Goal: Answer question/provide support: Share knowledge or assist other users

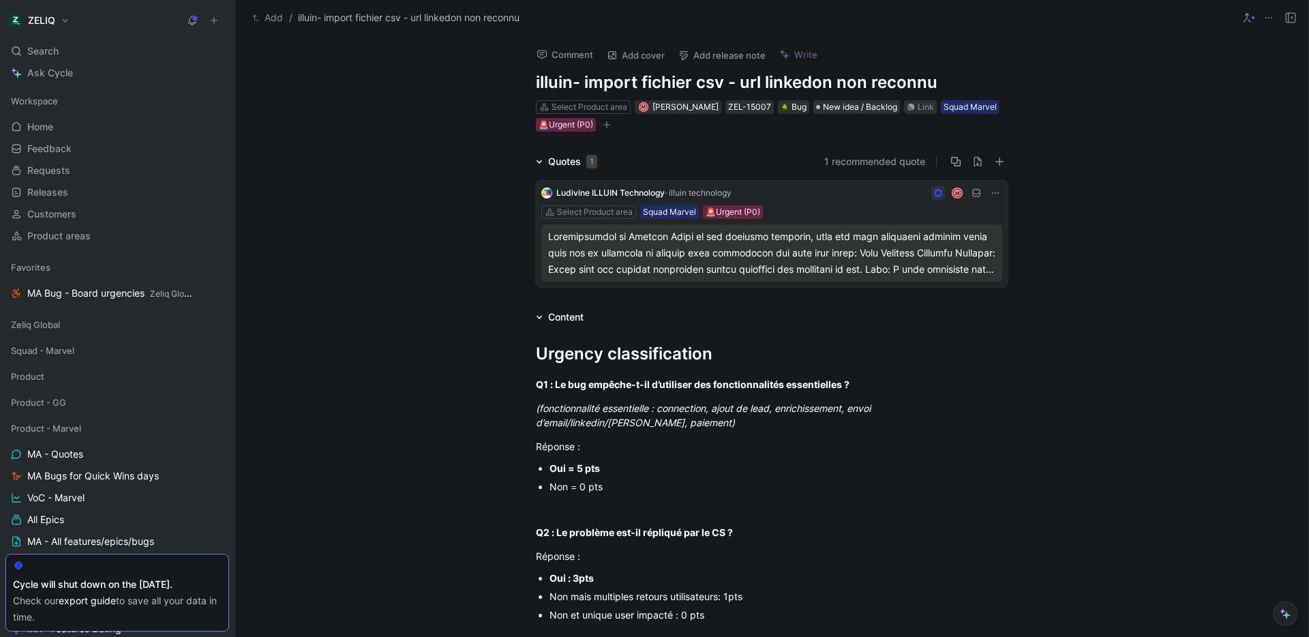
scroll to position [817, 0]
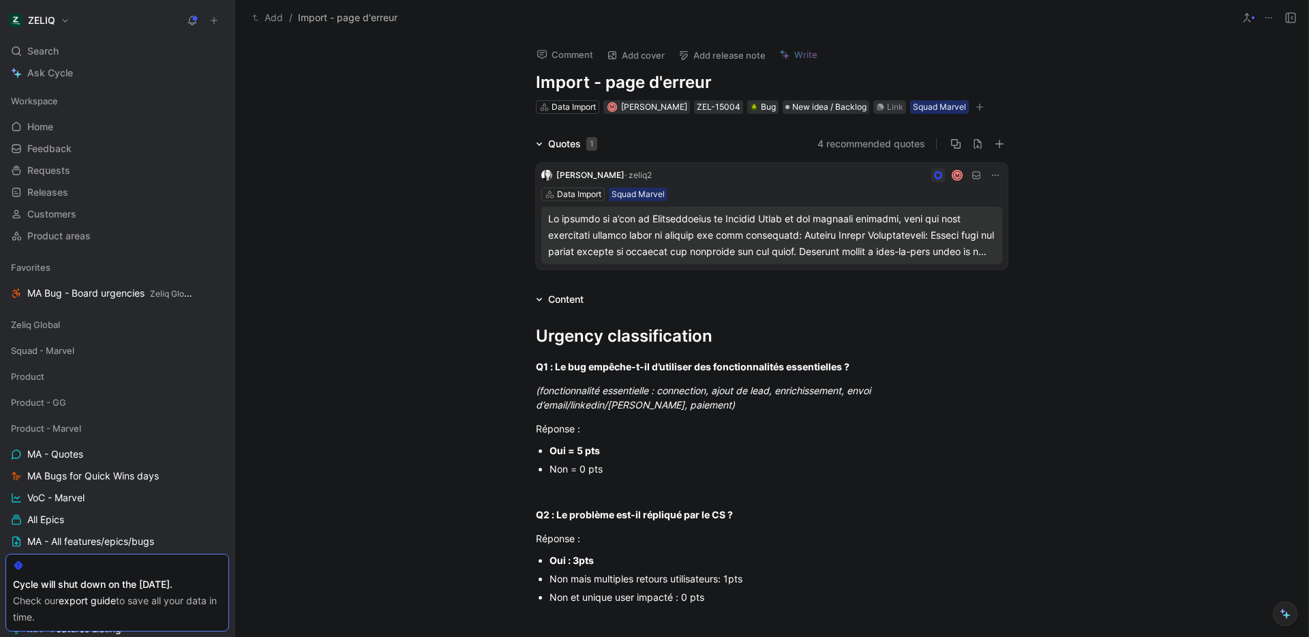
scroll to position [29, 0]
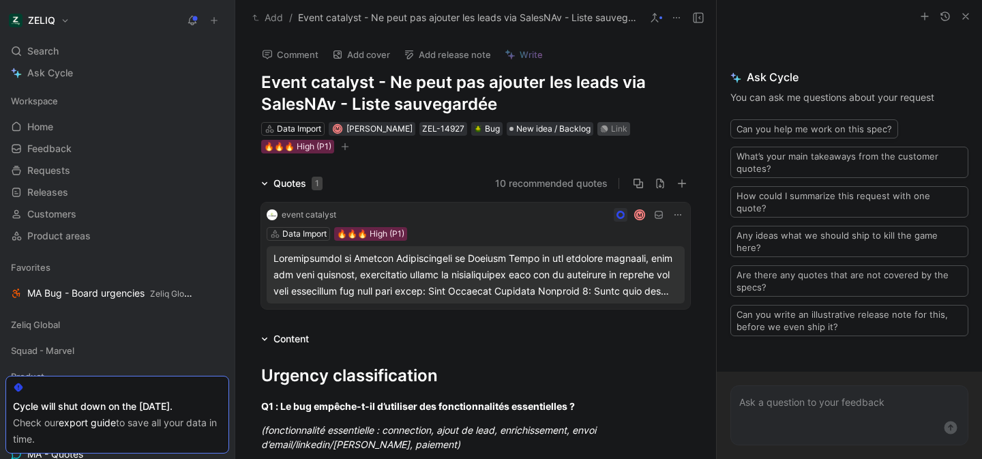
click at [611, 131] on div "Link" at bounding box center [619, 129] width 16 height 14
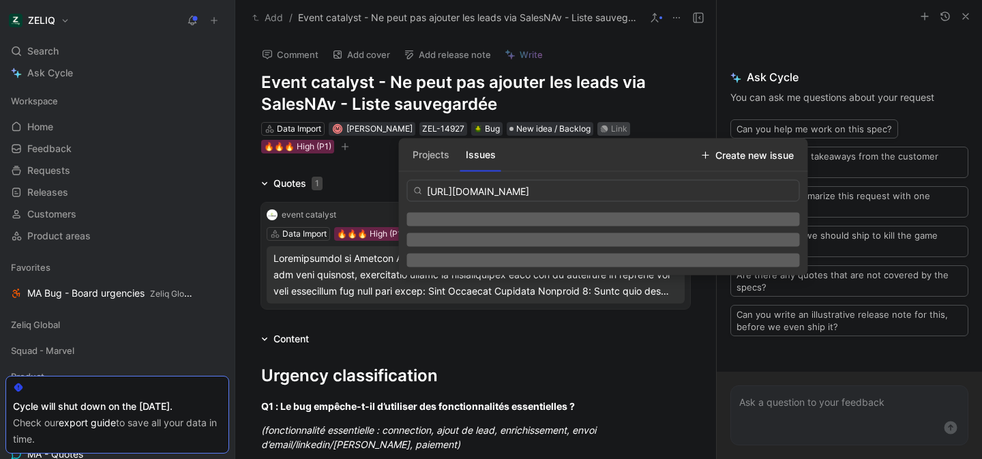
scroll to position [0, 93]
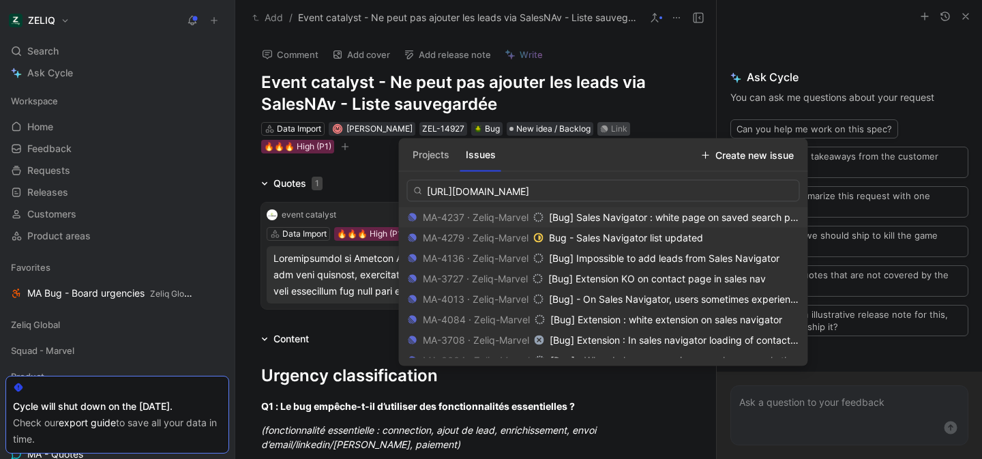
type input "https://linear.app/getheroes/issue/MA-4237/bug-sales-navigator-white-page-on-sa…"
click at [493, 217] on div "MA-4237 · Zeliq-Marvel" at bounding box center [476, 217] width 136 height 16
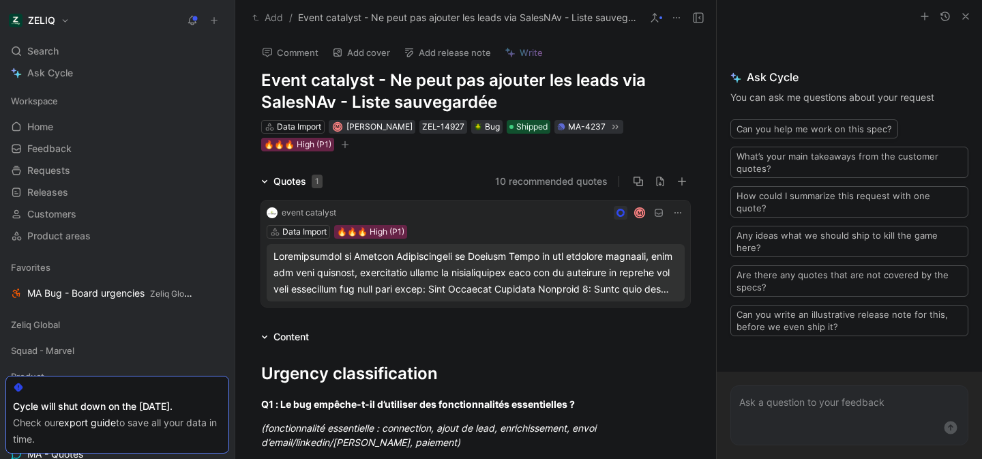
scroll to position [0, 0]
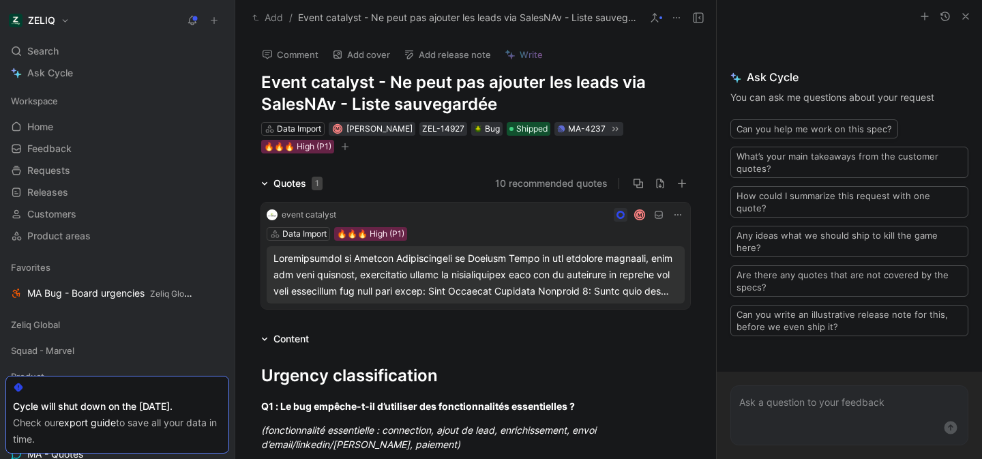
click at [292, 57] on button "Comment" at bounding box center [290, 54] width 69 height 19
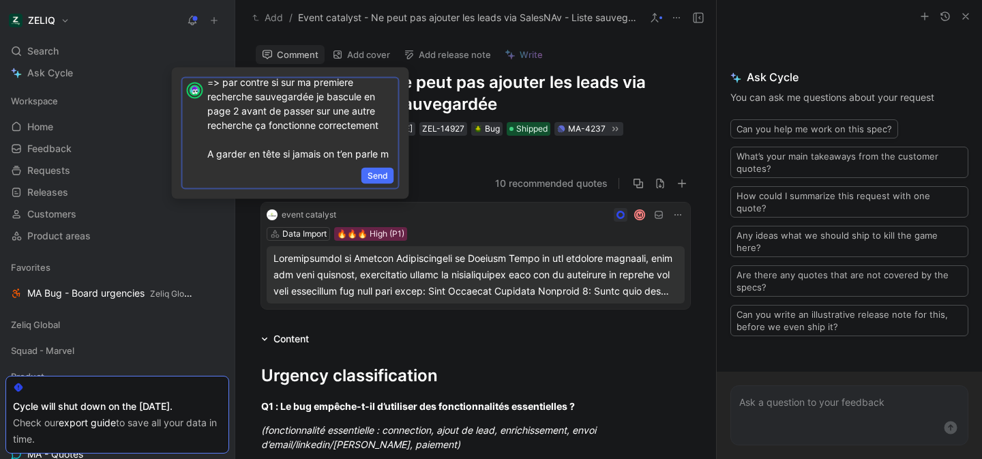
scroll to position [185, 0]
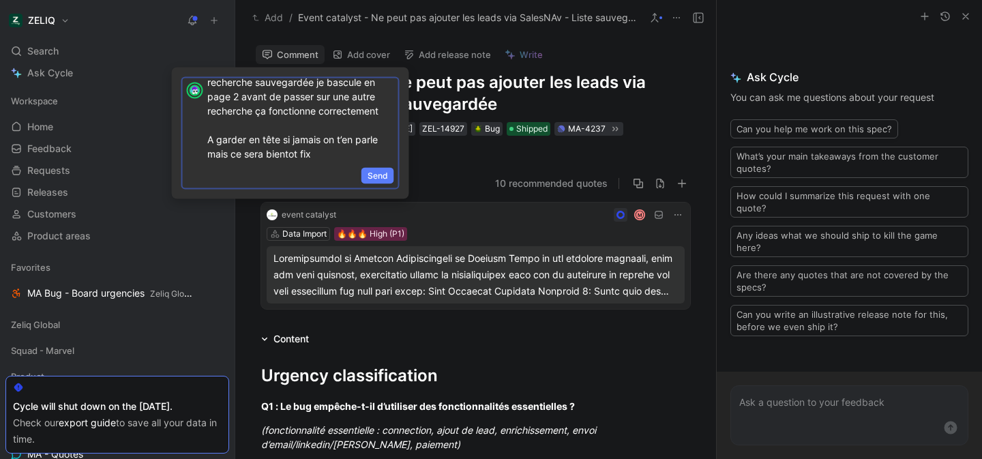
click at [380, 171] on span "Send" at bounding box center [377, 176] width 20 height 14
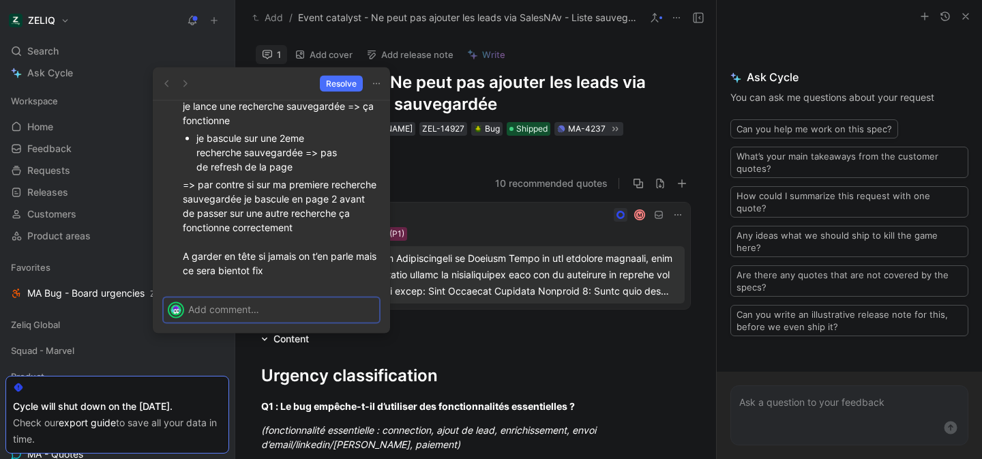
scroll to position [0, 0]
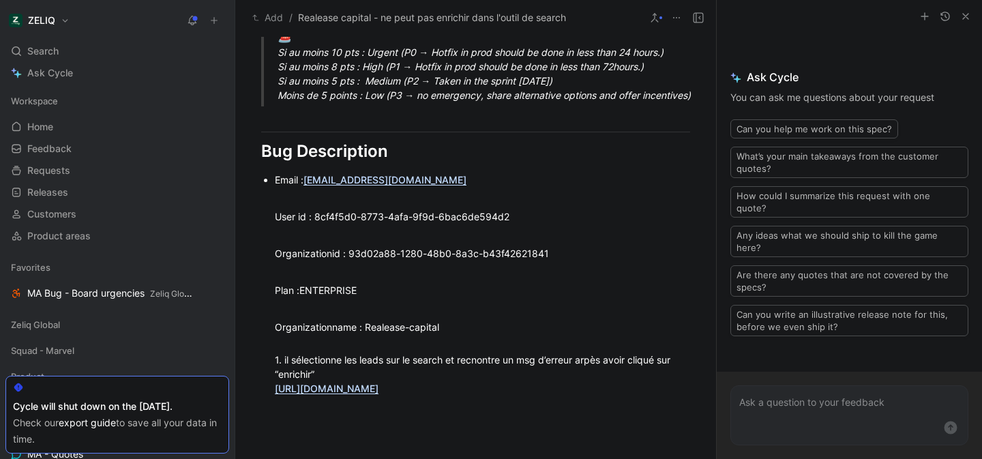
scroll to position [1091, 0]
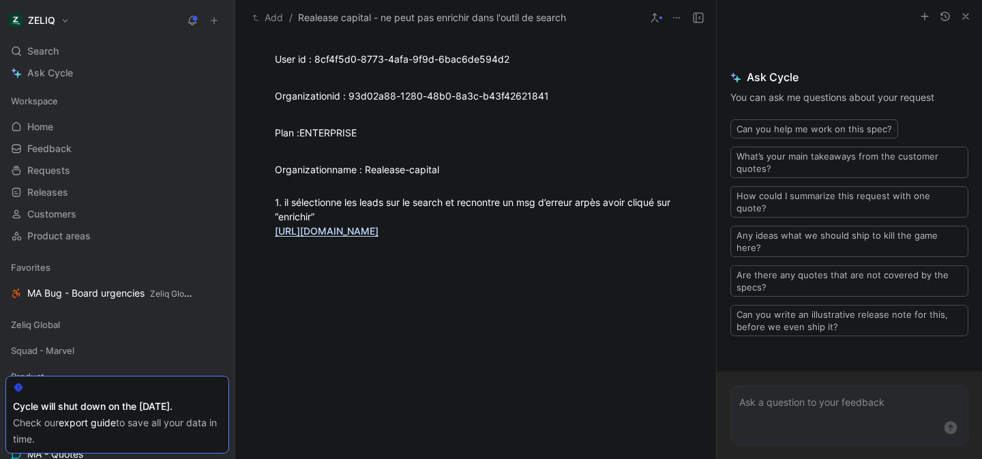
click at [378, 231] on link "https://share.birdie.so/i/w3JmTEwv3" at bounding box center [327, 231] width 104 height 12
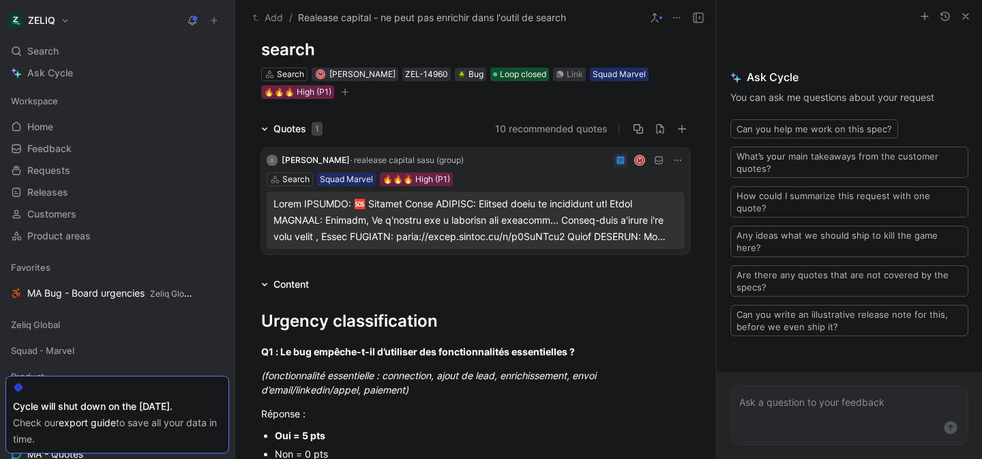
scroll to position [0, 0]
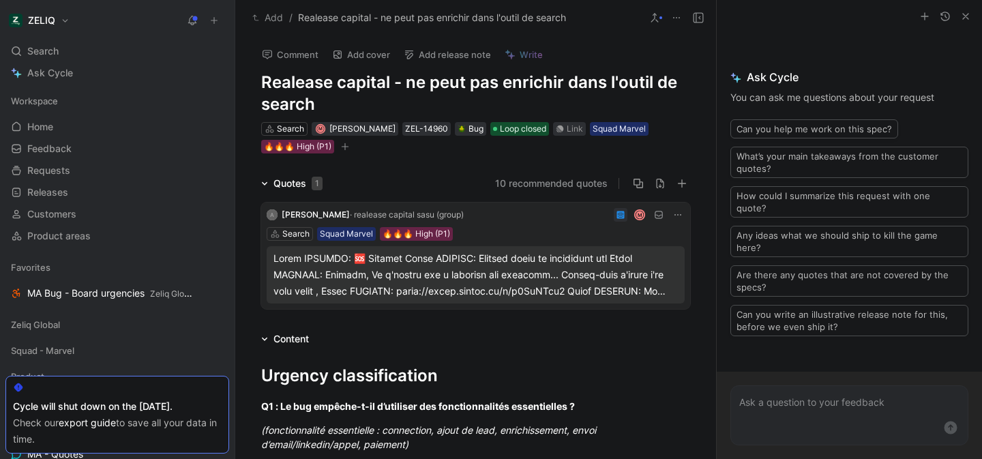
click at [960, 12] on icon "button" at bounding box center [965, 16] width 11 height 11
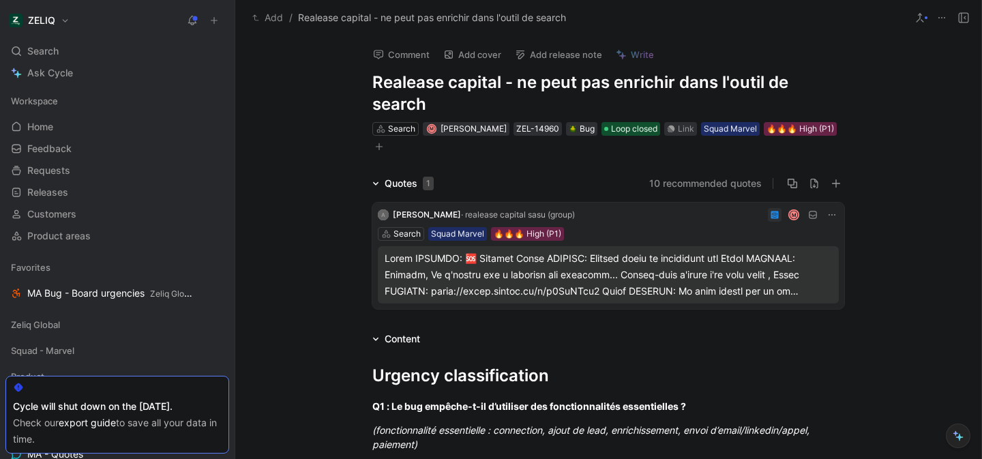
click at [959, 18] on icon at bounding box center [963, 17] width 11 height 11
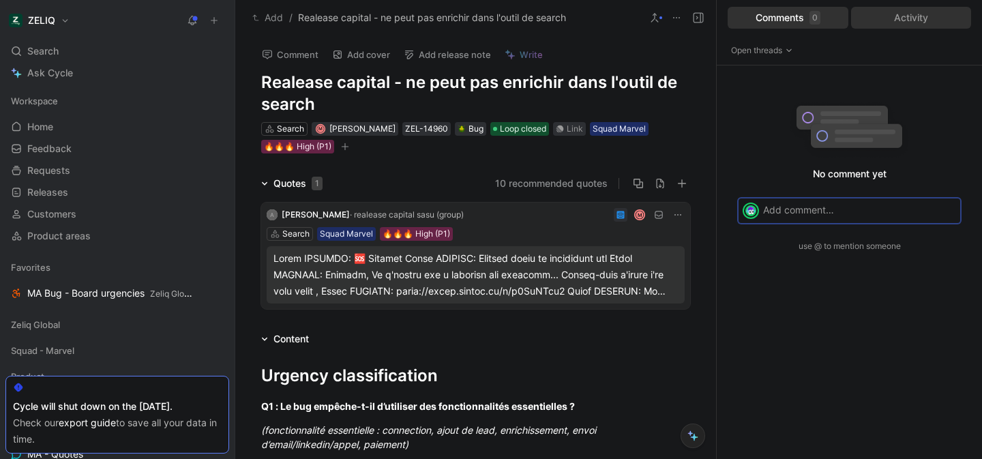
click at [901, 18] on div "Activity" at bounding box center [911, 18] width 121 height 22
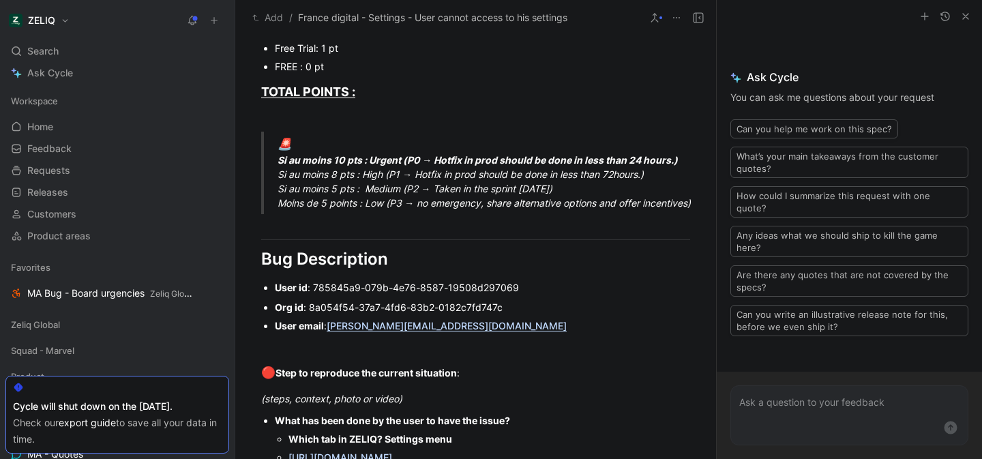
scroll to position [1040, 0]
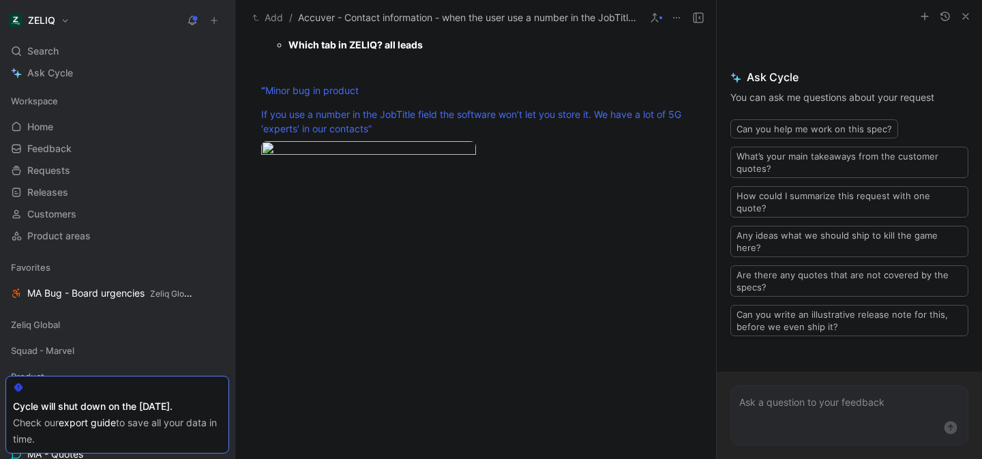
scroll to position [1082, 0]
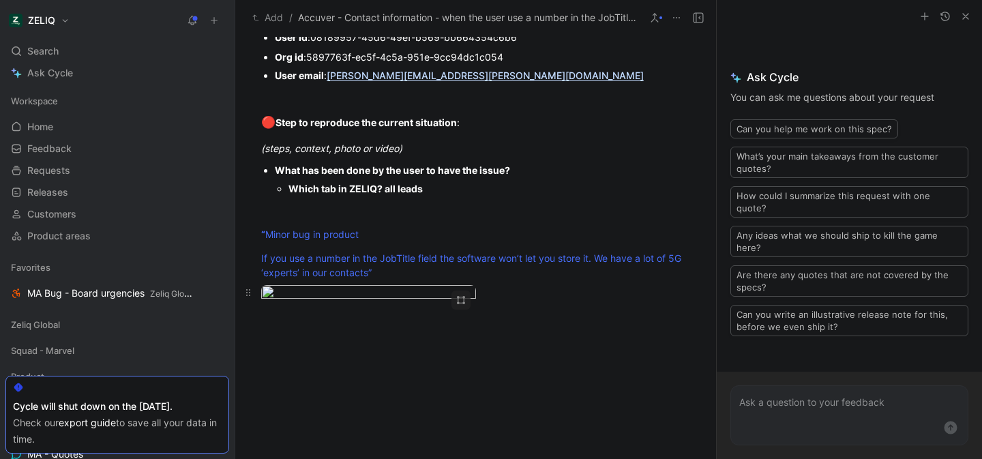
click body "ZELIQ Search ⌘ K Ask Cycle Workspace Home G then H Feedback G then F Requests G…"
click div
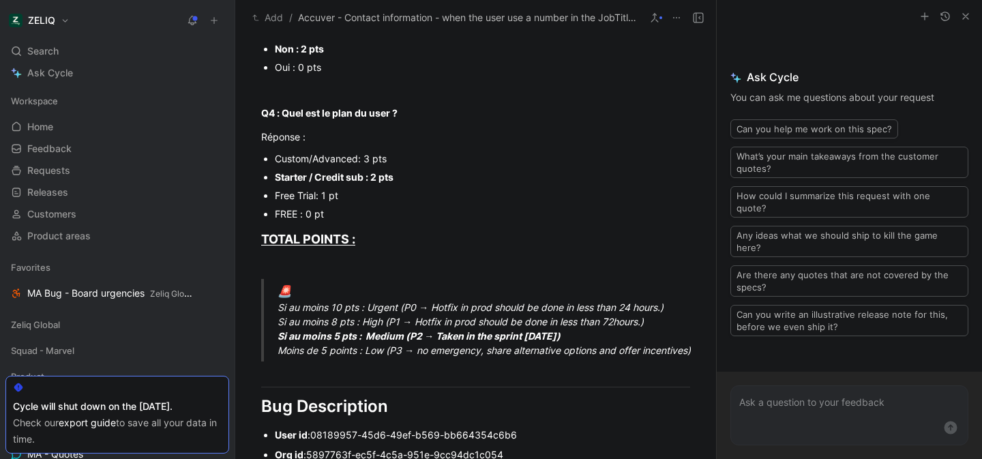
scroll to position [799, 0]
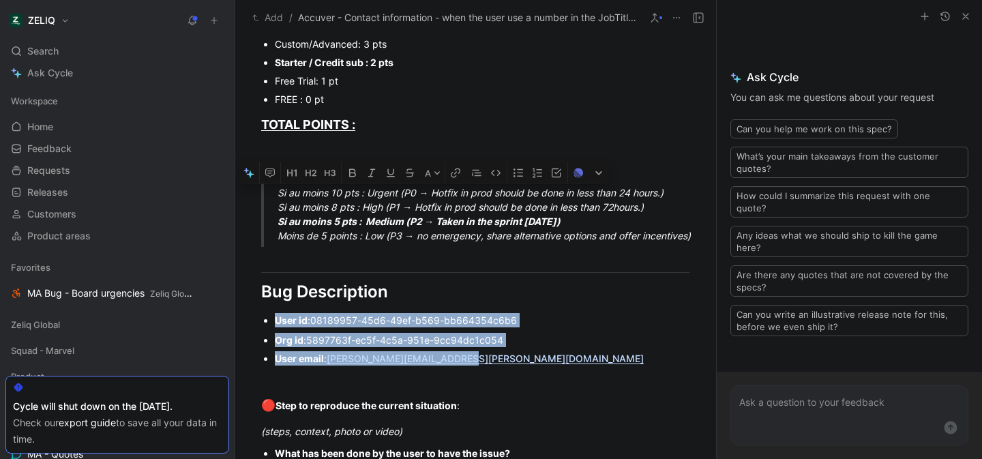
drag, startPoint x: 482, startPoint y: 366, endPoint x: 260, endPoint y: 314, distance: 227.7
click div "Urgency classification Q1 : Le bug empêche-t-il d’utiliser des fonctionnalités …"
copy div "User id : 08189957-45d6-49ef-b569-bb664354c6b6 Org id : 5897763f-ec5f-4c5a-951e…"
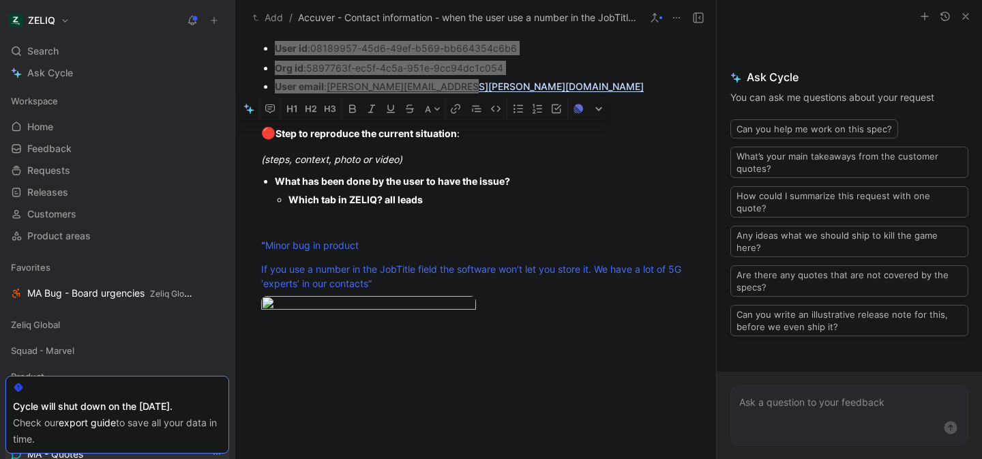
scroll to position [1049, 0]
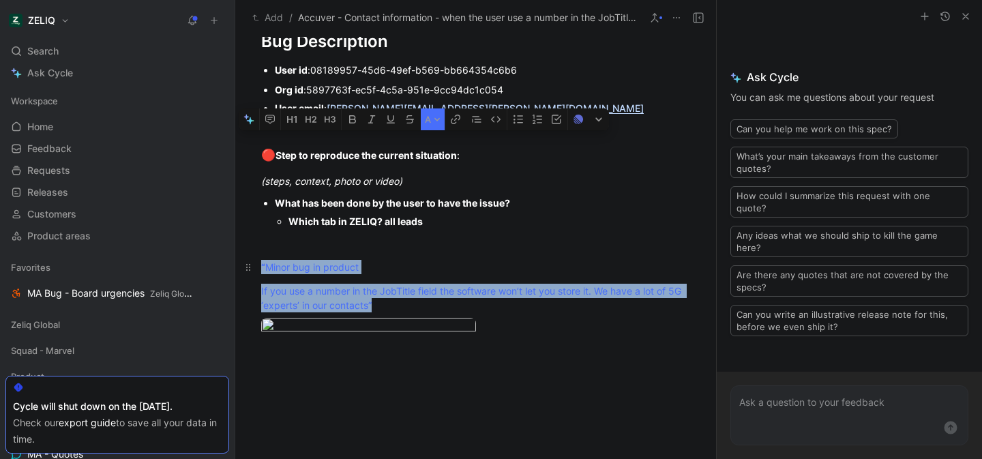
drag, startPoint x: 389, startPoint y: 300, endPoint x: 258, endPoint y: 259, distance: 136.5
click div "Urgency classification Q1 : Le bug empêche-t-il d’utiliser des fonctionnalités …"
copy div "“ Minor bug in product If you use a number in the JobTitle field the software w…"
click body "ZELIQ Search ⌘ K Ask Cycle Workspace Home G then H Feedback G then F Requests G…"
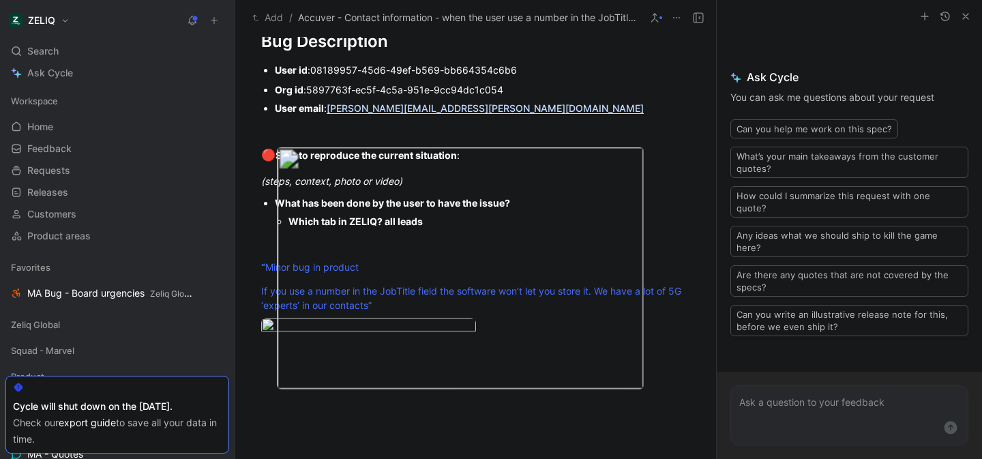
click div
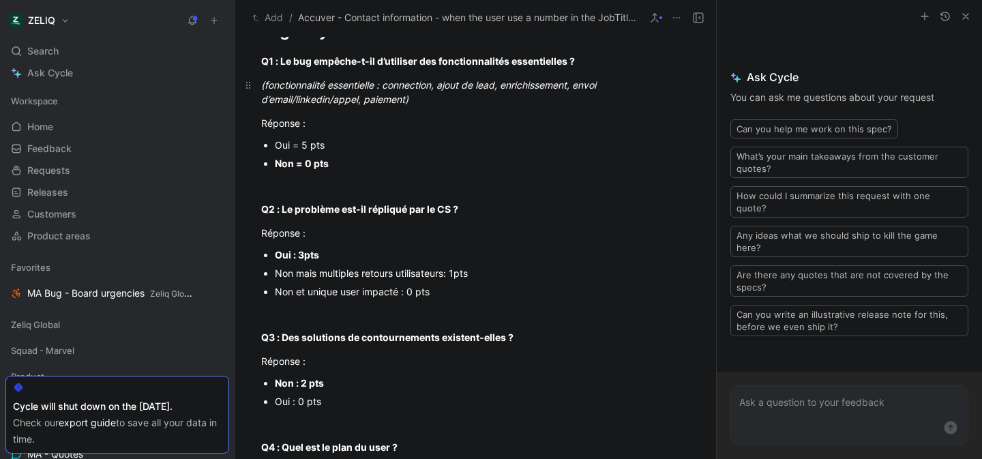
scroll to position [0, 0]
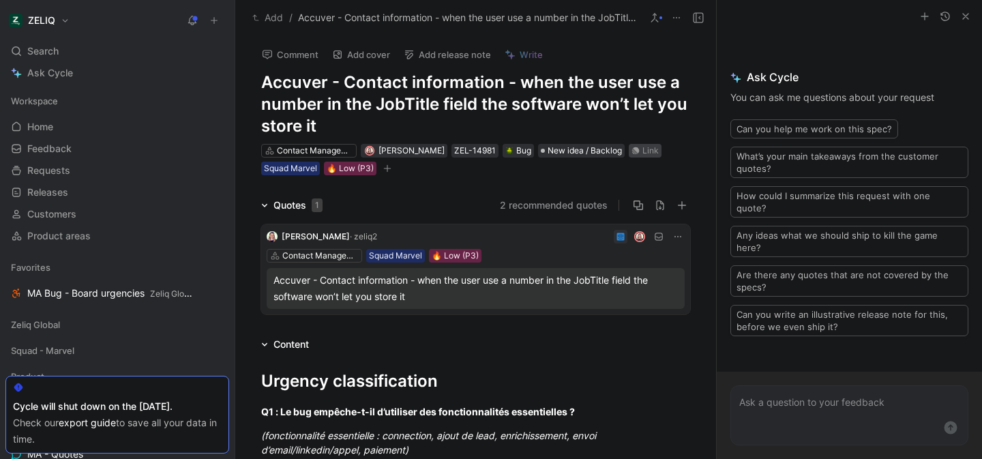
click div "Link"
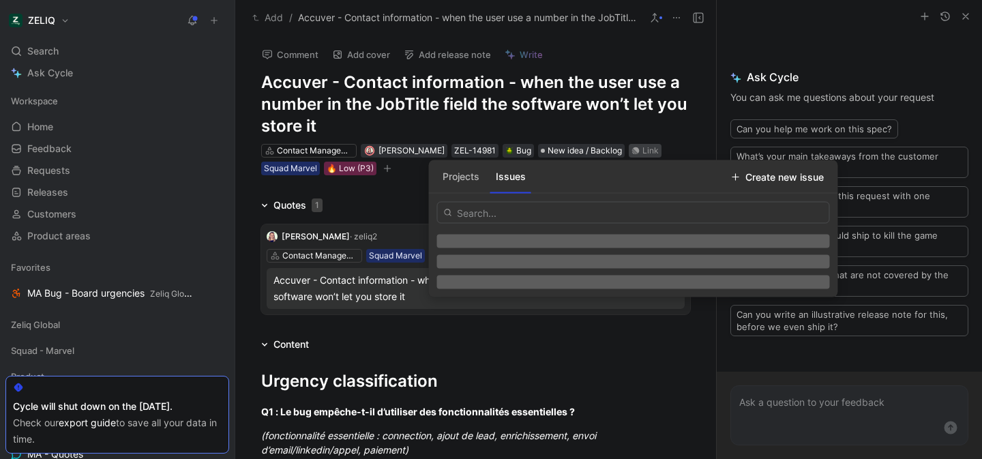
type input "https://linear.app/getheroes/issue/MA-4289/feature-allow-numbers-in-job-title-i…"
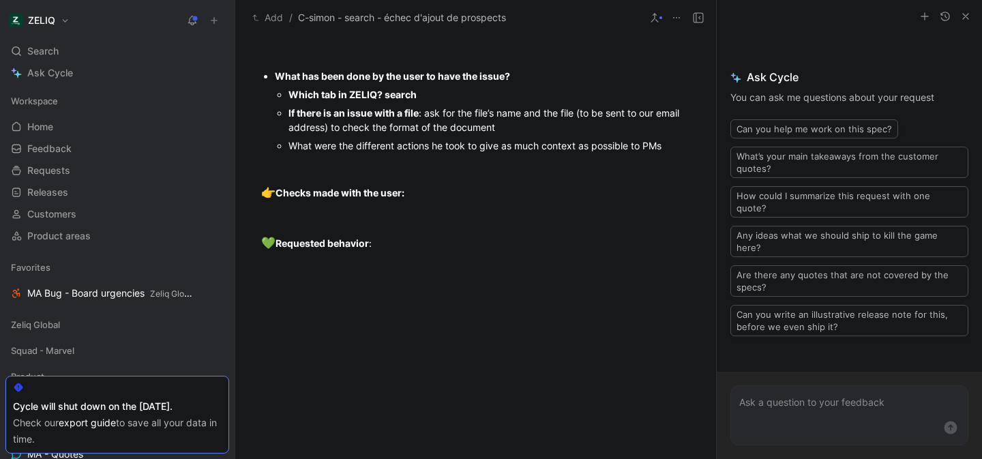
scroll to position [1121, 0]
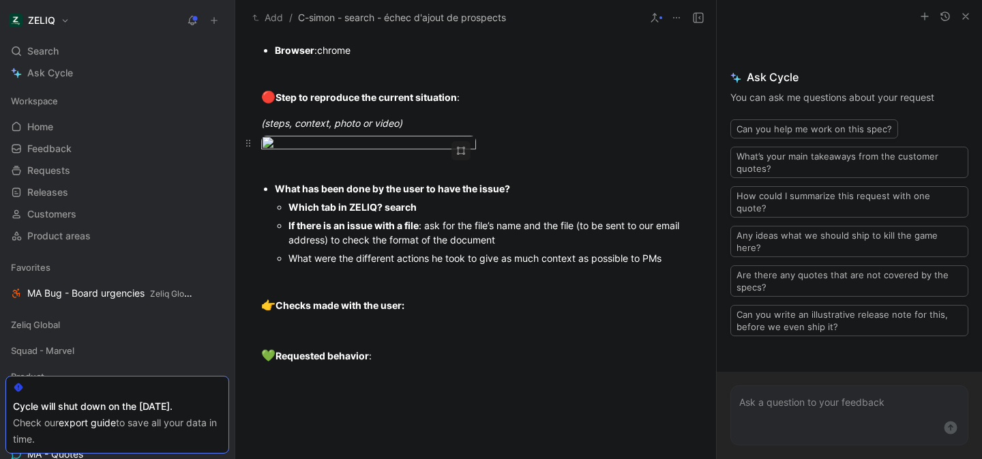
click at [350, 243] on body "ZELIQ Search ⌘ K Ask Cycle Workspace Home G then H Feedback G then F Requests G…" at bounding box center [491, 229] width 982 height 459
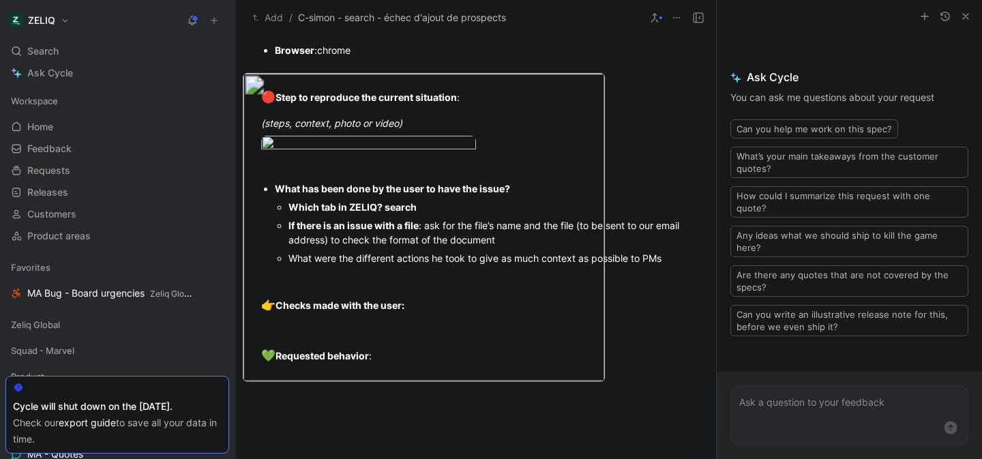
click at [503, 458] on div at bounding box center [491, 459] width 982 height 0
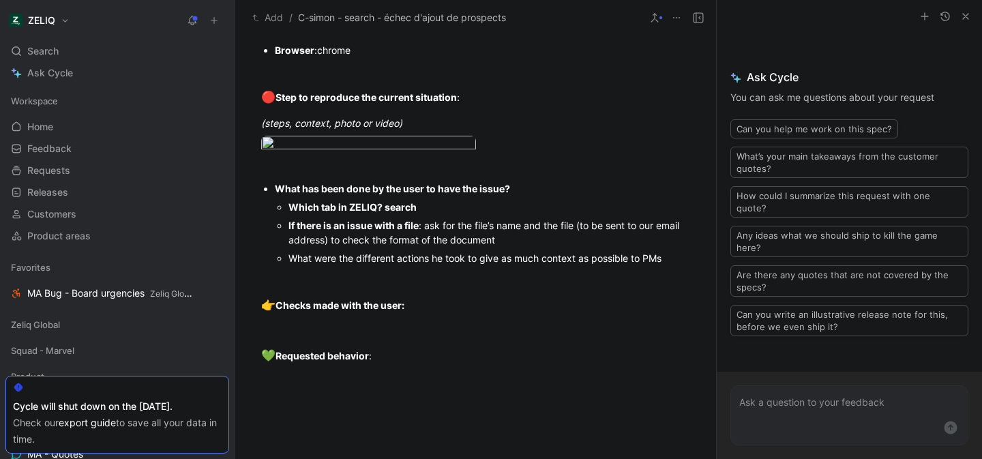
click at [398, 127] on img at bounding box center [491, 229] width 982 height 459
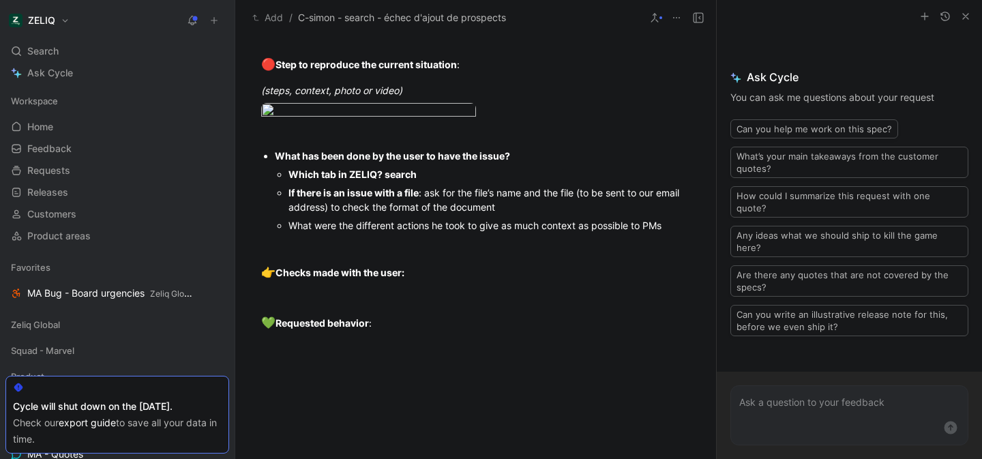
scroll to position [1158, 0]
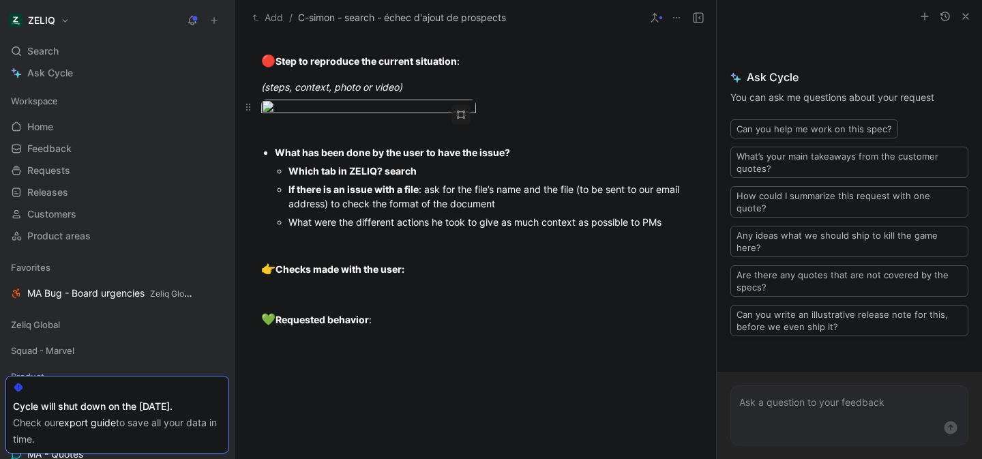
click at [423, 114] on body "ZELIQ Search ⌘ K Ask Cycle Workspace Home G then H Feedback G then F Requests G…" at bounding box center [491, 229] width 982 height 459
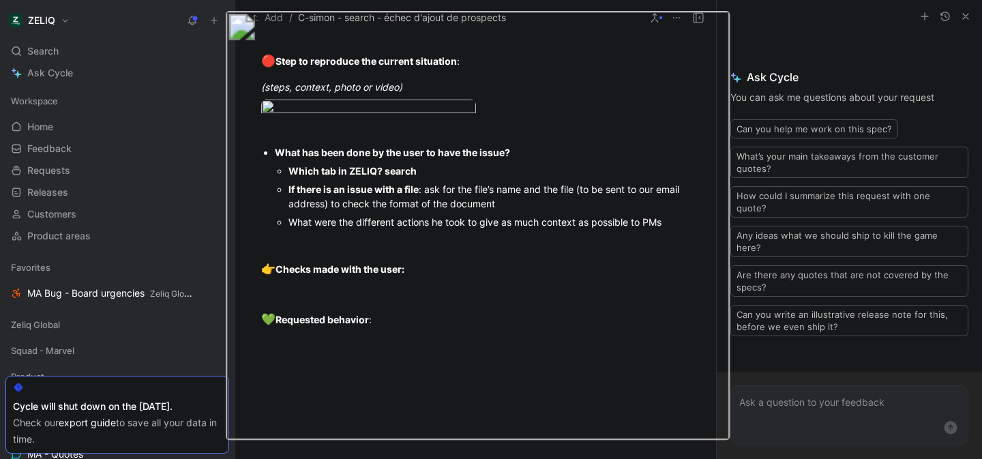
click at [421, 114] on img at bounding box center [478, 225] width 504 height 429
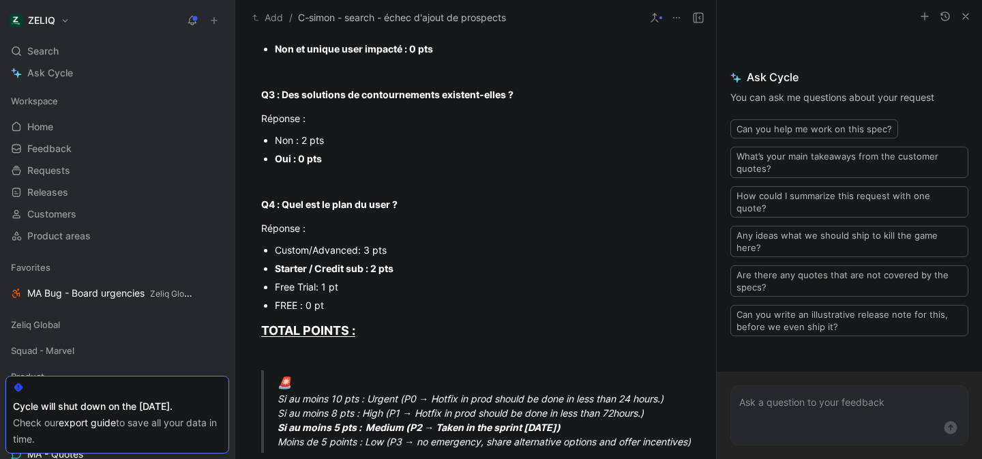
scroll to position [0, 0]
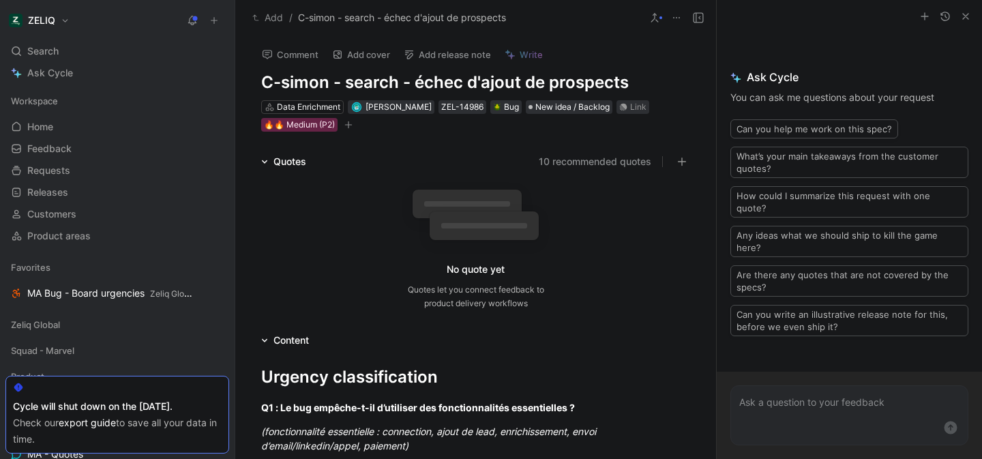
click at [300, 54] on button "Comment" at bounding box center [290, 54] width 69 height 19
click at [294, 51] on button "Comment" at bounding box center [290, 54] width 69 height 19
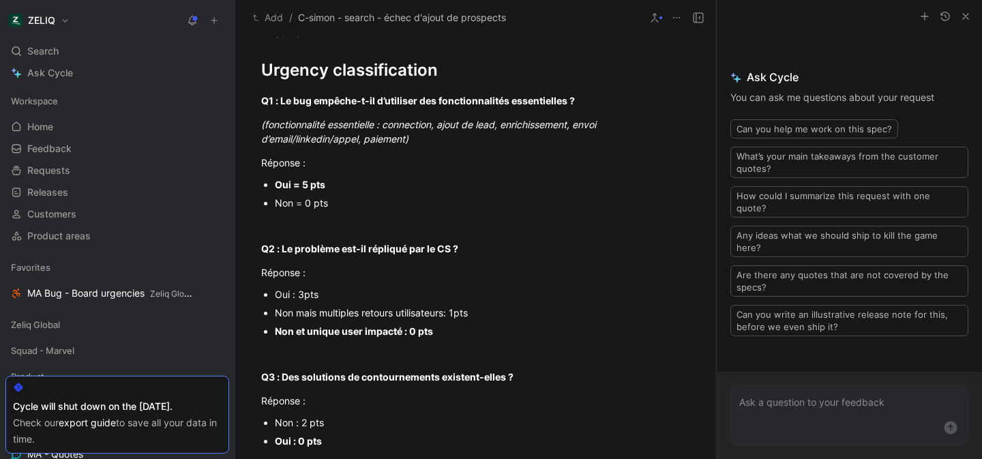
scroll to position [976, 0]
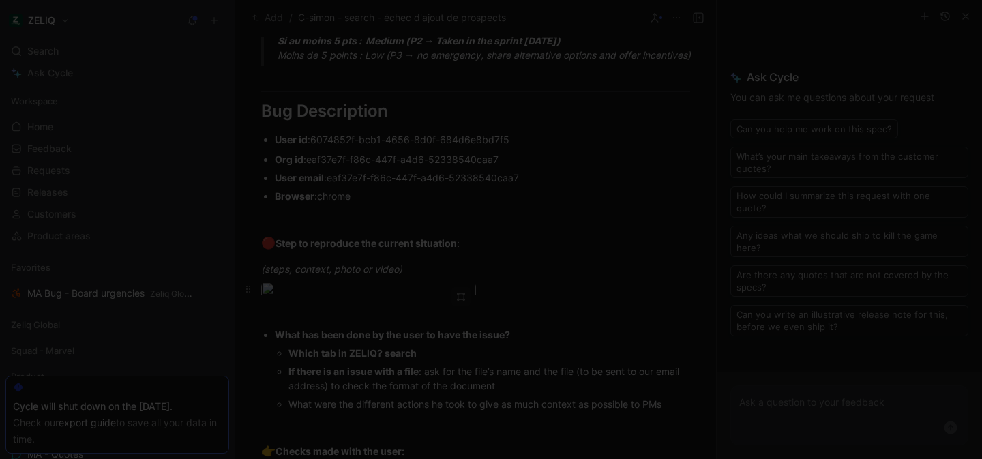
click at [386, 324] on body "ZELIQ Search ⌘ K Ask Cycle Workspace Home G then H Feedback G then F Requests G…" at bounding box center [491, 229] width 982 height 459
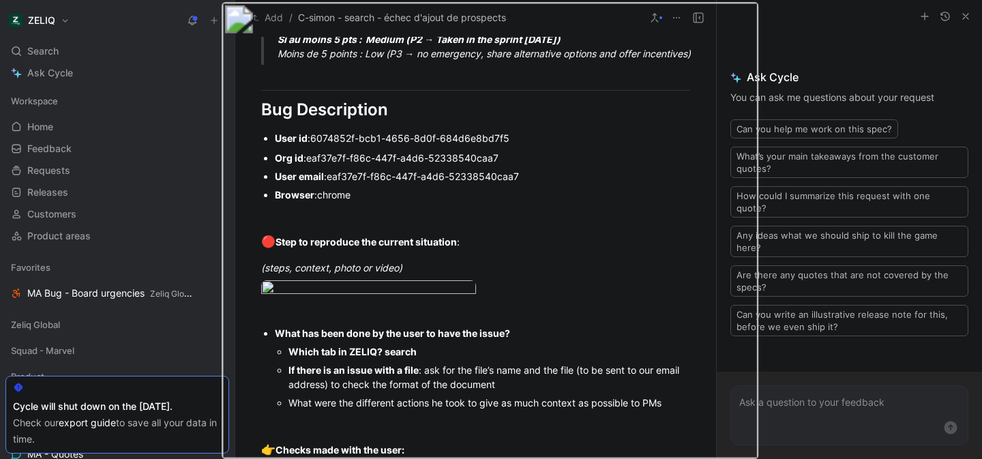
click at [670, 387] on img at bounding box center [490, 230] width 536 height 457
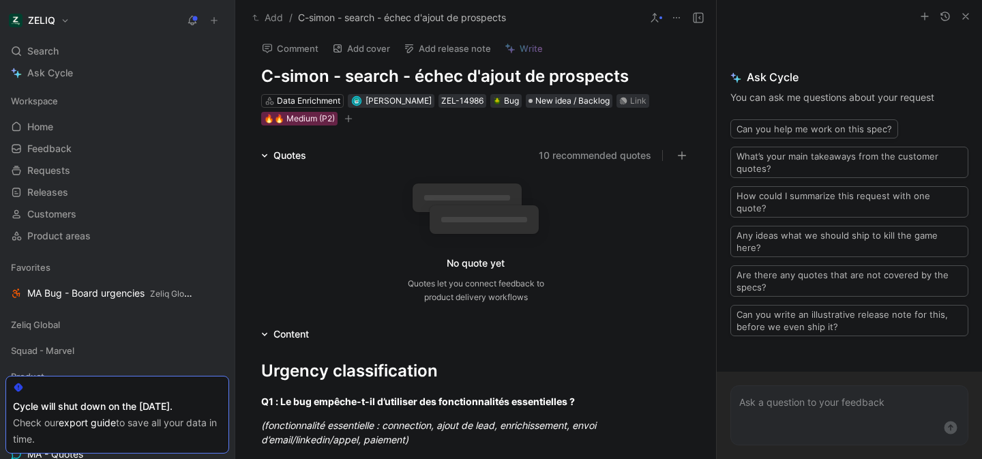
scroll to position [0, 0]
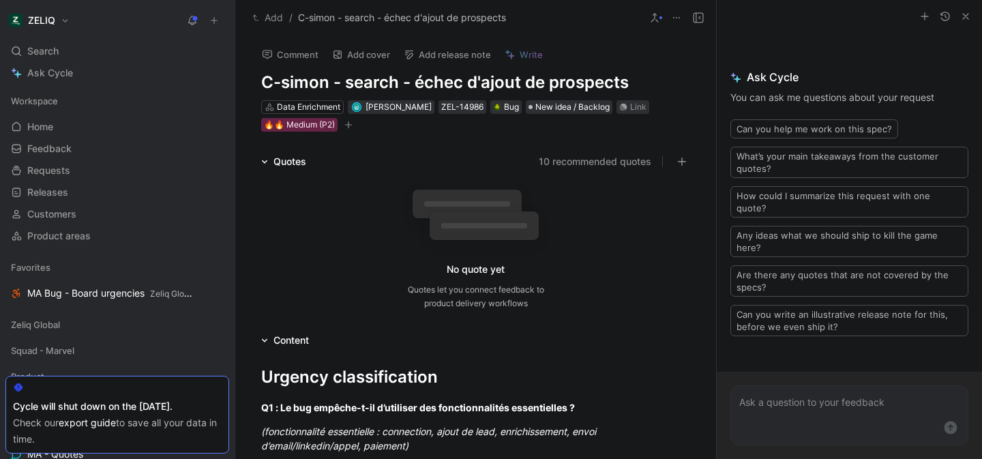
click at [289, 58] on button "Comment" at bounding box center [290, 54] width 69 height 19
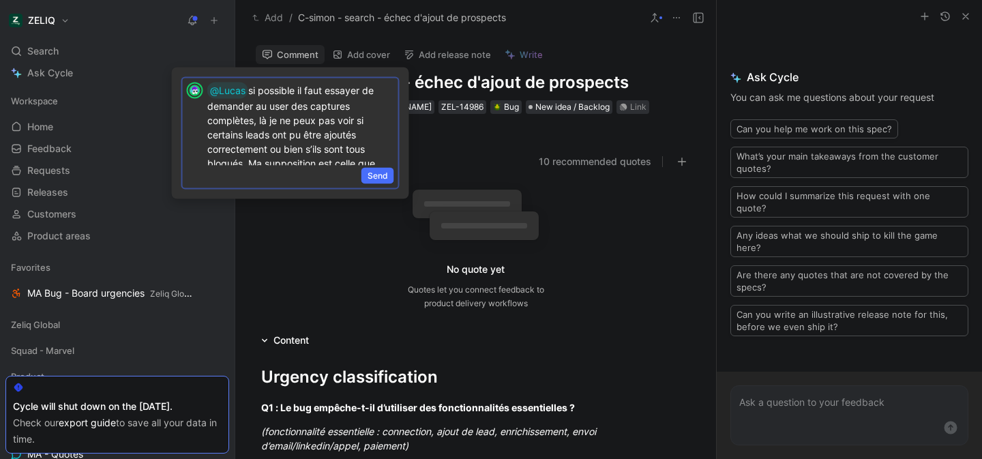
scroll to position [107, 0]
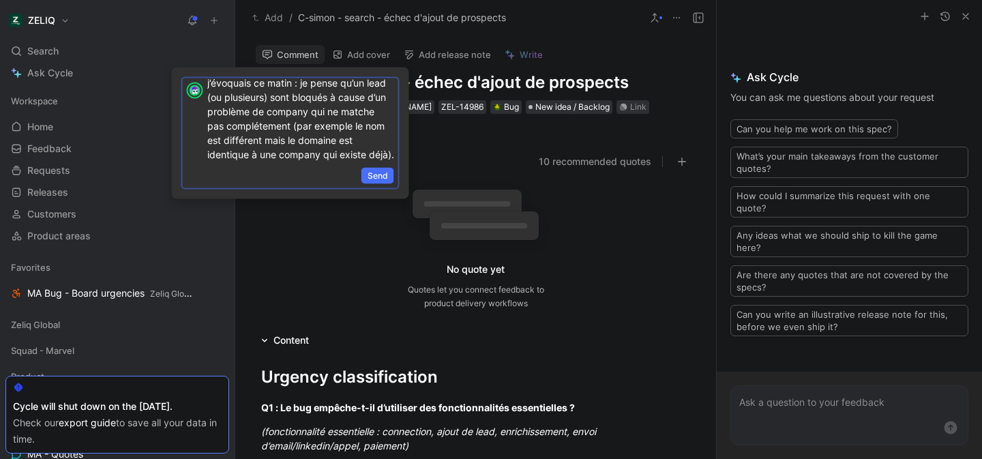
click at [303, 160] on p "@Lucas si possible il faut essayer de demander au user des captures complètes, …" at bounding box center [300, 75] width 187 height 174
click at [260, 138] on p "@Lucas si possible il faut essayer de demander au user des captures complètes, …" at bounding box center [300, 144] width 187 height 174
click at [252, 134] on p "@Lucas si possible il faut essayer de demander au user des captures complètes, …" at bounding box center [300, 144] width 187 height 174
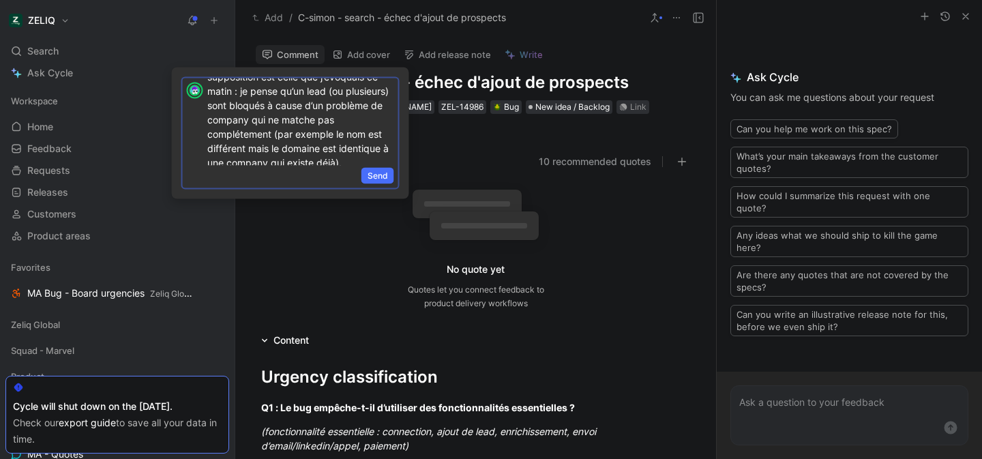
scroll to position [138, 0]
click at [318, 155] on p "@Lucas si possible il faut essayer de demander au user des captures complètes, …" at bounding box center [300, 60] width 187 height 202
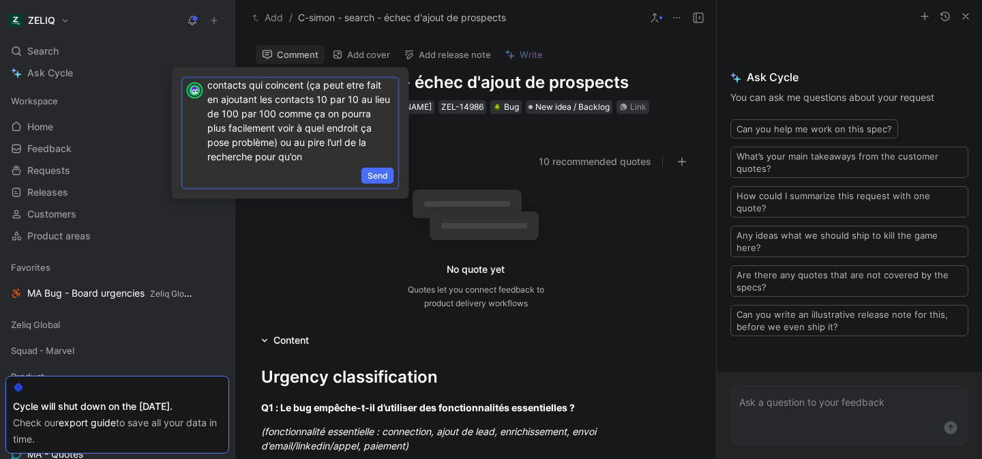
scroll to position [236, 0]
click at [386, 179] on span "Send" at bounding box center [377, 176] width 20 height 14
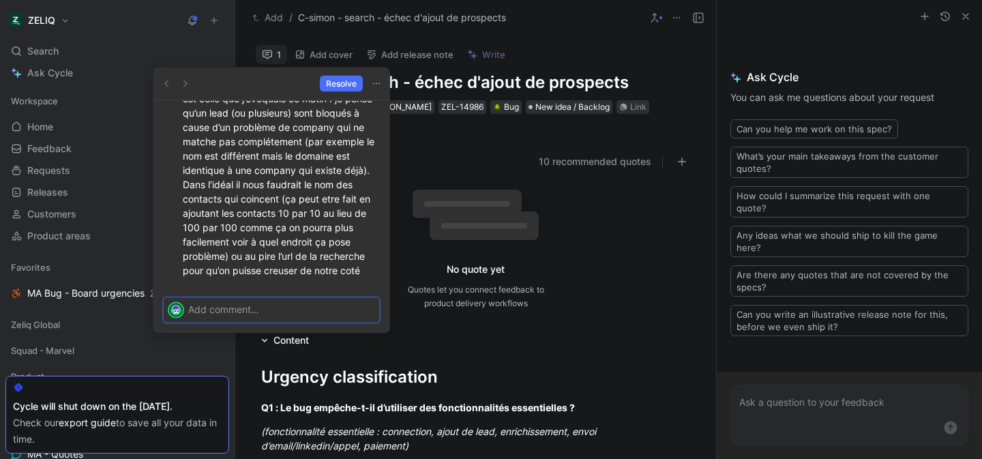
scroll to position [0, 0]
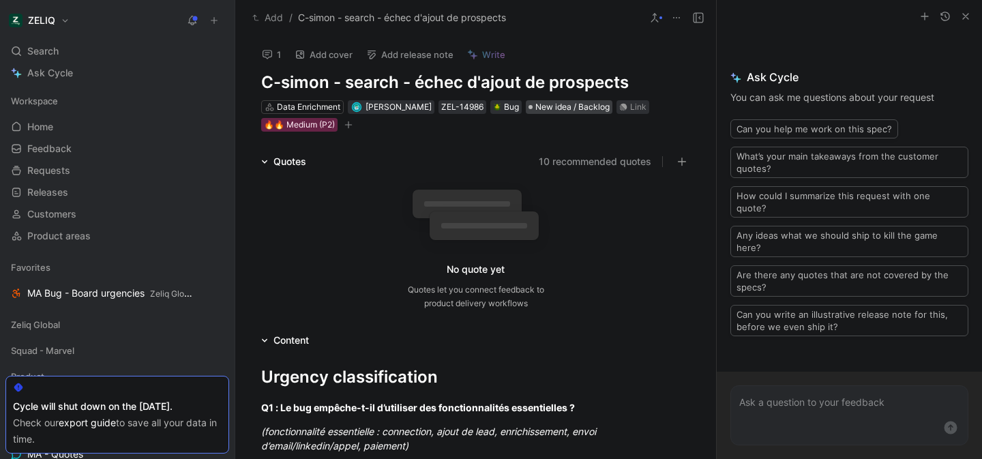
click at [589, 103] on span "New idea / Backlog" at bounding box center [572, 107] width 74 height 14
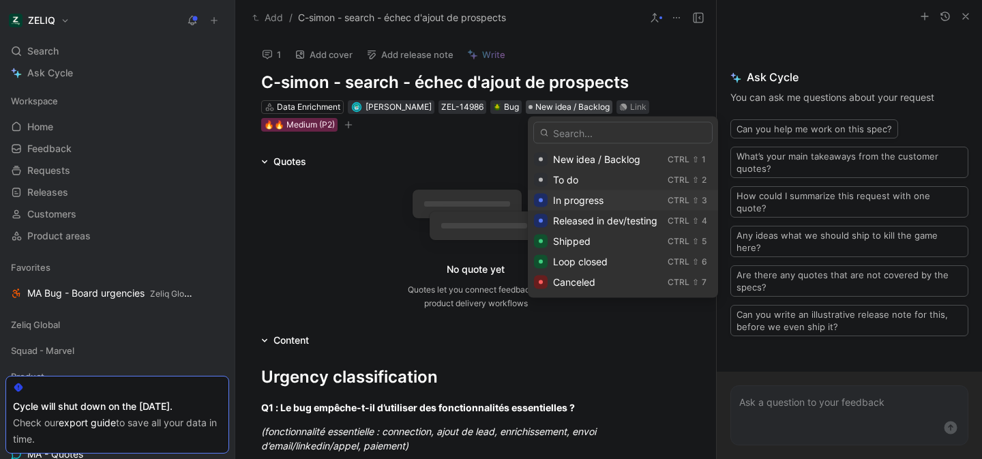
click at [587, 200] on span "In progress" at bounding box center [578, 200] width 50 height 12
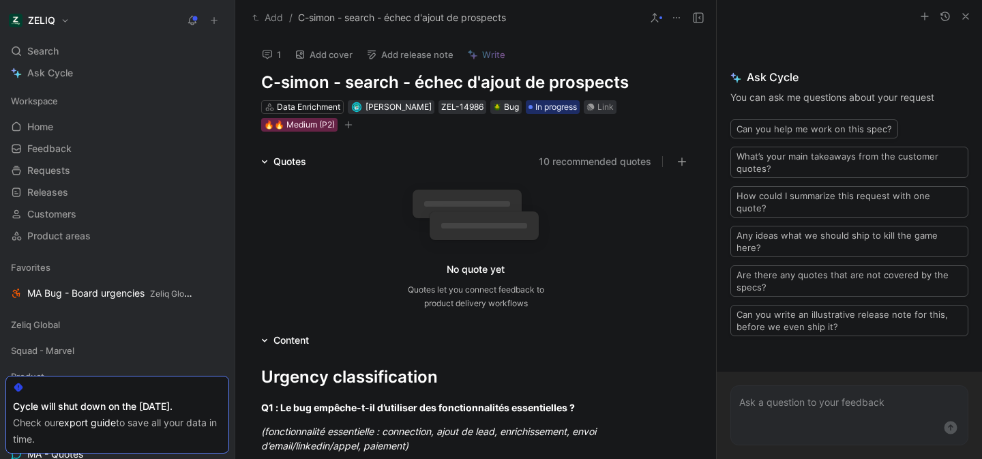
click at [314, 255] on div "No quote yet Quotes let you connect feedback to product delivery workflows" at bounding box center [475, 246] width 429 height 130
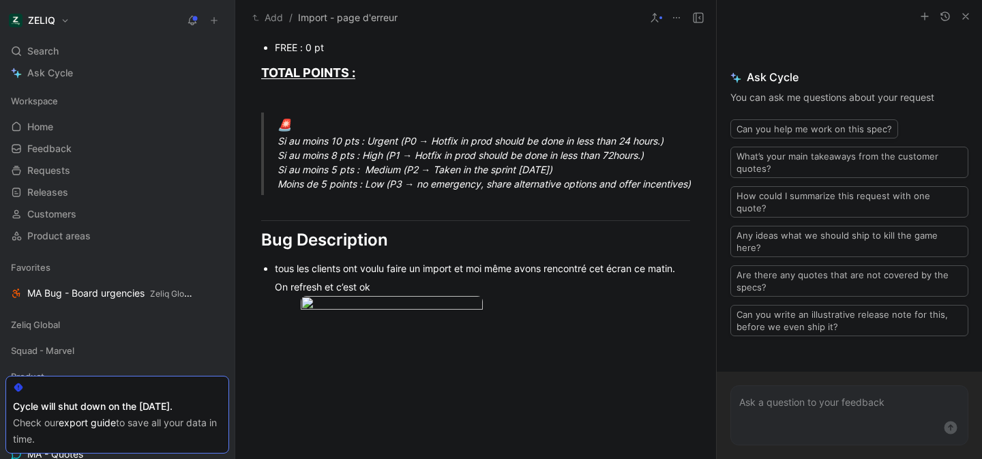
scroll to position [759, 0]
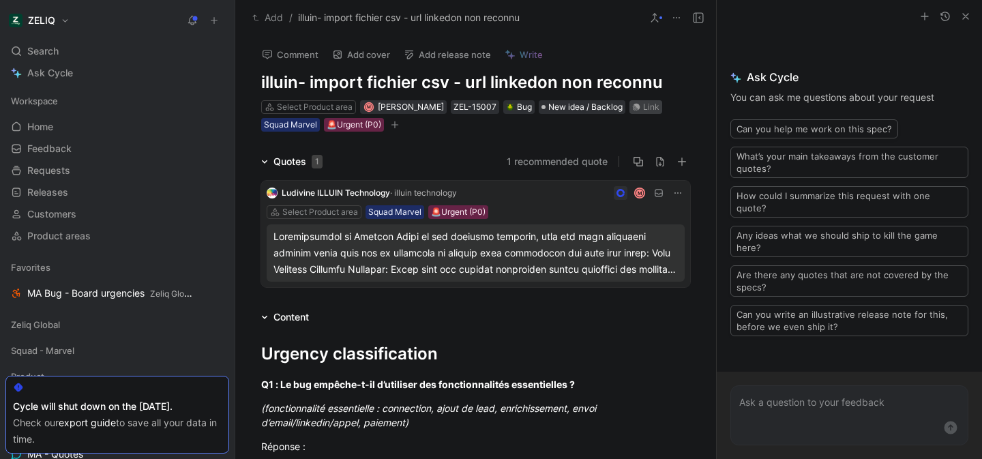
click at [643, 104] on div "Link" at bounding box center [651, 107] width 16 height 14
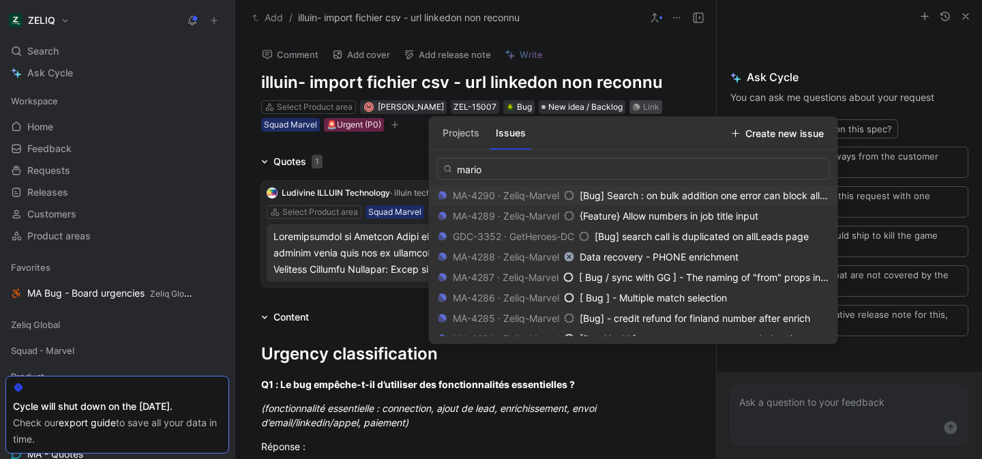
type input "marion"
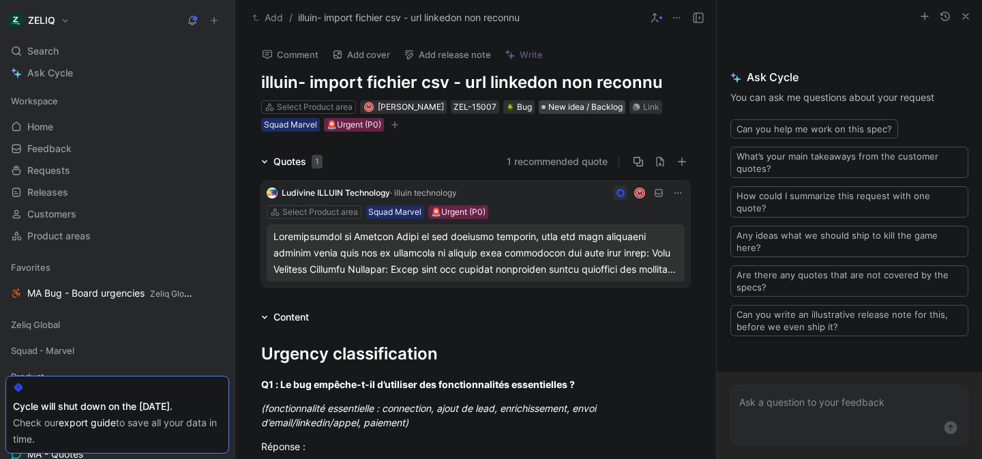
click at [568, 105] on span "New idea / Backlog" at bounding box center [585, 107] width 74 height 14
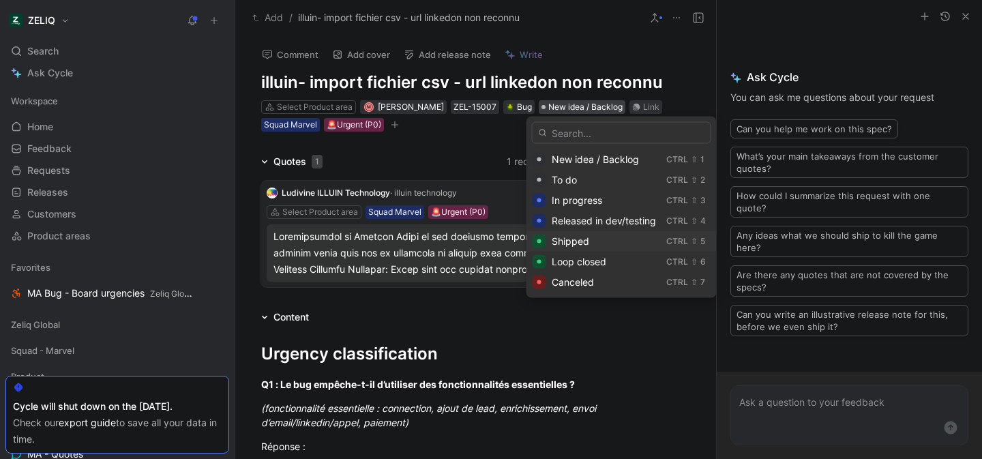
click at [602, 235] on div "Shipped" at bounding box center [605, 241] width 109 height 16
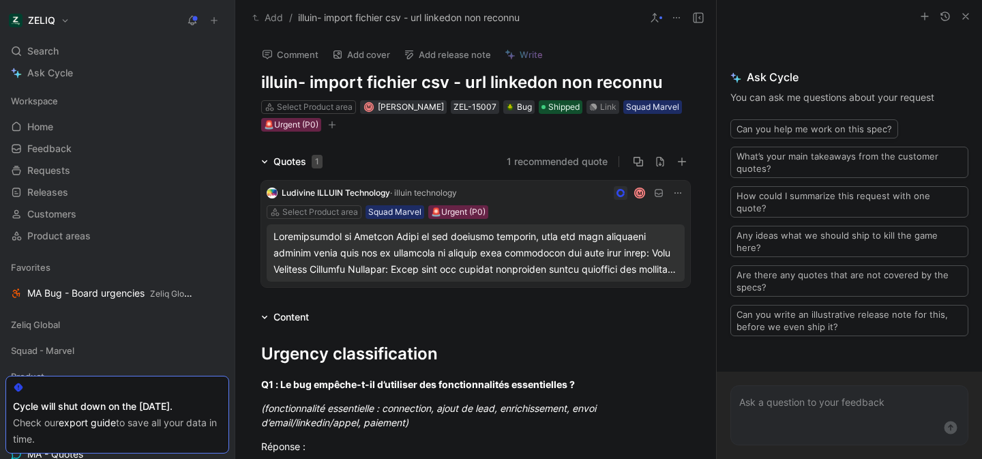
click at [298, 50] on button "Comment" at bounding box center [290, 54] width 69 height 19
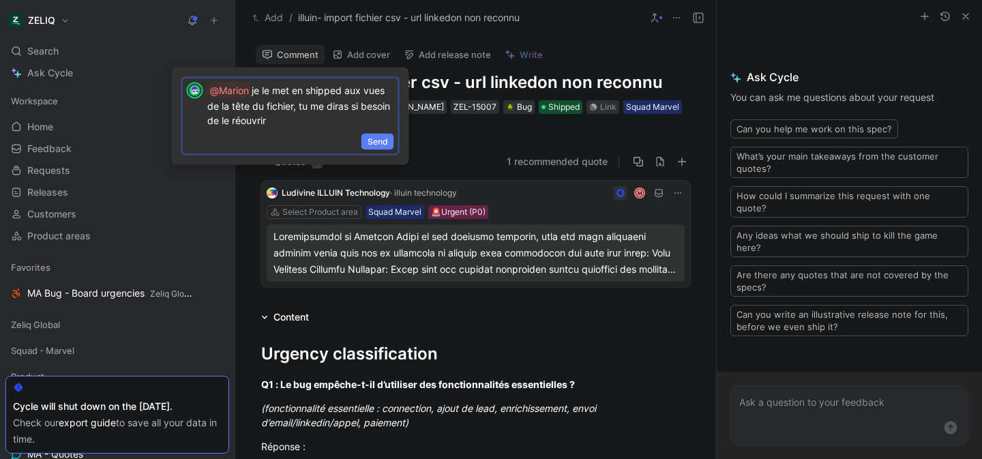
click at [383, 140] on span "Send" at bounding box center [377, 142] width 20 height 14
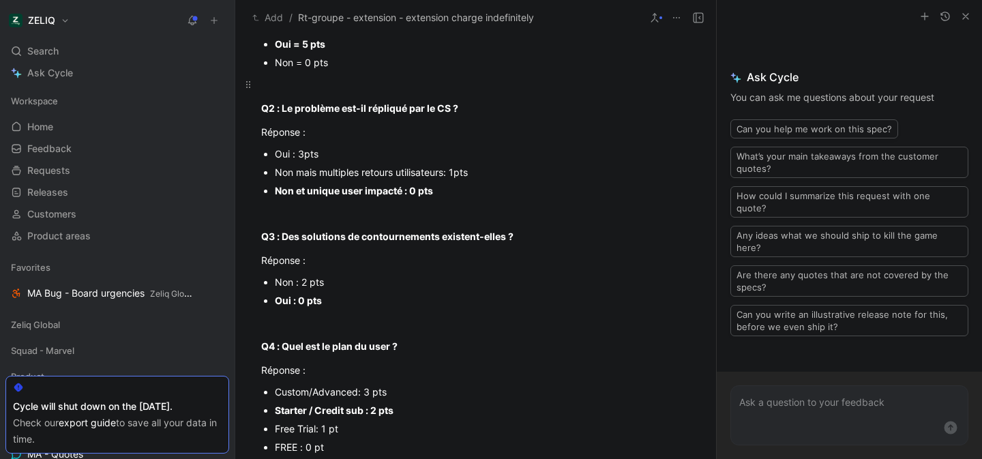
scroll to position [1041, 0]
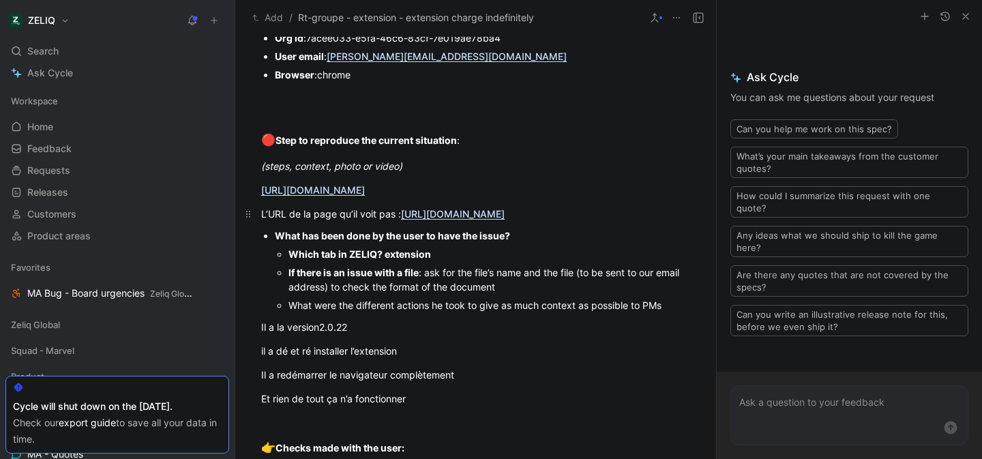
click at [466, 216] on u "[URL][DOMAIN_NAME]" at bounding box center [453, 214] width 104 height 12
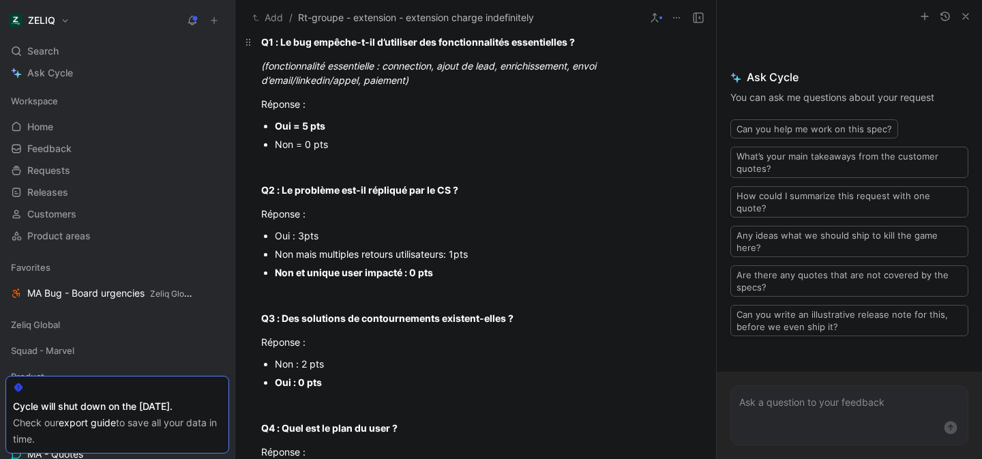
scroll to position [0, 0]
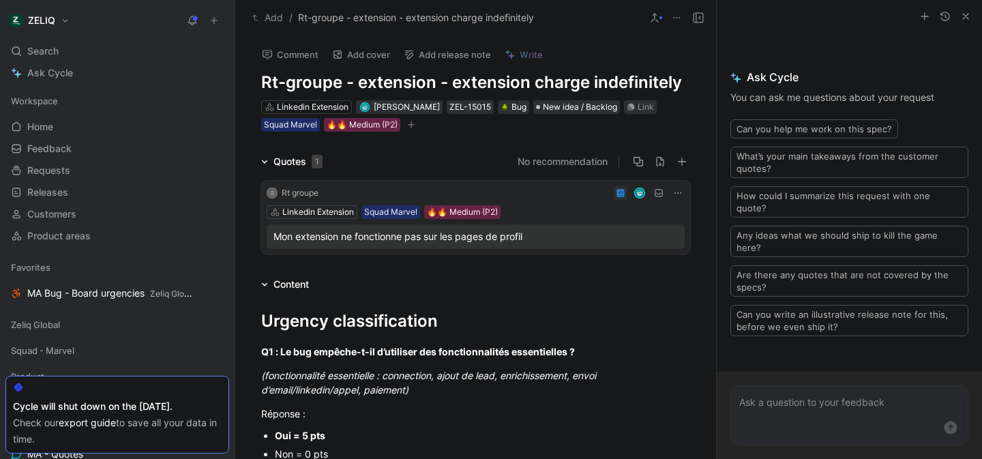
click at [299, 54] on button "Comment" at bounding box center [290, 54] width 69 height 19
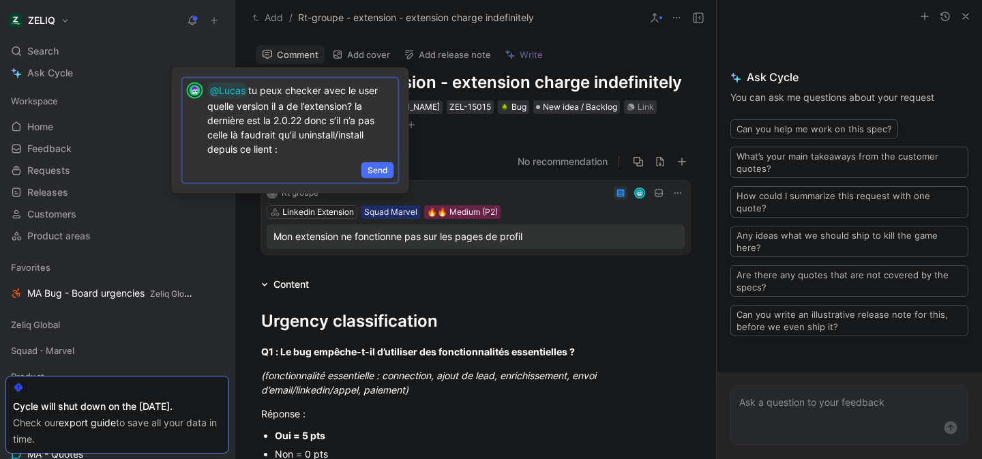
click at [275, 149] on p "@[PERSON_NAME] tu peux checker avec le user quelle version il a de l’extension?…" at bounding box center [300, 119] width 187 height 74
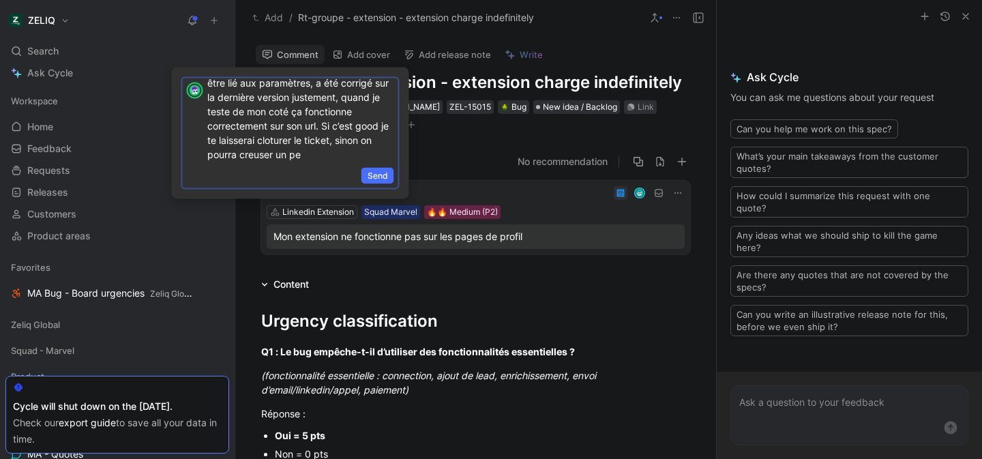
scroll to position [164, 0]
click at [314, 157] on p "@Lucas tu peux checker avec le user quelle version il a de l’extension? la dern…" at bounding box center [300, 75] width 187 height 174
click at [372, 181] on span "Send" at bounding box center [377, 176] width 20 height 14
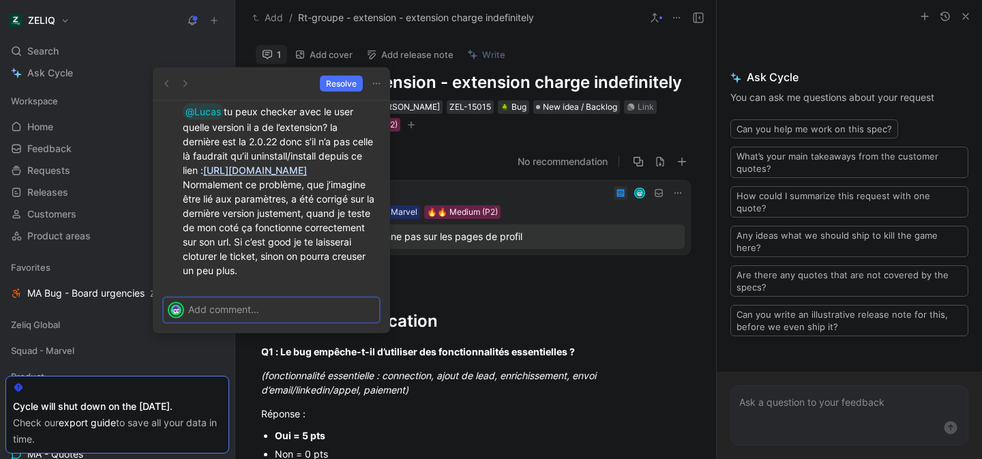
scroll to position [0, 0]
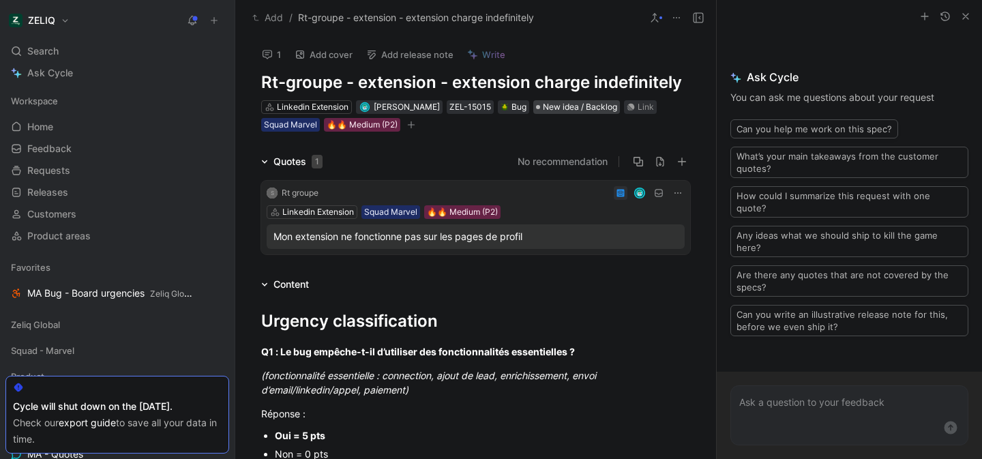
click at [572, 110] on span "New idea / Backlog" at bounding box center [580, 107] width 74 height 14
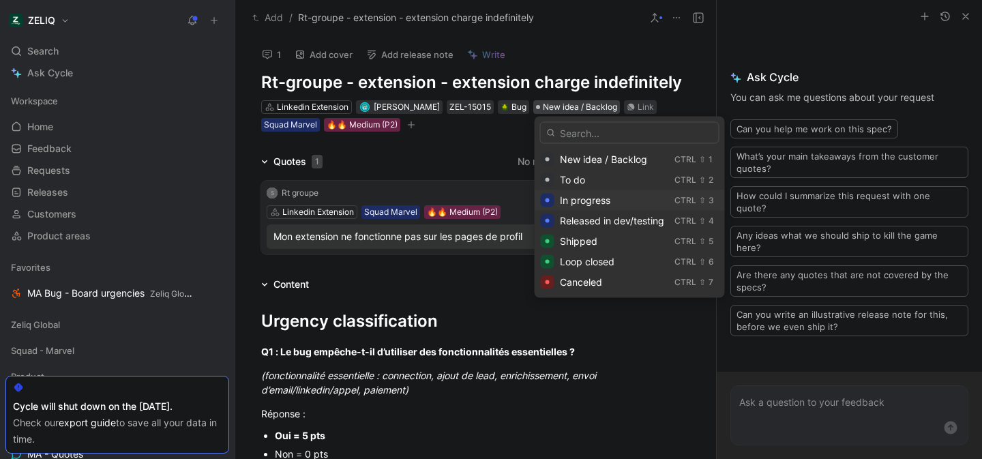
click at [622, 202] on div "In progress" at bounding box center [614, 200] width 109 height 16
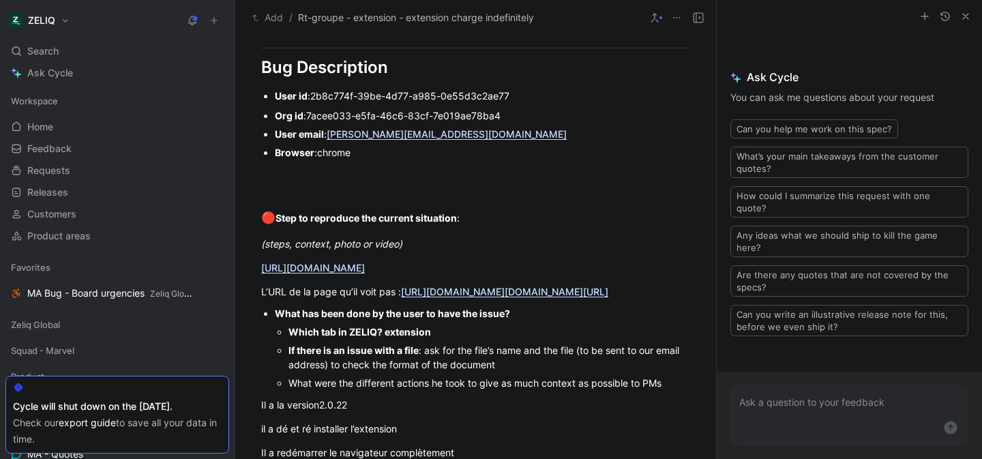
scroll to position [1120, 0]
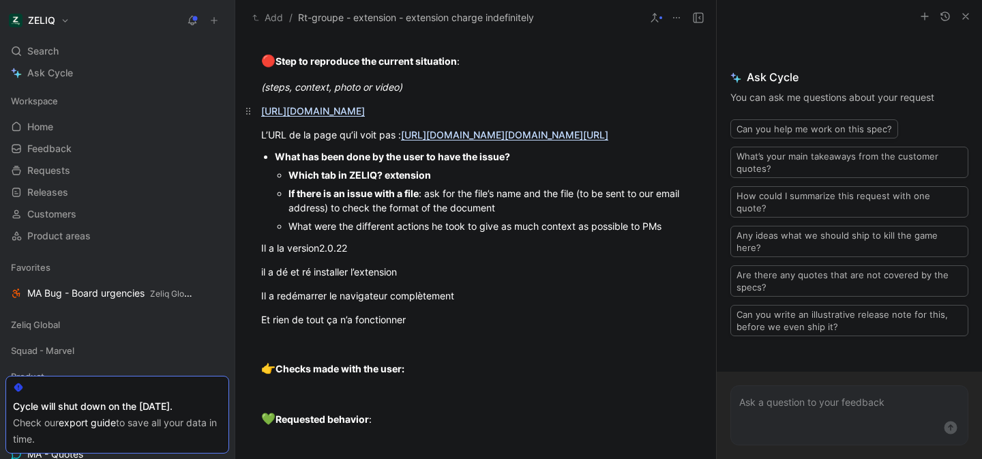
click at [365, 109] on link "https://app.birdie.so/library/2427da4d-8520-4365-a5f1-84d1cd54704b" at bounding box center [313, 111] width 104 height 12
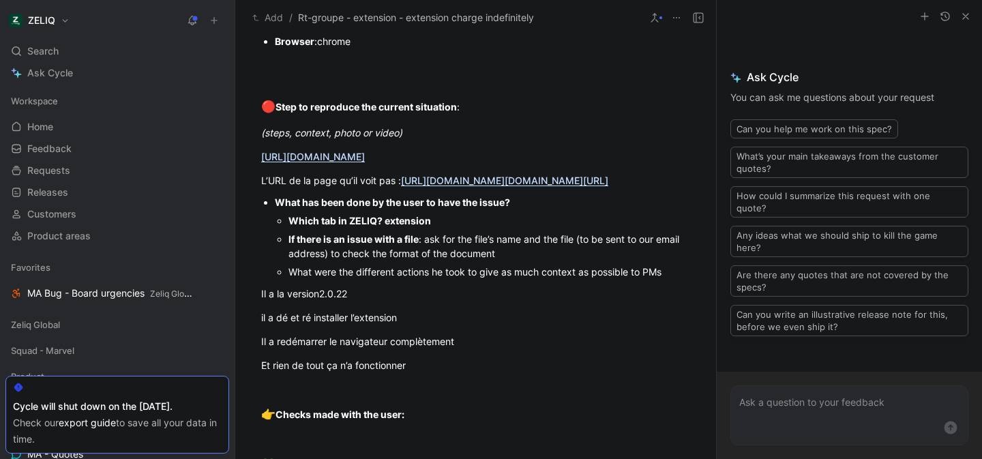
scroll to position [1074, 0]
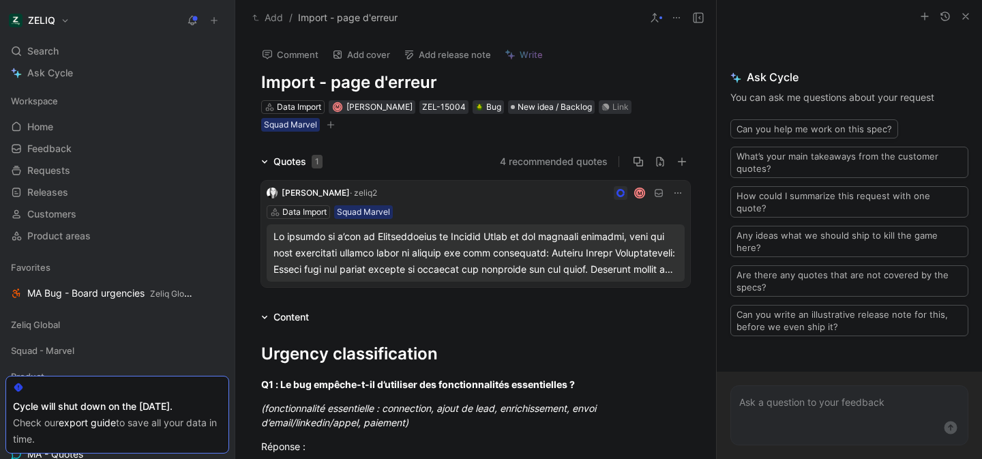
click at [962, 17] on icon "button" at bounding box center [965, 16] width 11 height 11
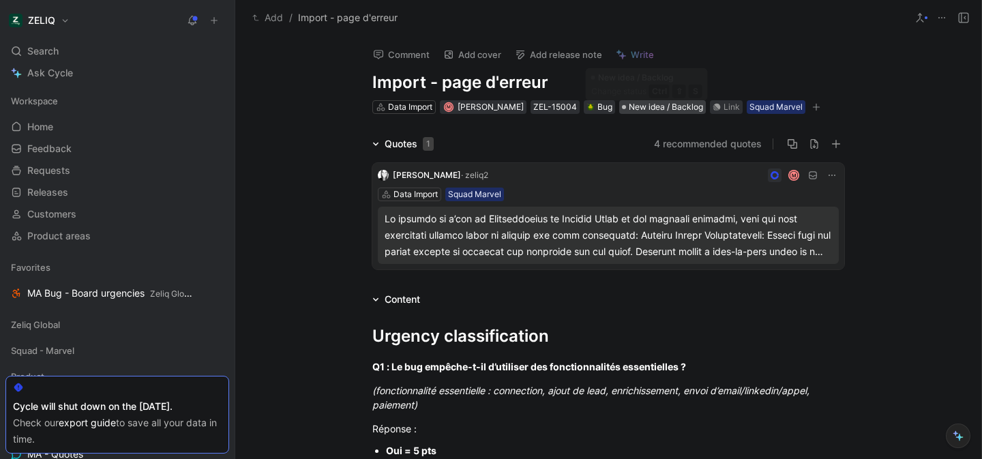
click at [648, 102] on span "New idea / Backlog" at bounding box center [666, 107] width 74 height 14
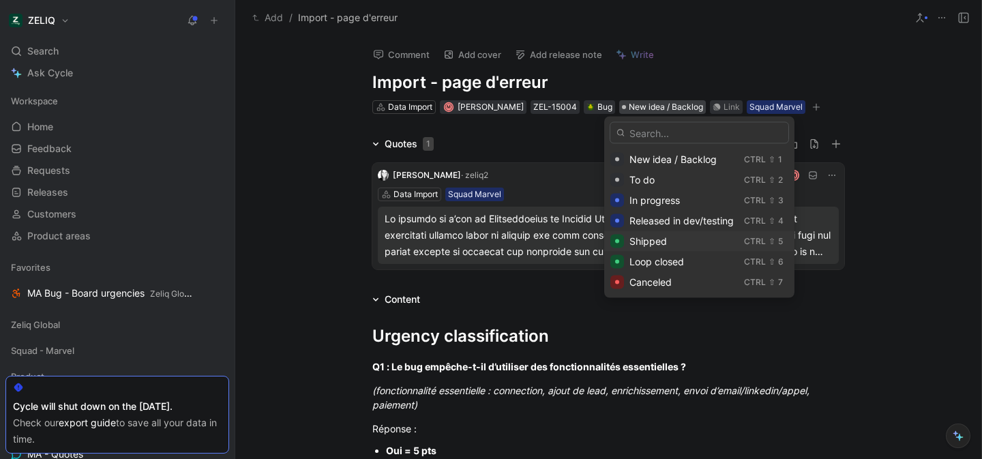
click at [680, 246] on div "Shipped" at bounding box center [683, 241] width 109 height 16
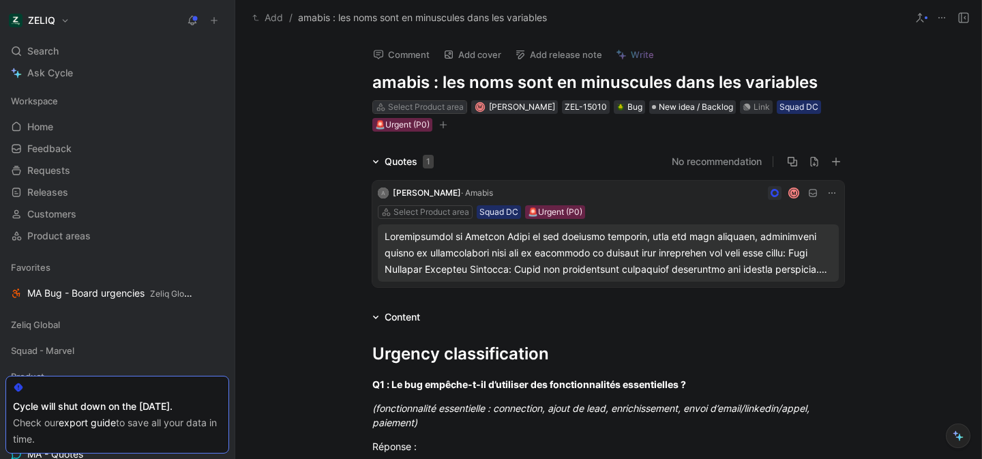
click at [442, 107] on div "Select Product area" at bounding box center [426, 107] width 76 height 14
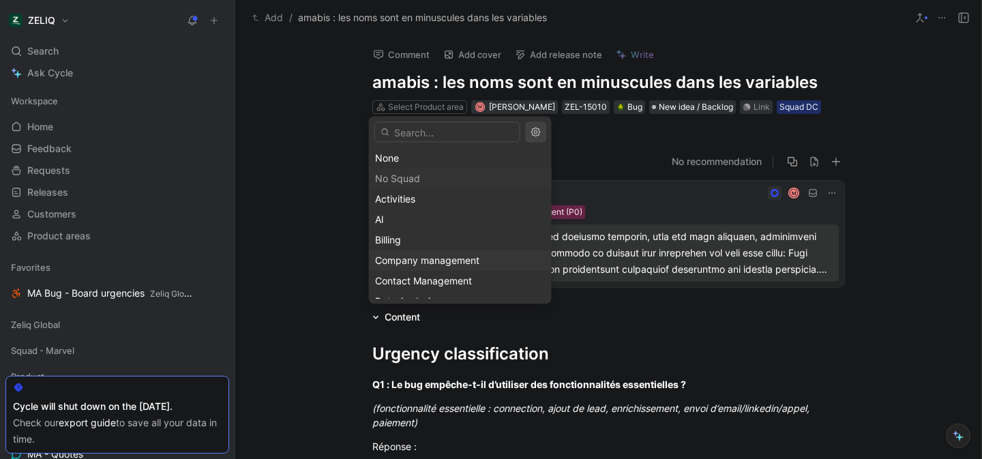
click at [453, 260] on span "Company management" at bounding box center [427, 260] width 104 height 12
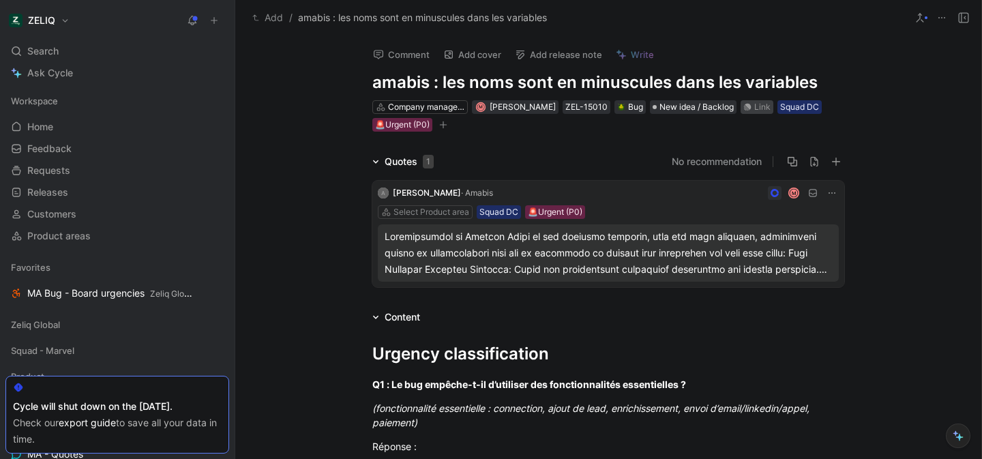
click at [743, 104] on icon at bounding box center [747, 107] width 8 height 8
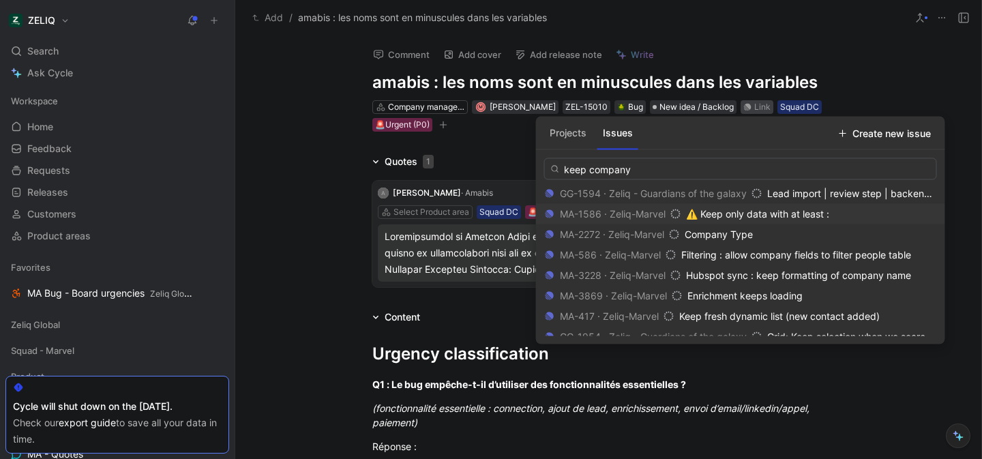
scroll to position [90, 0]
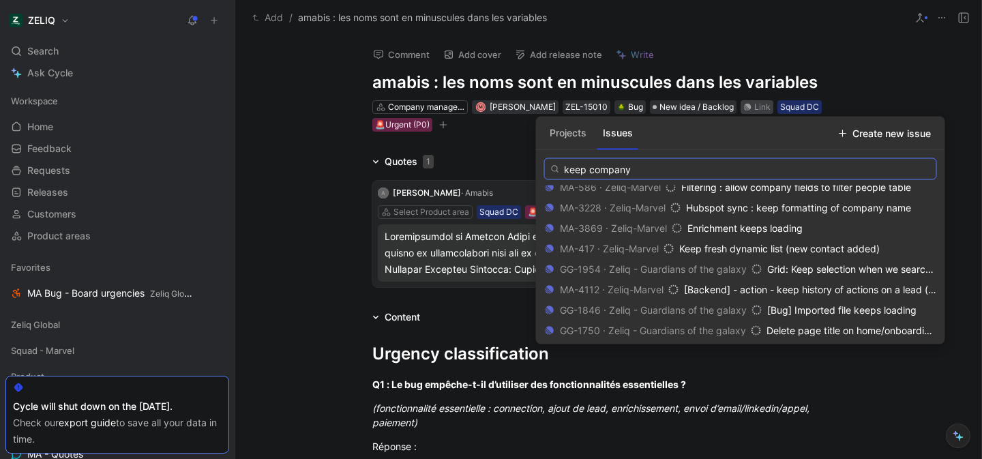
click at [637, 170] on input "keep company" at bounding box center [740, 169] width 393 height 22
paste input "https://linear.app/getheroes/issue/MA-3228/hubspot-sync-keep-formatting-of-comp…"
type input "https://linear.app/getheroes/issue/MA-3228/hubspot-sync-keep-formatting-of-comp…"
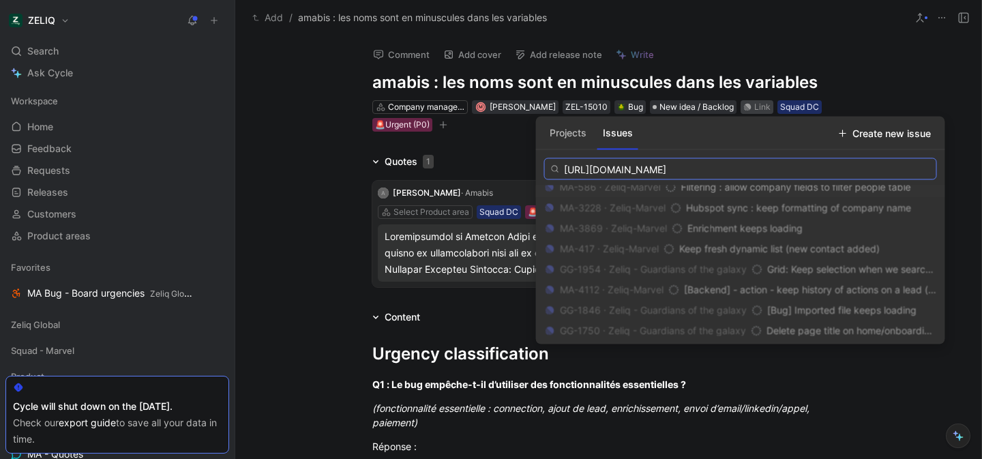
scroll to position [0, 0]
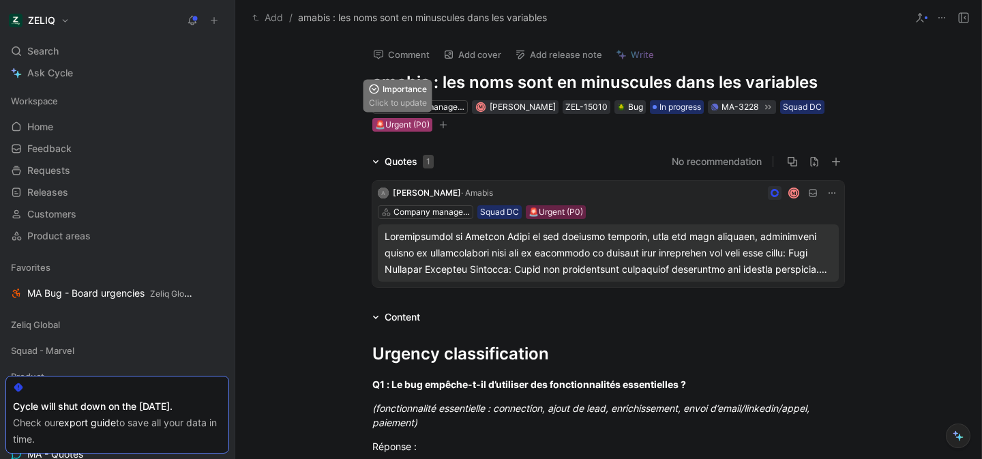
click at [395, 125] on div "🚨Urgent (P0)" at bounding box center [402, 125] width 55 height 14
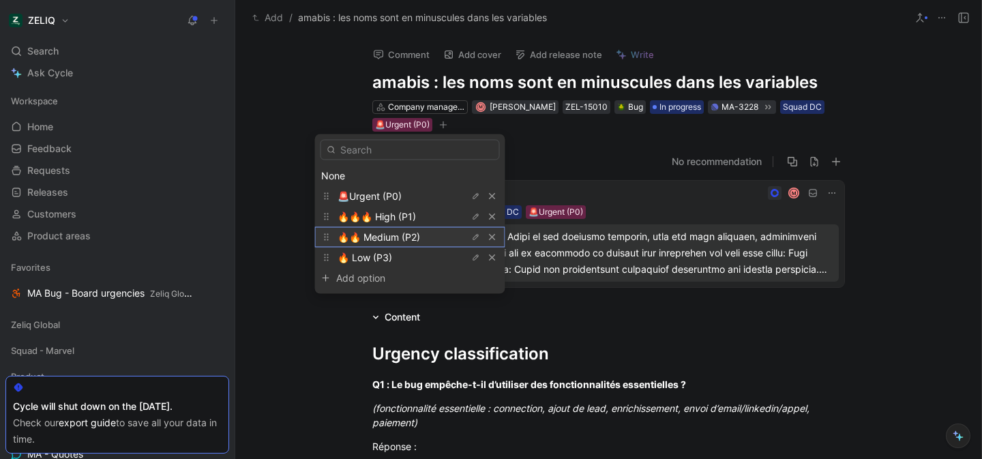
click at [404, 239] on span "🔥🔥 Medium (P2)" at bounding box center [378, 237] width 82 height 12
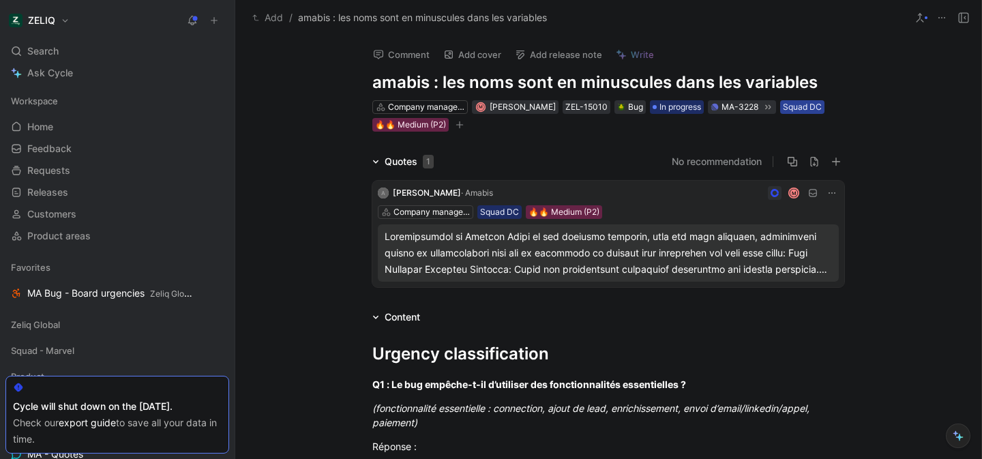
click at [787, 108] on div "Squad DC" at bounding box center [802, 107] width 39 height 14
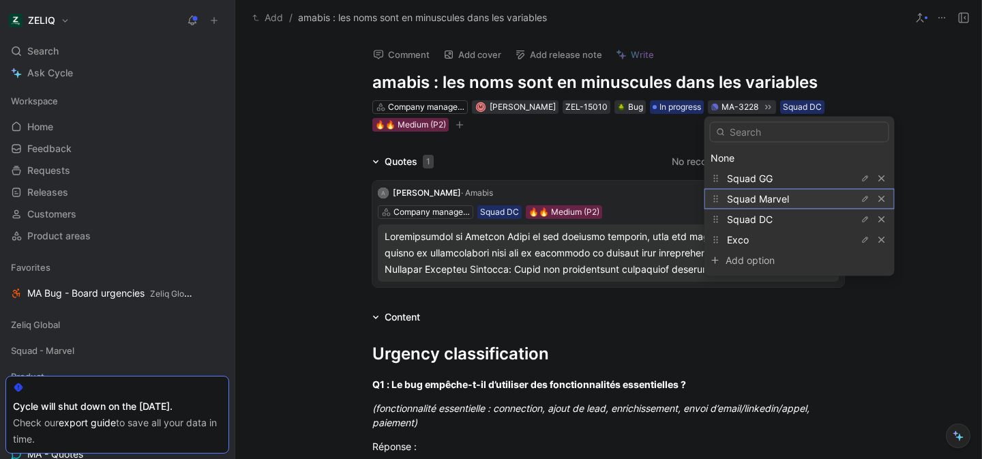
click at [783, 201] on span "Squad Marvel" at bounding box center [758, 199] width 62 height 12
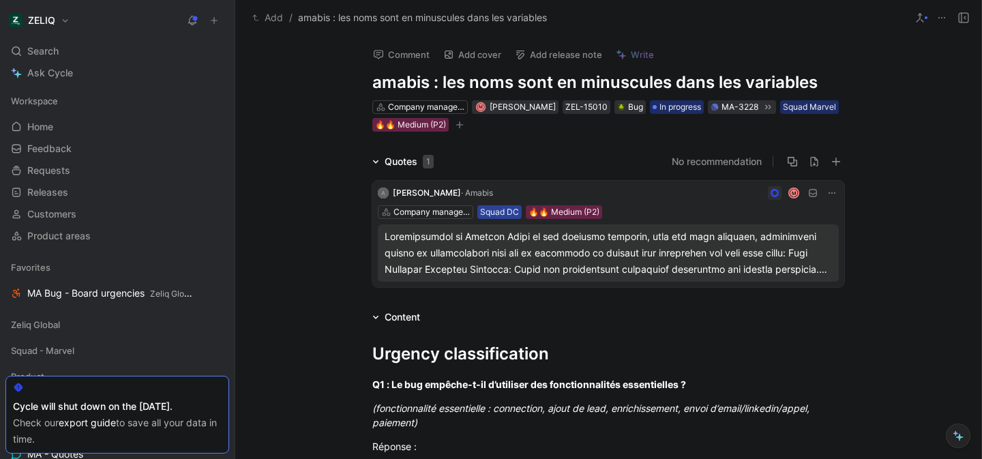
click at [495, 212] on div "Squad DC" at bounding box center [499, 212] width 39 height 14
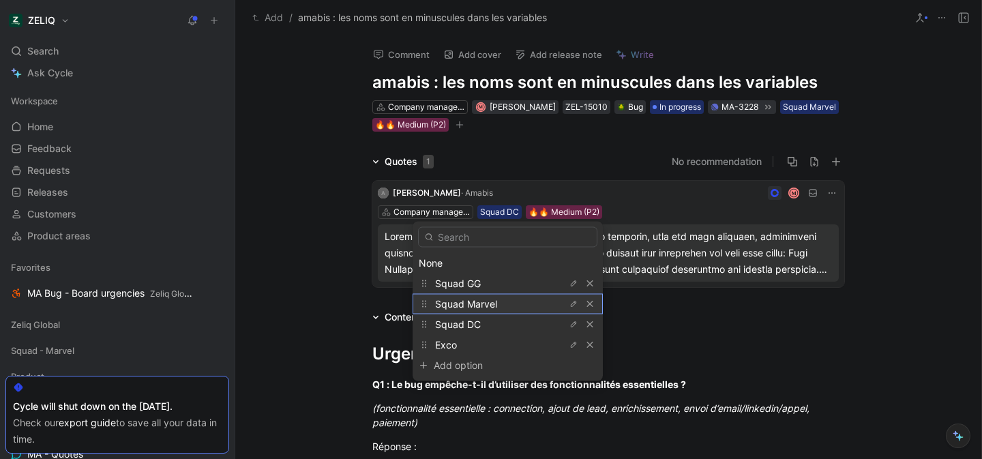
click at [504, 298] on div "Squad Marvel" at bounding box center [486, 304] width 102 height 16
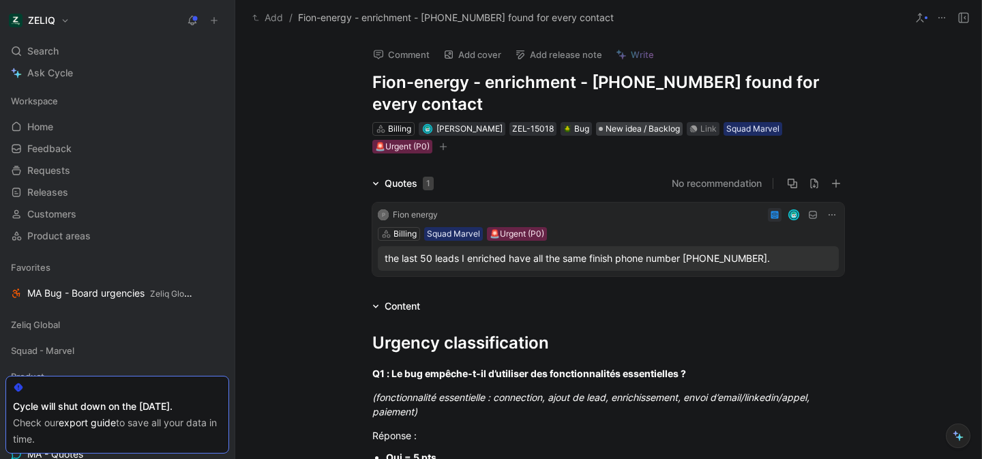
click at [626, 130] on span "New idea / Backlog" at bounding box center [642, 129] width 74 height 14
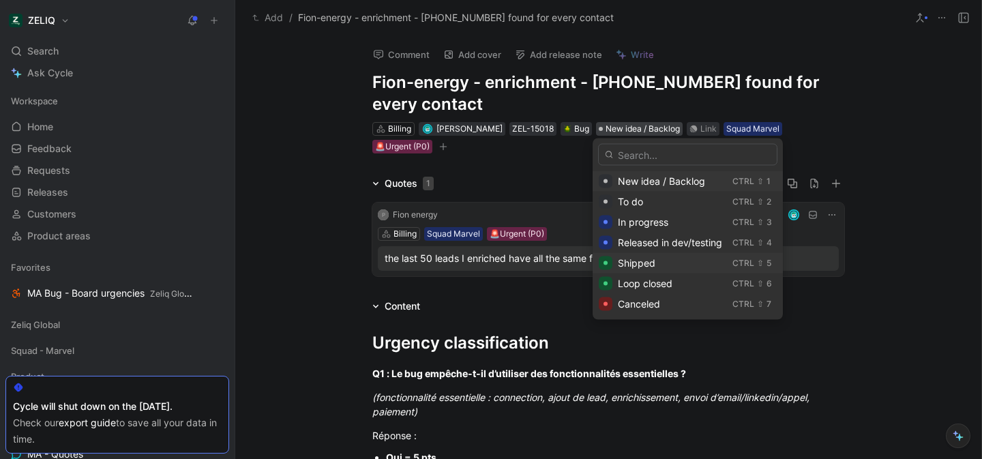
click at [650, 267] on span "Shipped" at bounding box center [636, 263] width 37 height 12
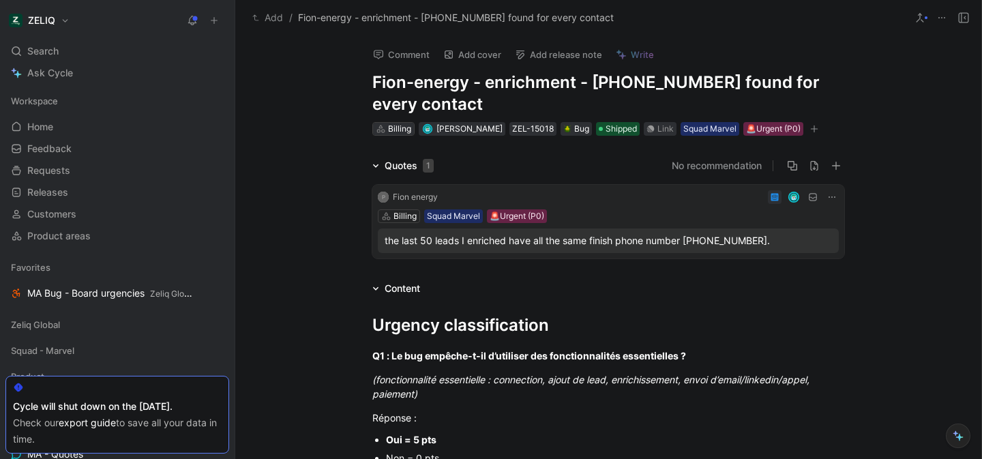
click at [378, 130] on icon at bounding box center [381, 129] width 10 height 10
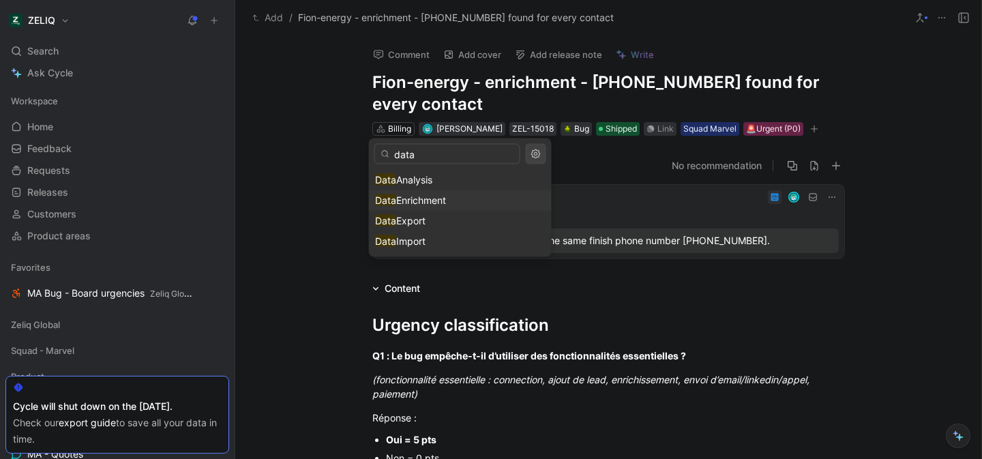
type input "data"
click at [420, 194] on span "Enrichment" at bounding box center [421, 200] width 50 height 12
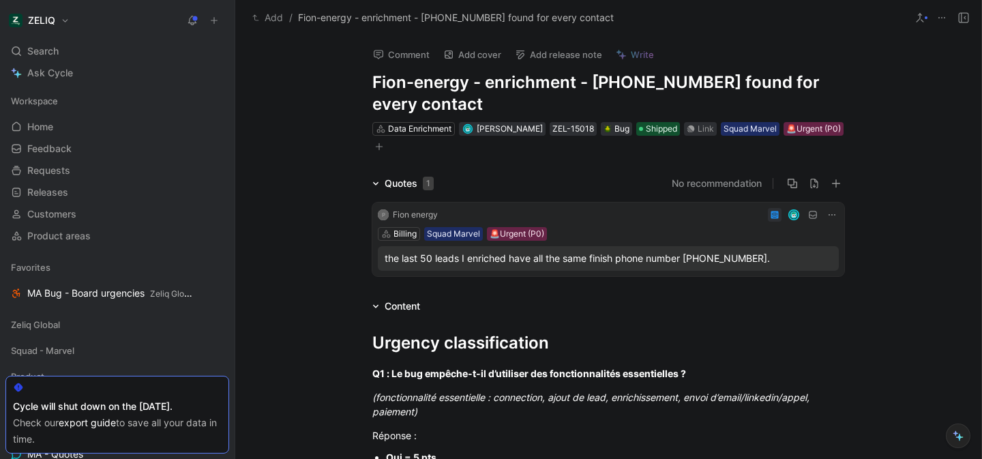
click at [391, 47] on button "Comment" at bounding box center [401, 54] width 69 height 19
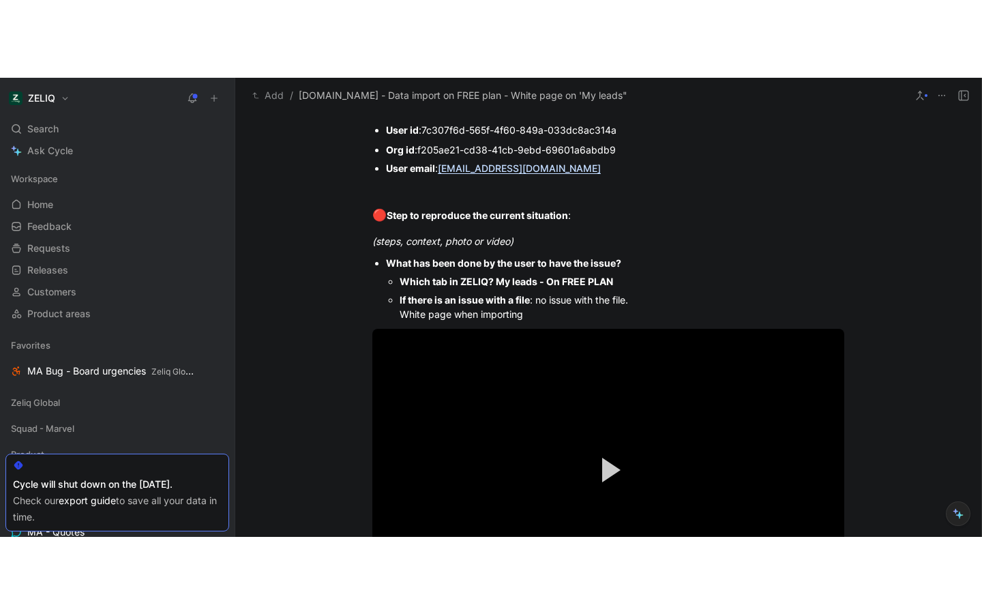
scroll to position [1157, 0]
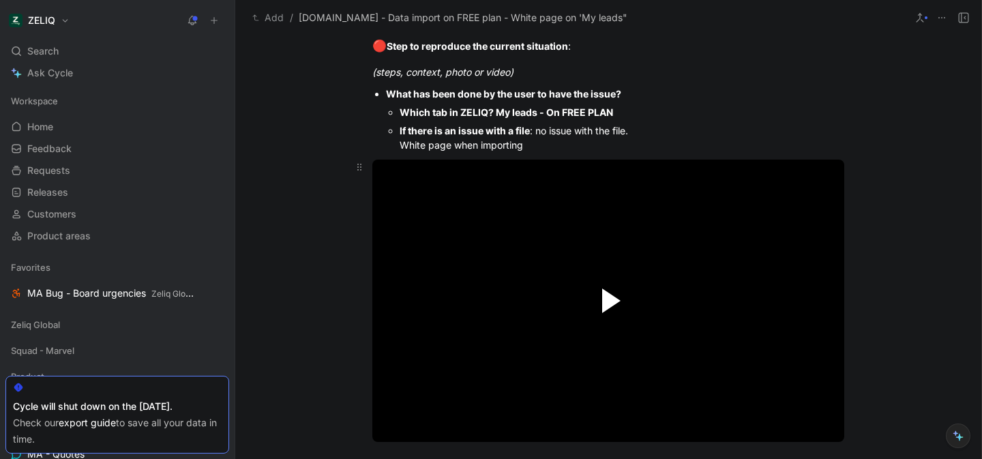
click at [602, 290] on span "Video Player" at bounding box center [611, 300] width 18 height 25
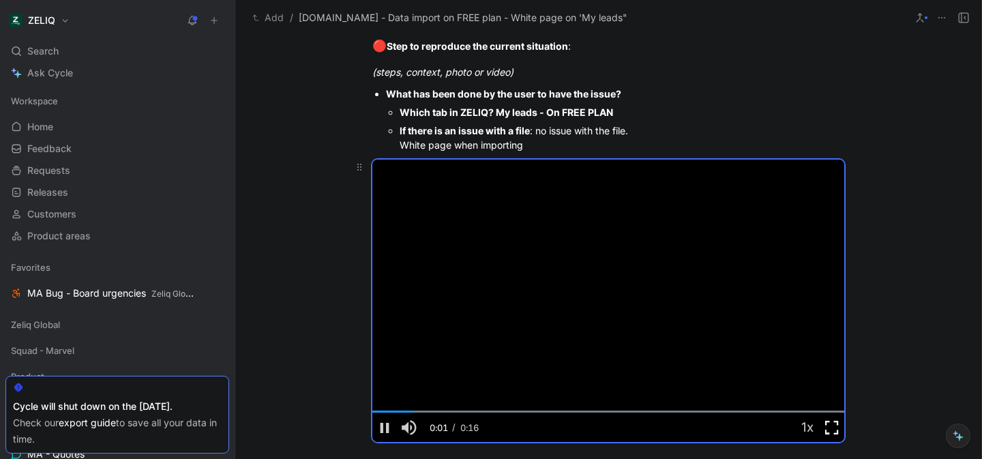
click at [830, 427] on span "Video Player" at bounding box center [831, 427] width 25 height 0
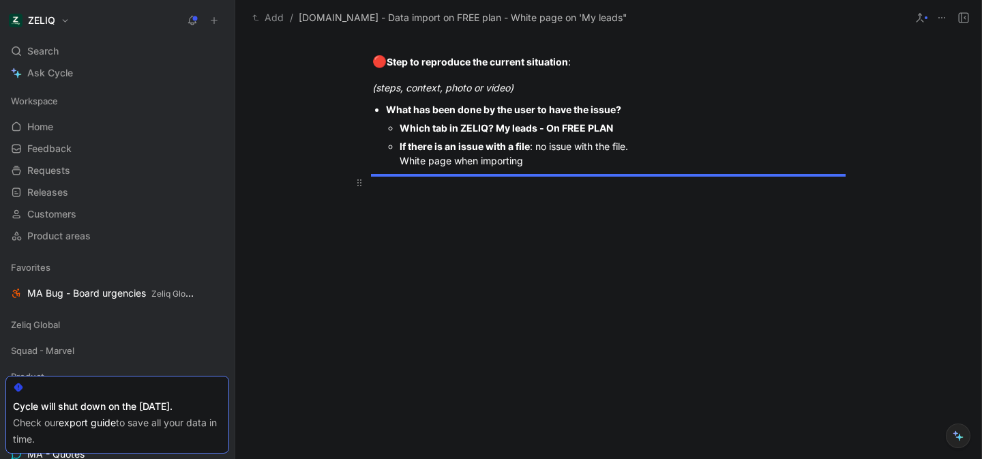
scroll to position [1033, 0]
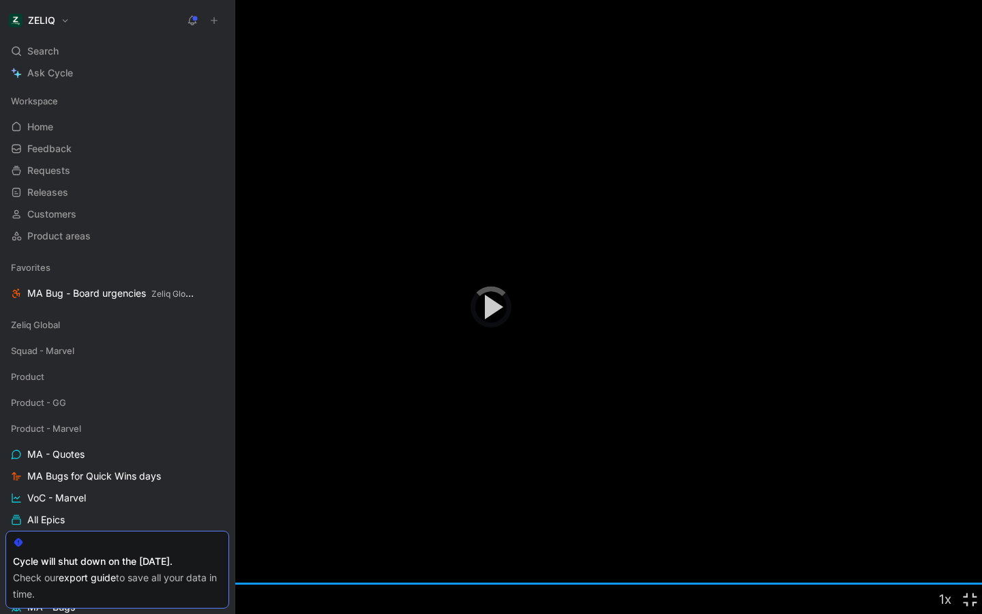
click at [10, 458] on div "Loaded : 100.00% 0:00 0:00" at bounding box center [491, 583] width 982 height 2
click at [508, 299] on button "Play Video" at bounding box center [490, 306] width 61 height 61
click at [528, 320] on video "Video Player" at bounding box center [491, 307] width 982 height 614
click at [969, 458] on span "Video Player" at bounding box center [969, 599] width 25 height 0
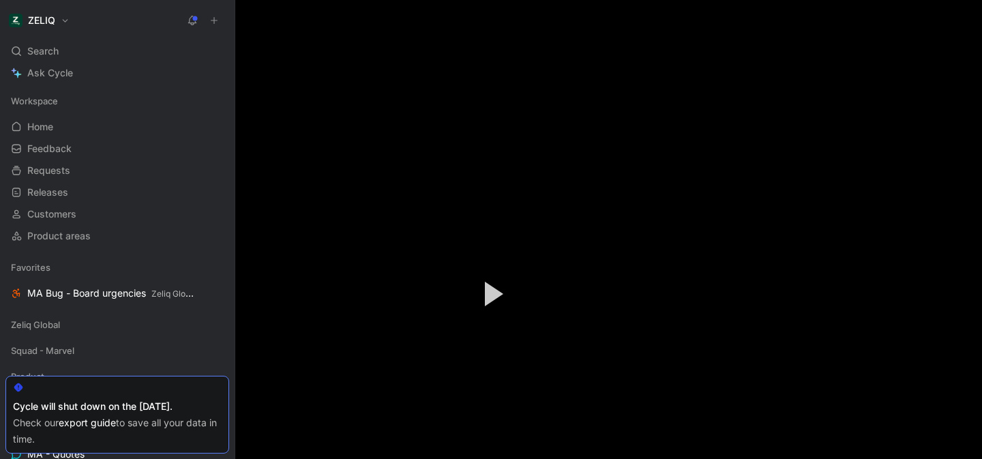
scroll to position [0, 0]
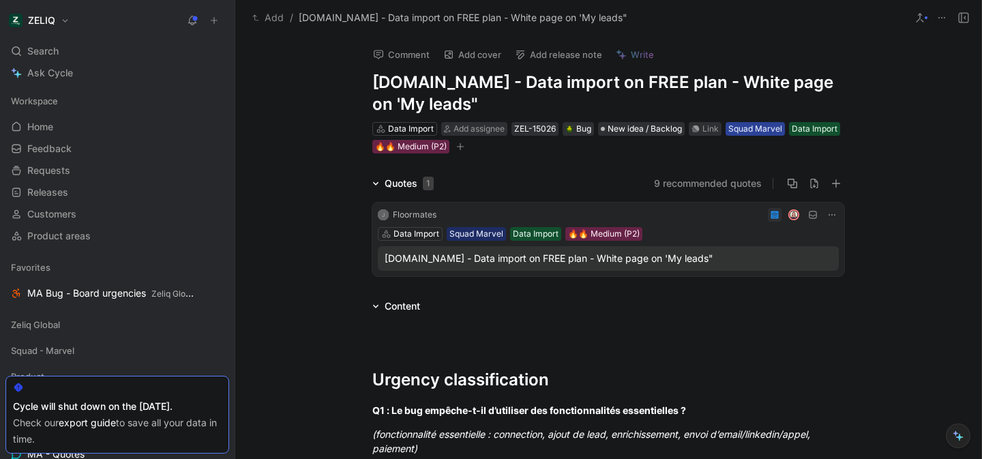
click at [764, 132] on div "Squad Marvel" at bounding box center [755, 129] width 54 height 14
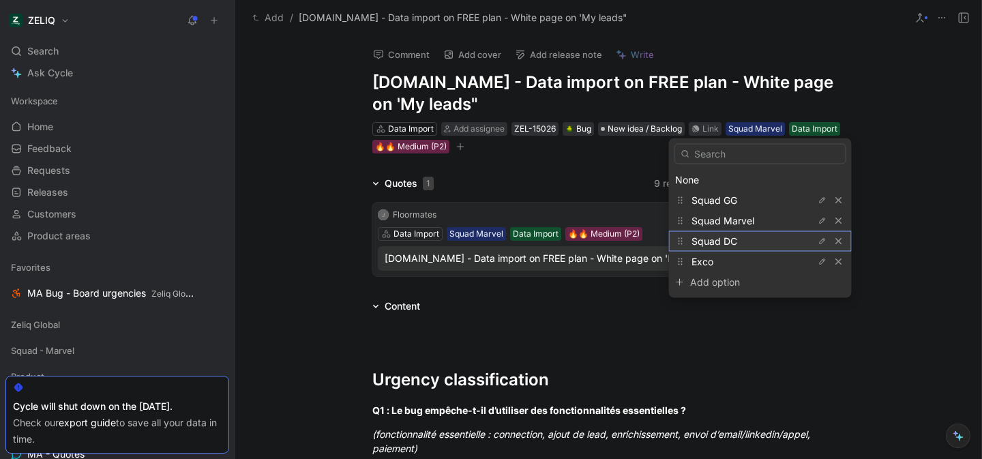
click at [740, 239] on div "Squad DC" at bounding box center [742, 241] width 102 height 16
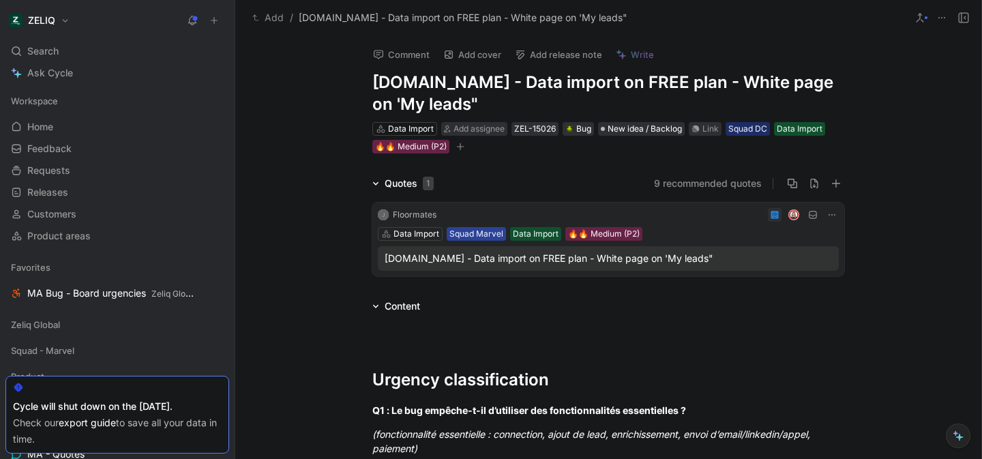
click at [464, 232] on div "Squad Marvel" at bounding box center [476, 234] width 54 height 14
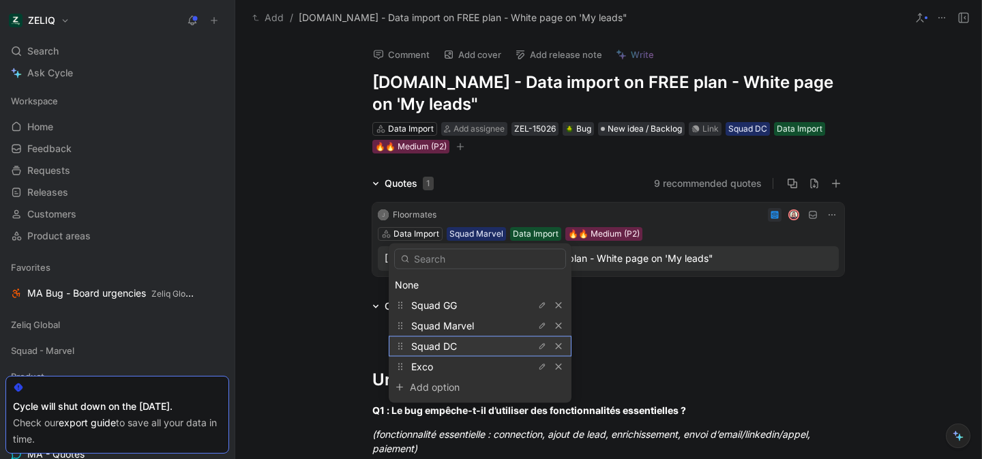
click at [475, 346] on div "Squad DC" at bounding box center [462, 346] width 102 height 16
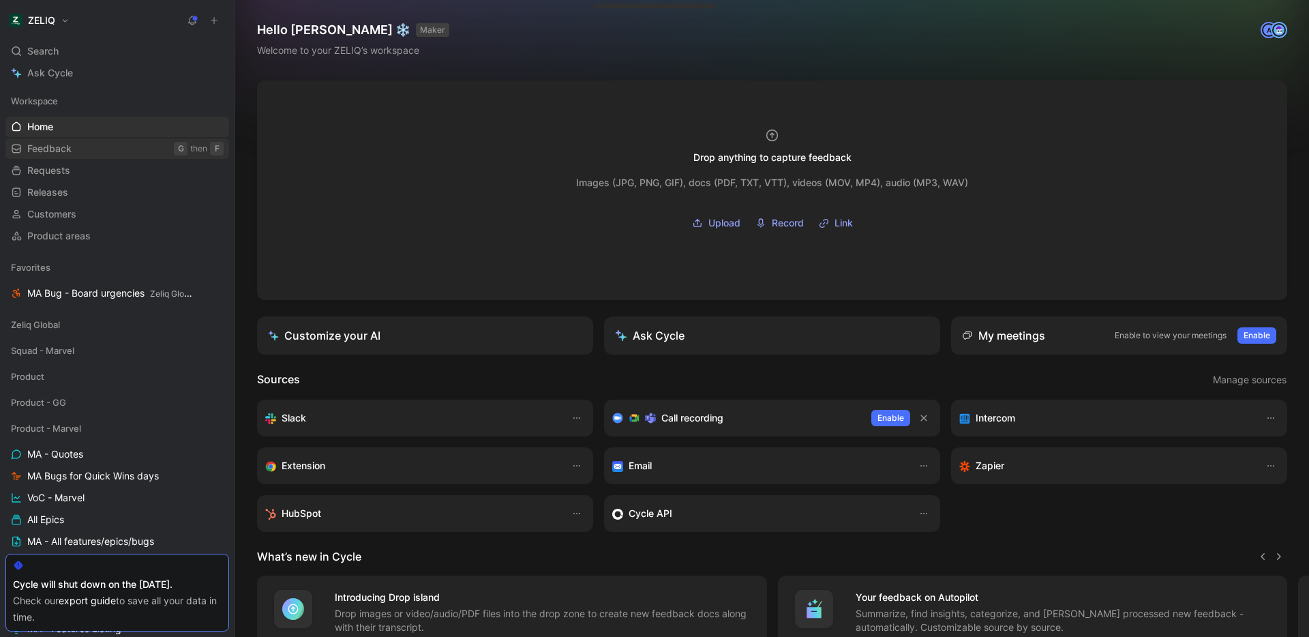
click at [100, 148] on link "Feedback G then F" at bounding box center [117, 148] width 224 height 20
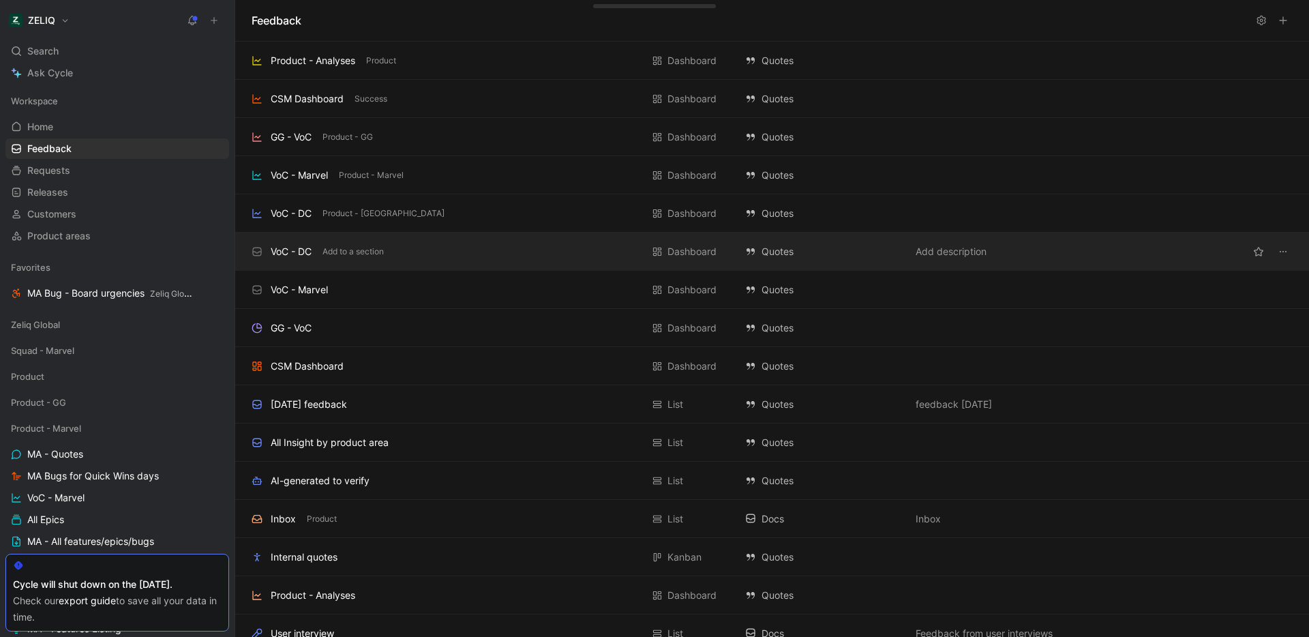
scroll to position [282, 0]
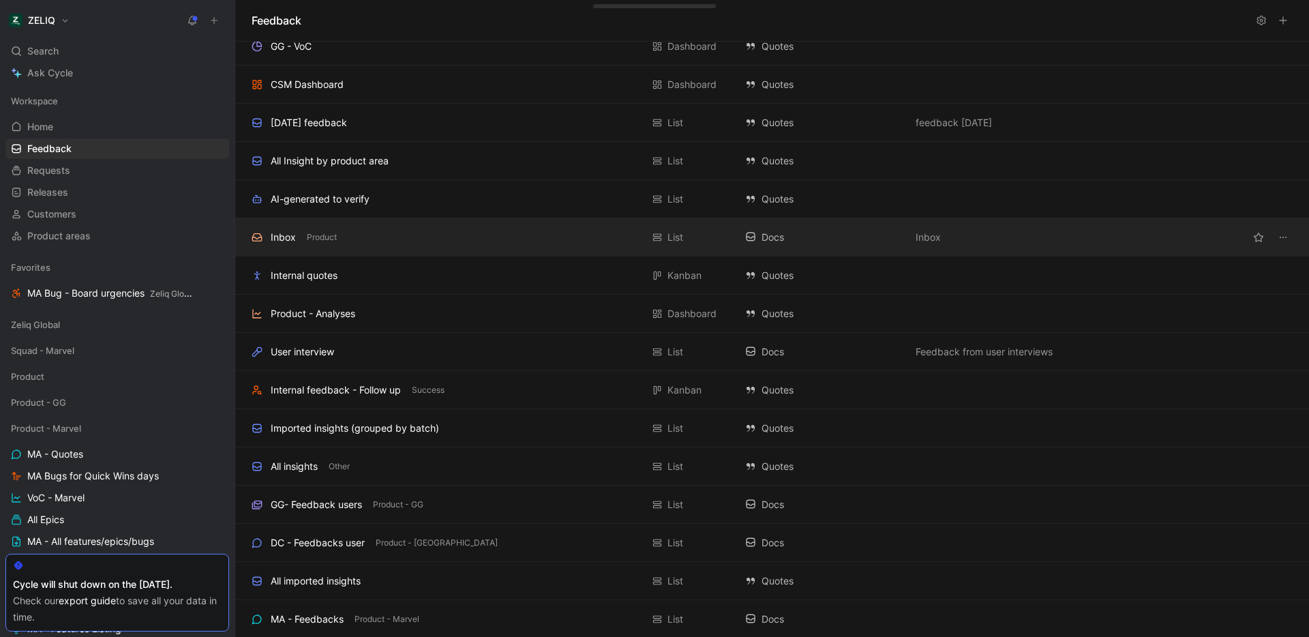
click at [376, 231] on div "Inbox Product" at bounding box center [447, 237] width 390 height 16
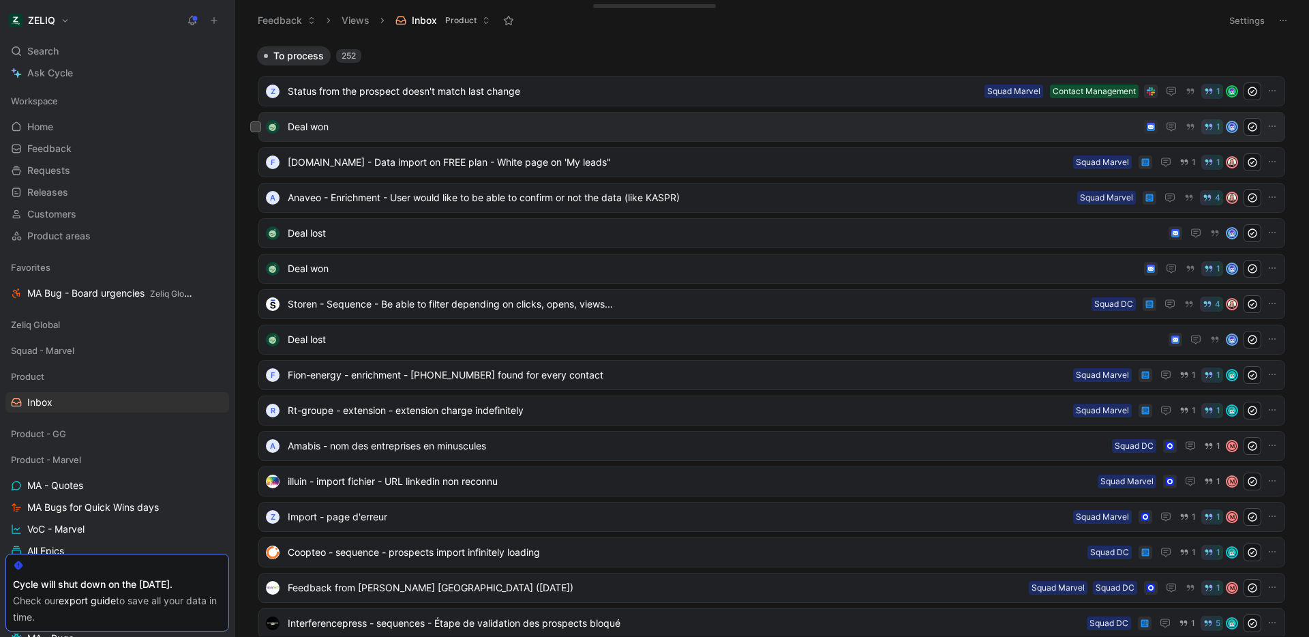
click at [426, 130] on span "Deal won" at bounding box center [713, 127] width 851 height 16
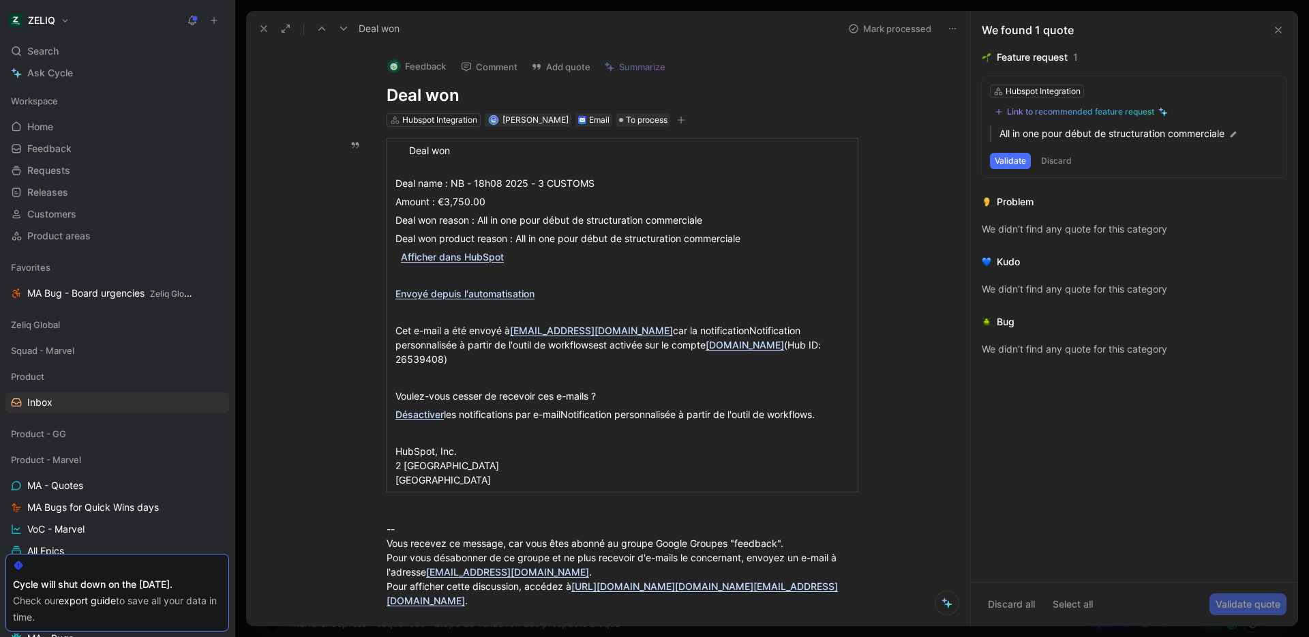
click at [877, 25] on button "Mark processed" at bounding box center [889, 28] width 95 height 19
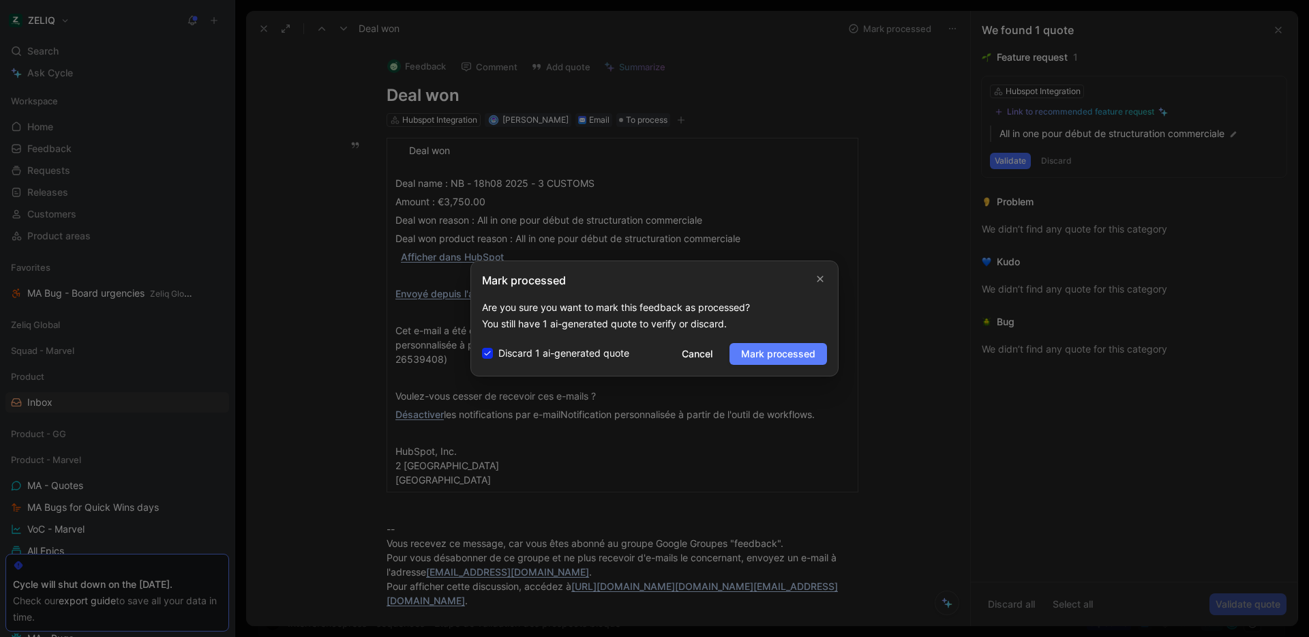
click at [761, 364] on button "Mark processed" at bounding box center [777, 354] width 97 height 22
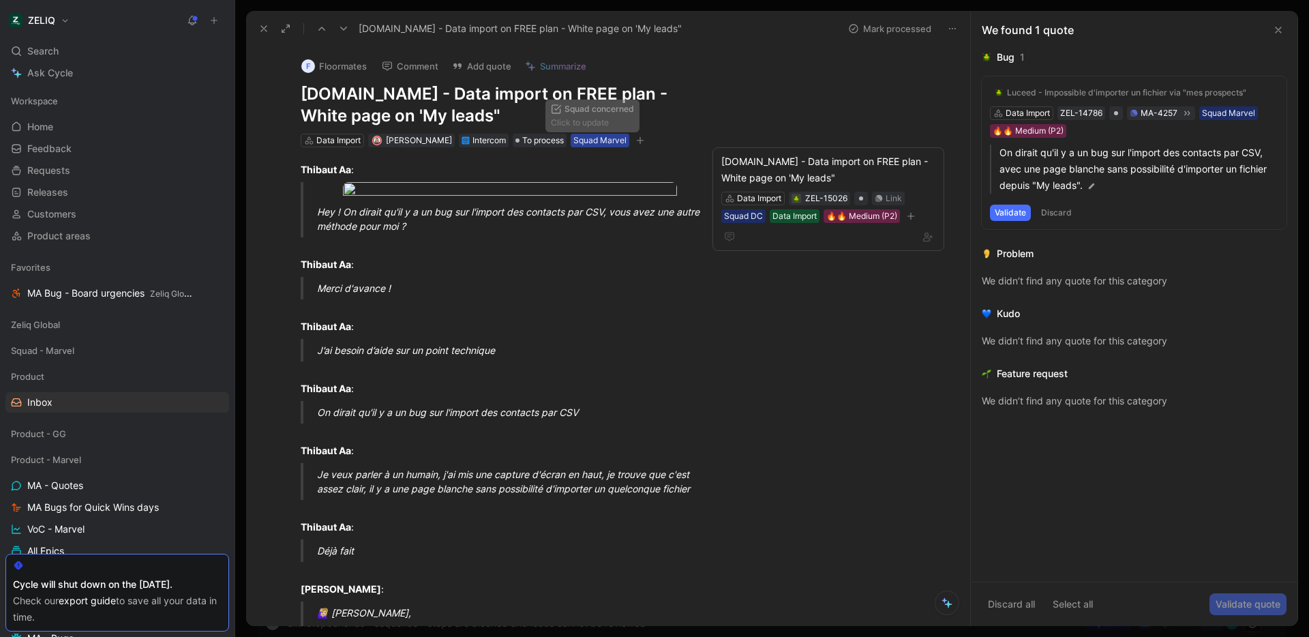
click at [580, 140] on div "Squad Marvel" at bounding box center [599, 141] width 53 height 14
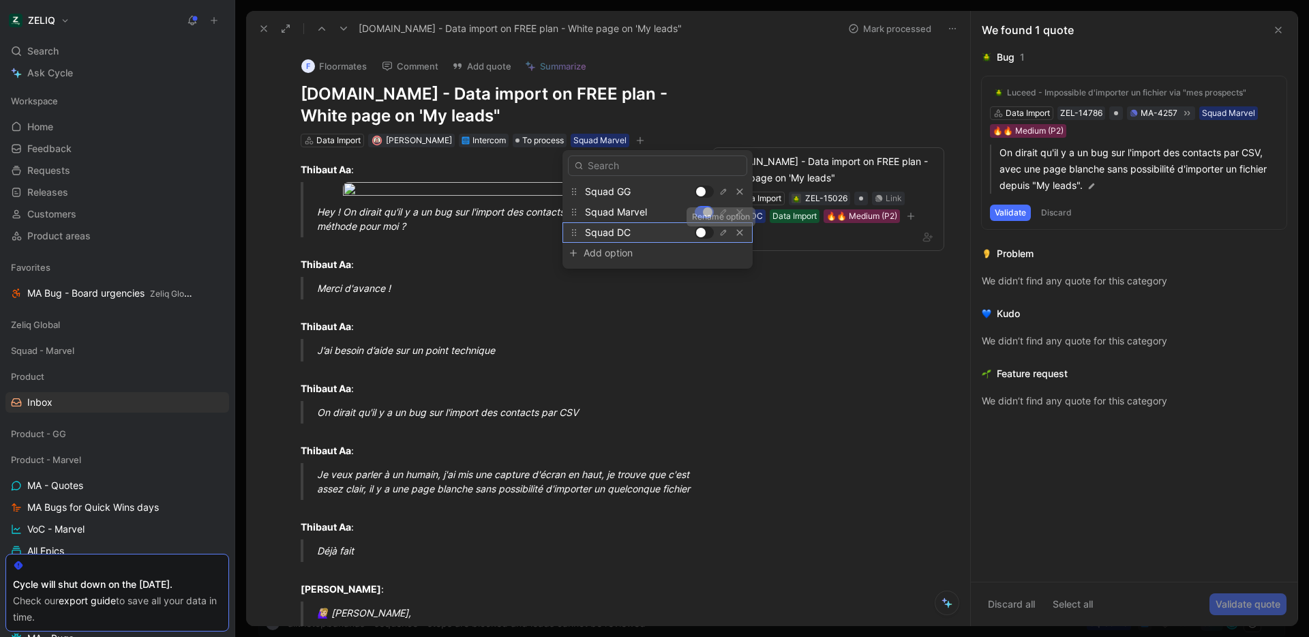
click at [701, 232] on div at bounding box center [701, 233] width 10 height 10
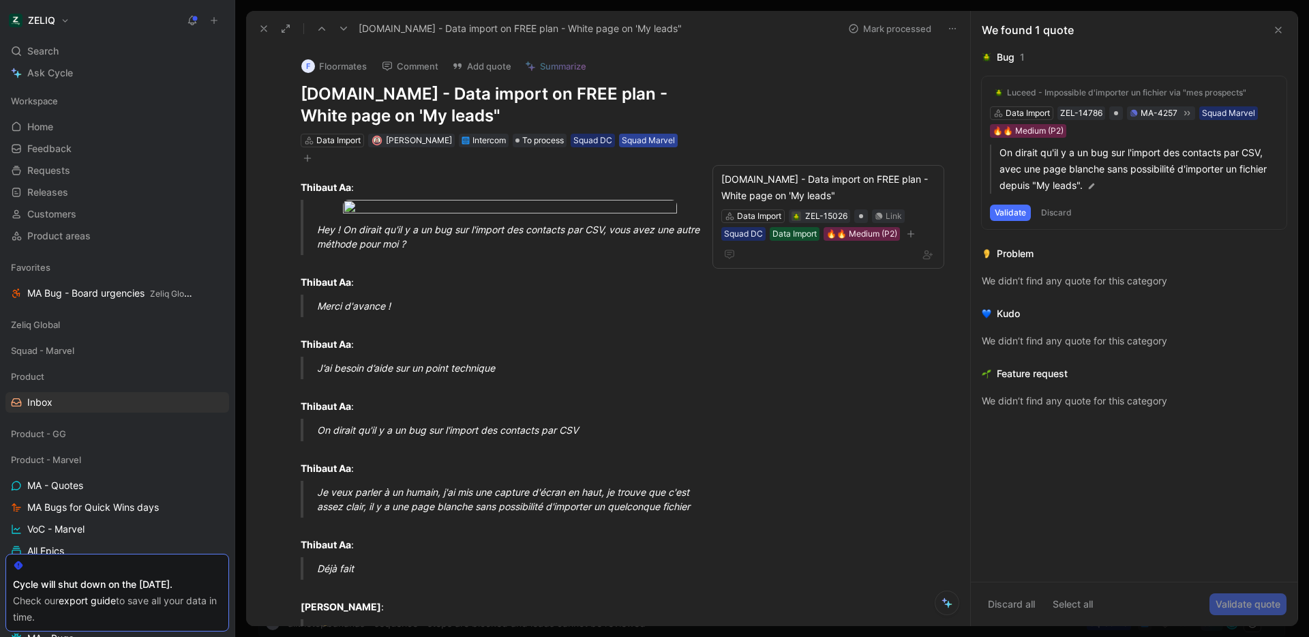
click at [638, 138] on div "Squad Marvel" at bounding box center [648, 141] width 53 height 14
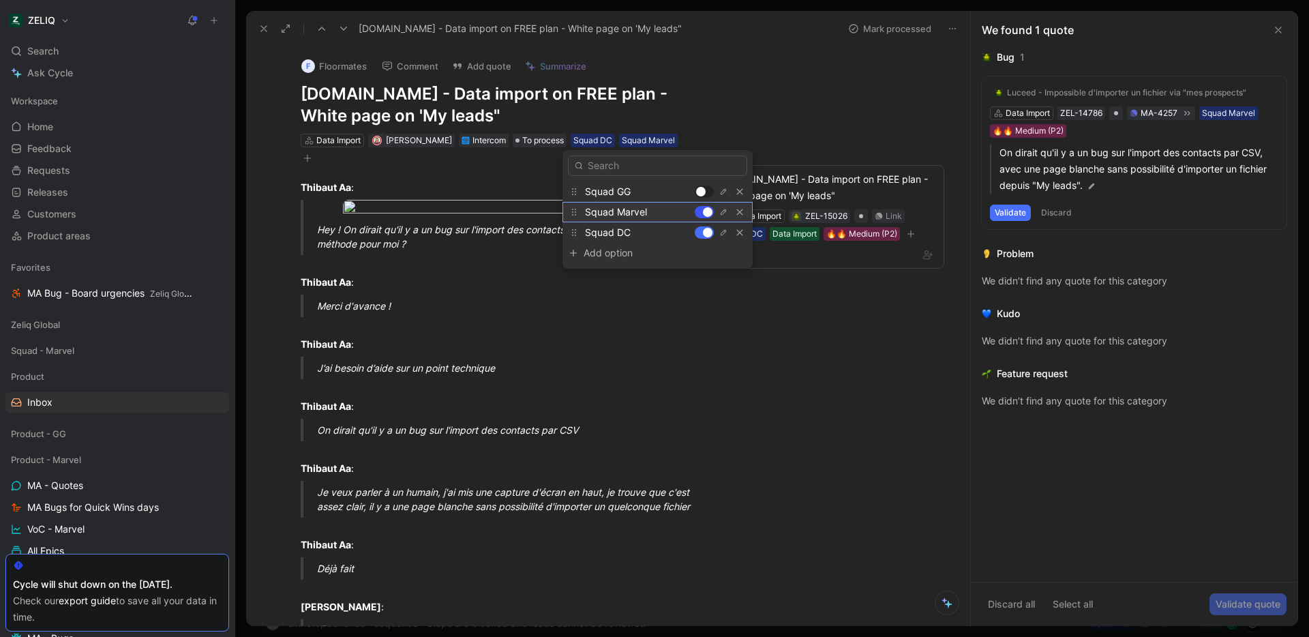
click at [707, 216] on div at bounding box center [708, 212] width 10 height 10
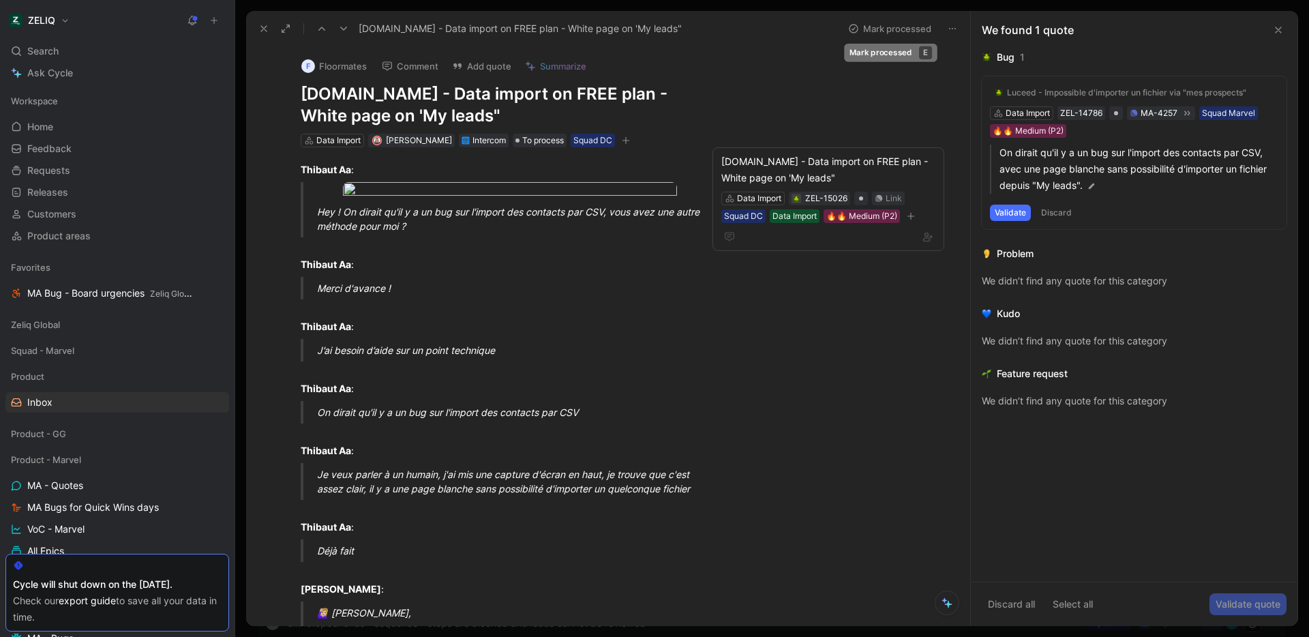
click at [892, 31] on button "Mark processed" at bounding box center [889, 28] width 95 height 19
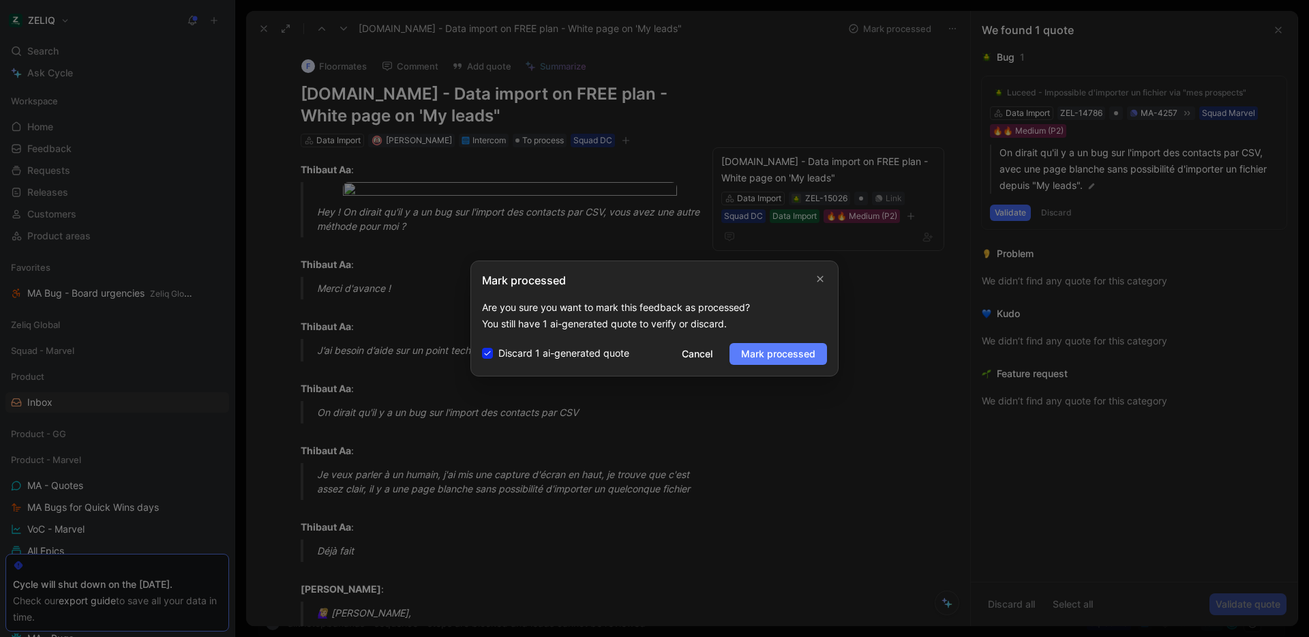
click at [771, 357] on span "Mark processed" at bounding box center [778, 354] width 74 height 16
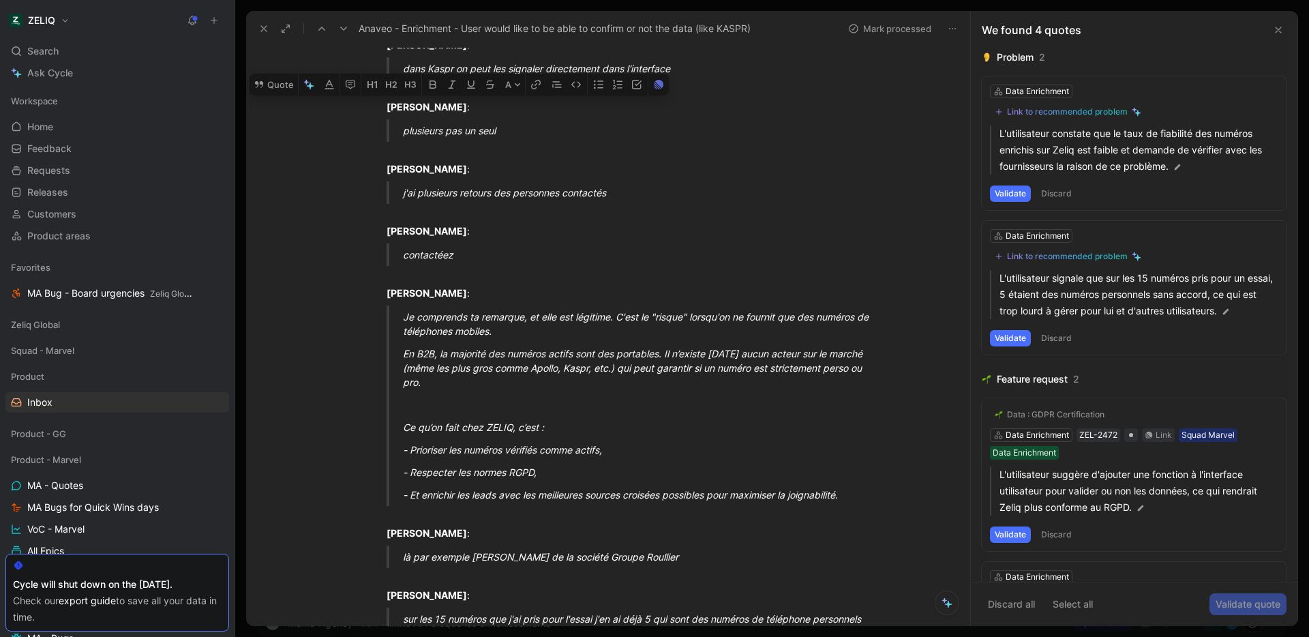
scroll to position [699, 0]
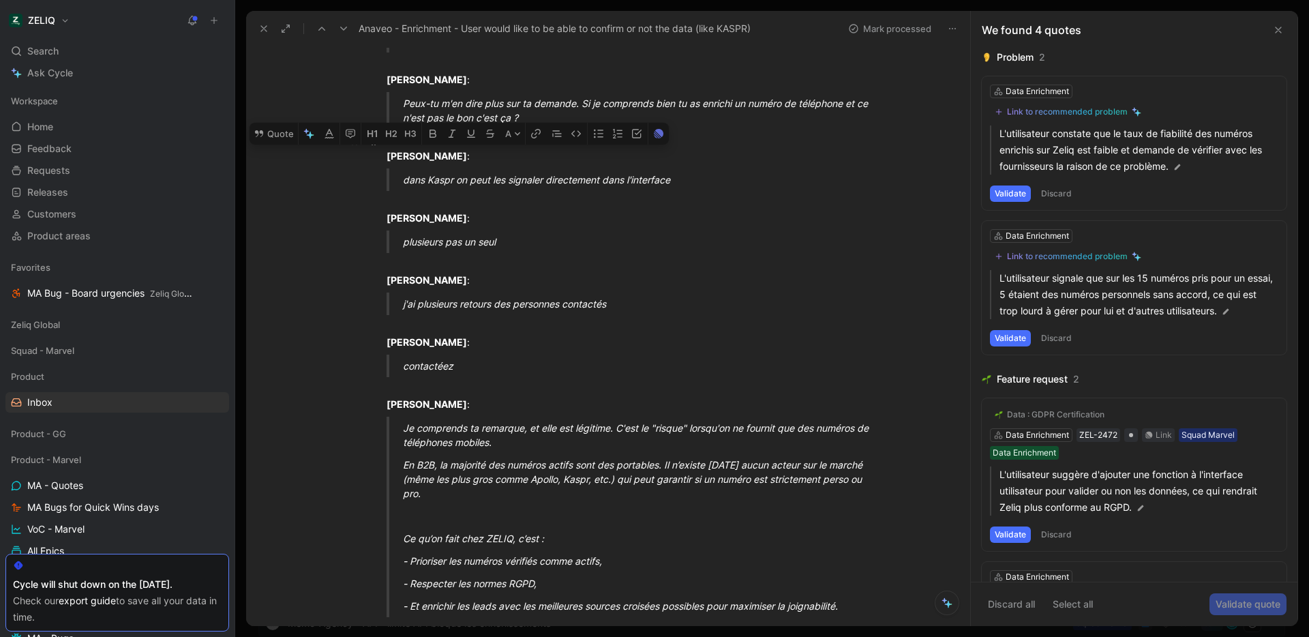
drag, startPoint x: 517, startPoint y: 532, endPoint x: 386, endPoint y: 160, distance: 395.2
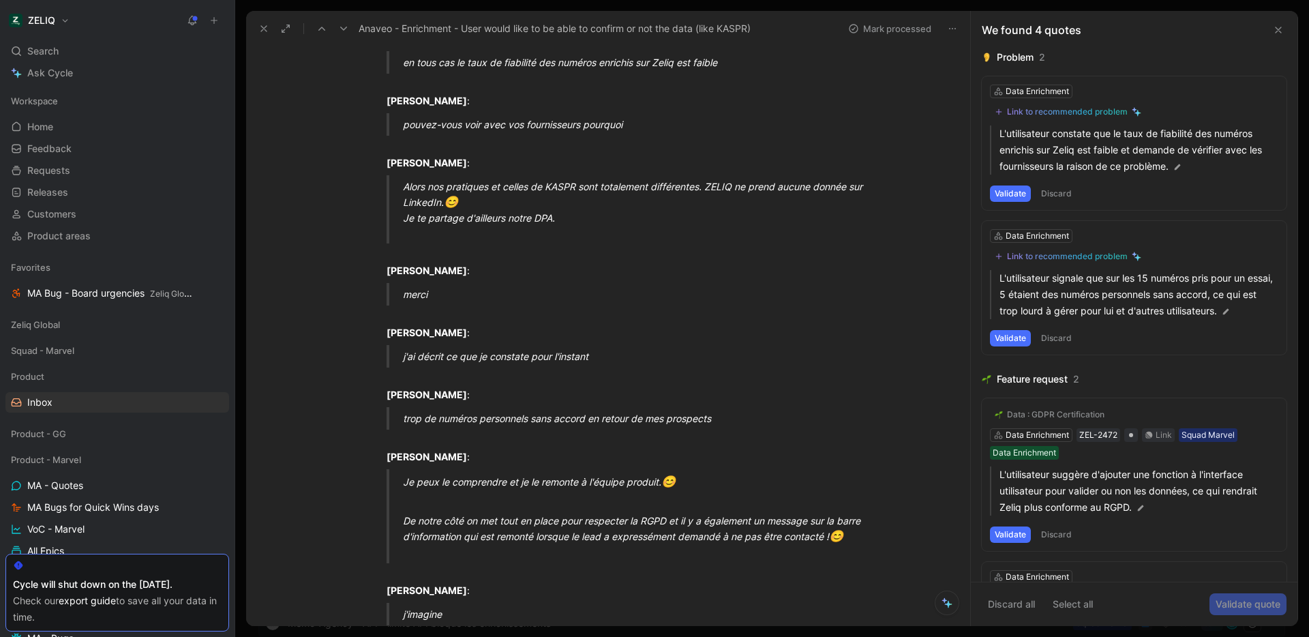
scroll to position [2445, 0]
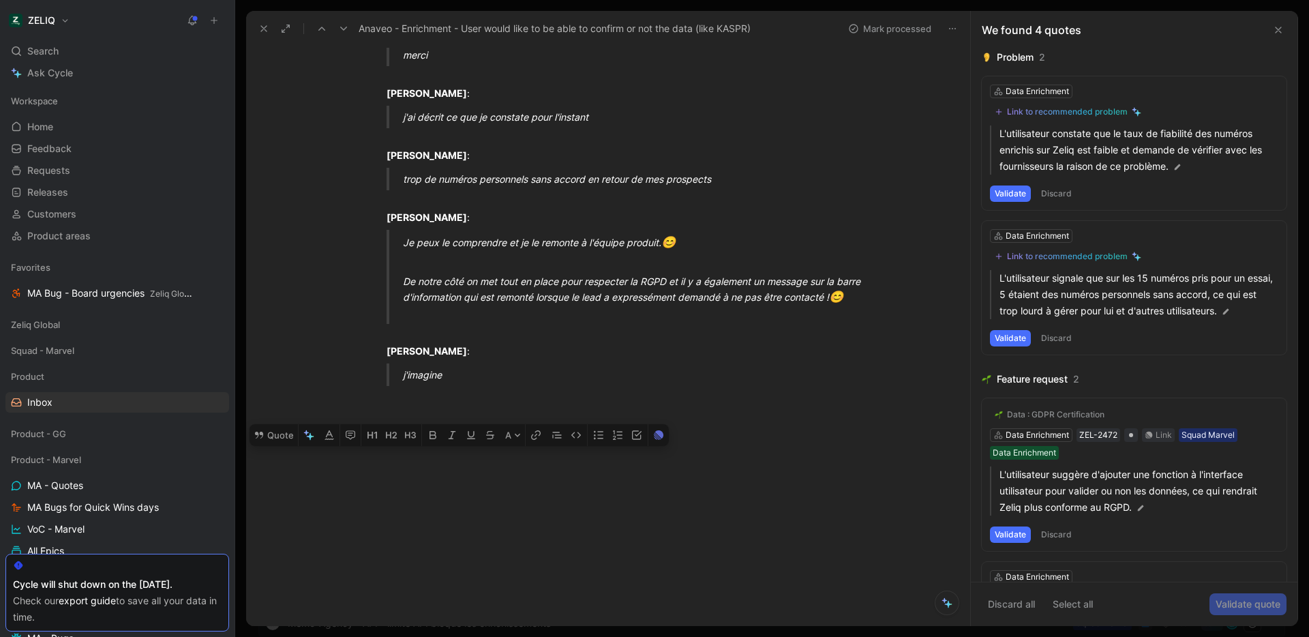
drag, startPoint x: 380, startPoint y: 170, endPoint x: 909, endPoint y: 635, distance: 703.8
click at [909, 635] on div "Feedback Views Inbox Product Settings To process 250 z Status from the prospect…" at bounding box center [772, 318] width 1074 height 637
click at [283, 439] on button "Quote" at bounding box center [274, 435] width 48 height 22
click at [453, 372] on div "j'imagine" at bounding box center [639, 374] width 472 height 14
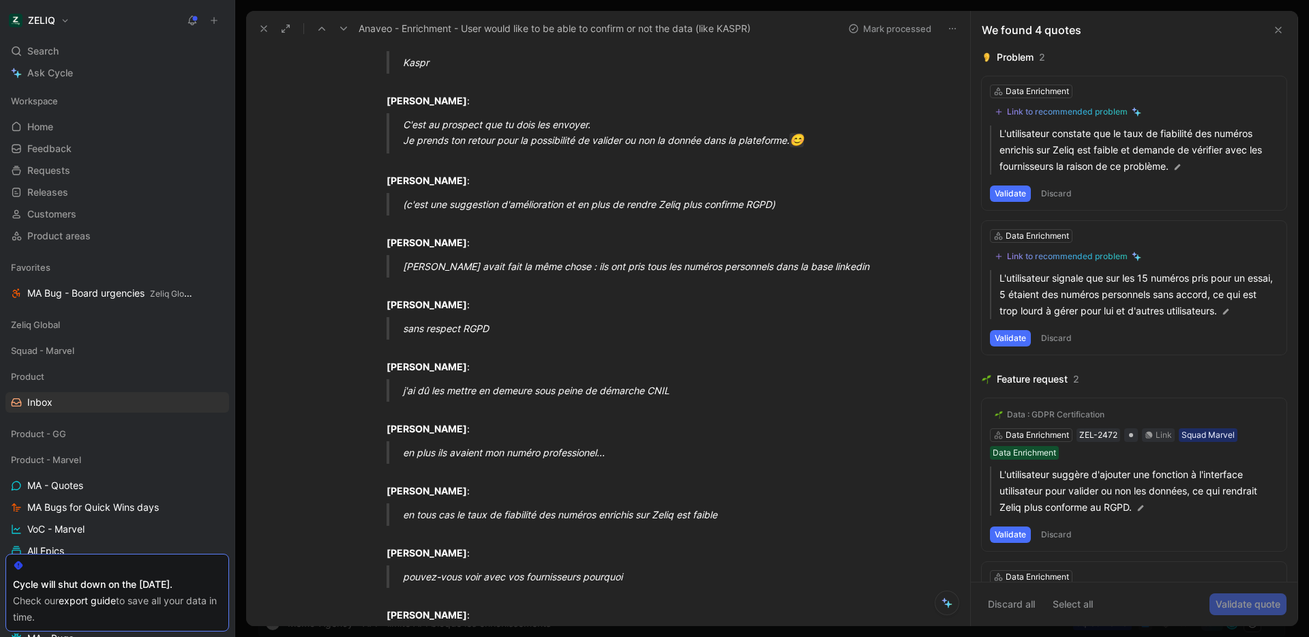
scroll to position [1751, 0]
click at [851, 268] on div "Kaspr avait fait la même chose : ils ont pris tous les numéros personnels dans …" at bounding box center [639, 269] width 472 height 14
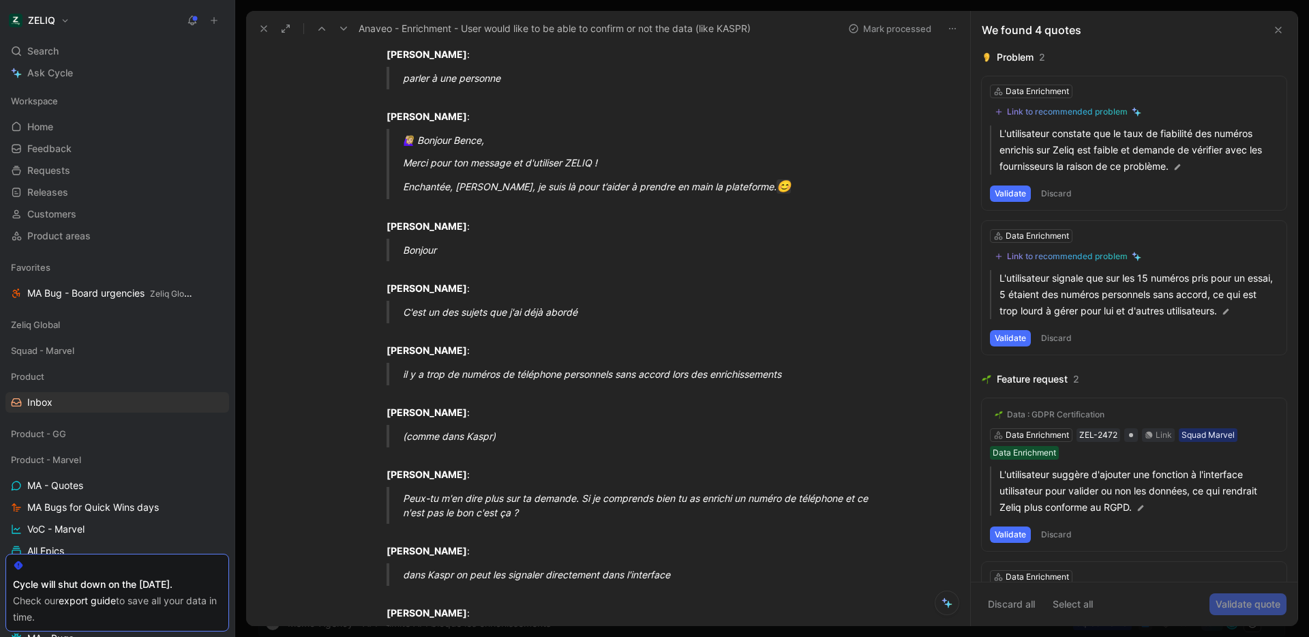
scroll to position [250, 0]
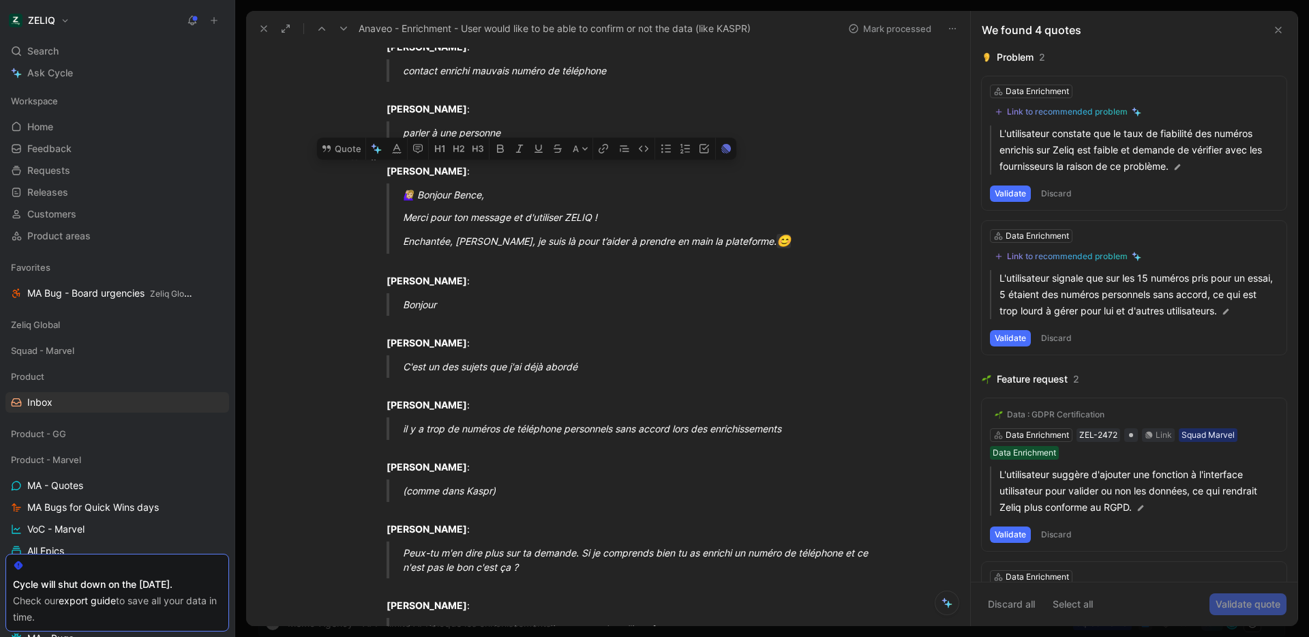
drag, startPoint x: 701, startPoint y: 367, endPoint x: 364, endPoint y: 174, distance: 388.7
click at [347, 144] on button "Quote" at bounding box center [341, 149] width 48 height 22
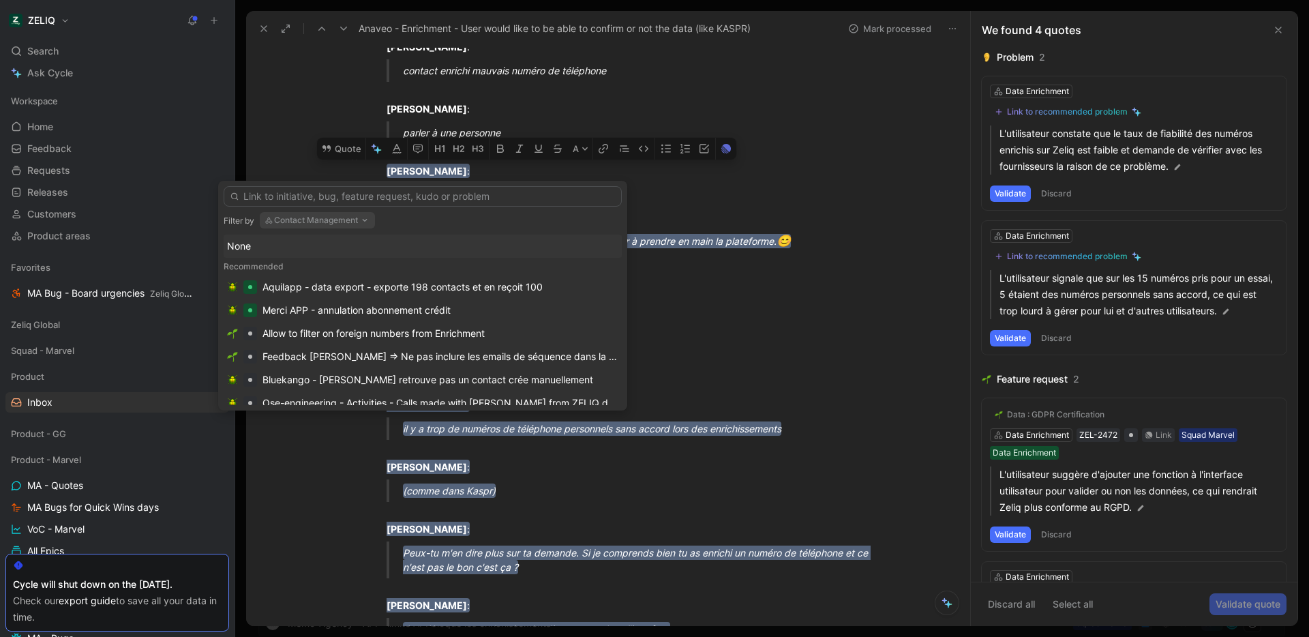
click at [348, 216] on button "Contact Management" at bounding box center [317, 220] width 115 height 16
type input "data"
click at [359, 290] on div "Data Enrichment" at bounding box center [356, 295] width 178 height 16
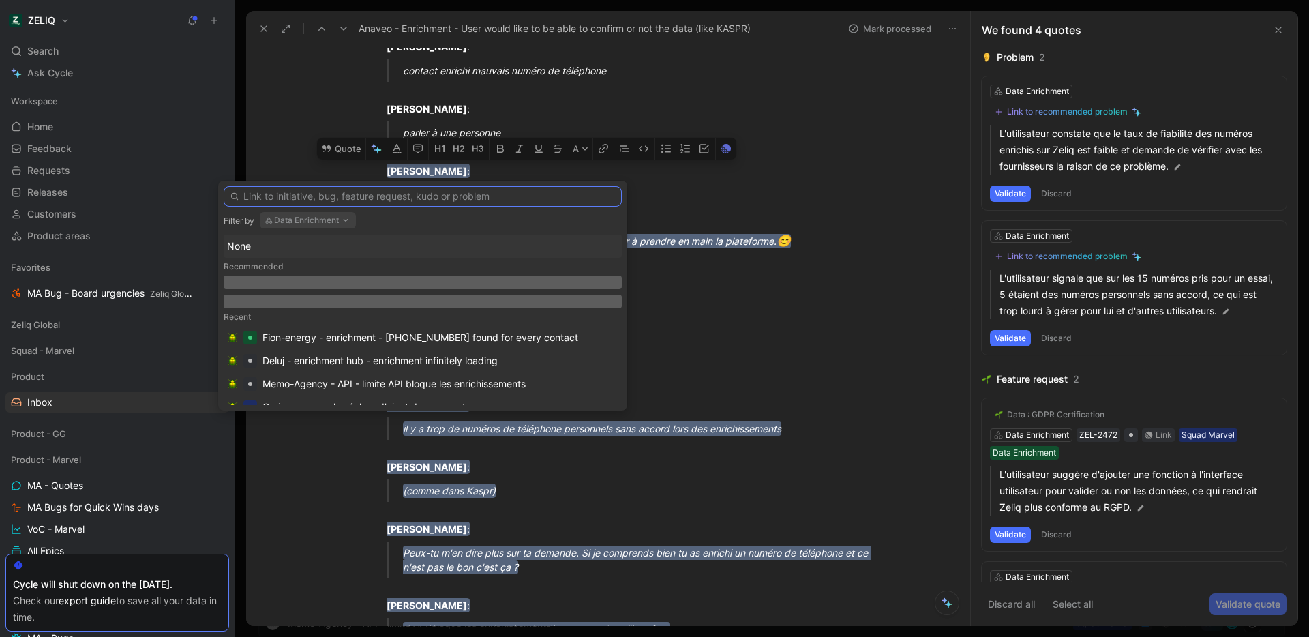
click at [392, 196] on input "text" at bounding box center [423, 196] width 398 height 20
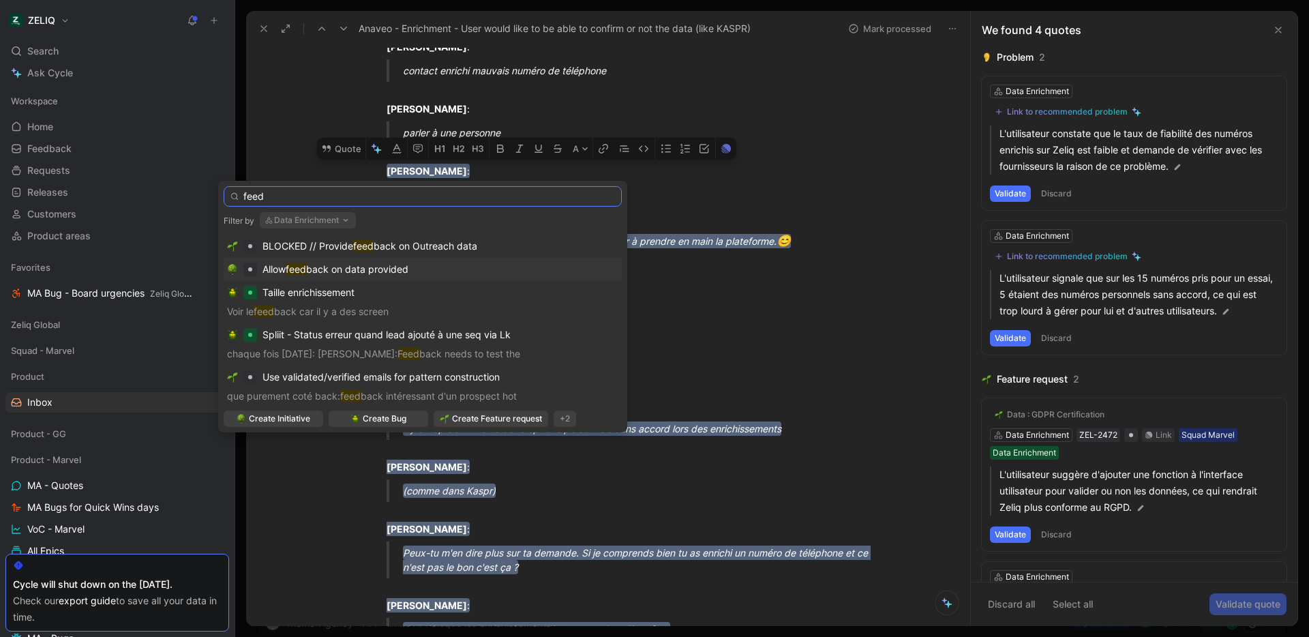
type input "feed"
click at [387, 271] on span "back on data provided" at bounding box center [357, 269] width 102 height 12
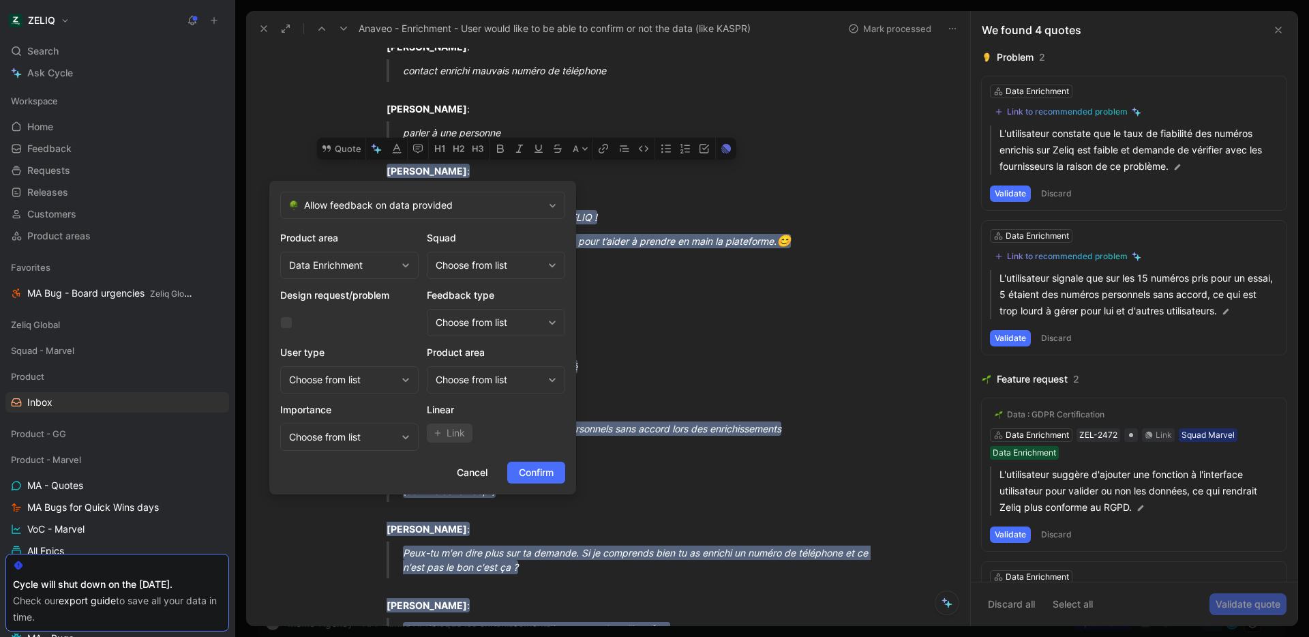
click at [474, 262] on div "Choose from list" at bounding box center [489, 265] width 107 height 16
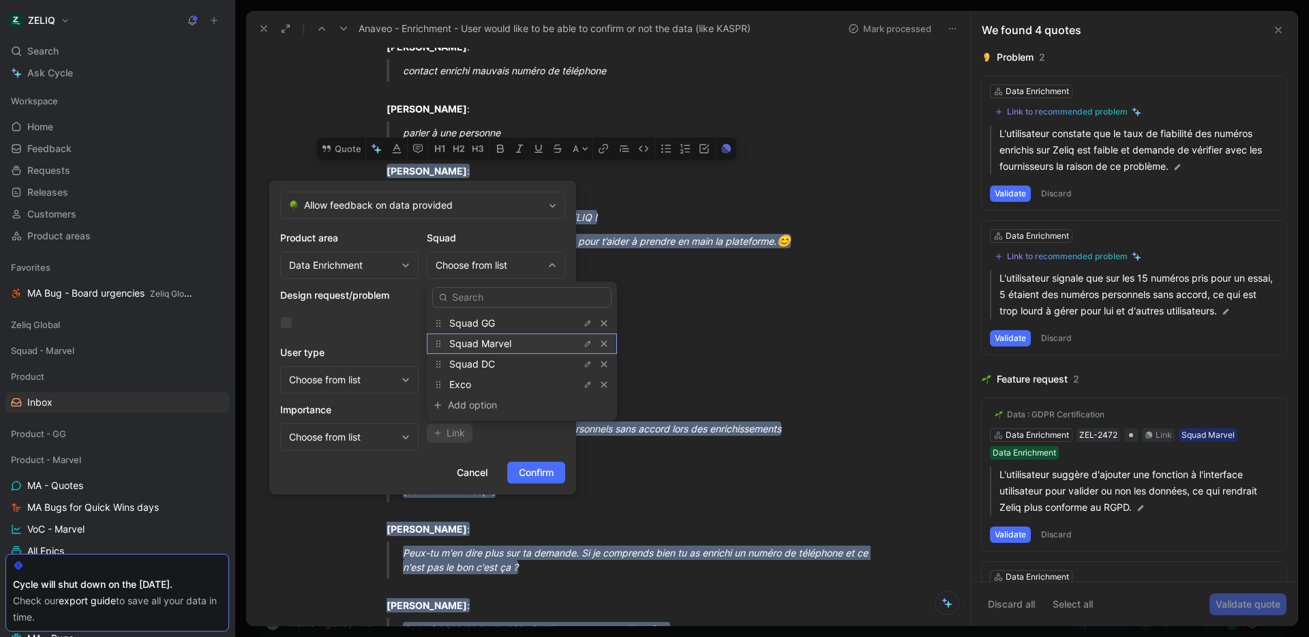
click at [517, 340] on div "Squad Marvel" at bounding box center [500, 343] width 102 height 16
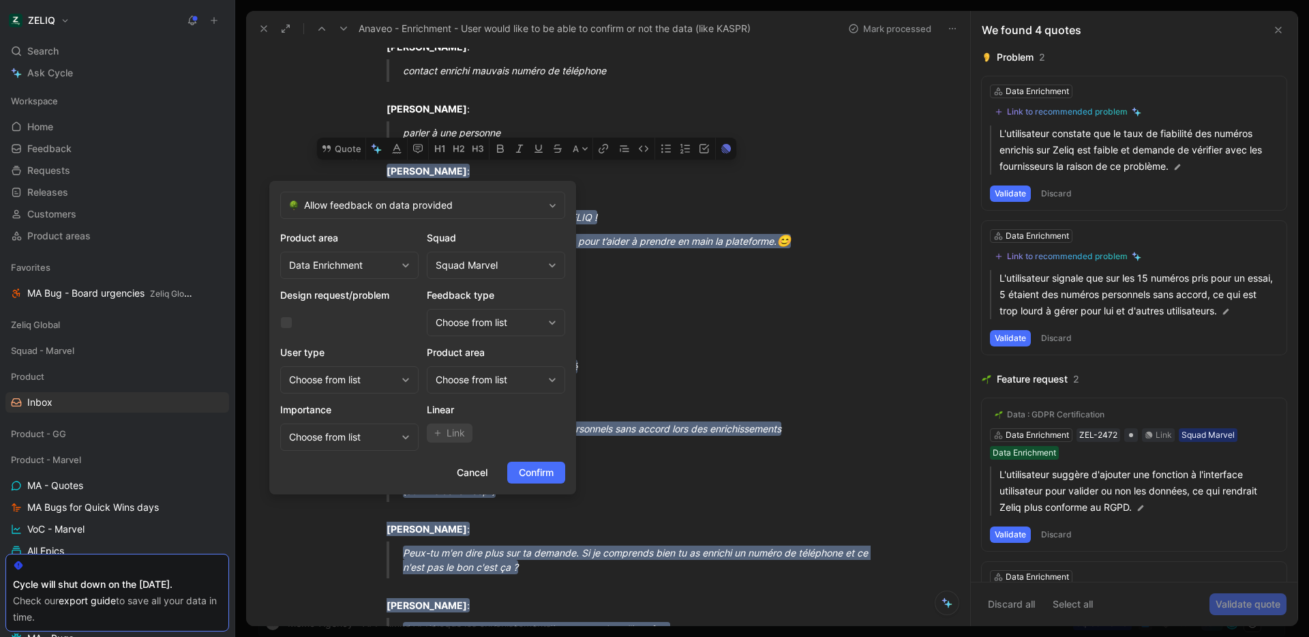
click at [487, 382] on div "Choose from list" at bounding box center [489, 380] width 107 height 16
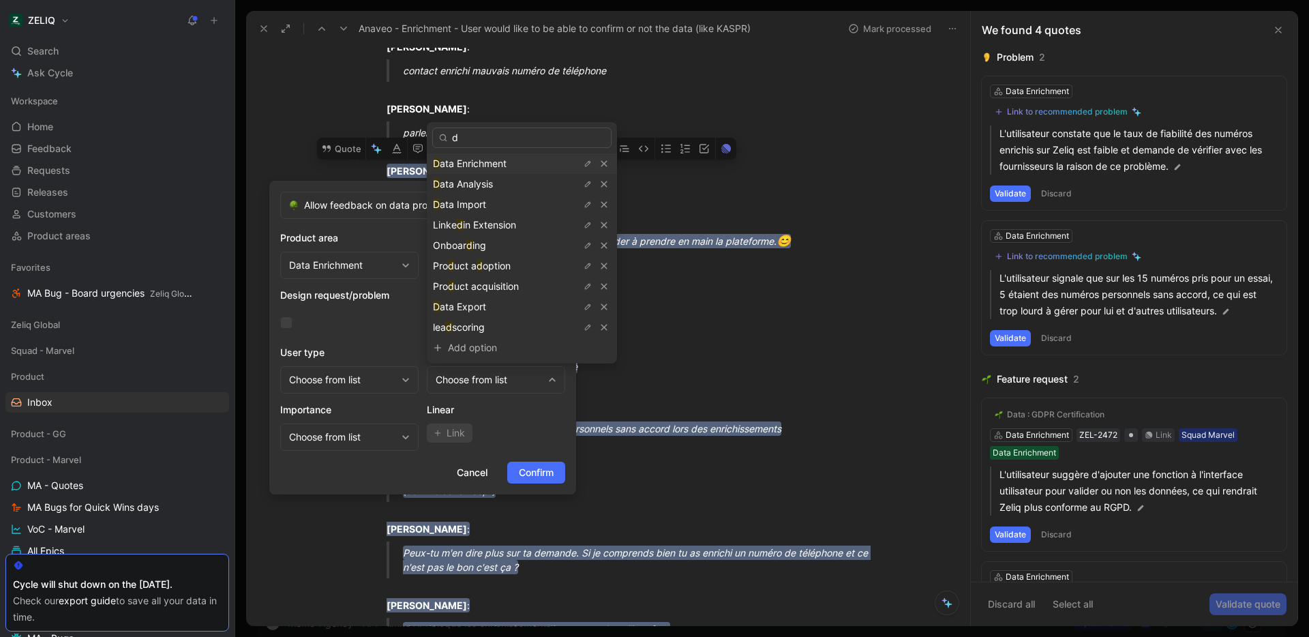
type input "d"
click at [496, 157] on span "ata Enrichment" at bounding box center [473, 163] width 67 height 12
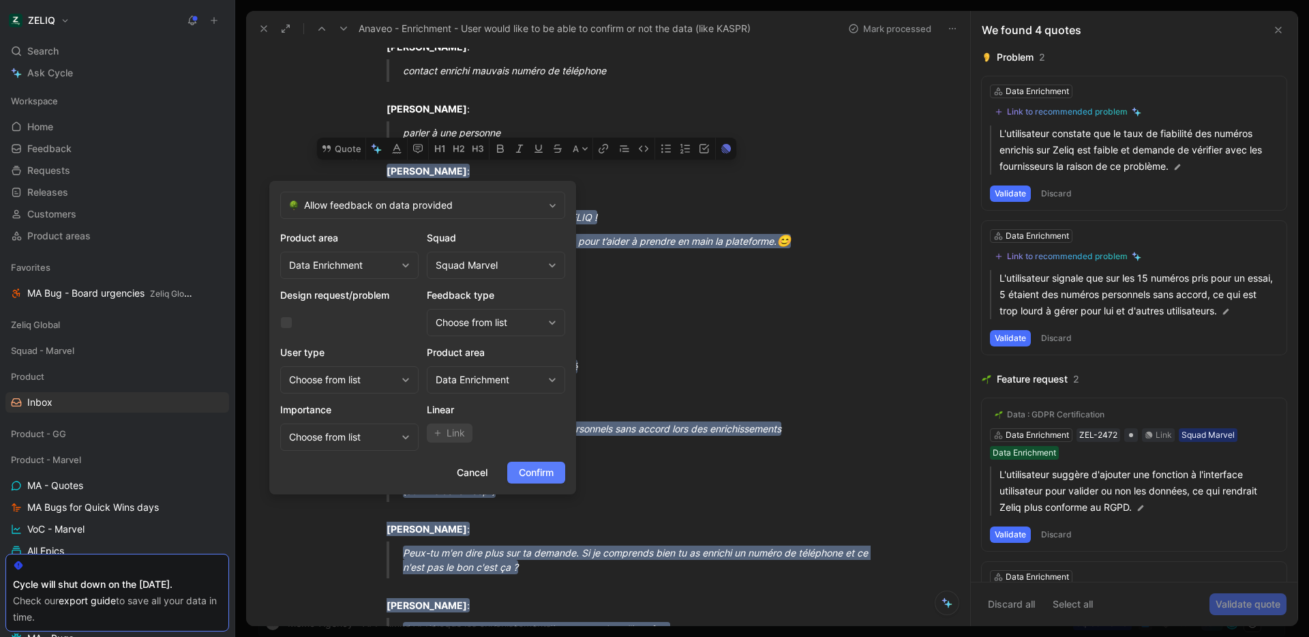
click at [541, 475] on span "Confirm" at bounding box center [536, 472] width 35 height 16
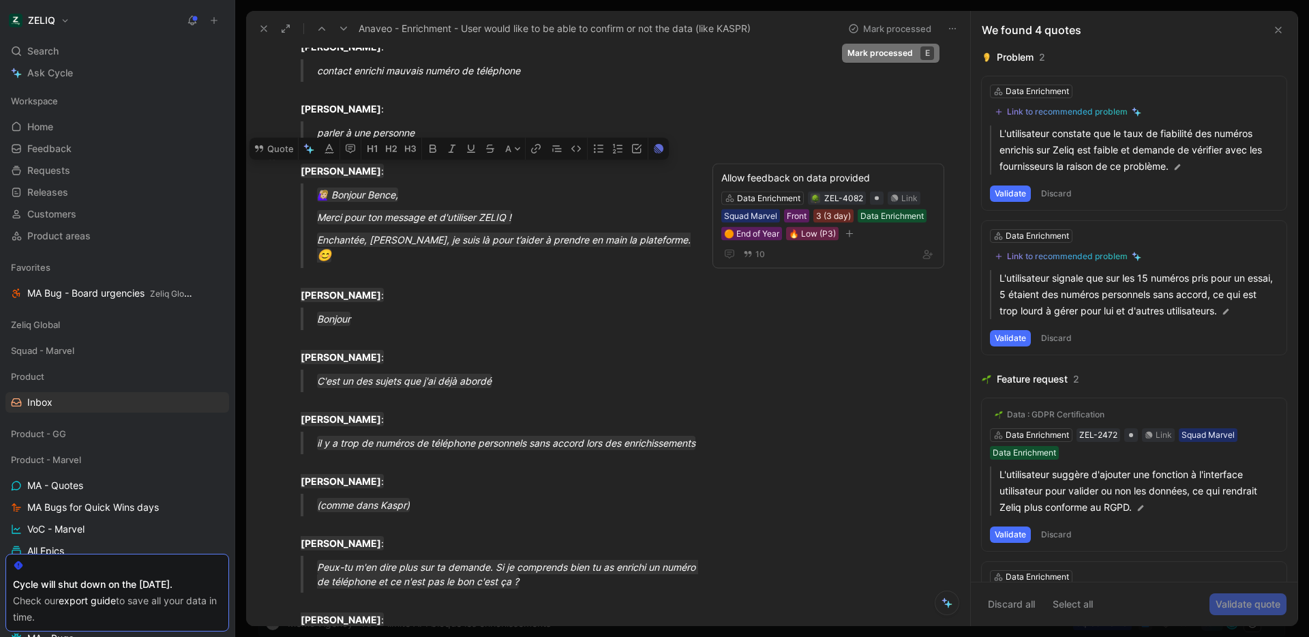
click at [898, 29] on button "Mark processed" at bounding box center [889, 28] width 95 height 19
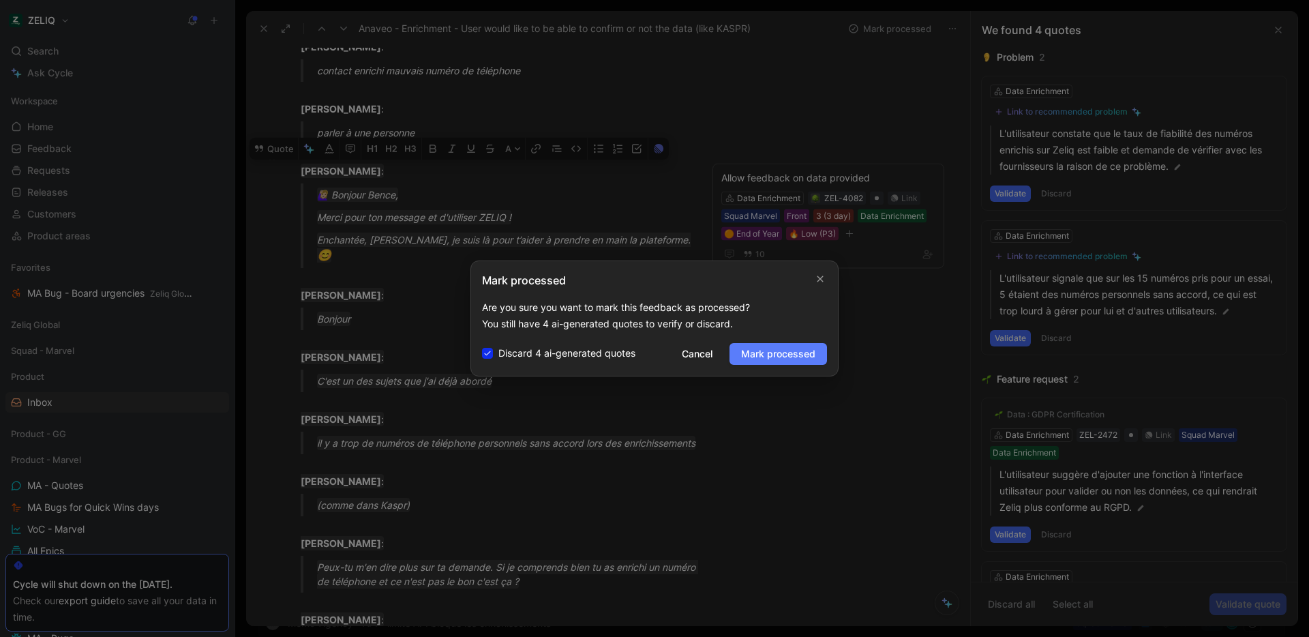
click at [776, 350] on span "Mark processed" at bounding box center [778, 354] width 74 height 16
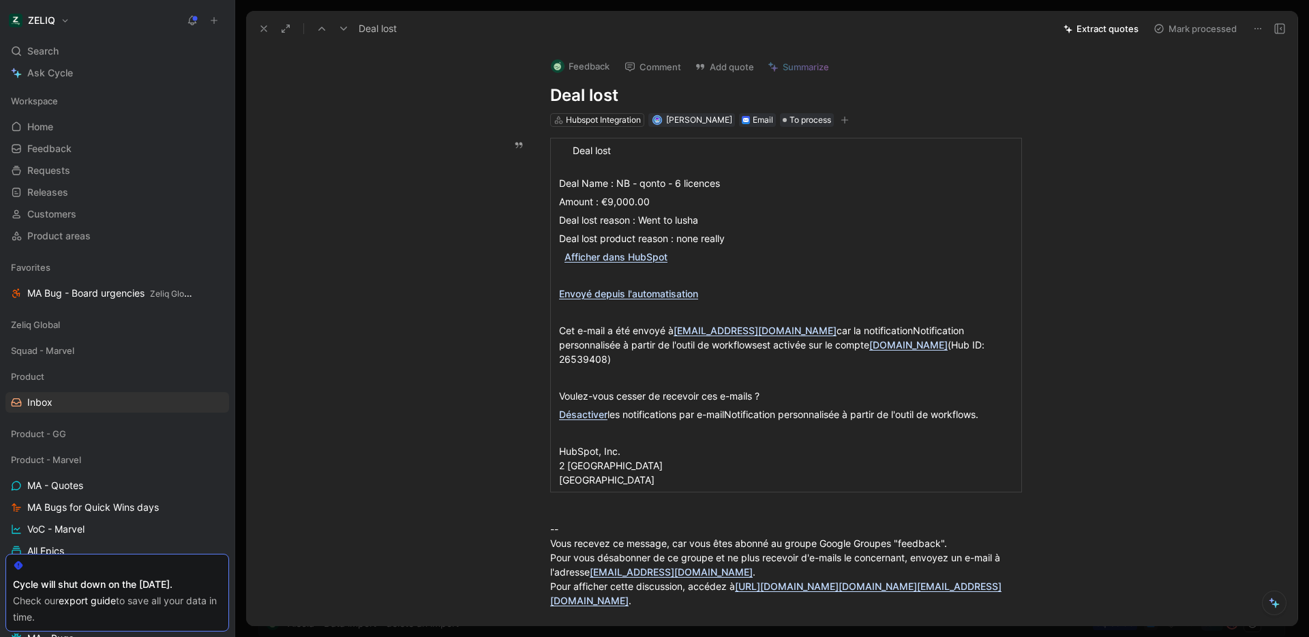
click at [1187, 35] on button "Mark processed" at bounding box center [1194, 28] width 95 height 19
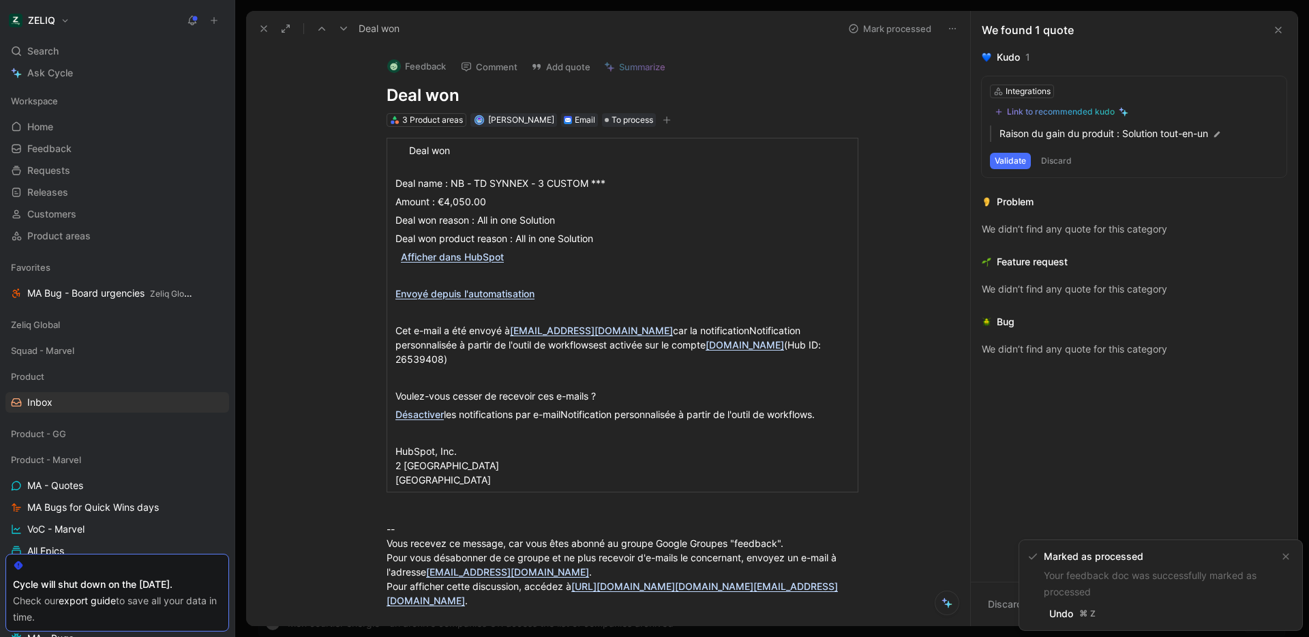
click at [896, 25] on button "Mark processed" at bounding box center [889, 28] width 95 height 19
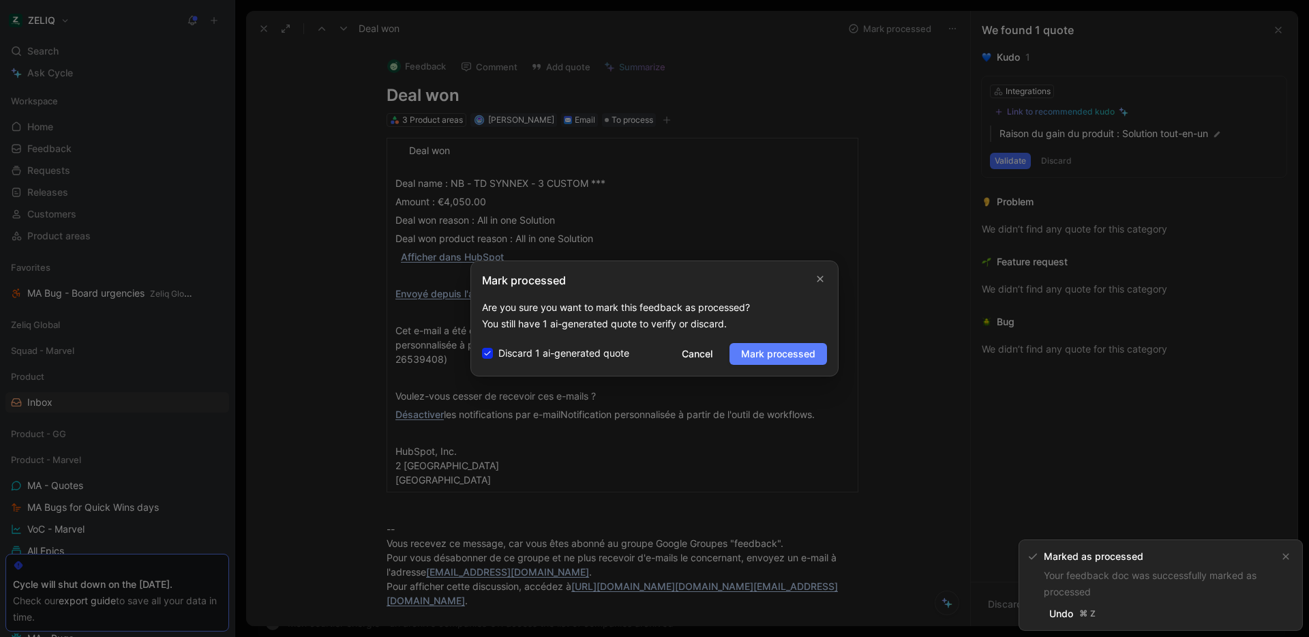
click at [765, 358] on span "Mark processed" at bounding box center [778, 354] width 74 height 16
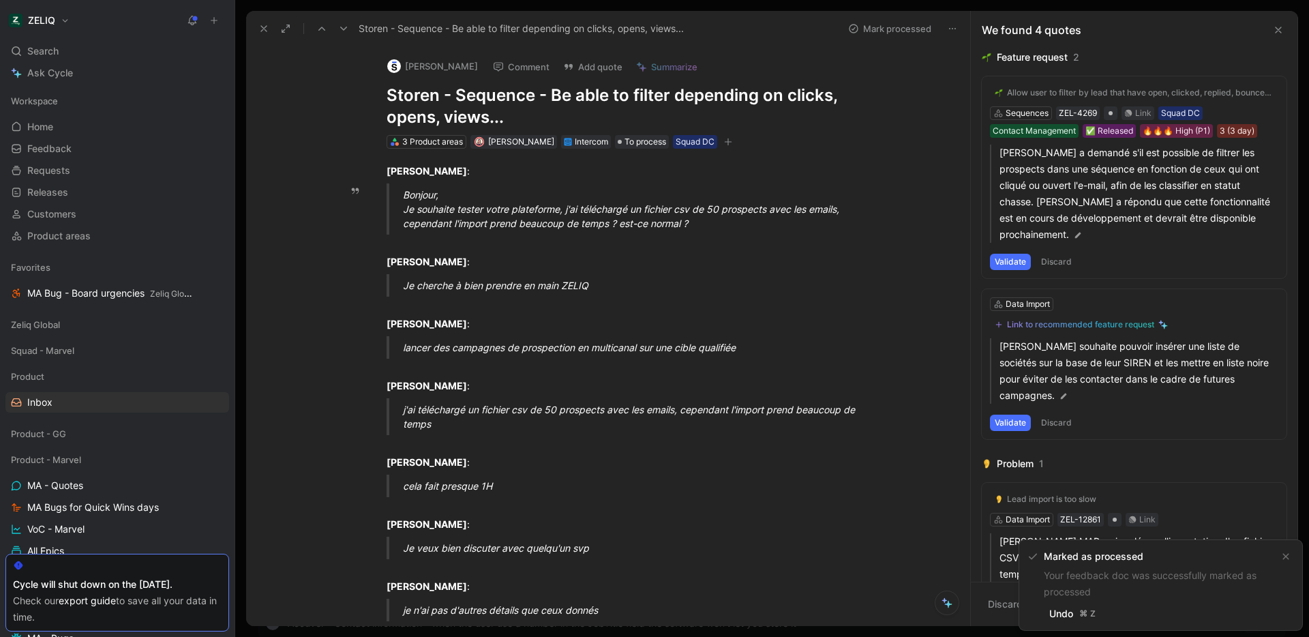
click at [348, 30] on icon at bounding box center [343, 28] width 11 height 11
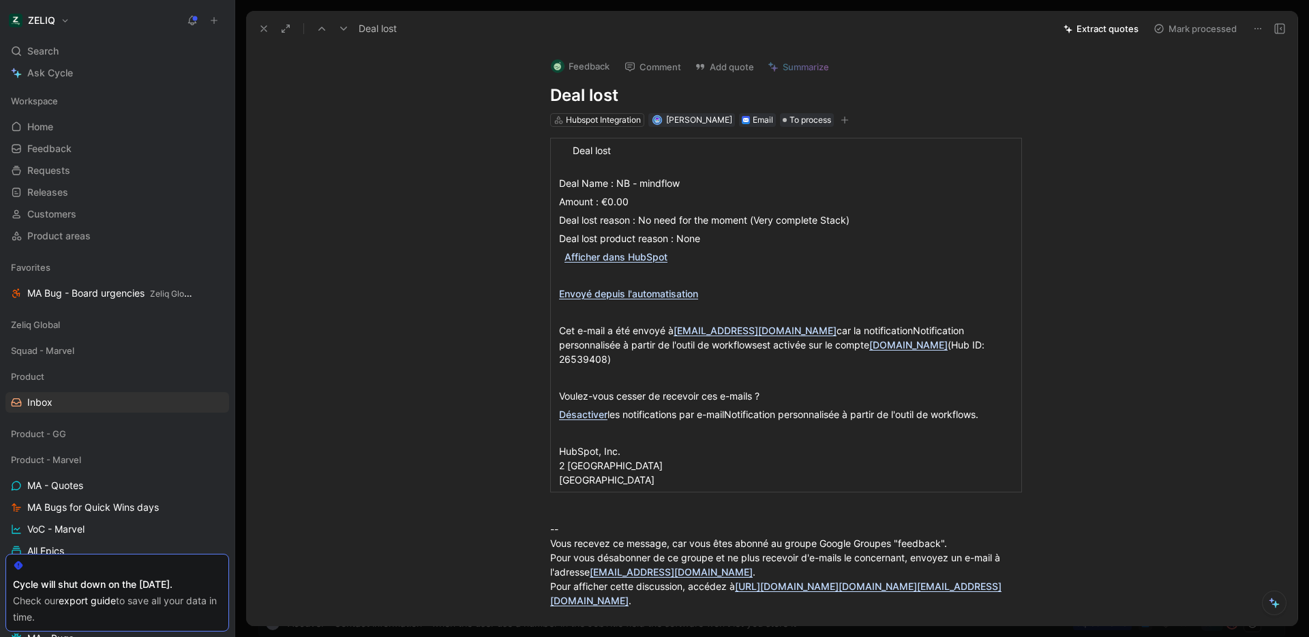
click at [1195, 31] on button "Mark processed" at bounding box center [1194, 28] width 95 height 19
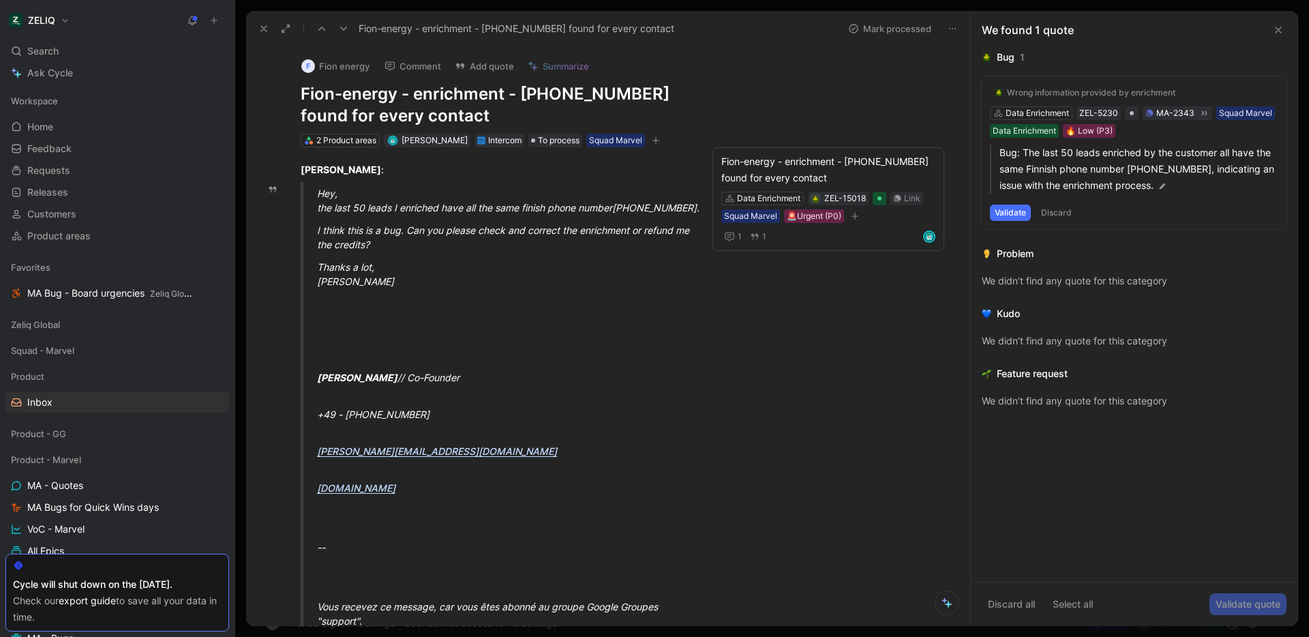
click at [892, 25] on button "Mark processed" at bounding box center [889, 28] width 95 height 19
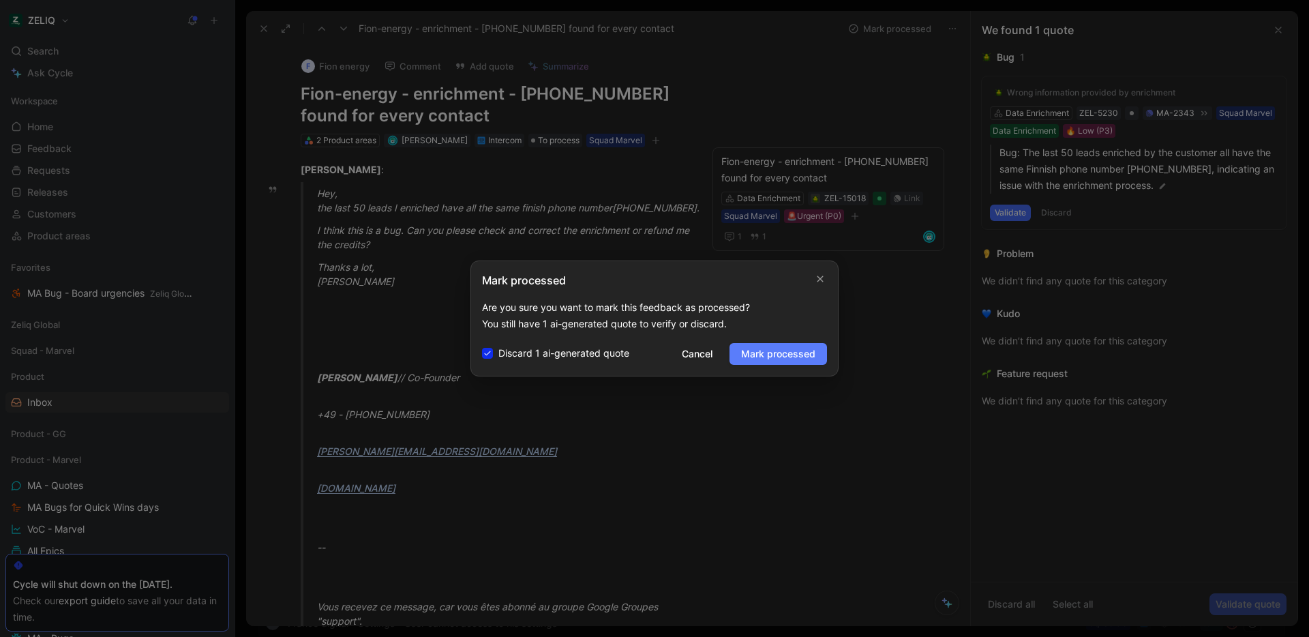
click at [786, 355] on span "Mark processed" at bounding box center [778, 354] width 74 height 16
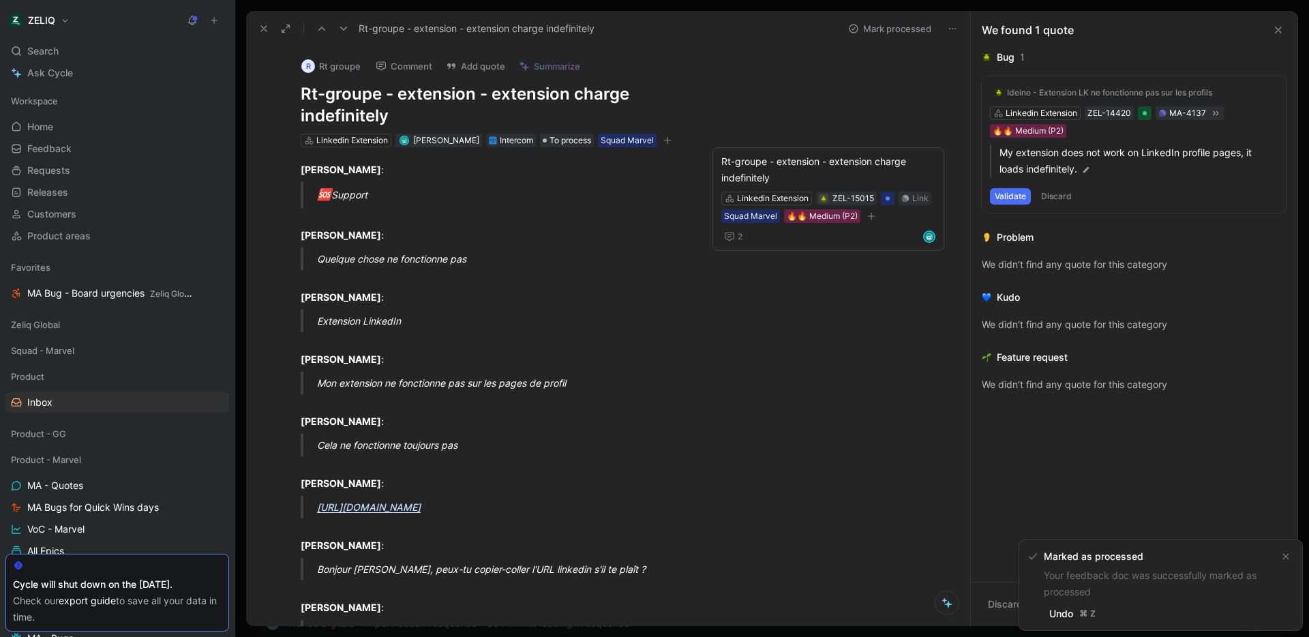
click at [322, 28] on use at bounding box center [321, 29] width 7 height 4
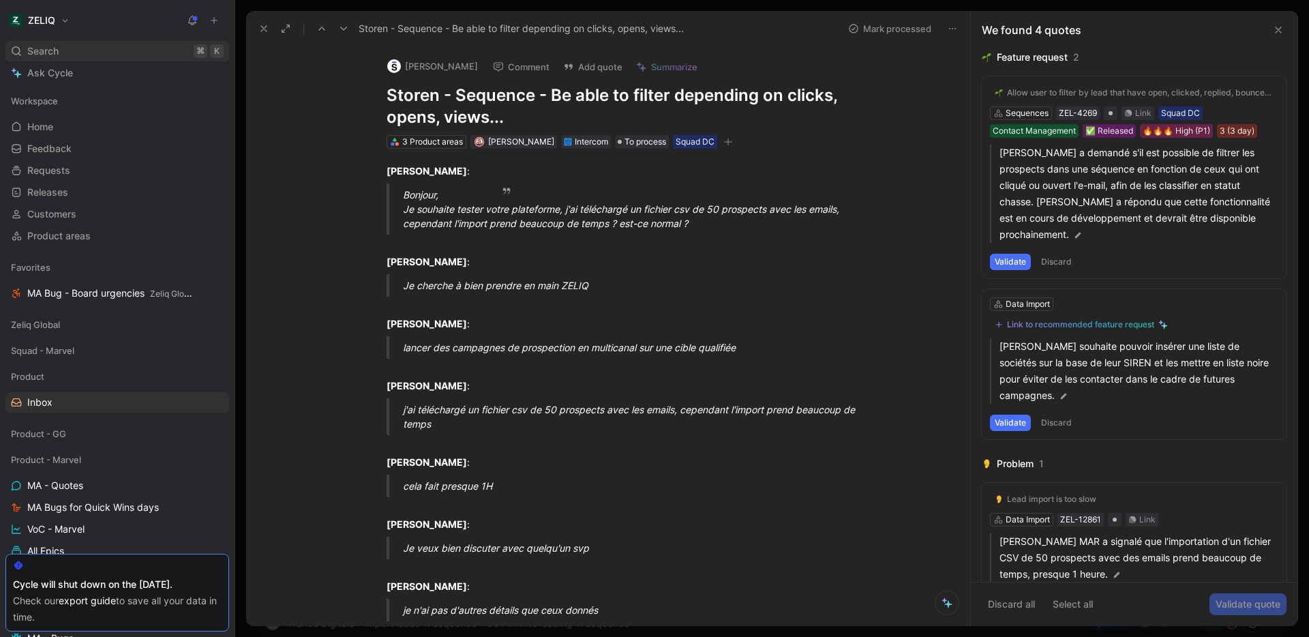
click at [78, 52] on div "Search ⌘ K" at bounding box center [117, 51] width 224 height 20
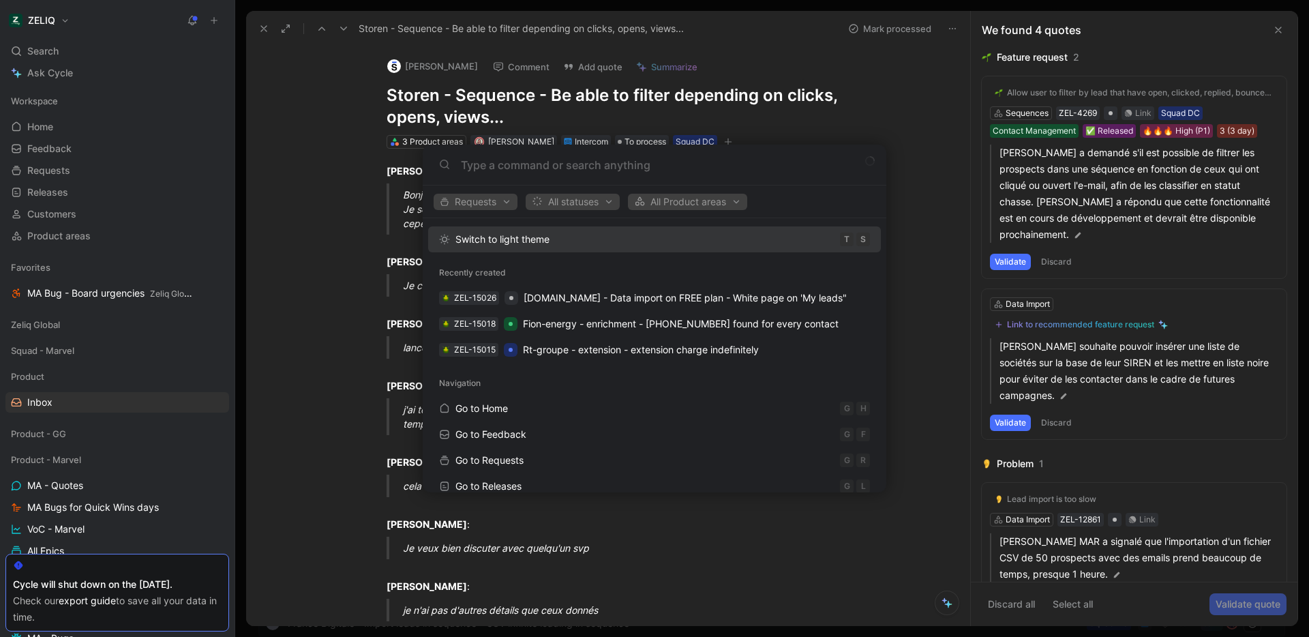
click at [327, 168] on body "ZELIQ Search ⌘ K Ask Cycle Workspace Home G then H Feedback G then F Requests G…" at bounding box center [654, 318] width 1309 height 637
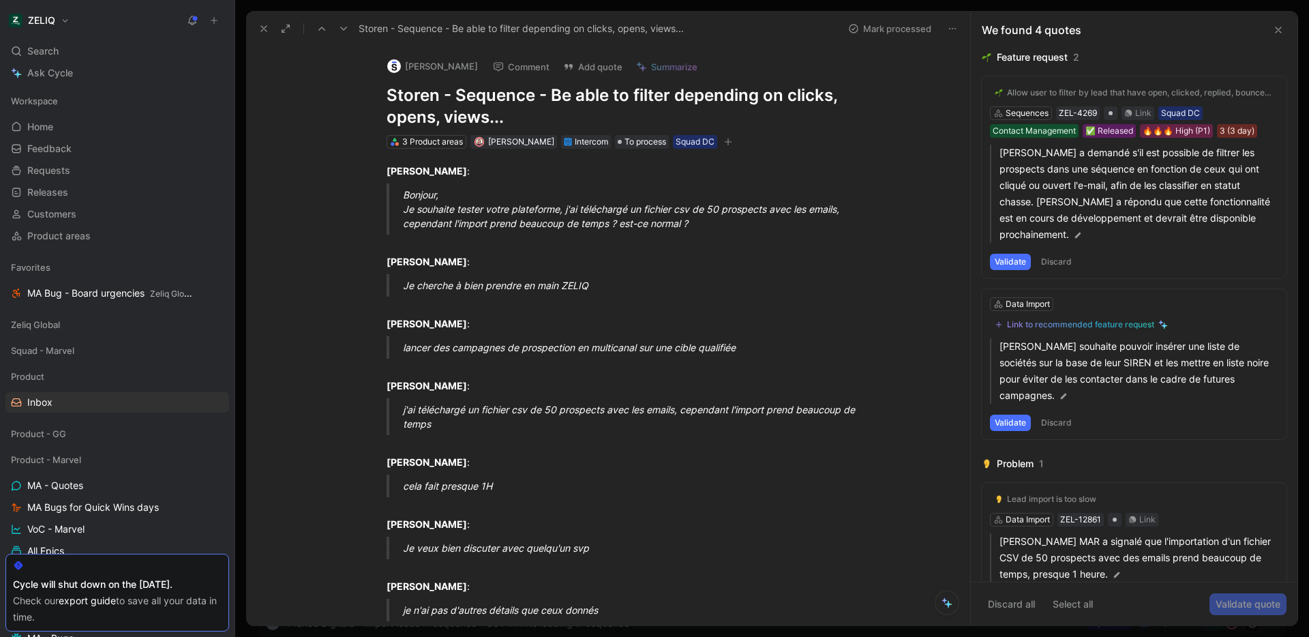
click at [347, 27] on icon at bounding box center [343, 28] width 11 height 11
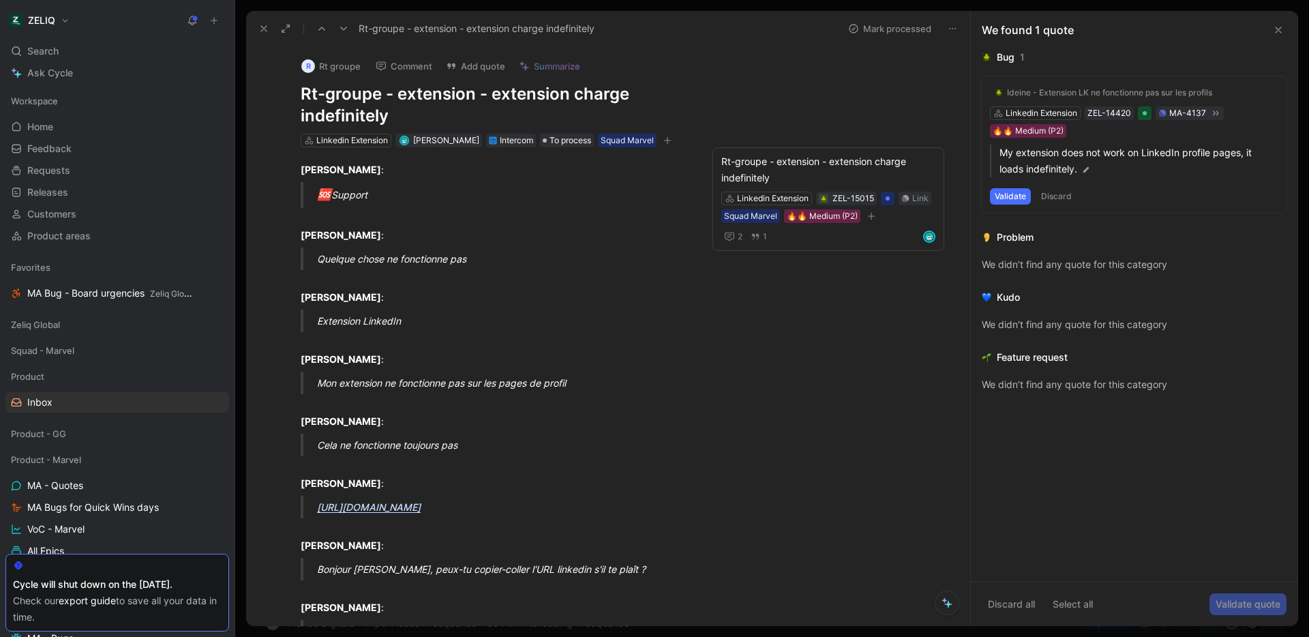
click at [877, 25] on button "Mark processed" at bounding box center [889, 28] width 95 height 19
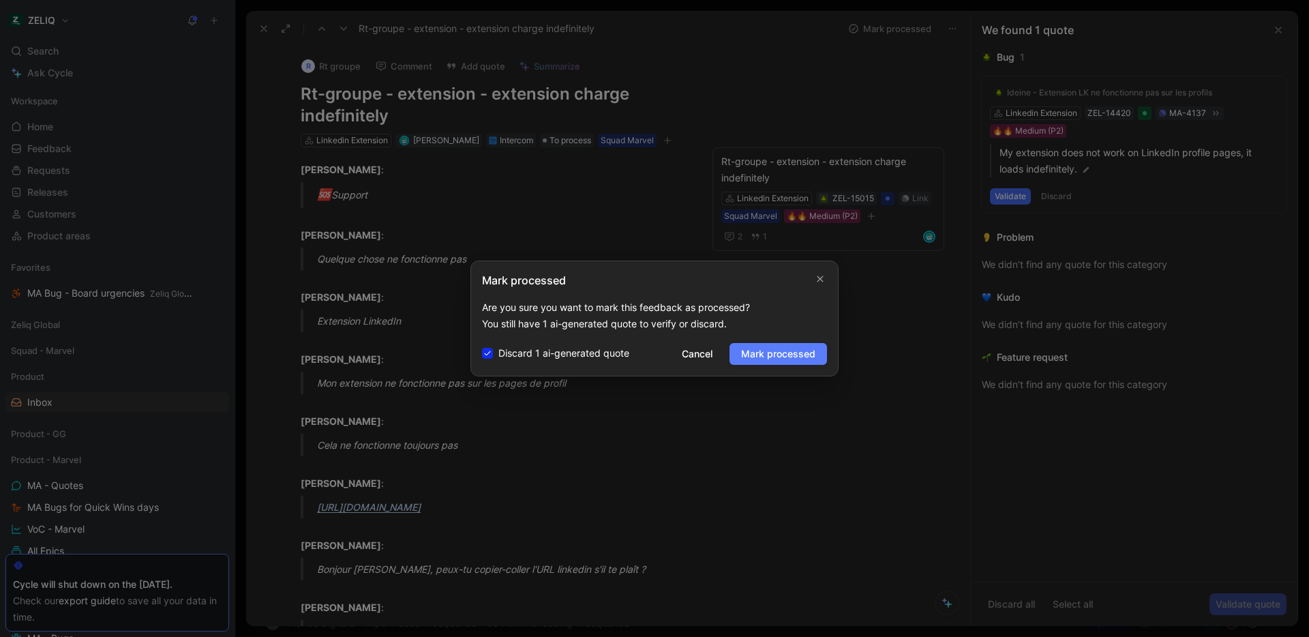
click at [789, 360] on span "Mark processed" at bounding box center [778, 354] width 74 height 16
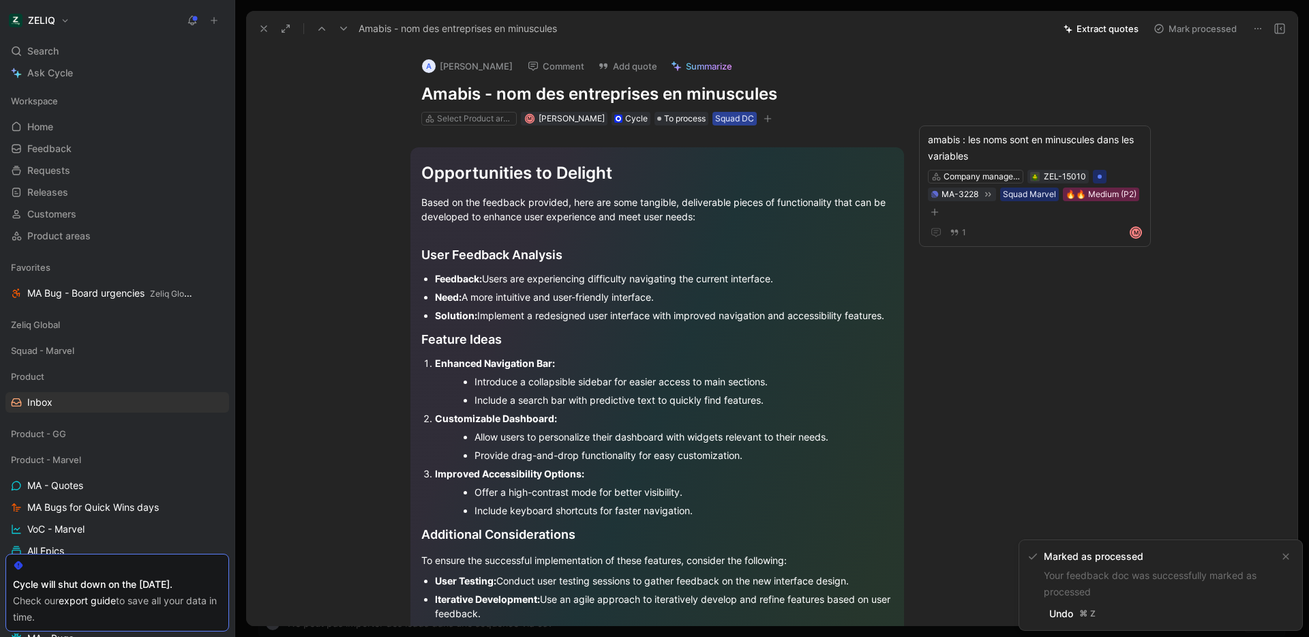
click at [730, 118] on div "Squad DC" at bounding box center [734, 119] width 39 height 14
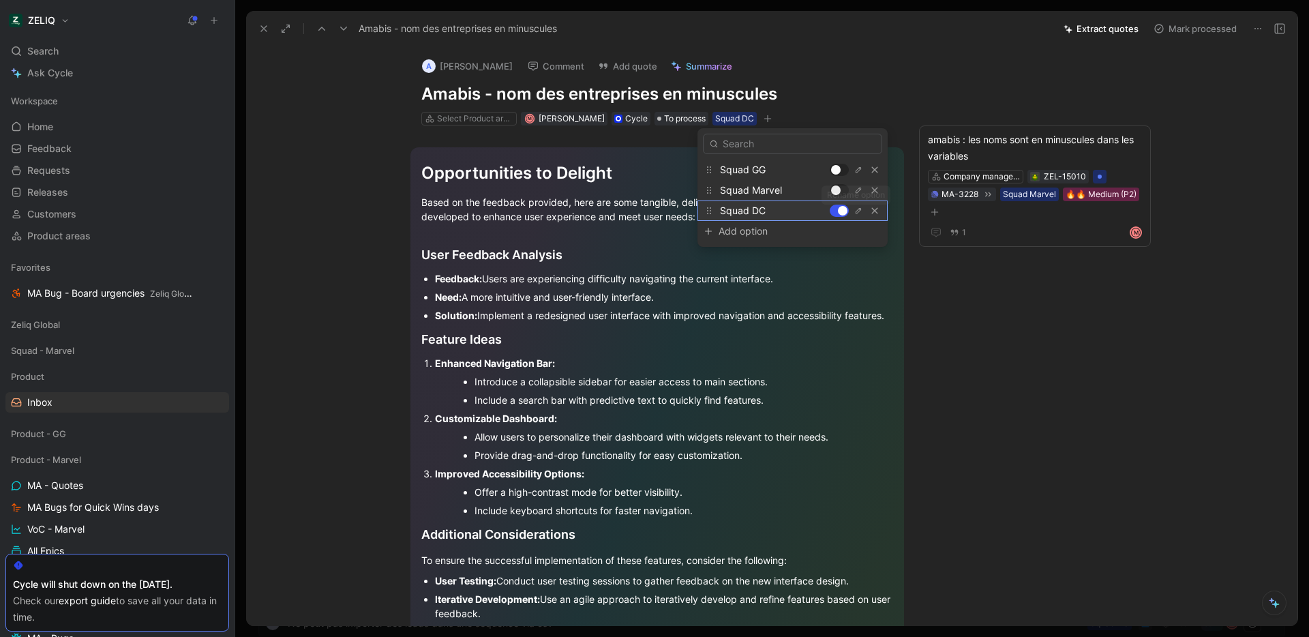
click at [840, 209] on div at bounding box center [843, 211] width 10 height 10
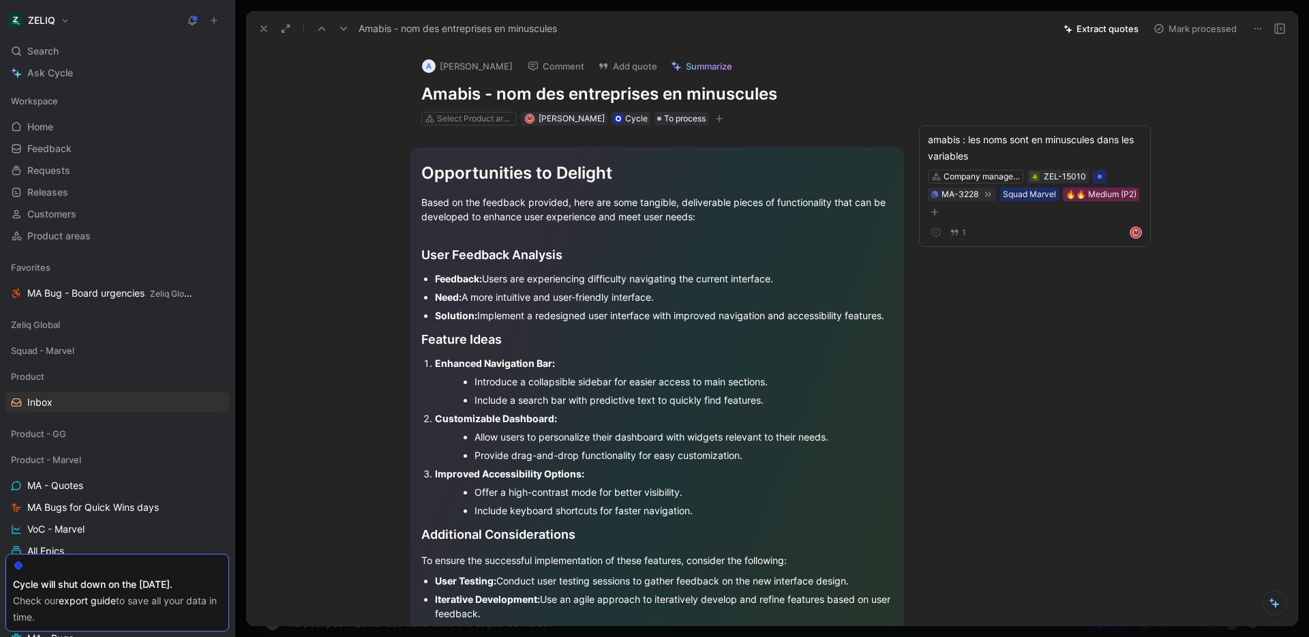
click at [716, 119] on icon "button" at bounding box center [719, 119] width 7 height 1
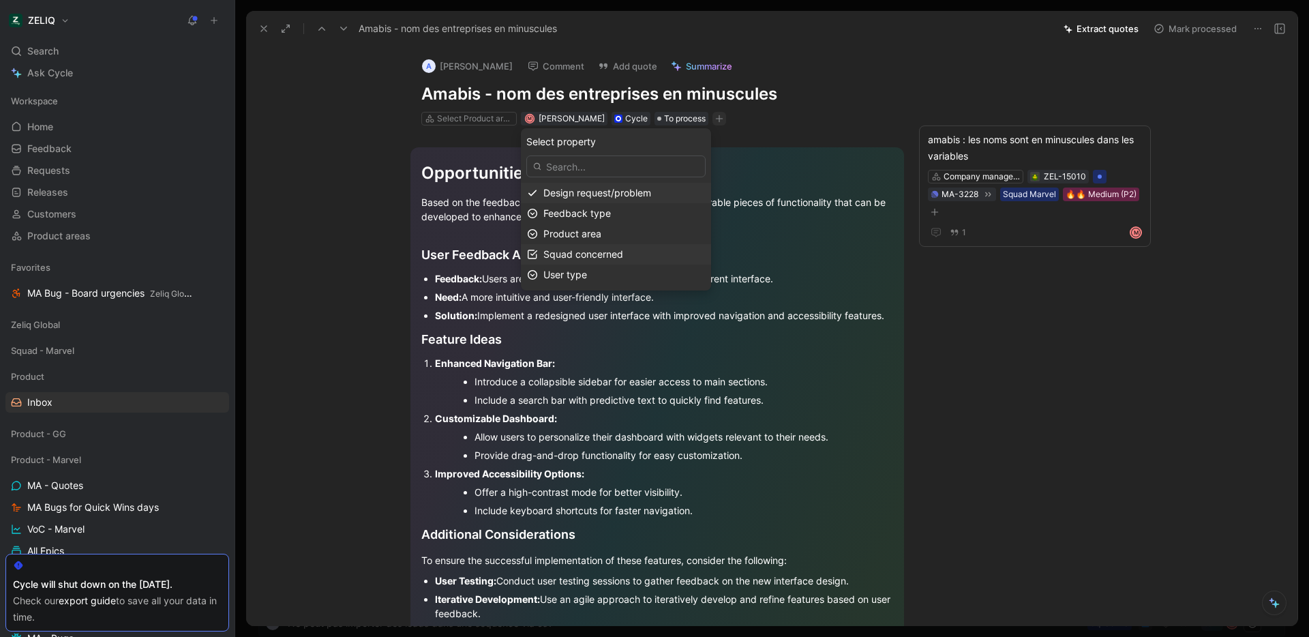
click at [623, 253] on span "Squad concerned" at bounding box center [583, 254] width 80 height 12
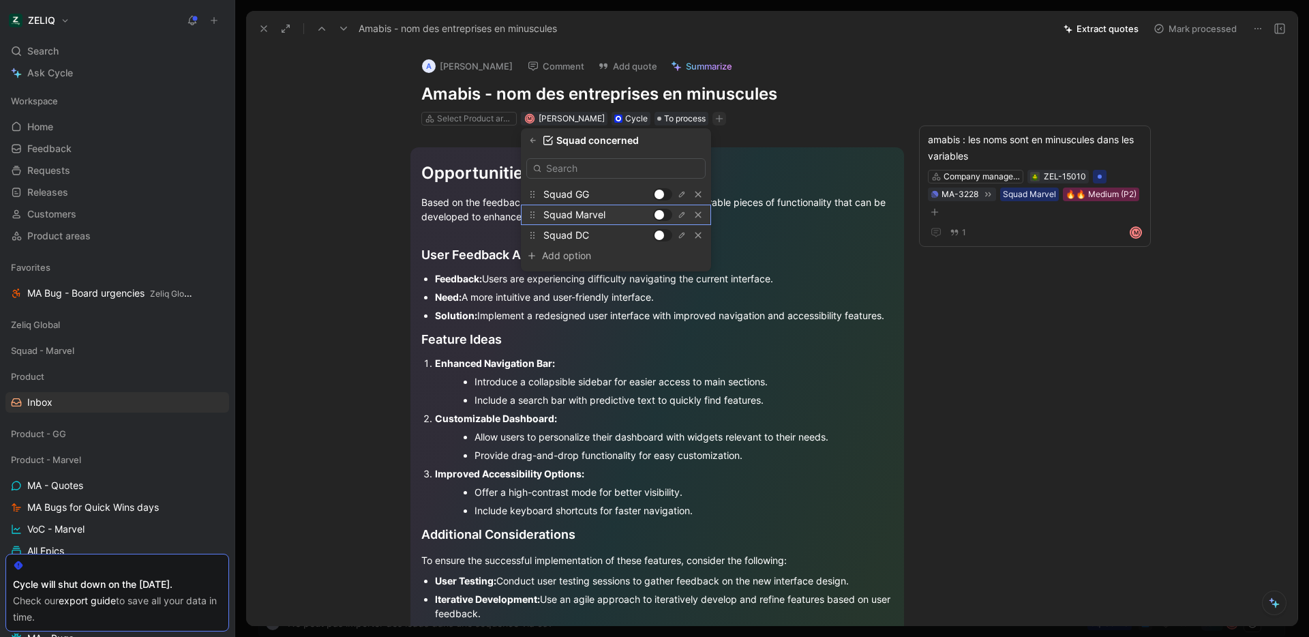
click at [661, 213] on div at bounding box center [659, 215] width 10 height 10
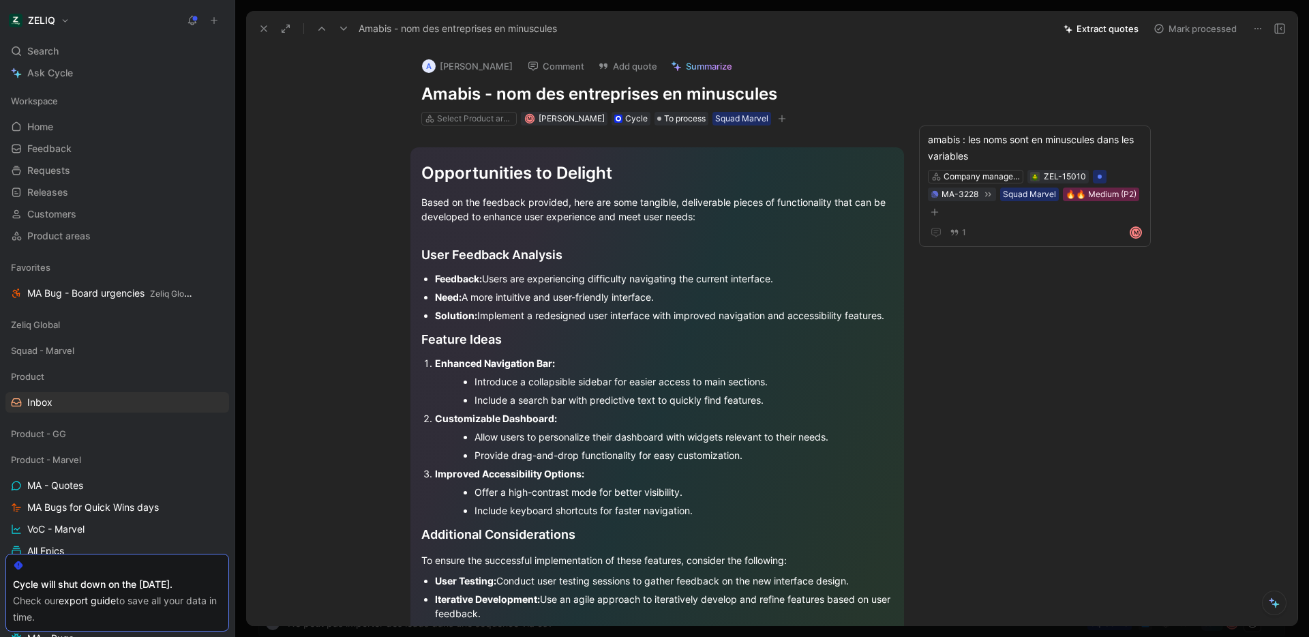
click at [1194, 35] on button "Mark processed" at bounding box center [1194, 28] width 95 height 19
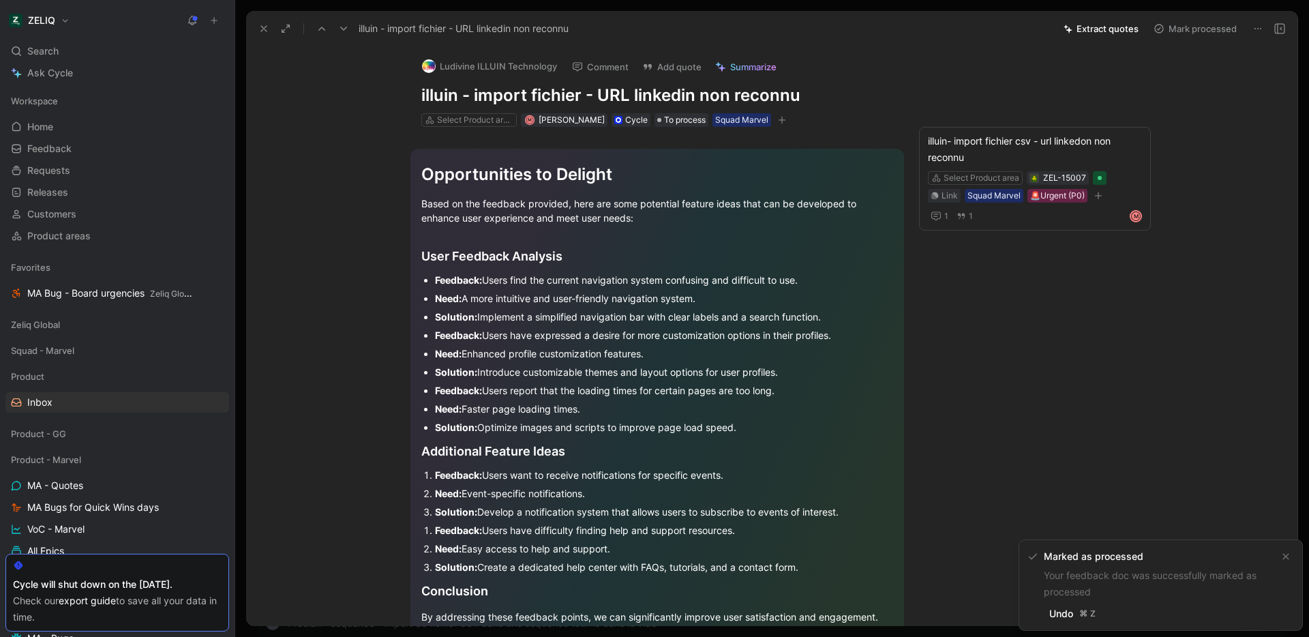
scroll to position [3, 0]
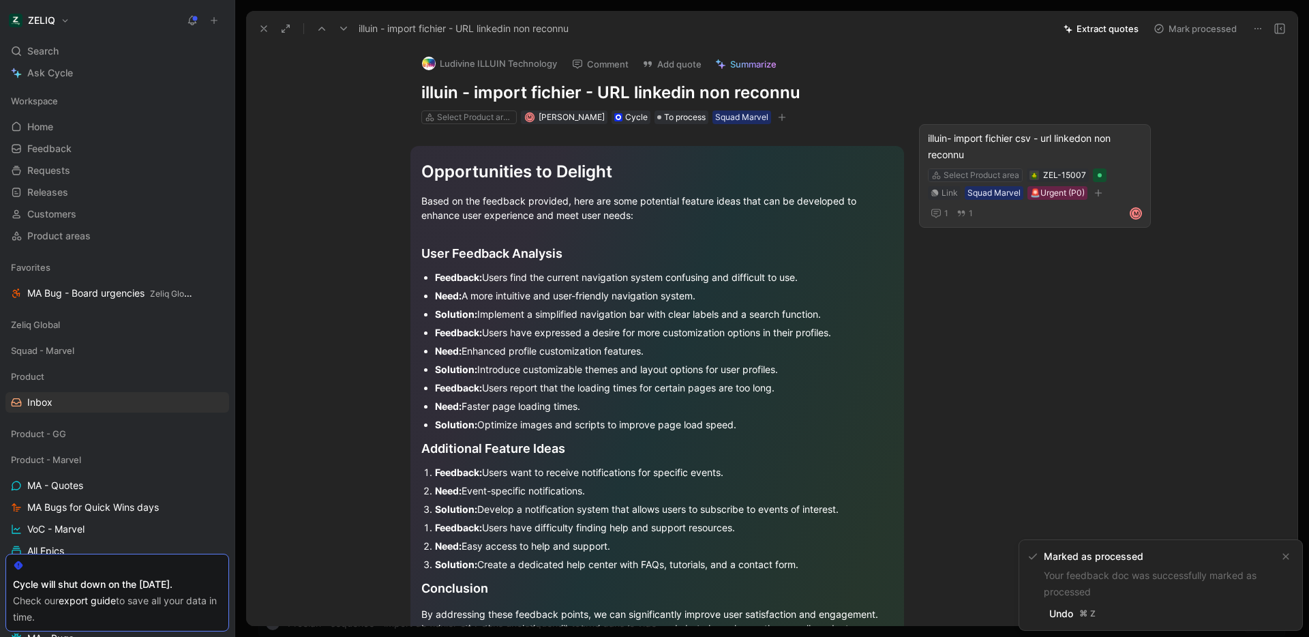
click at [990, 171] on div "Select Product area" at bounding box center [981, 175] width 76 height 14
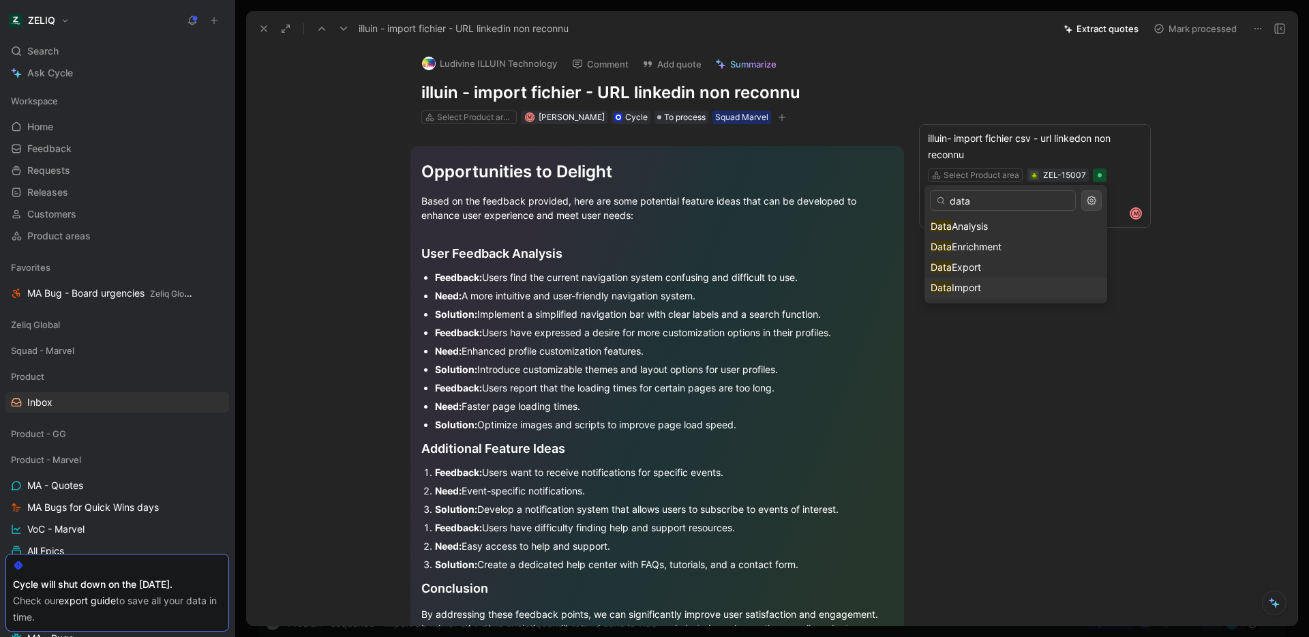
type input "data"
click at [990, 288] on div "Data Import" at bounding box center [1016, 287] width 170 height 16
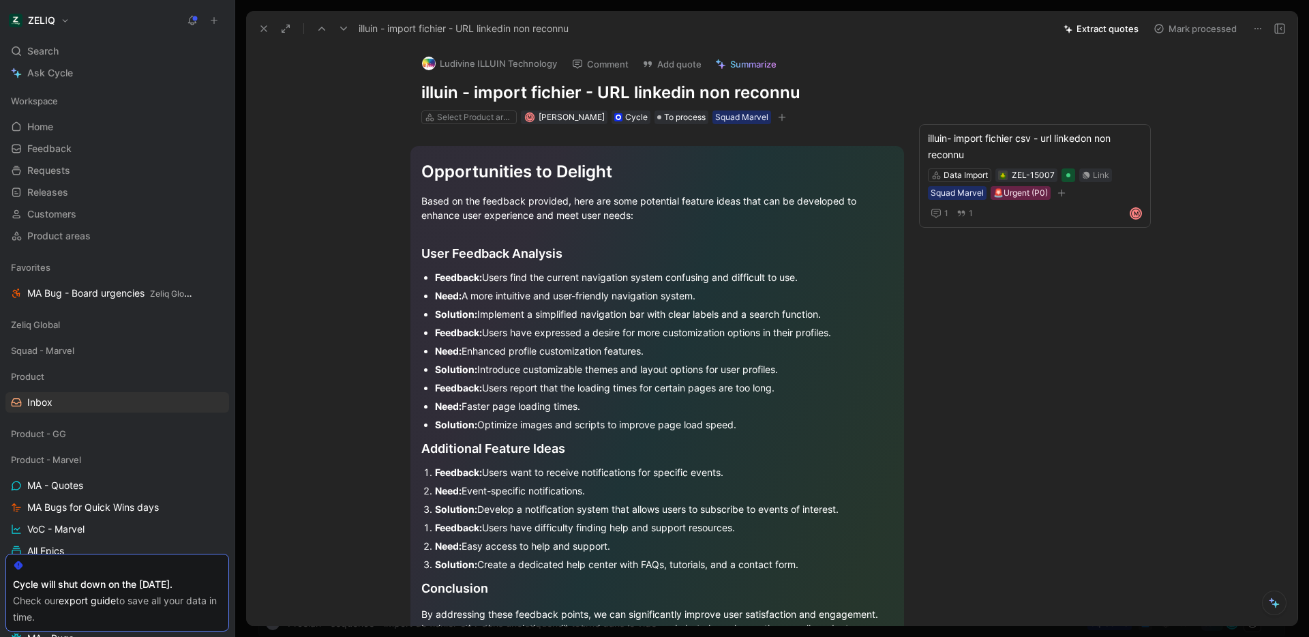
click at [933, 322] on section "Opportunities to Delight Based on the feedback provided, here are some potentia…" at bounding box center [657, 404] width 765 height 538
click at [1192, 33] on button "Mark processed" at bounding box center [1194, 28] width 95 height 19
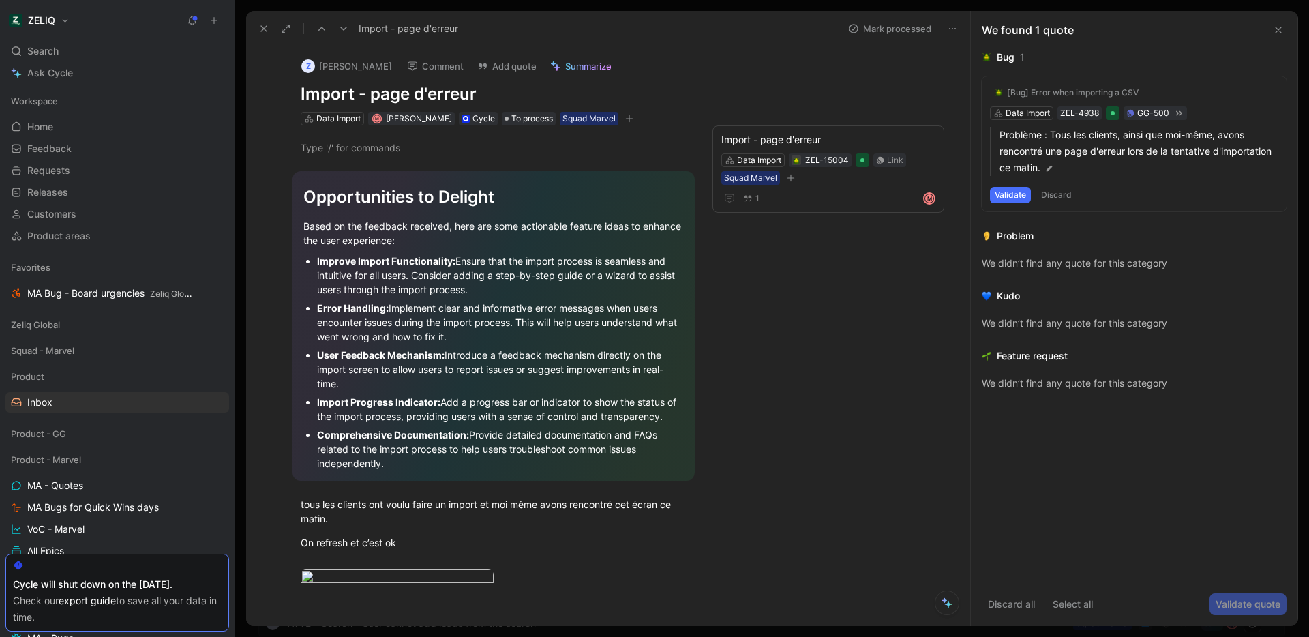
click at [911, 22] on button "Mark processed" at bounding box center [889, 28] width 95 height 19
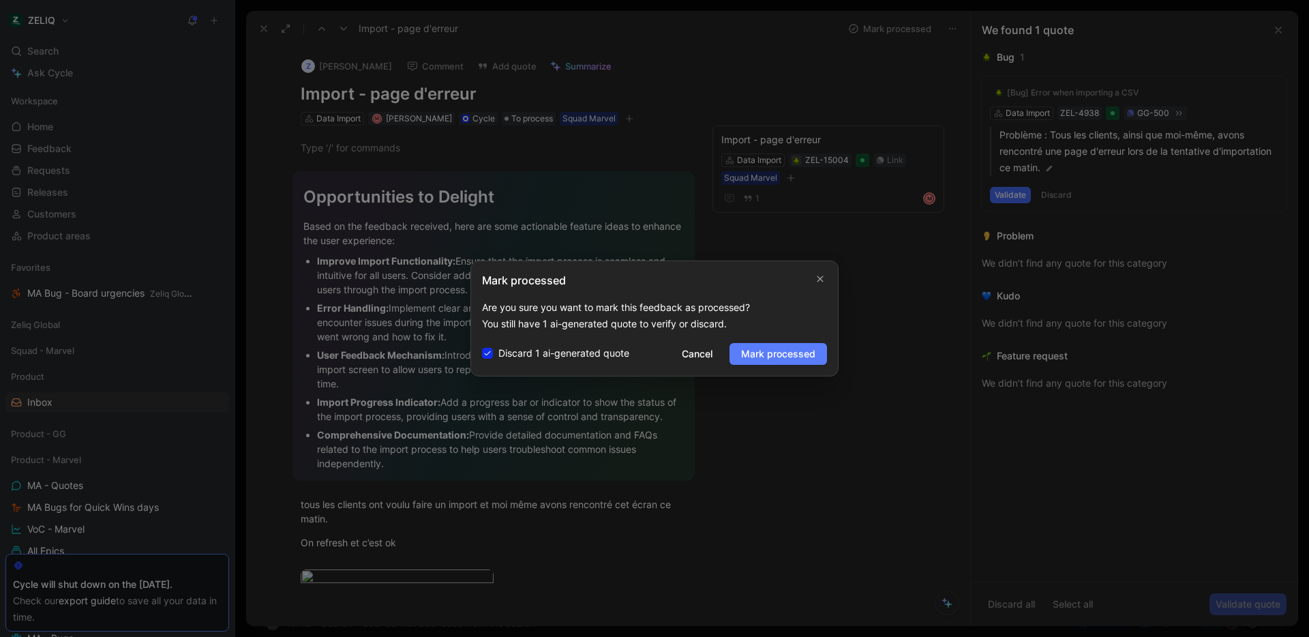
click at [776, 362] on button "Mark processed" at bounding box center [777, 354] width 97 height 22
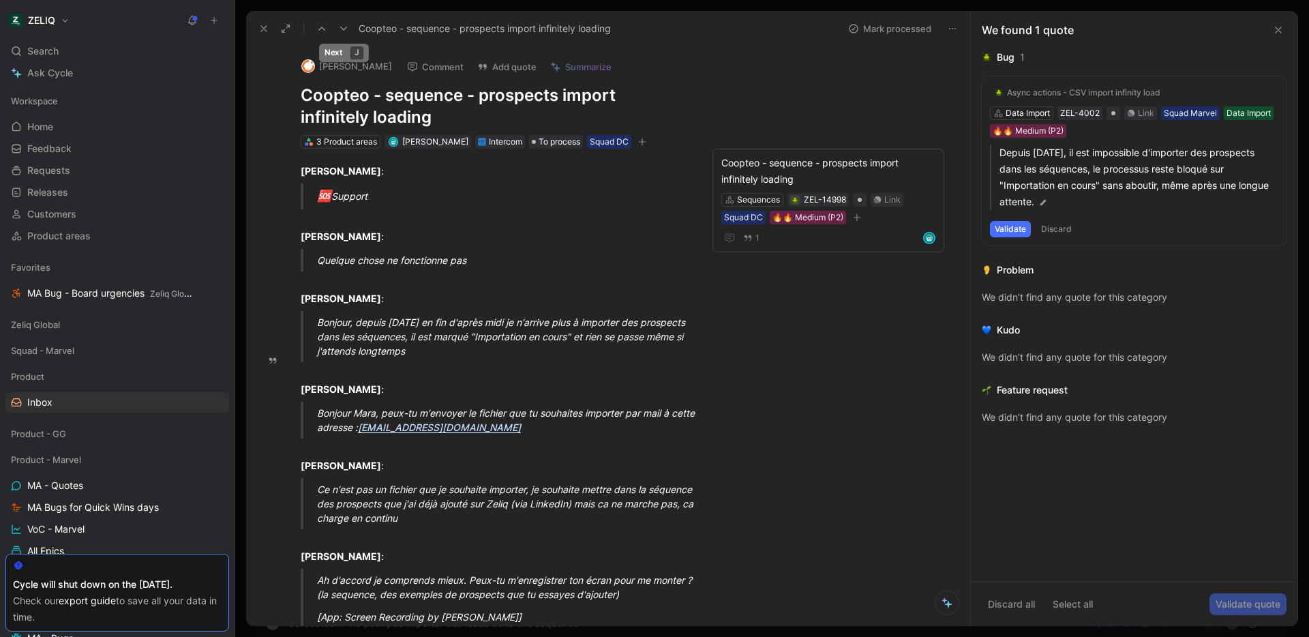
click at [339, 28] on icon at bounding box center [343, 28] width 11 height 11
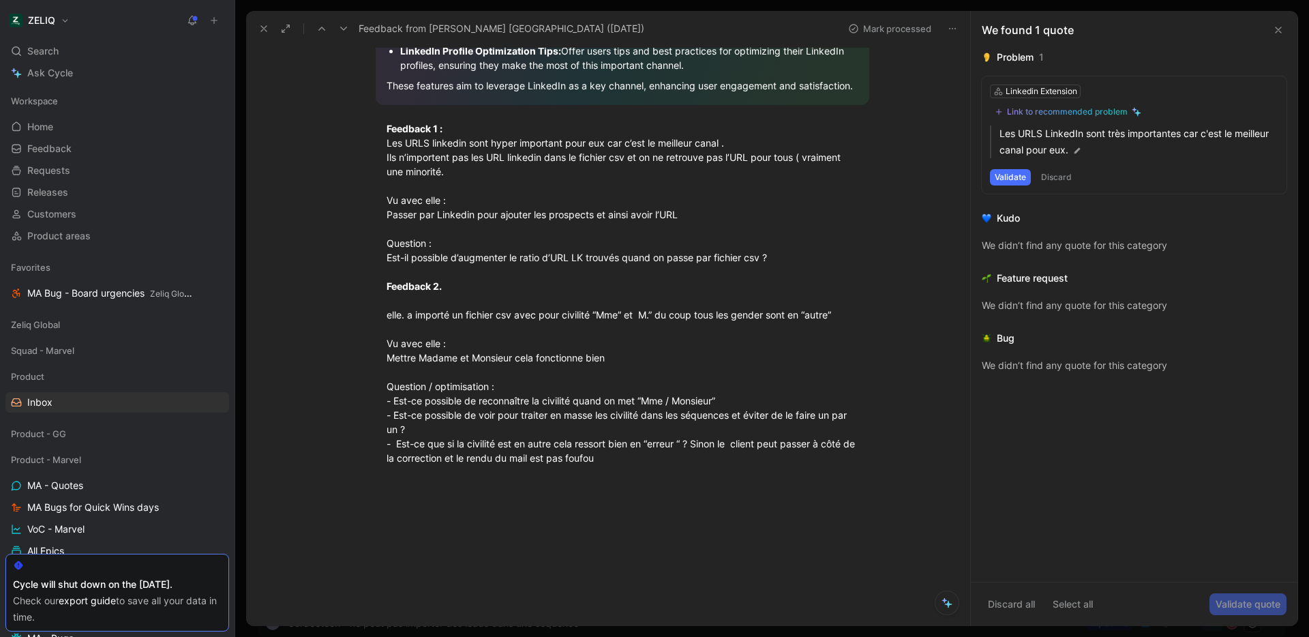
scroll to position [321, 0]
click at [512, 241] on div "Feedback 1 : Les URLS linkedin sont hyper important pour eux car c’est le meill…" at bounding box center [623, 308] width 472 height 372
drag, startPoint x: 792, startPoint y: 255, endPoint x: 372, endPoint y: 132, distance: 437.7
click at [372, 132] on p "Feedback 1 : Les URLS linkedin sont hyper important pour eux car c’est le meill…" at bounding box center [623, 308] width 524 height 380
click at [380, 117] on icon at bounding box center [375, 121] width 11 height 11
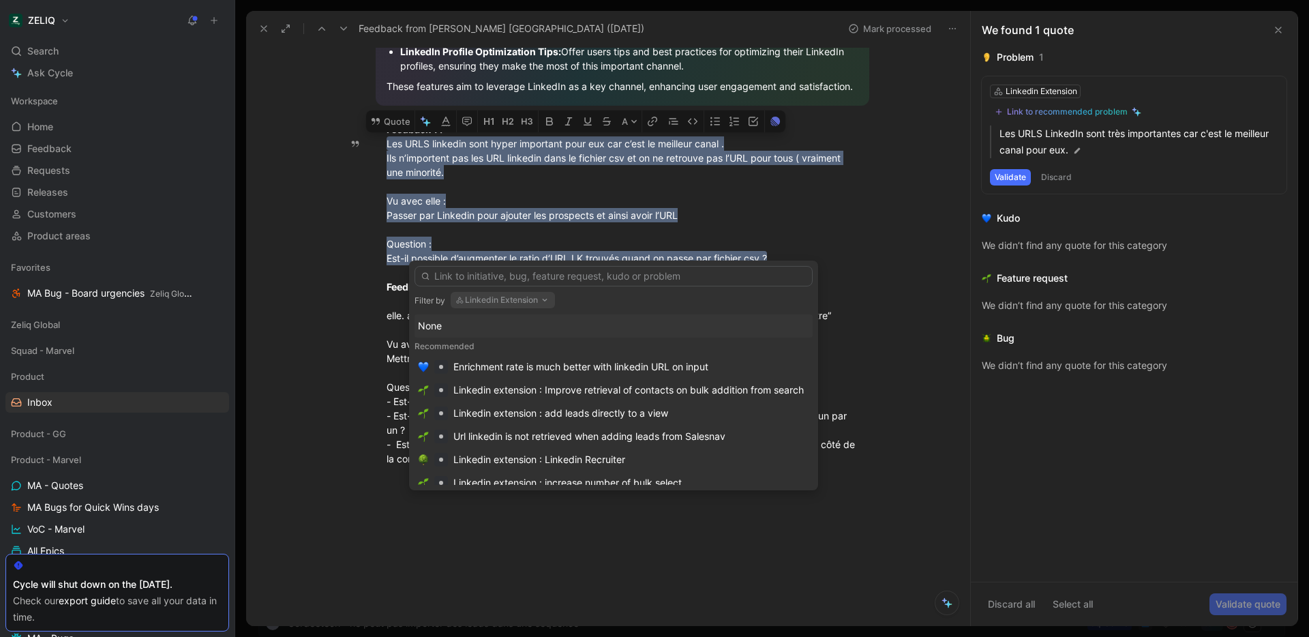
click at [505, 299] on button "Linkedin Extension" at bounding box center [503, 300] width 104 height 16
type input "data"
click at [528, 377] on span "Enrichment" at bounding box center [504, 375] width 50 height 12
click at [564, 277] on input "text" at bounding box center [613, 276] width 398 height 20
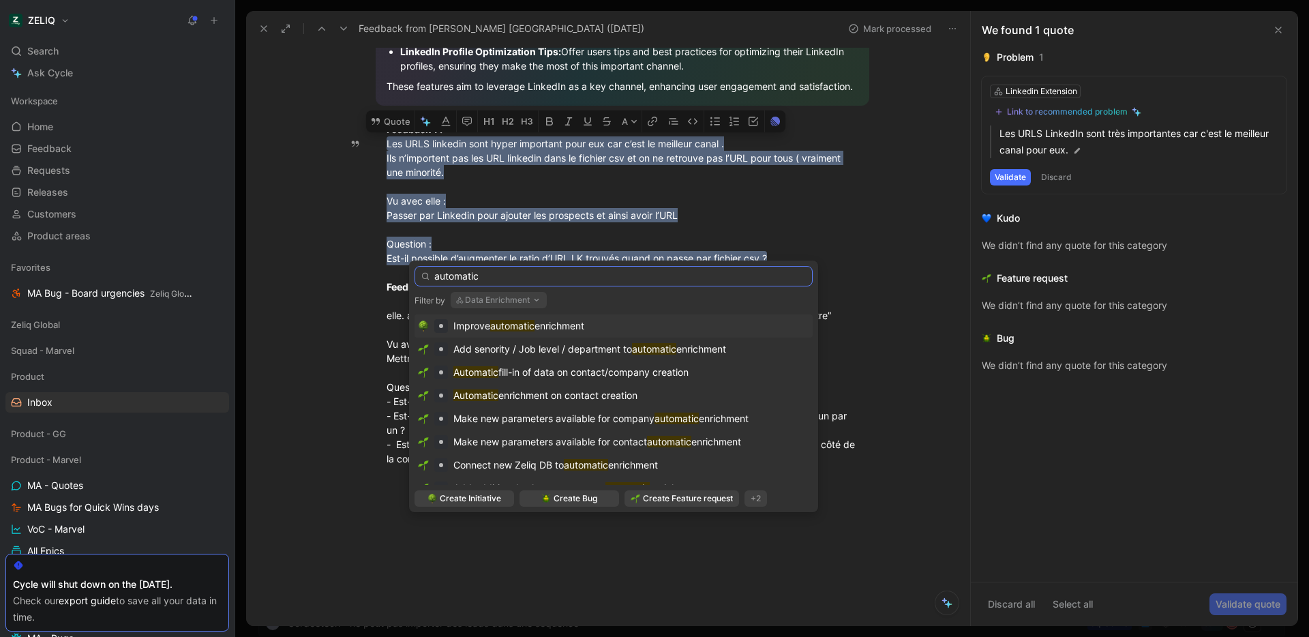
type input "automatic"
click at [580, 324] on span "enrichment" at bounding box center [559, 326] width 50 height 12
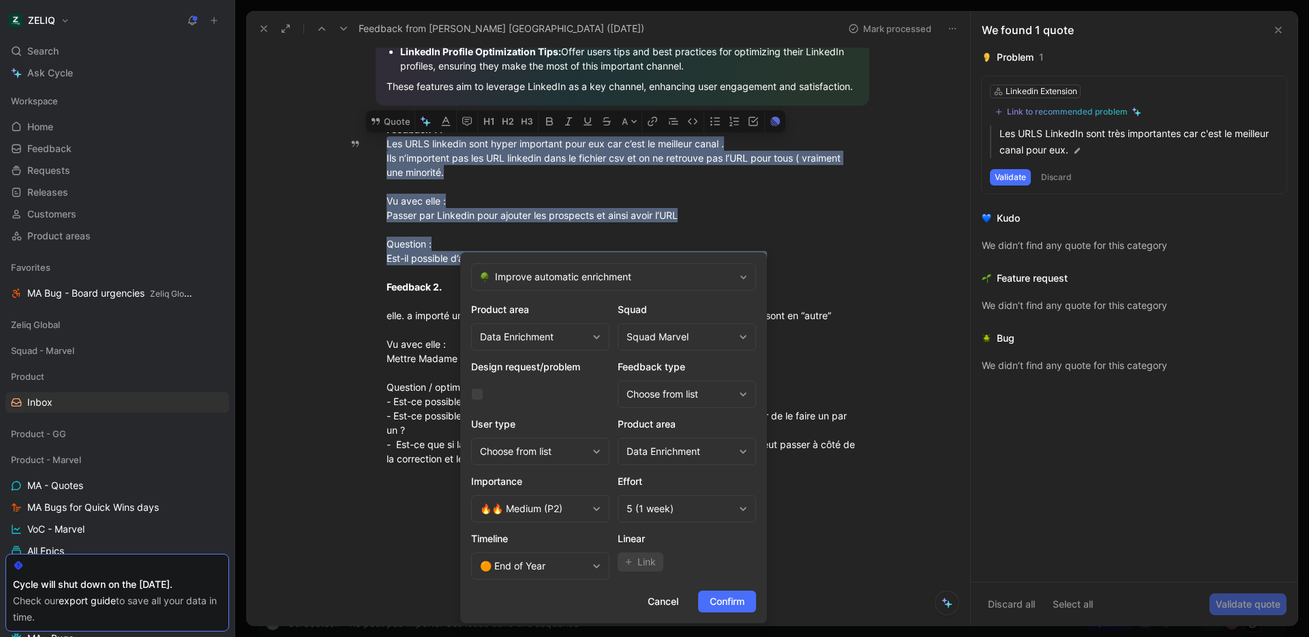
click at [684, 344] on div "Squad Marvel" at bounding box center [679, 337] width 107 height 16
click at [714, 602] on span "Confirm" at bounding box center [727, 601] width 35 height 16
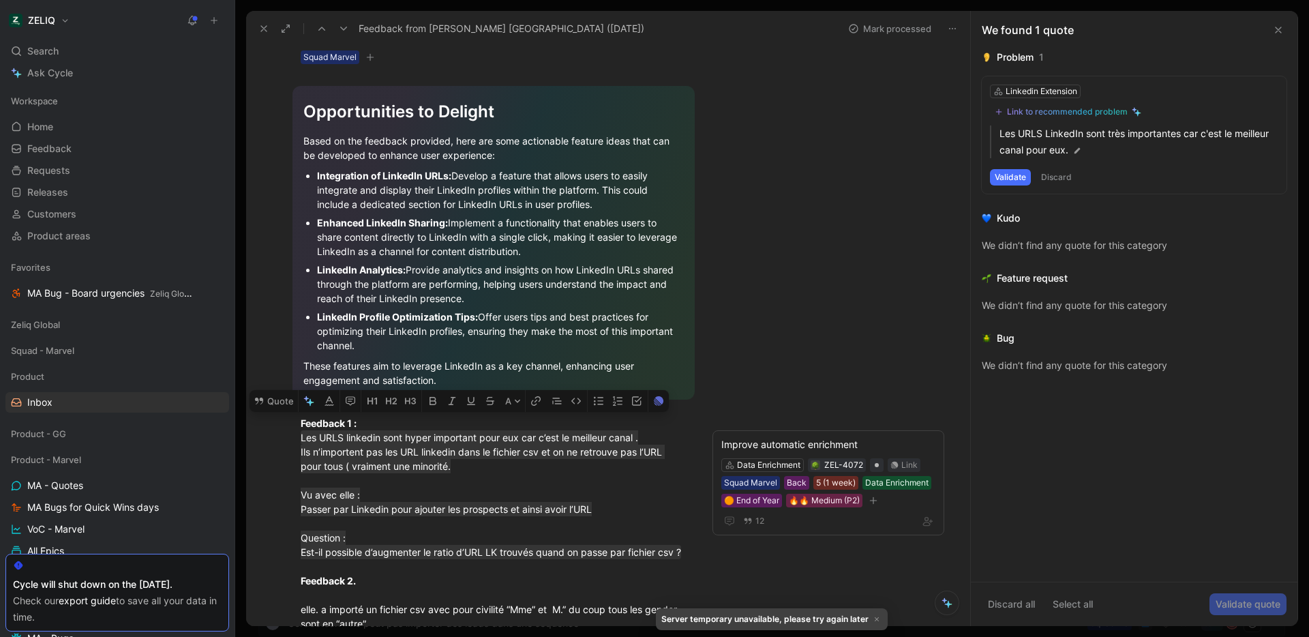
scroll to position [0, 0]
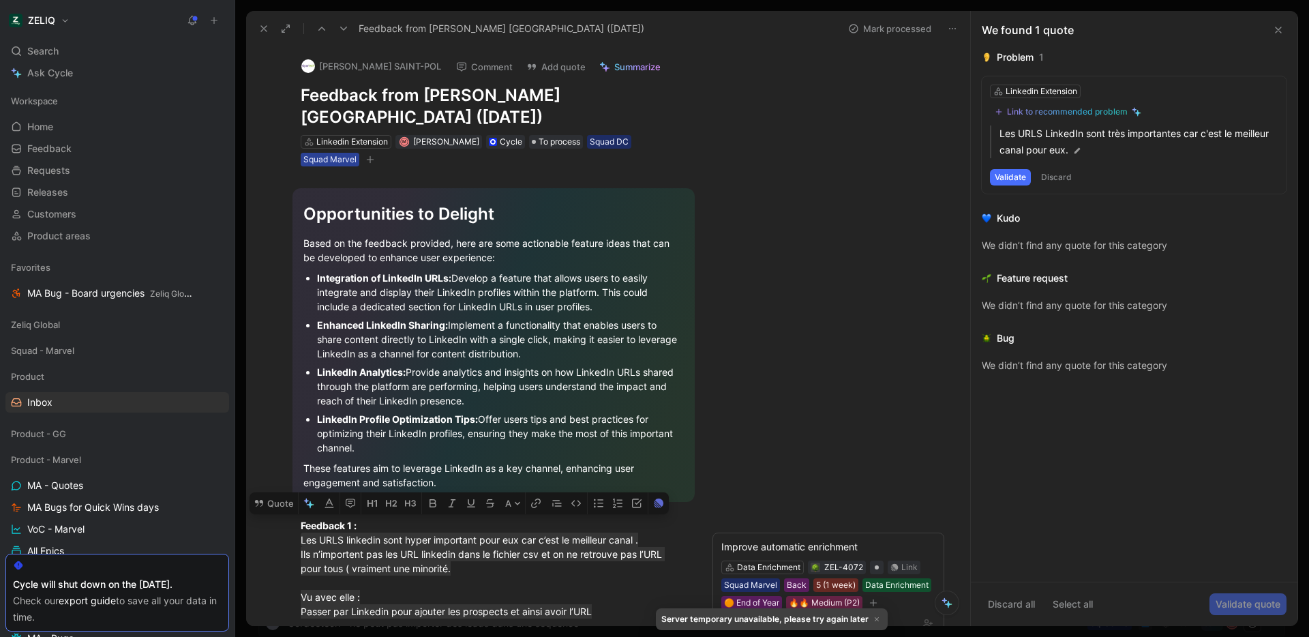
click at [340, 165] on div "Squad Marvel" at bounding box center [329, 160] width 53 height 14
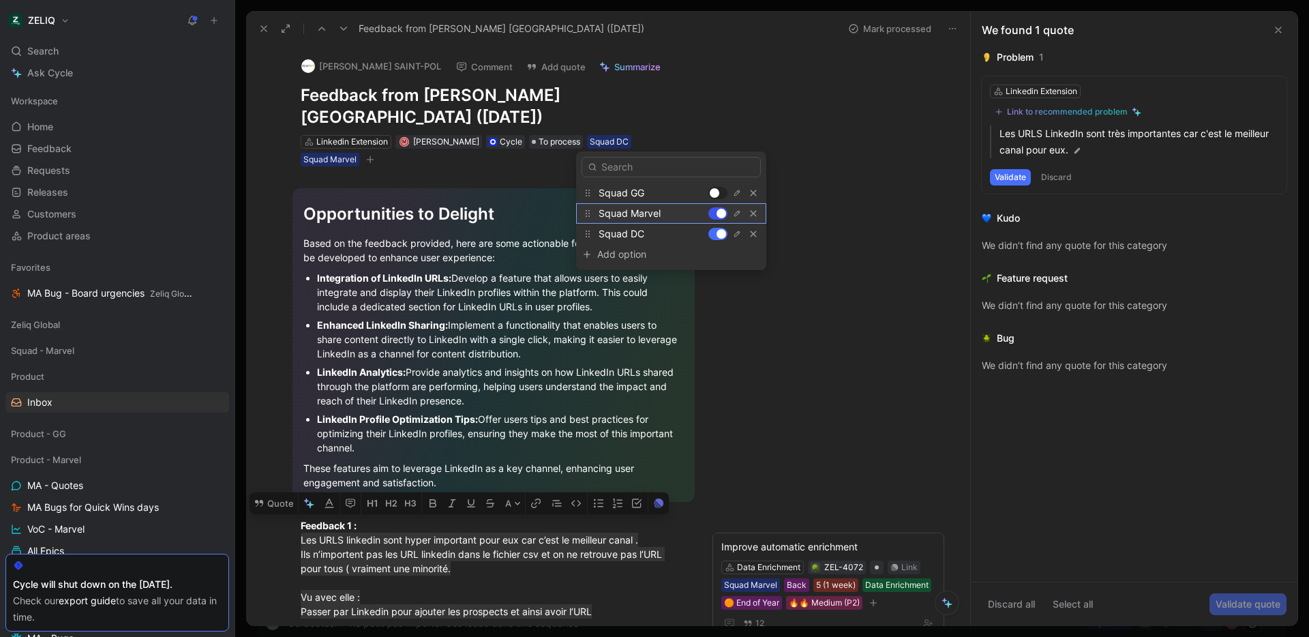
click at [713, 215] on div at bounding box center [717, 213] width 19 height 12
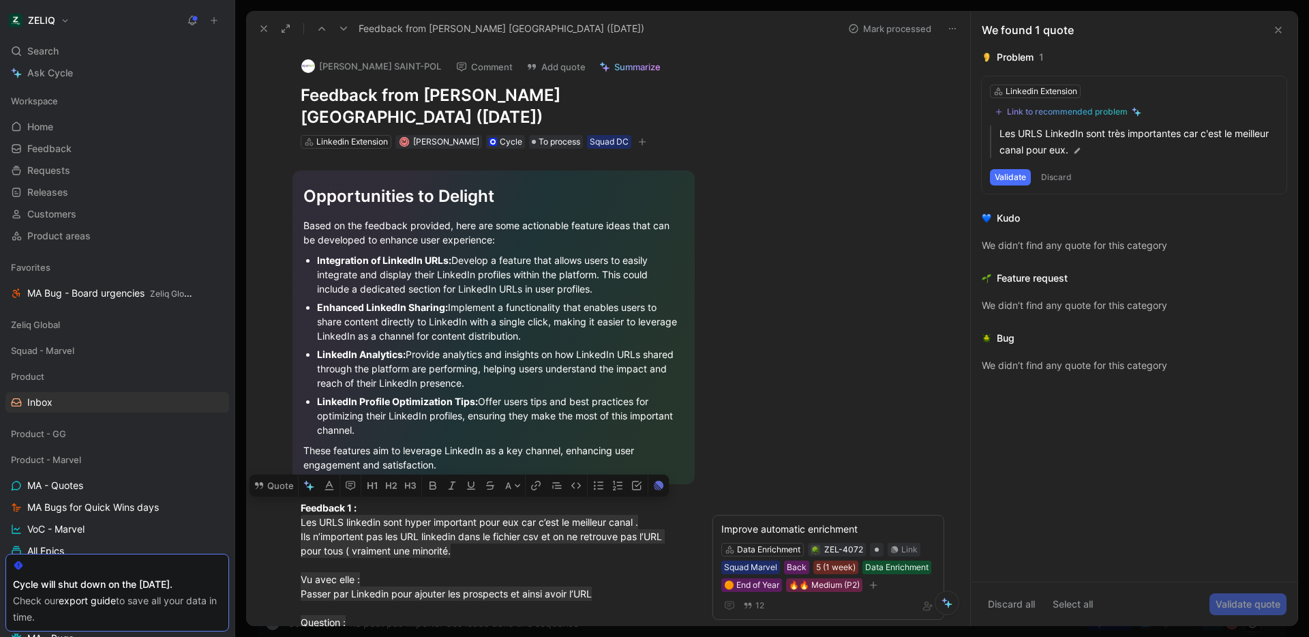
click at [350, 30] on button at bounding box center [343, 28] width 19 height 19
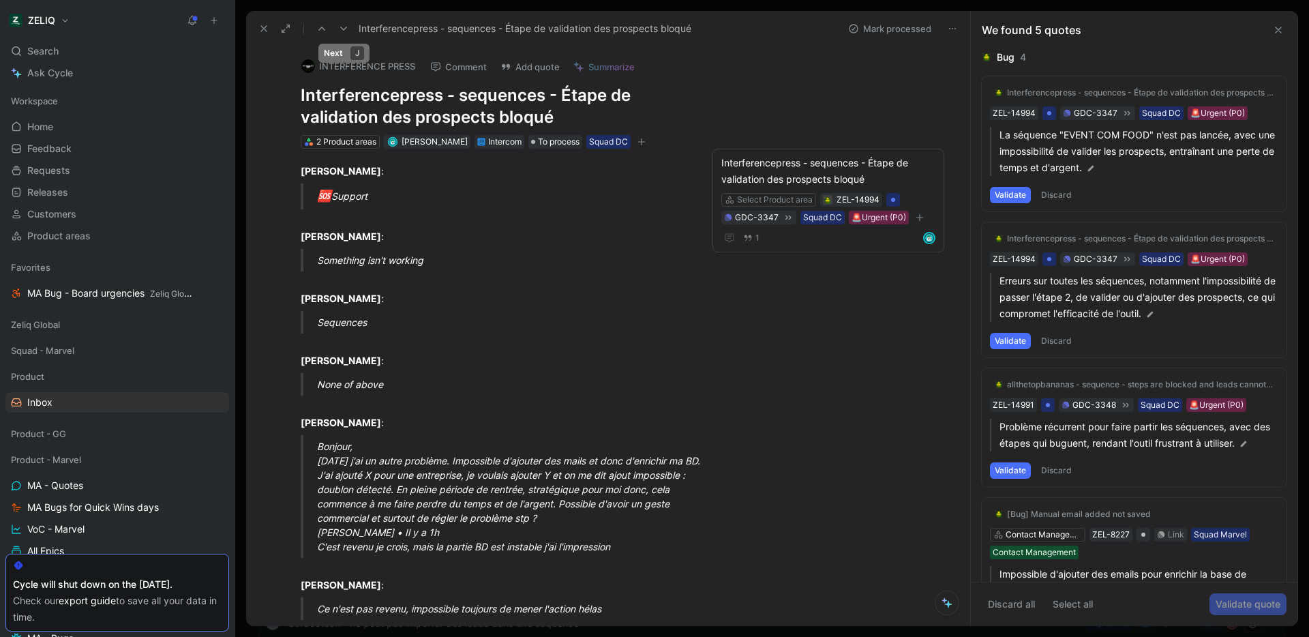
click at [342, 32] on icon at bounding box center [343, 28] width 11 height 11
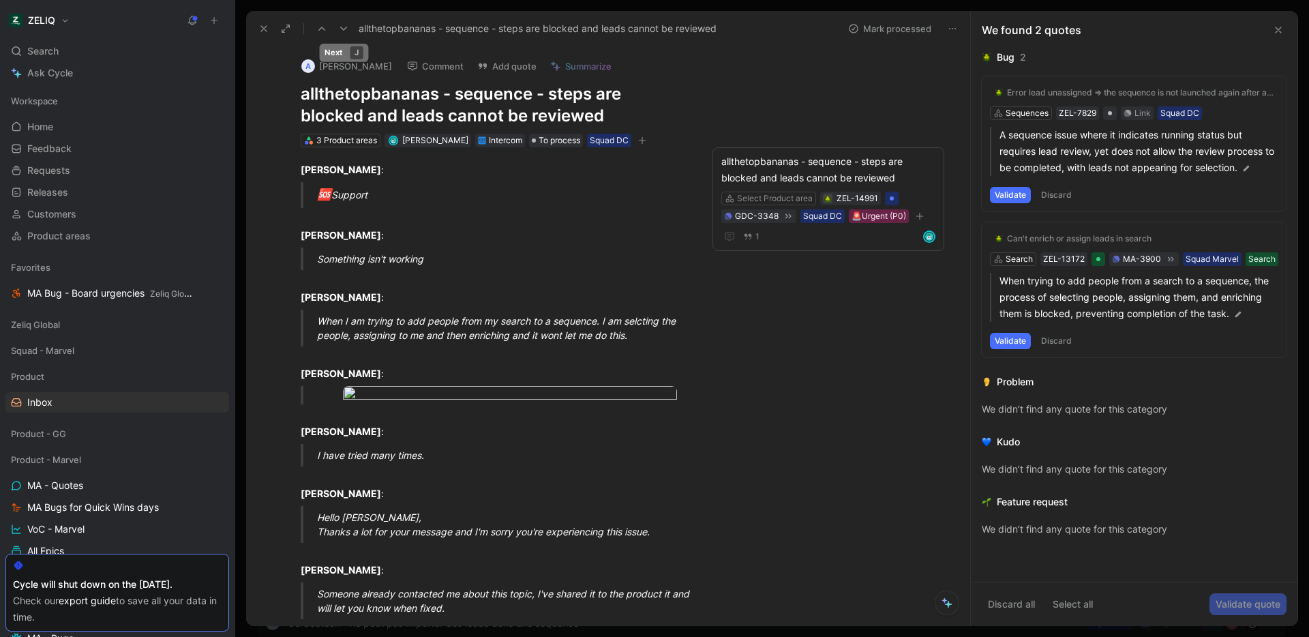
click at [342, 32] on icon at bounding box center [343, 28] width 11 height 11
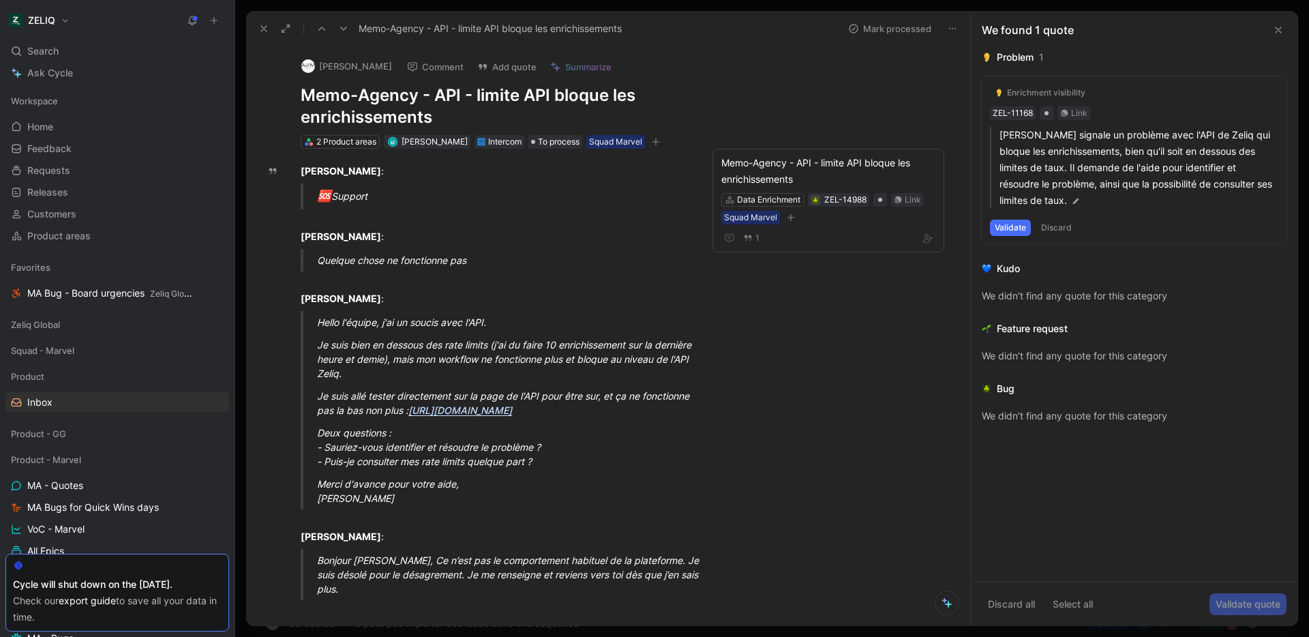
click at [1281, 33] on use at bounding box center [1277, 29] width 5 height 5
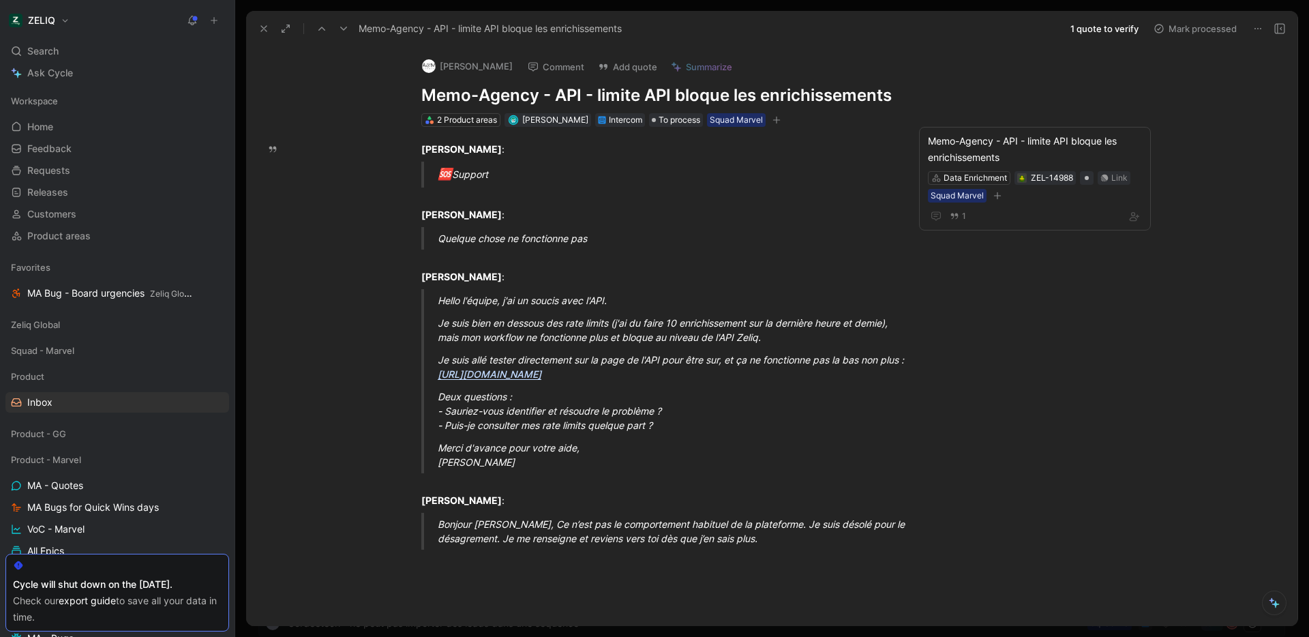
click at [1286, 25] on button at bounding box center [1279, 28] width 19 height 19
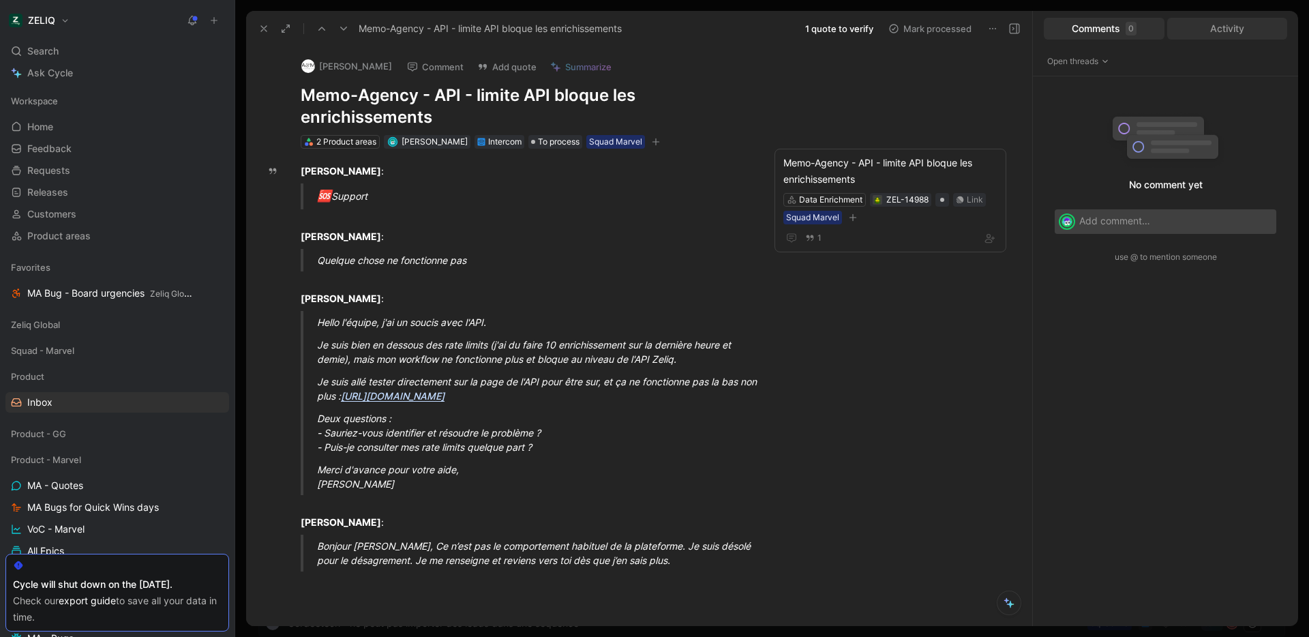
click at [1213, 26] on div "Activity" at bounding box center [1227, 29] width 121 height 22
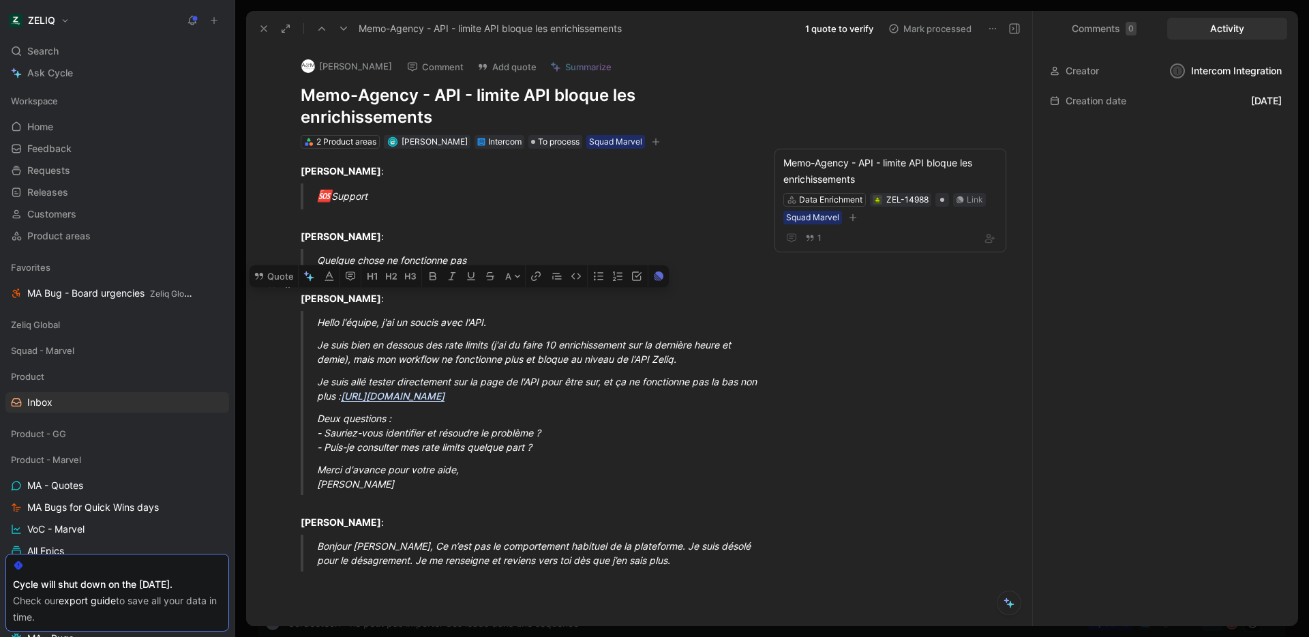
drag, startPoint x: 553, startPoint y: 446, endPoint x: 302, endPoint y: 294, distance: 293.3
click at [302, 294] on div "Quentin ANDRIEUX : 🆘 Support Quentin ANDRIEUX : Quelque chose ne fonctionne pas…" at bounding box center [525, 385] width 500 height 472
copy div "Quentin ANDRIEUX : Hello l'équipe, j'ai un soucis avec l'API. Je suis bien en d…"
click at [751, 363] on div "Je suis bien en dessous des rate limits (j'ai du faire 10 enrichissement sur la…" at bounding box center [541, 351] width 448 height 29
click at [343, 29] on use at bounding box center [343, 29] width 7 height 4
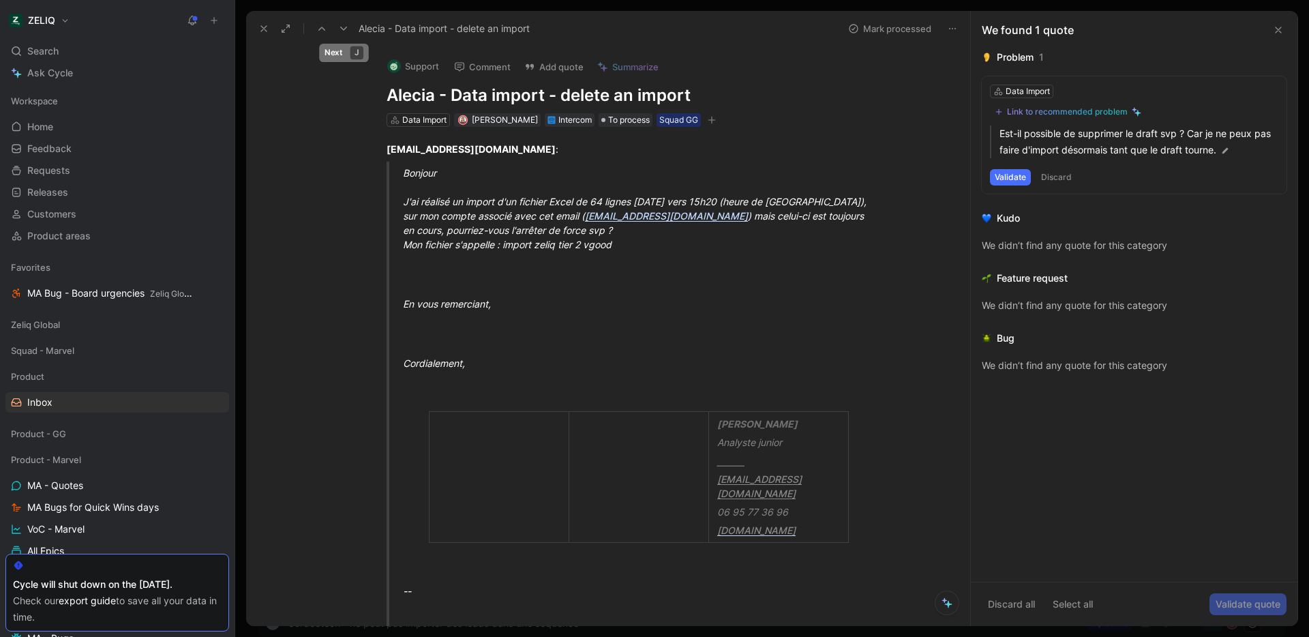
click at [343, 29] on icon at bounding box center [343, 28] width 11 height 11
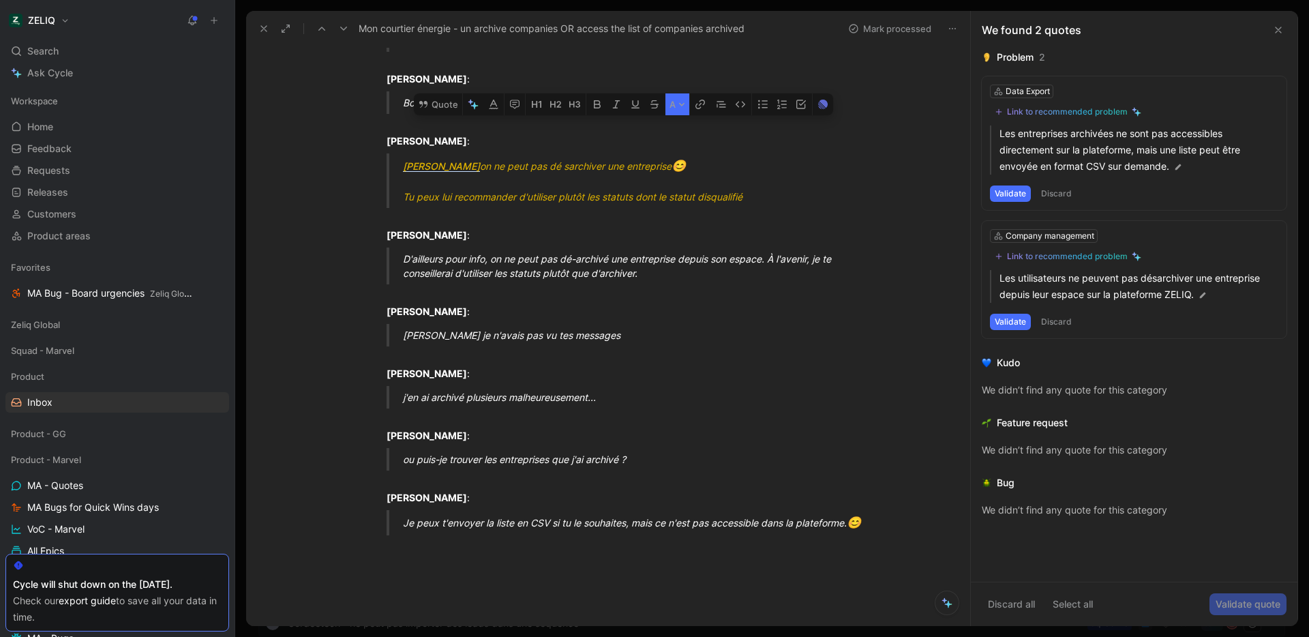
scroll to position [28, 0]
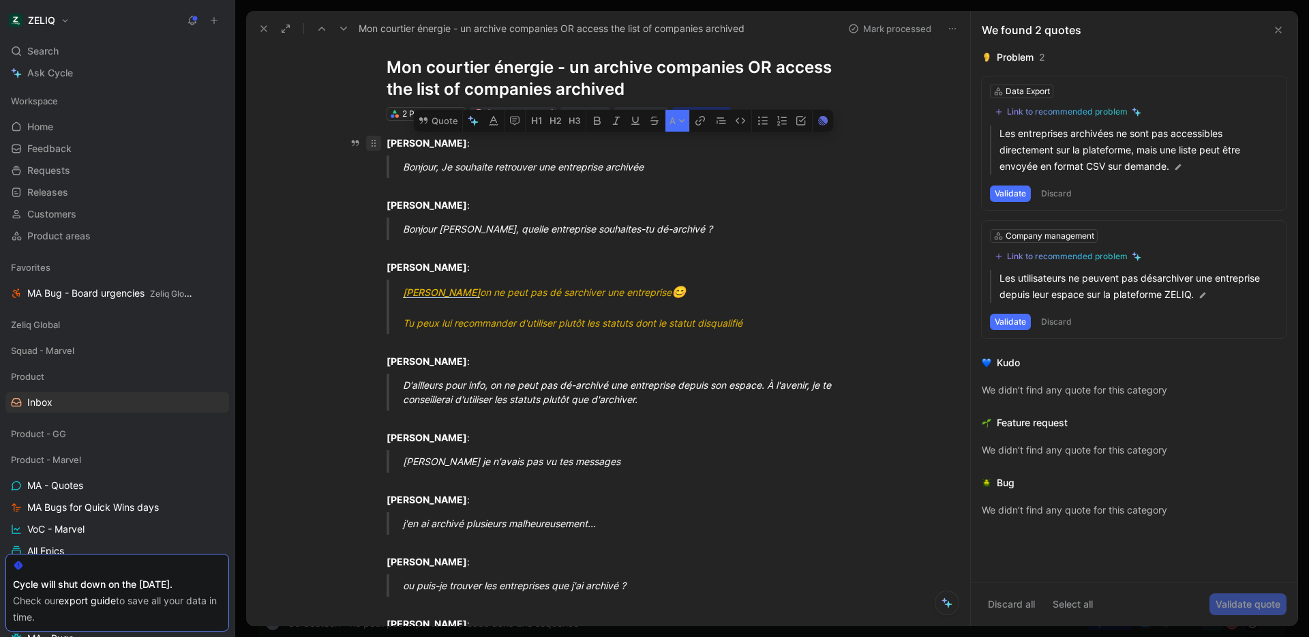
drag, startPoint x: 909, startPoint y: 371, endPoint x: 368, endPoint y: 142, distance: 587.7
click at [368, 142] on div "VINCENT LESAULNIER : Bonjour, Je souhaite retrouver une entreprise archivée Luc…" at bounding box center [622, 416] width 695 height 590
click at [443, 117] on button "Quote" at bounding box center [438, 121] width 48 height 22
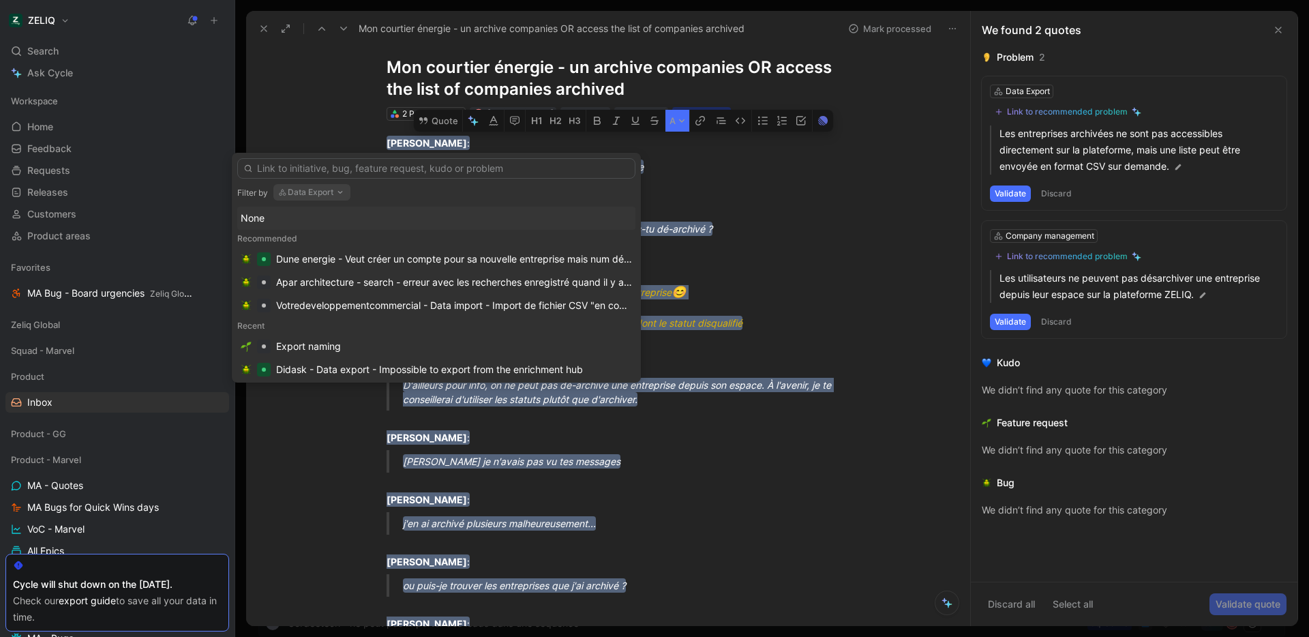
click at [329, 190] on button "Data Export" at bounding box center [311, 192] width 77 height 16
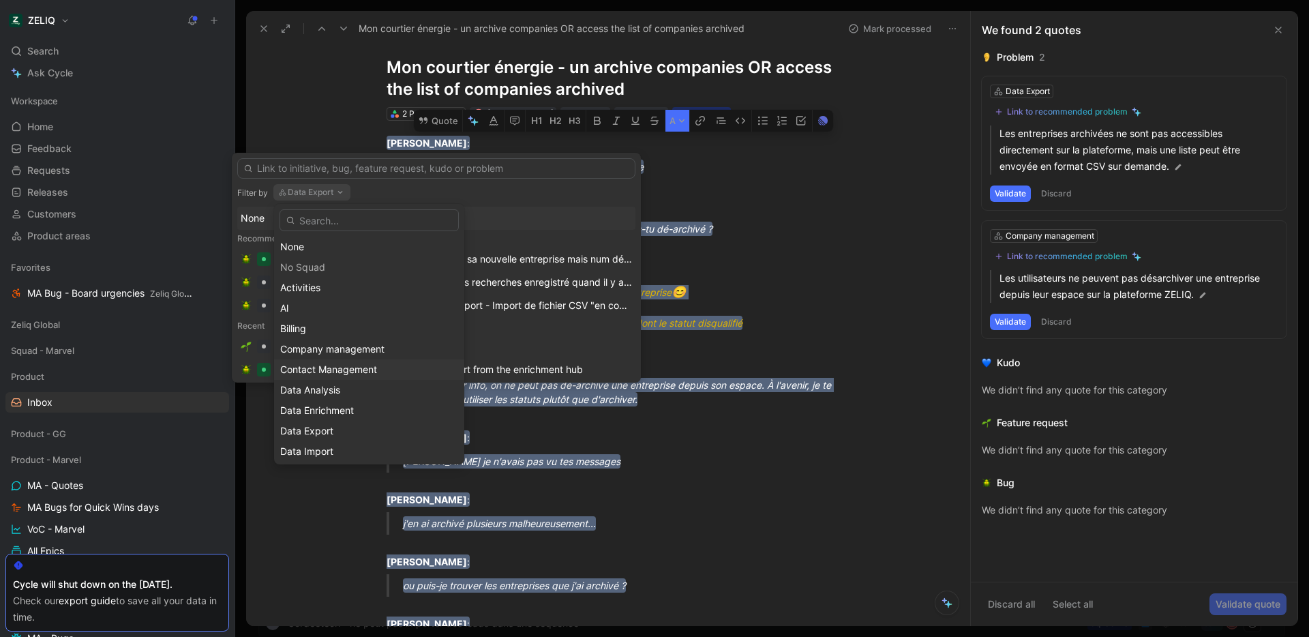
click at [373, 364] on span "Contact Management" at bounding box center [328, 369] width 97 height 12
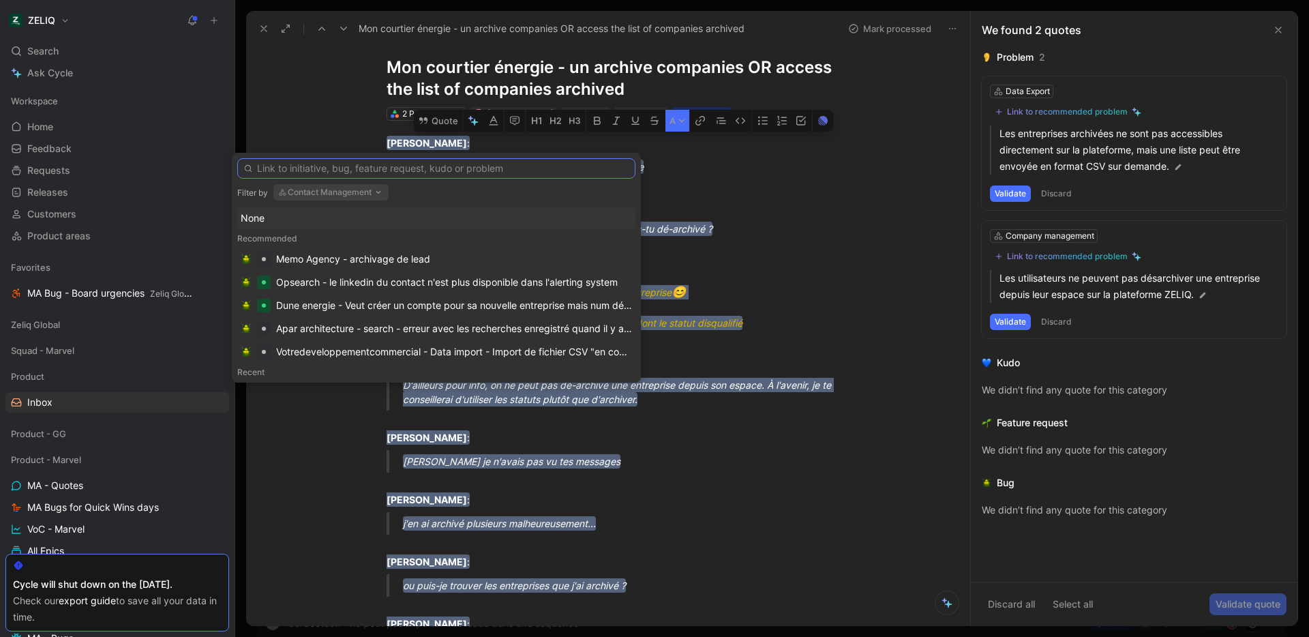
click at [456, 172] on input "text" at bounding box center [436, 168] width 398 height 20
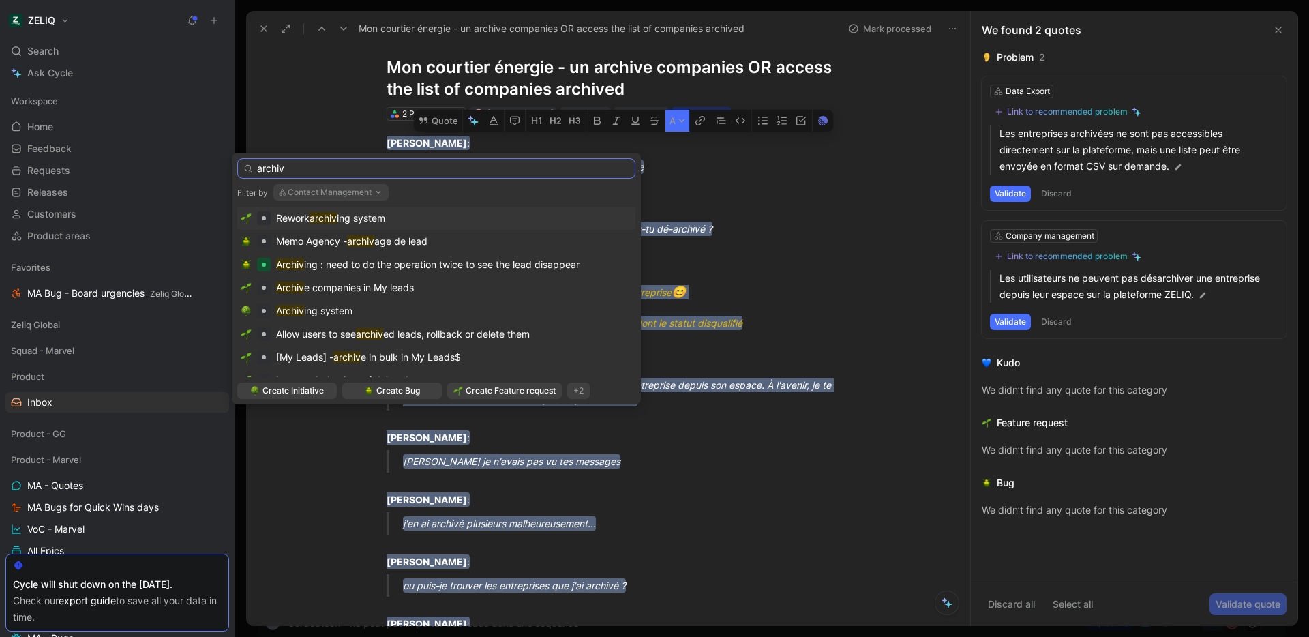
type input "archiv"
click at [462, 213] on div "Rework archiv ing system" at bounding box center [436, 218] width 391 height 16
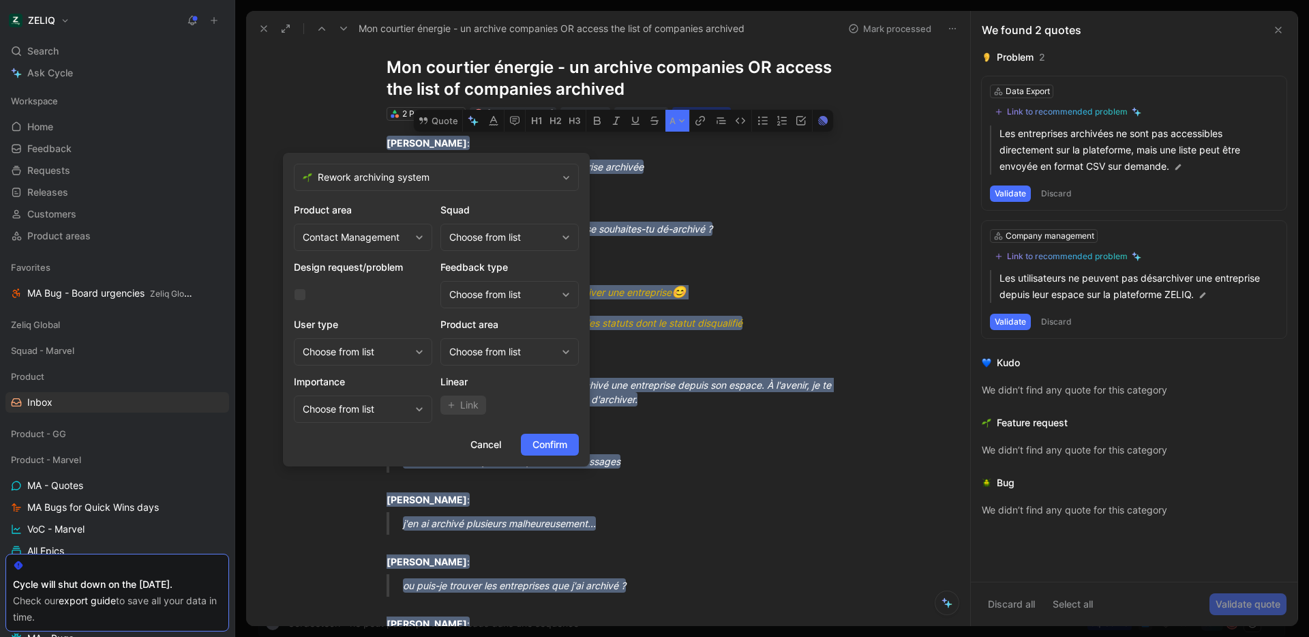
click at [500, 231] on div "Choose from list" at bounding box center [502, 237] width 107 height 16
click at [505, 314] on span "Squad Marvel" at bounding box center [494, 315] width 62 height 12
click at [511, 352] on div "Choose from list" at bounding box center [502, 352] width 107 height 16
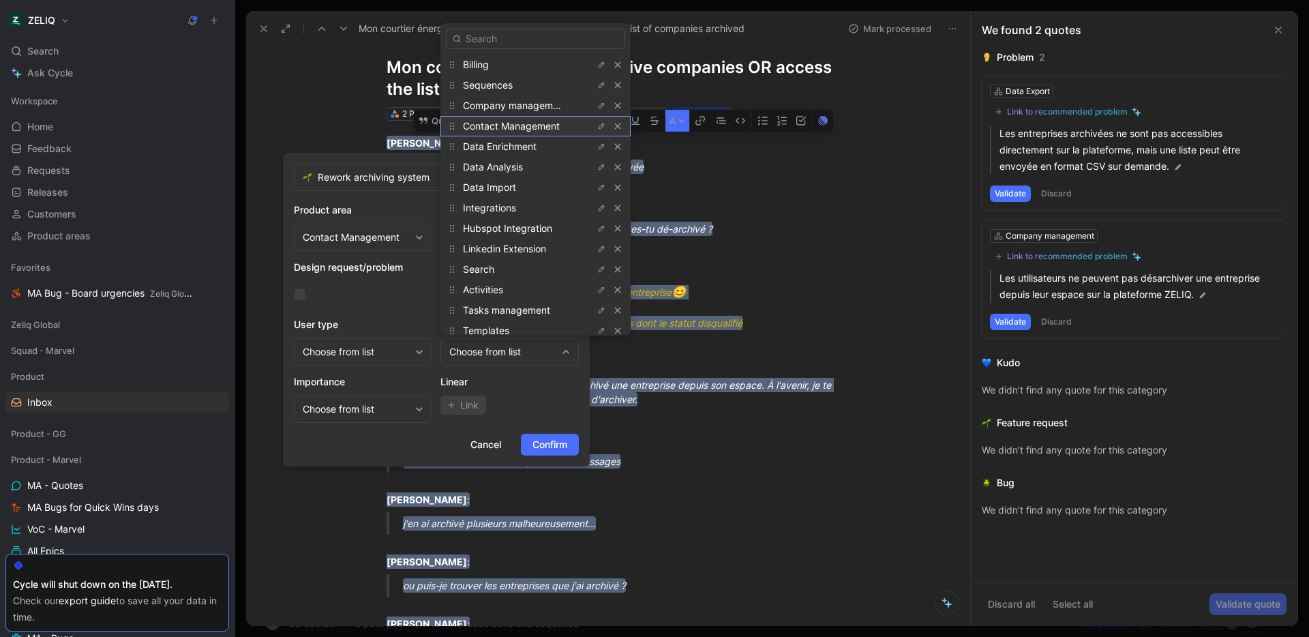
click at [508, 123] on span "Contact Management" at bounding box center [511, 126] width 97 height 12
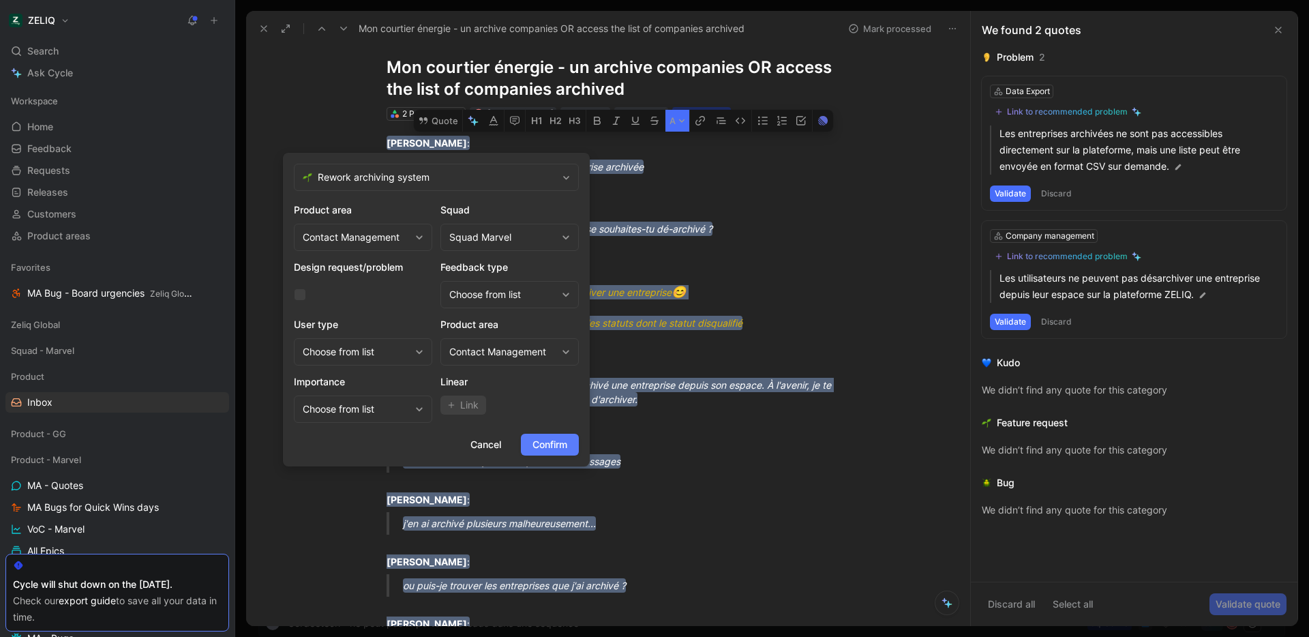
click at [556, 442] on span "Confirm" at bounding box center [549, 444] width 35 height 16
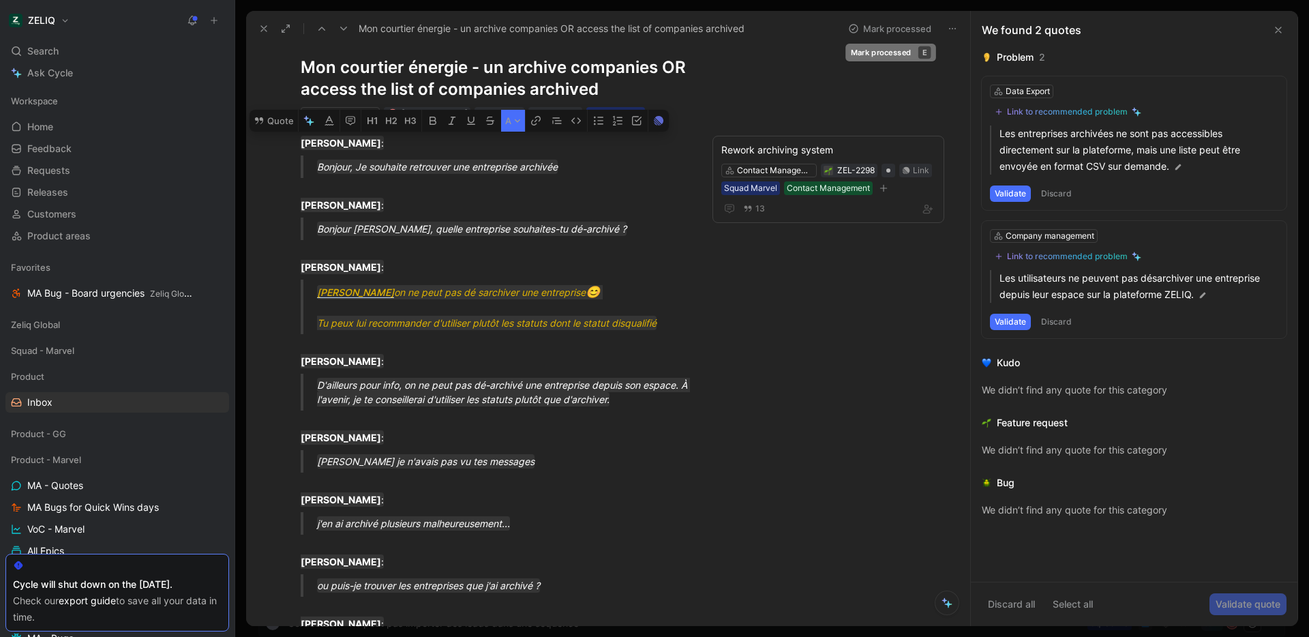
click at [893, 27] on button "Mark processed" at bounding box center [889, 28] width 95 height 19
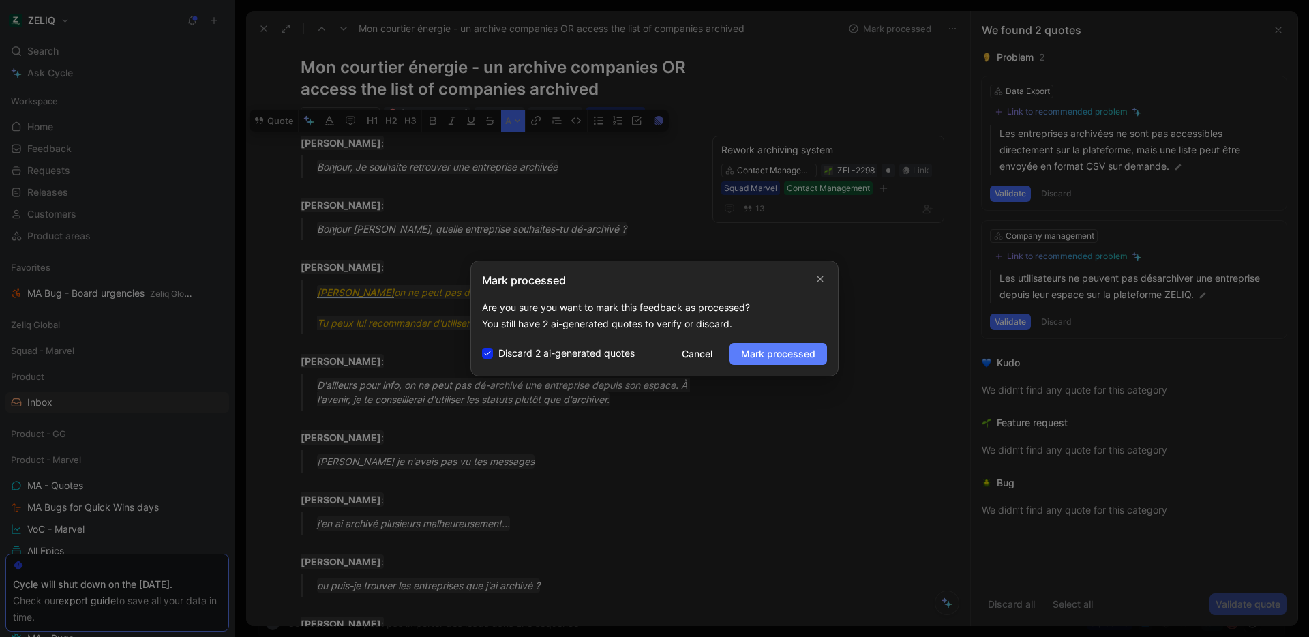
click at [788, 357] on span "Mark processed" at bounding box center [778, 354] width 74 height 16
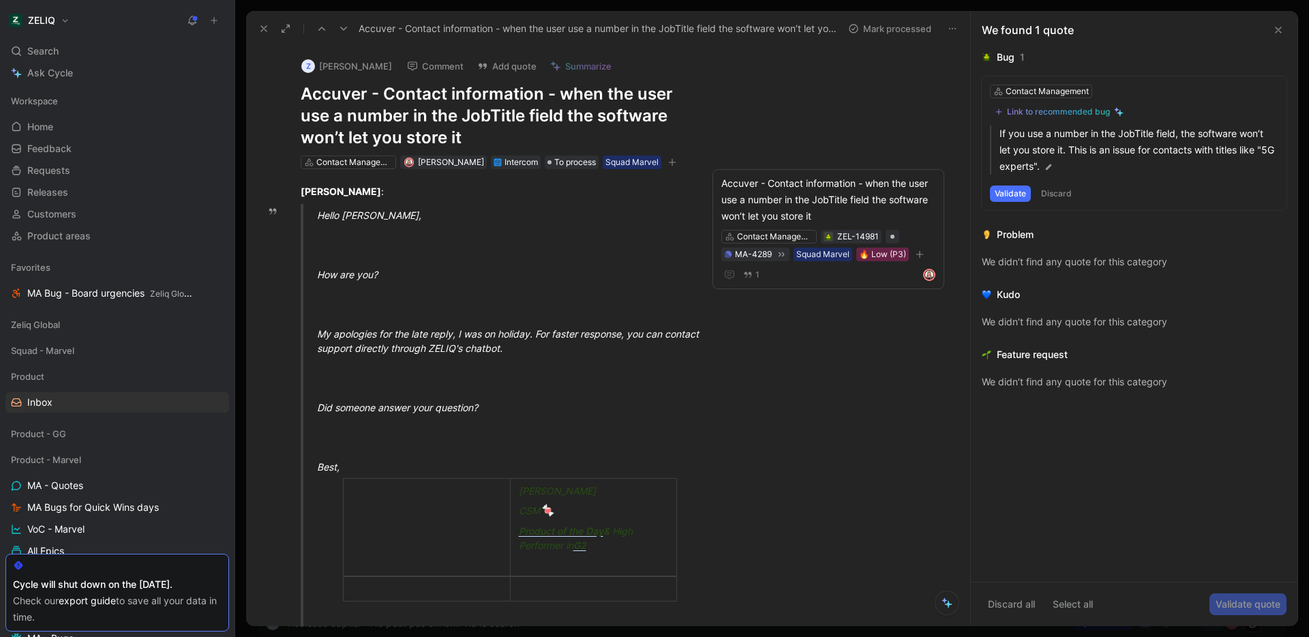
click at [888, 31] on button "Mark processed" at bounding box center [889, 28] width 95 height 19
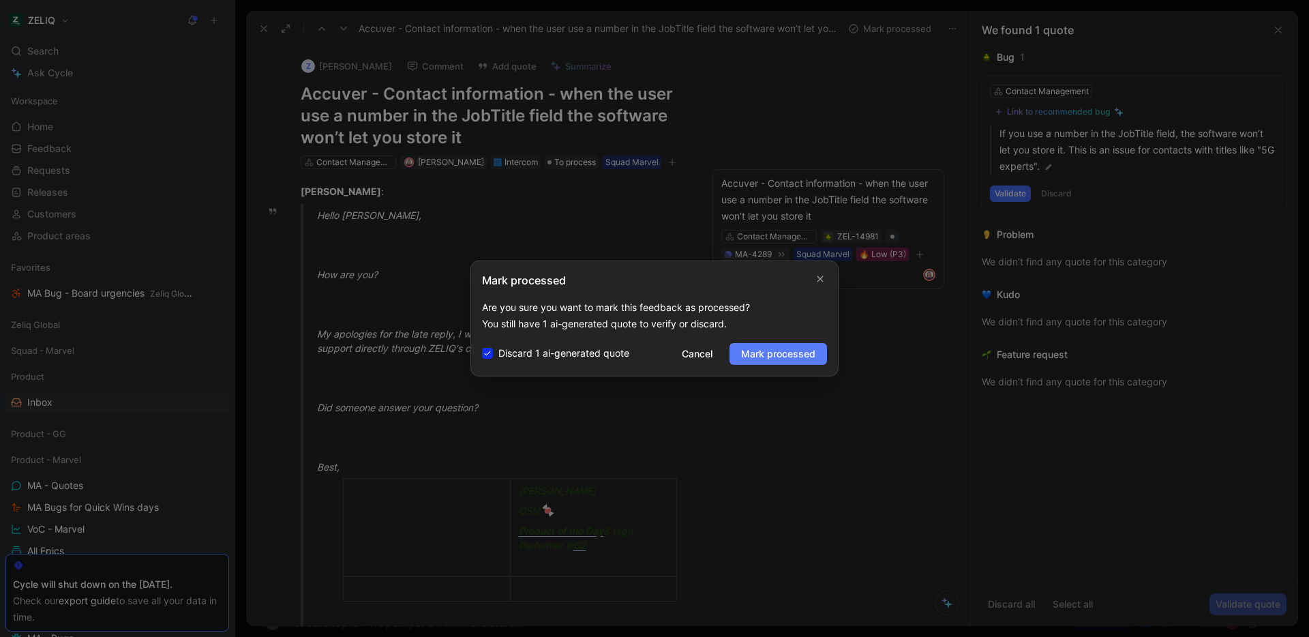
click at [804, 346] on span "Mark processed" at bounding box center [778, 354] width 74 height 16
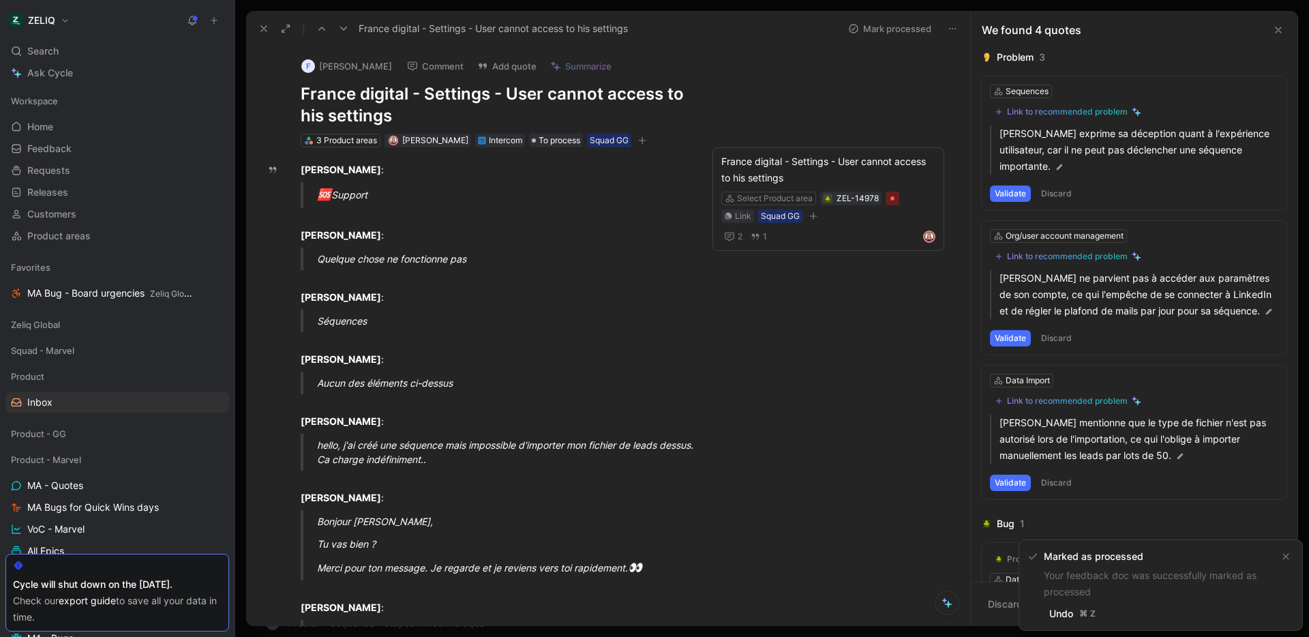
click at [342, 31] on icon at bounding box center [343, 28] width 11 height 11
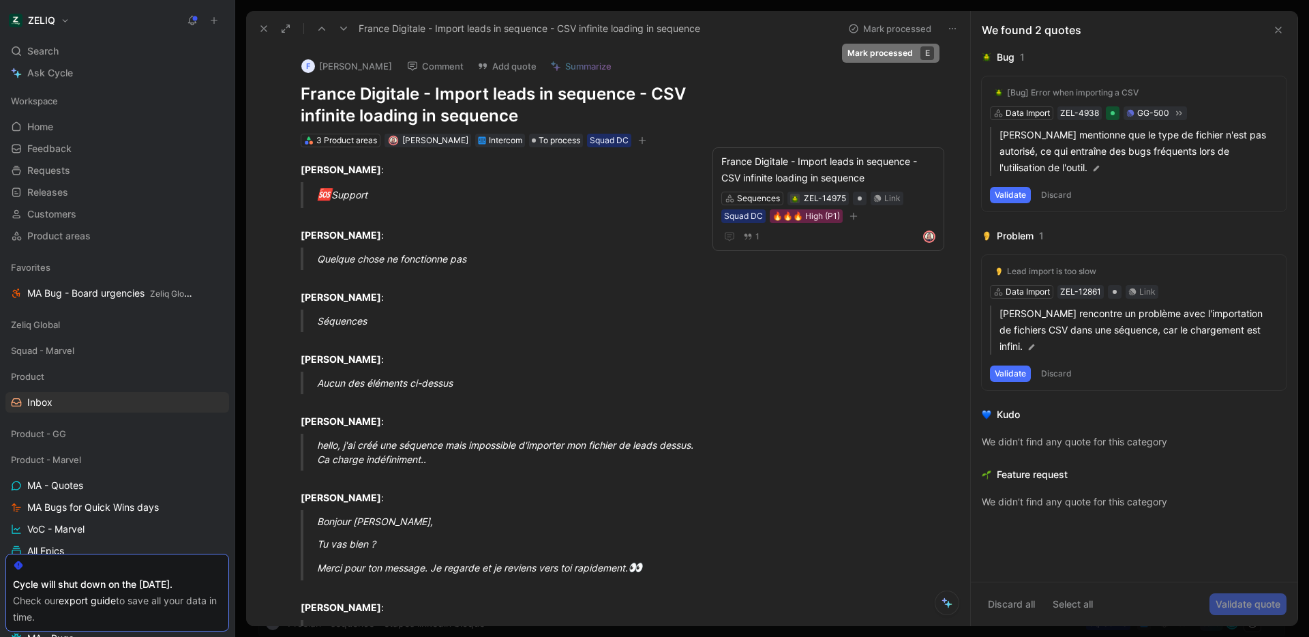
click at [911, 27] on button "Mark processed" at bounding box center [889, 28] width 95 height 19
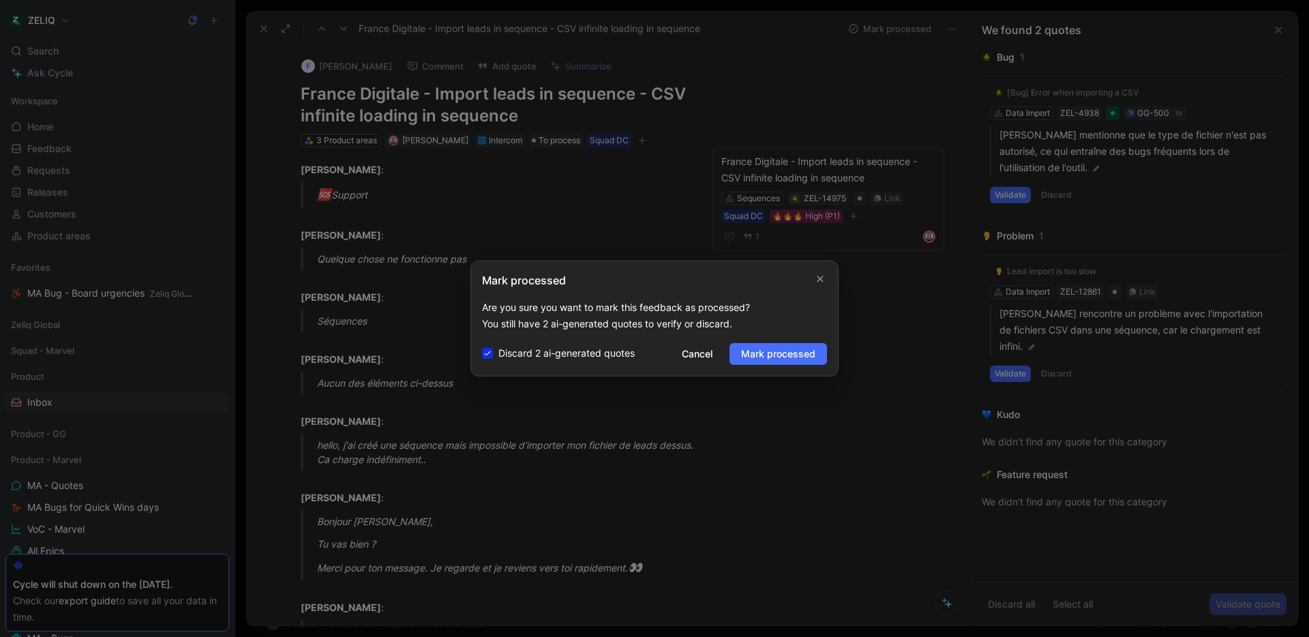
click at [821, 342] on div "Mark processed Are you sure you want to mark this feedback as processed? You st…" at bounding box center [654, 318] width 368 height 116
click at [811, 346] on span "Mark processed" at bounding box center [778, 354] width 74 height 16
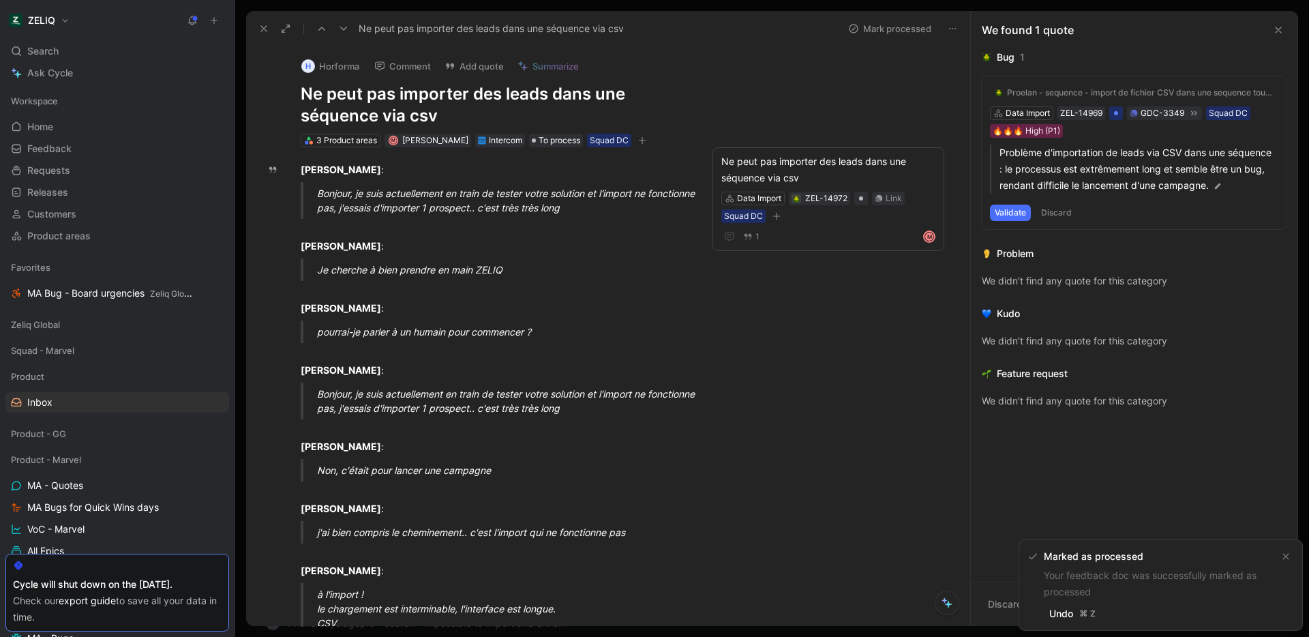
click at [348, 31] on icon at bounding box center [343, 28] width 11 height 11
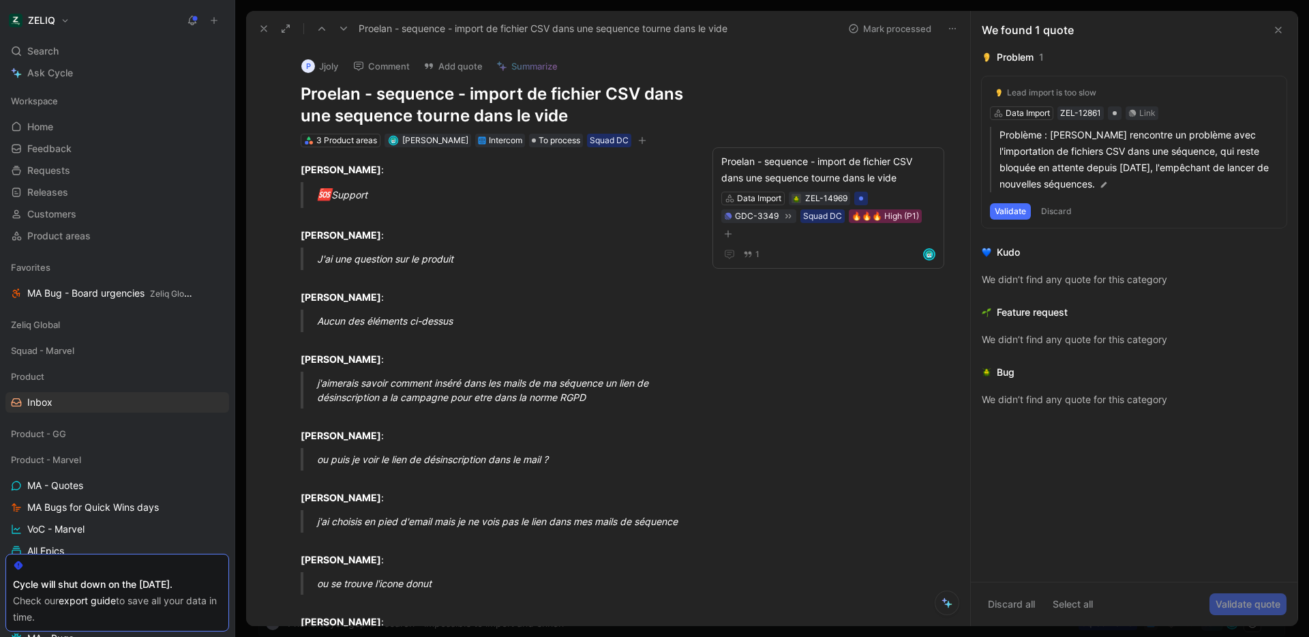
click at [348, 31] on icon at bounding box center [343, 28] width 11 height 11
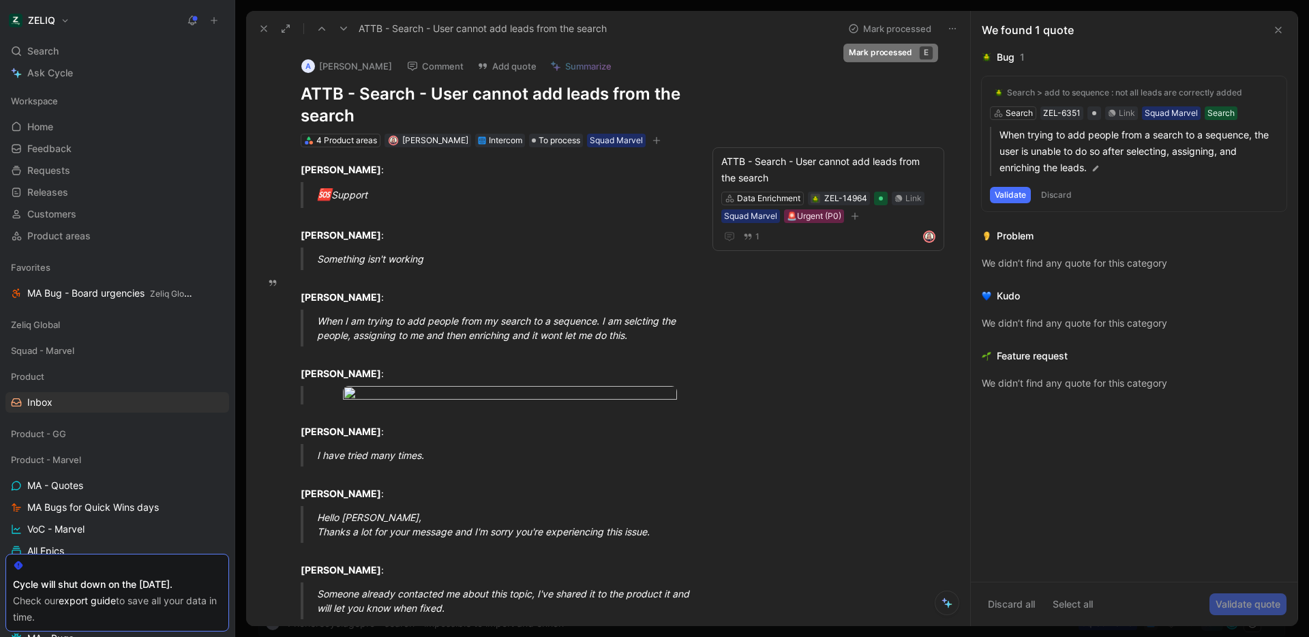
click at [877, 22] on button "Mark processed" at bounding box center [889, 28] width 95 height 19
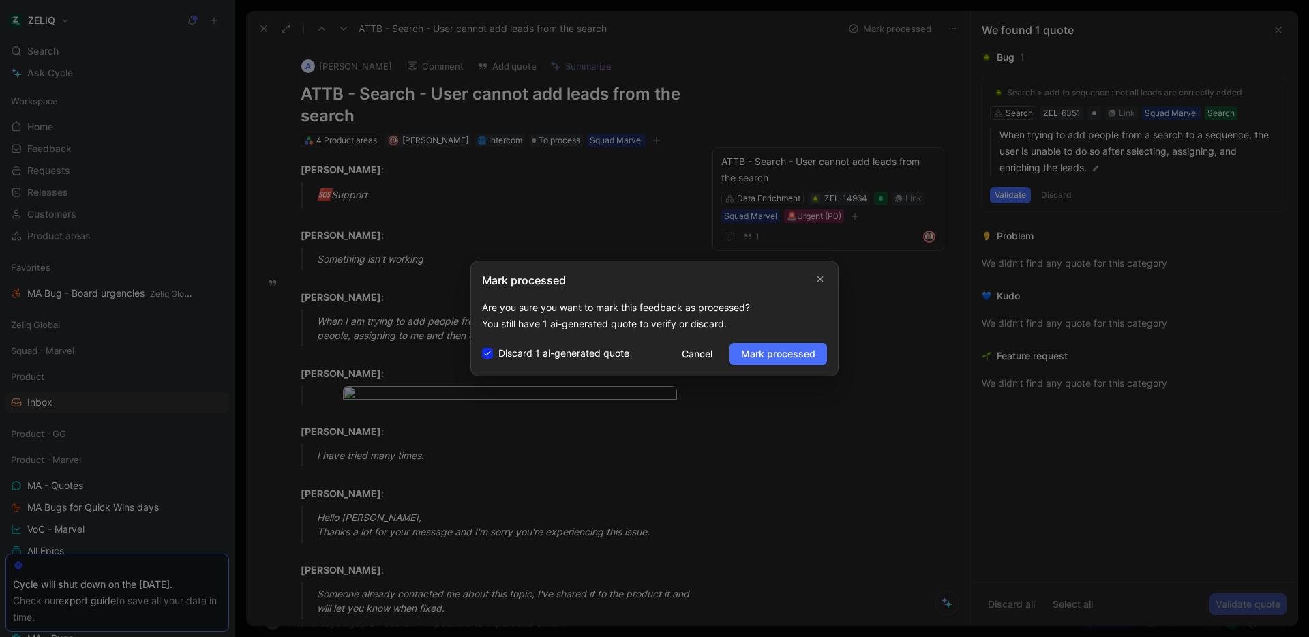
click at [784, 346] on span "Mark processed" at bounding box center [778, 354] width 74 height 16
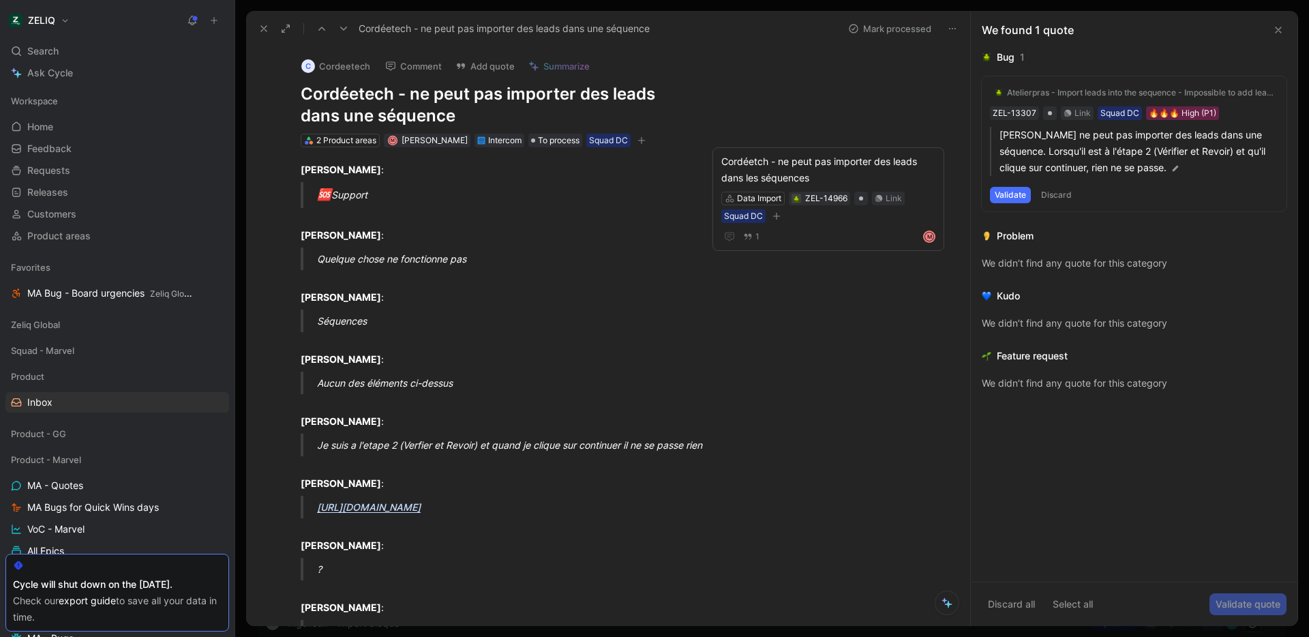
click at [341, 26] on icon at bounding box center [343, 28] width 11 height 11
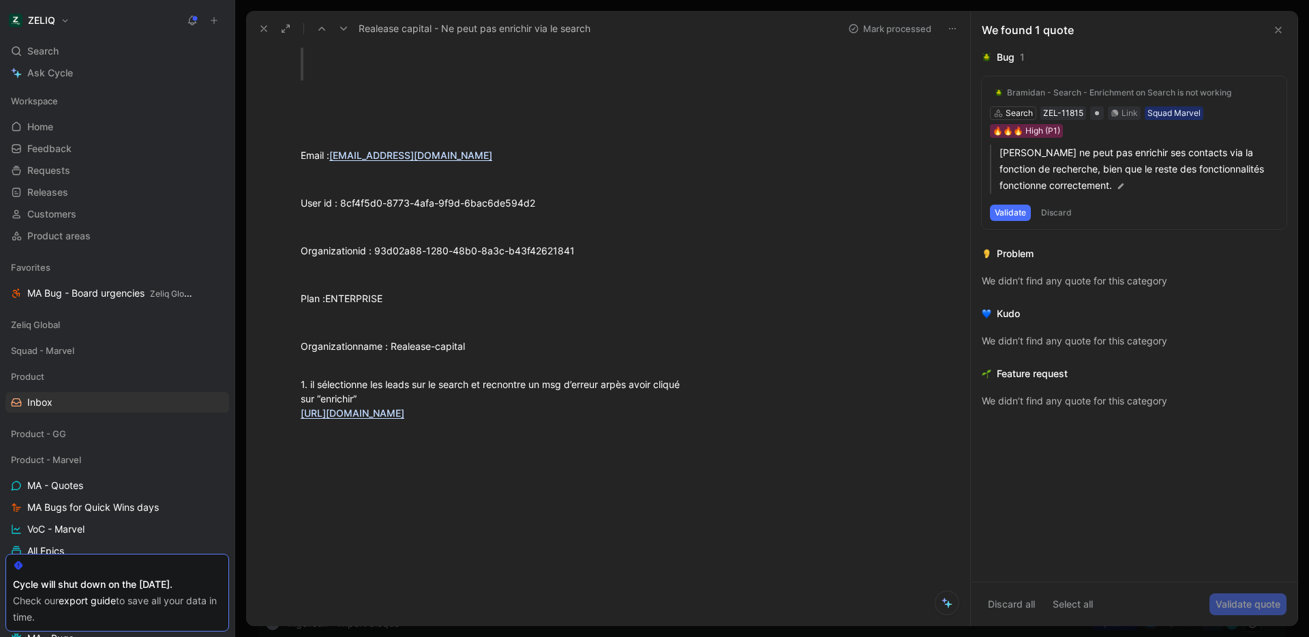
scroll to position [939, 0]
click at [903, 32] on button "Mark processed" at bounding box center [889, 28] width 95 height 19
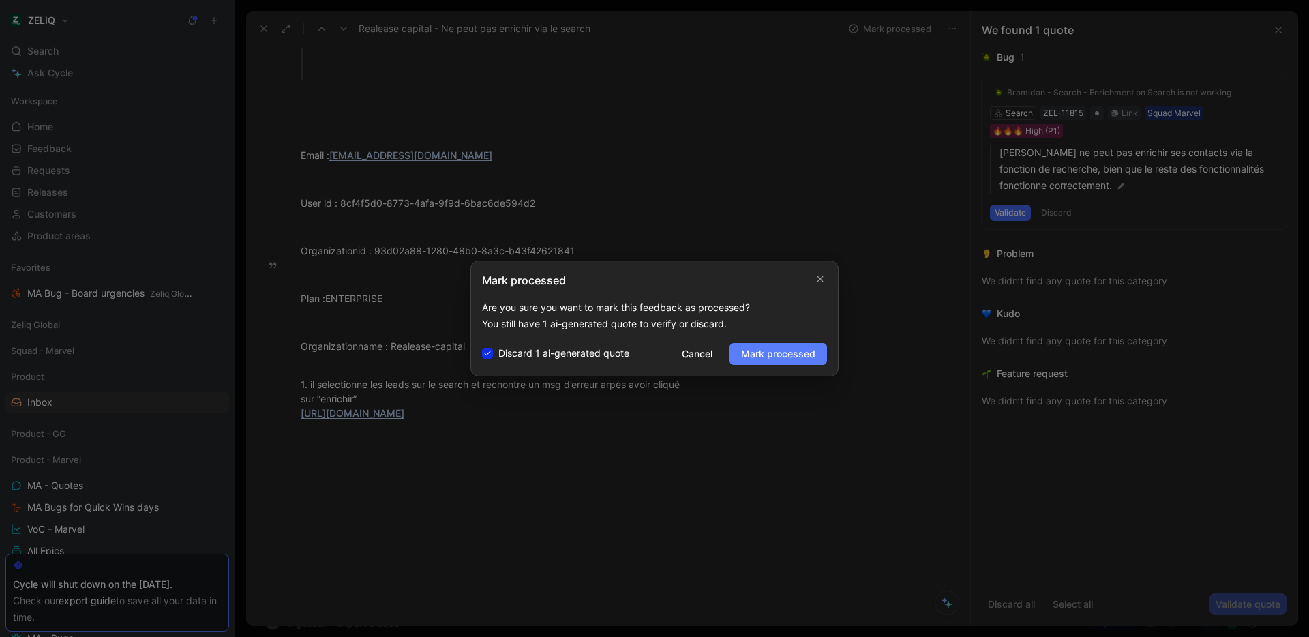
click at [773, 360] on span "Mark processed" at bounding box center [778, 354] width 74 height 16
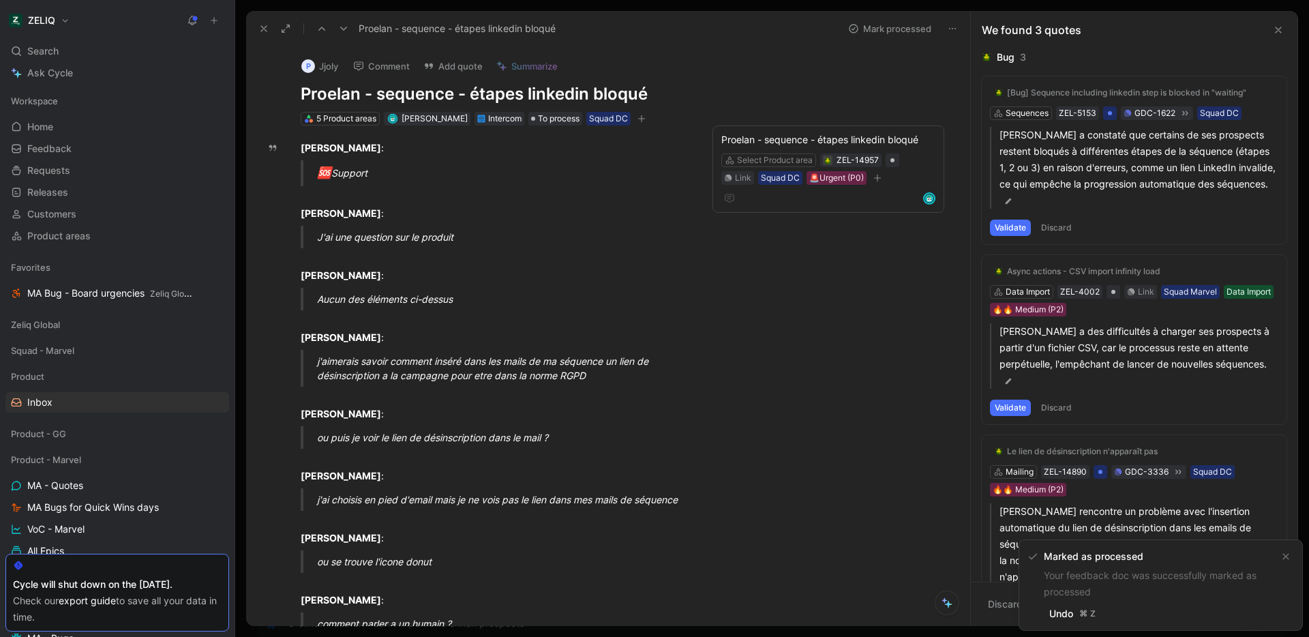
click at [339, 39] on div "Proelan - sequence - étapes linkedin bloqué" at bounding box center [545, 29] width 584 height 22
click at [344, 33] on icon at bounding box center [343, 28] width 11 height 11
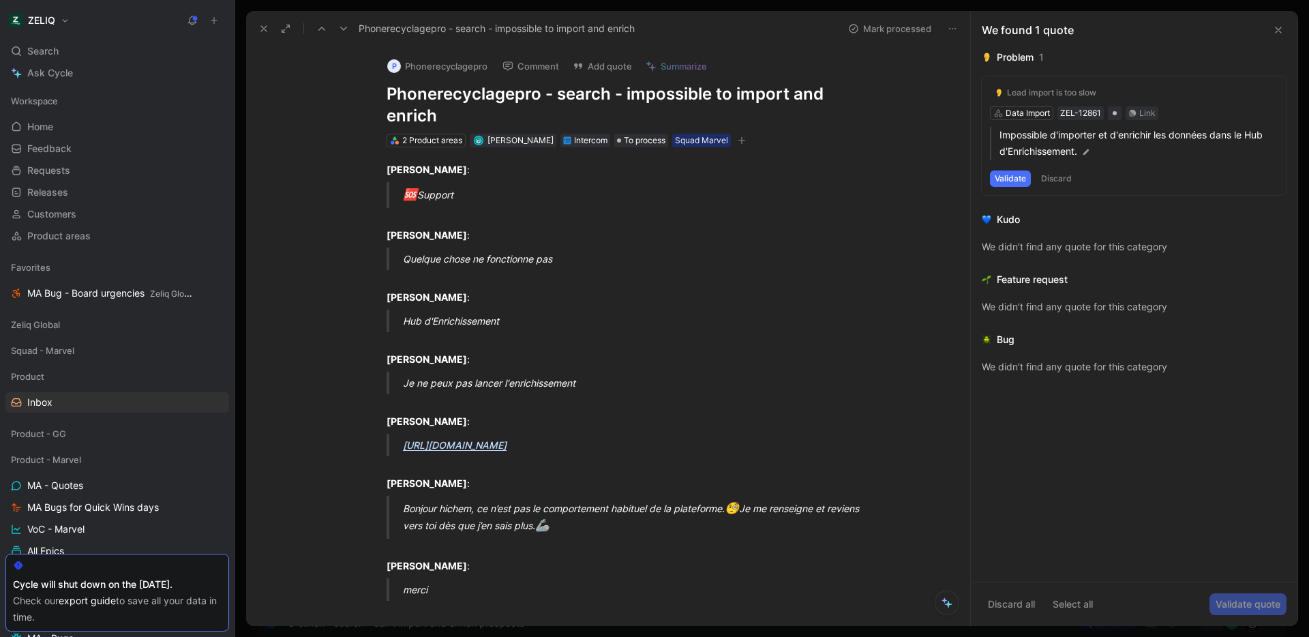
click at [1283, 33] on icon at bounding box center [1278, 30] width 11 height 11
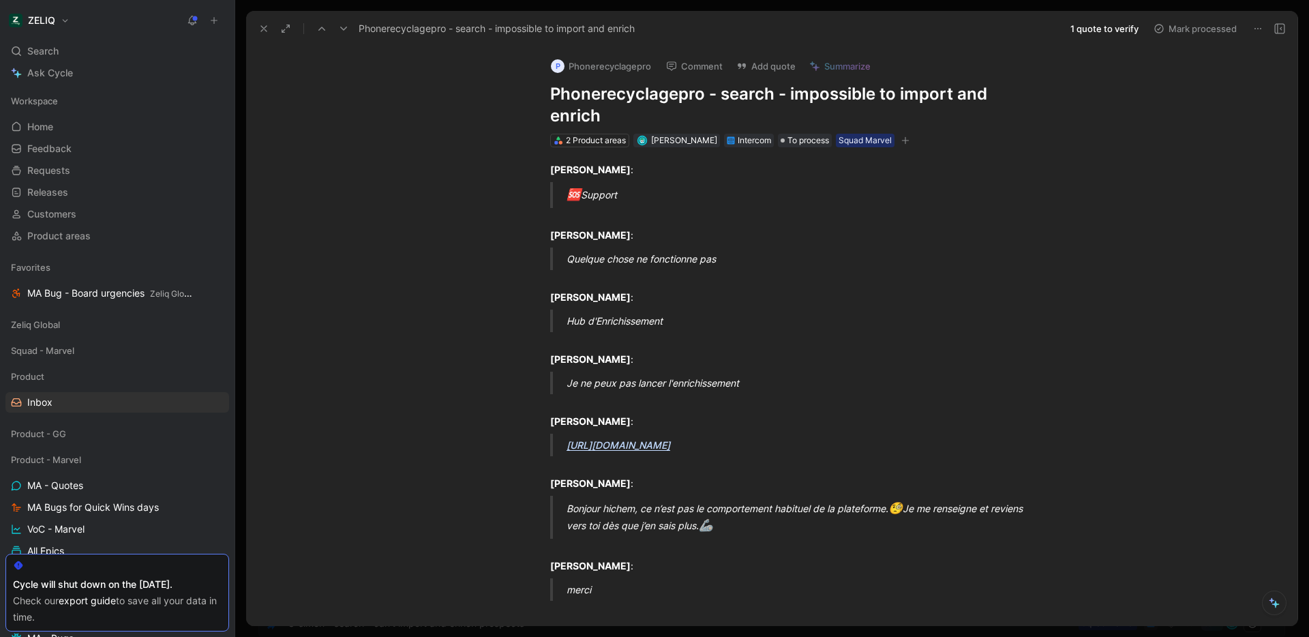
click at [1283, 33] on use at bounding box center [1280, 29] width 10 height 10
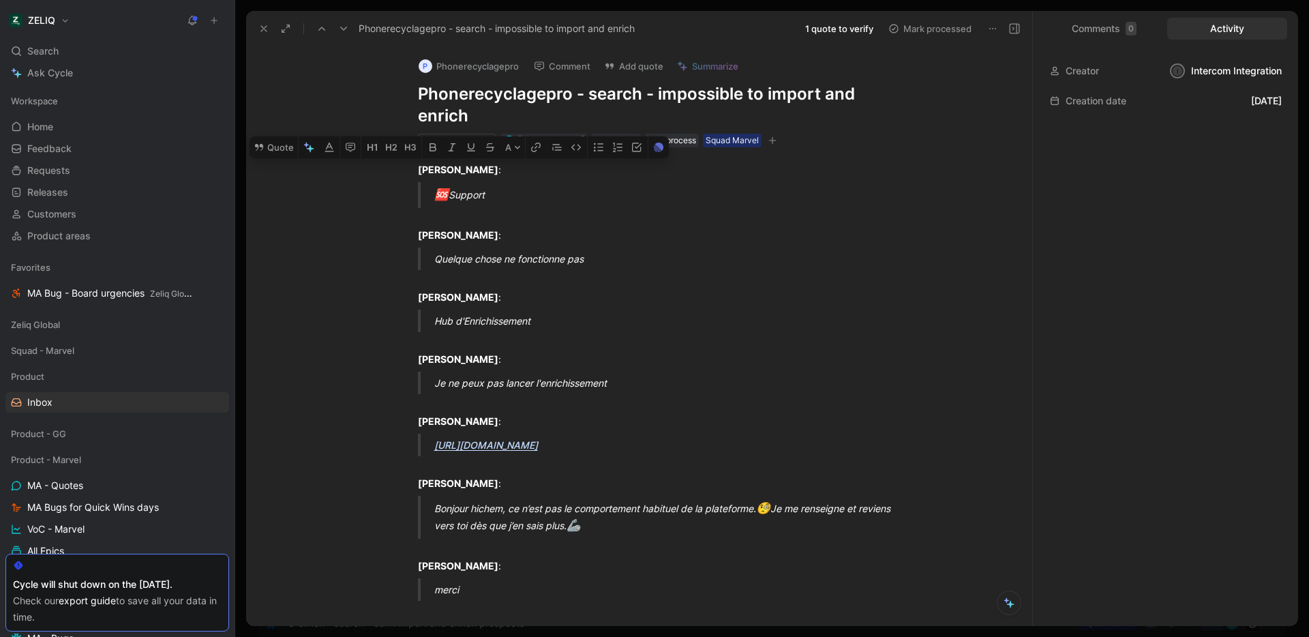
drag, startPoint x: 474, startPoint y: 384, endPoint x: 399, endPoint y: 119, distance: 275.6
click at [399, 119] on div "P Phonerecyclagepro Comment Add quote Summarize Phonerecyclagepro - search - im…" at bounding box center [639, 335] width 786 height 579
click at [933, 34] on button "Mark processed" at bounding box center [929, 28] width 95 height 19
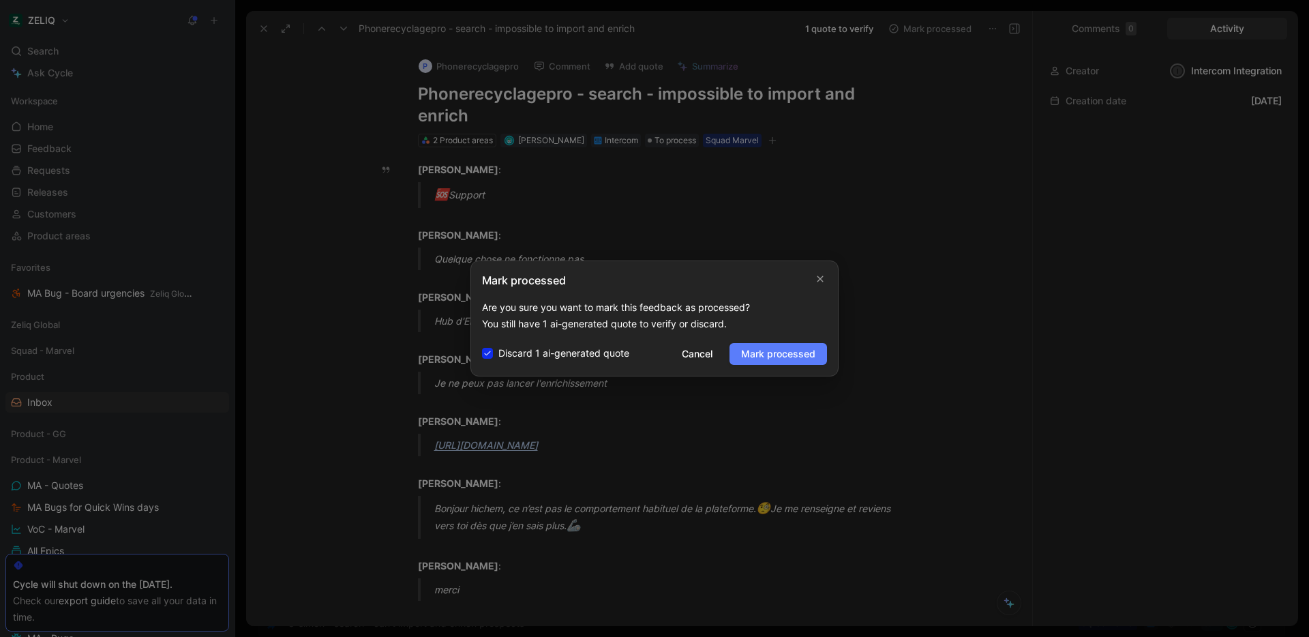
click at [793, 354] on span "Mark processed" at bounding box center [778, 354] width 74 height 16
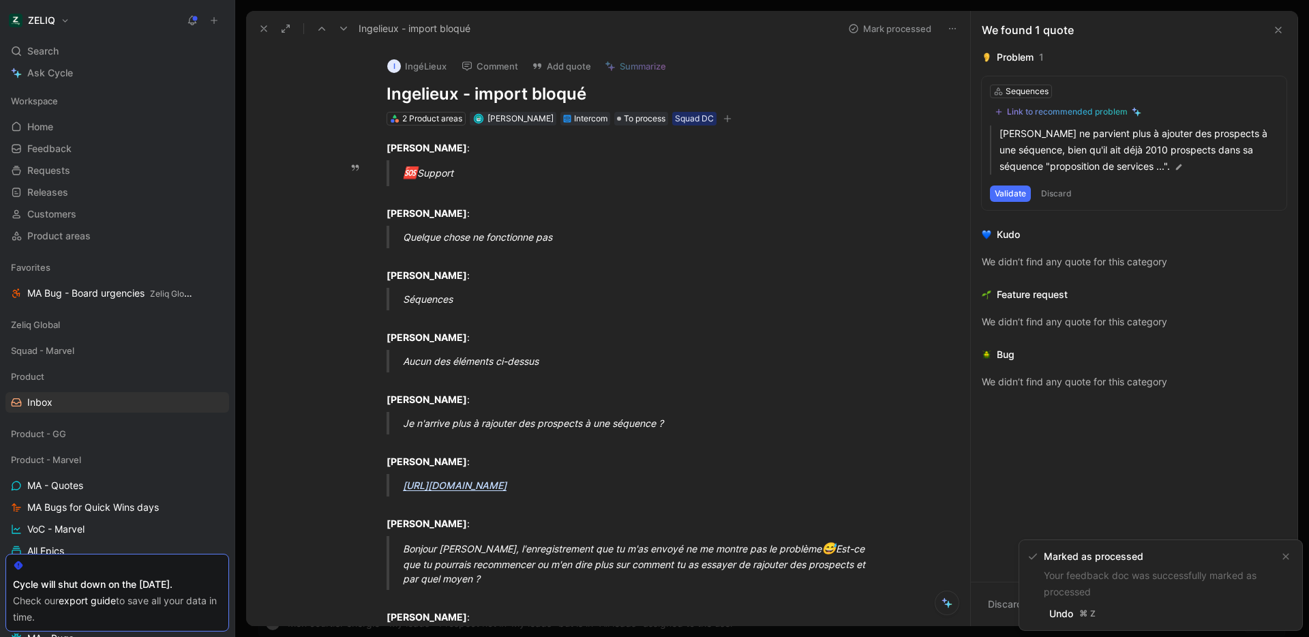
click at [341, 34] on button at bounding box center [343, 28] width 19 height 19
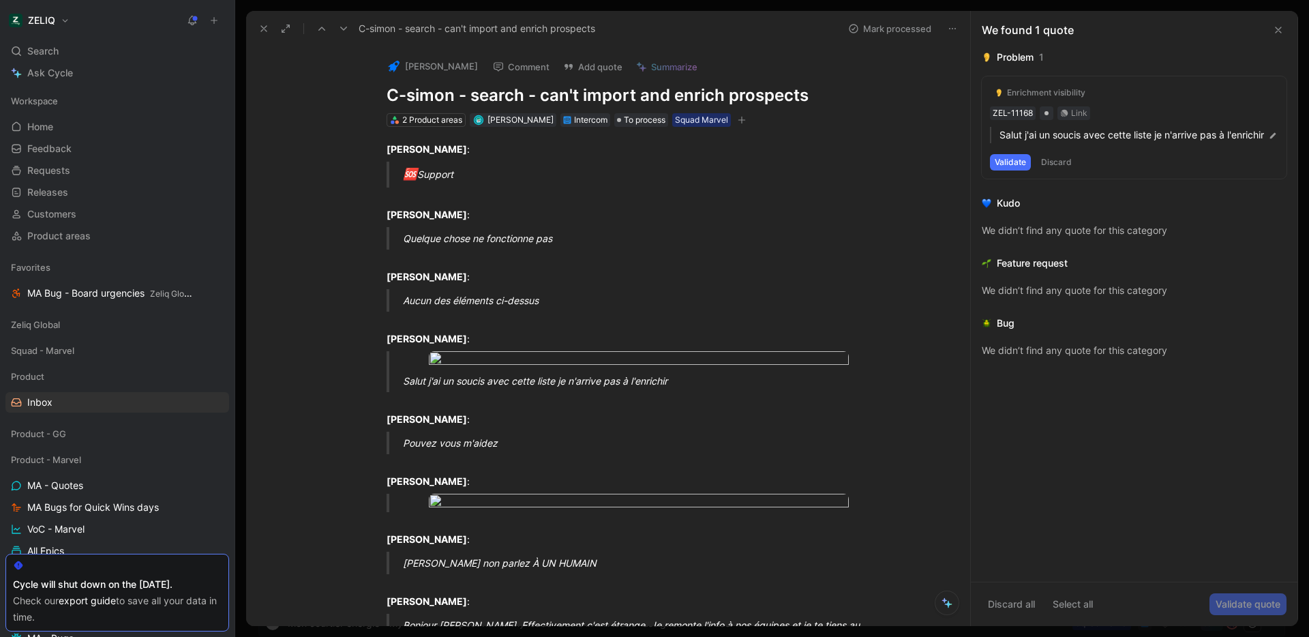
click at [1277, 31] on icon at bounding box center [1278, 30] width 11 height 11
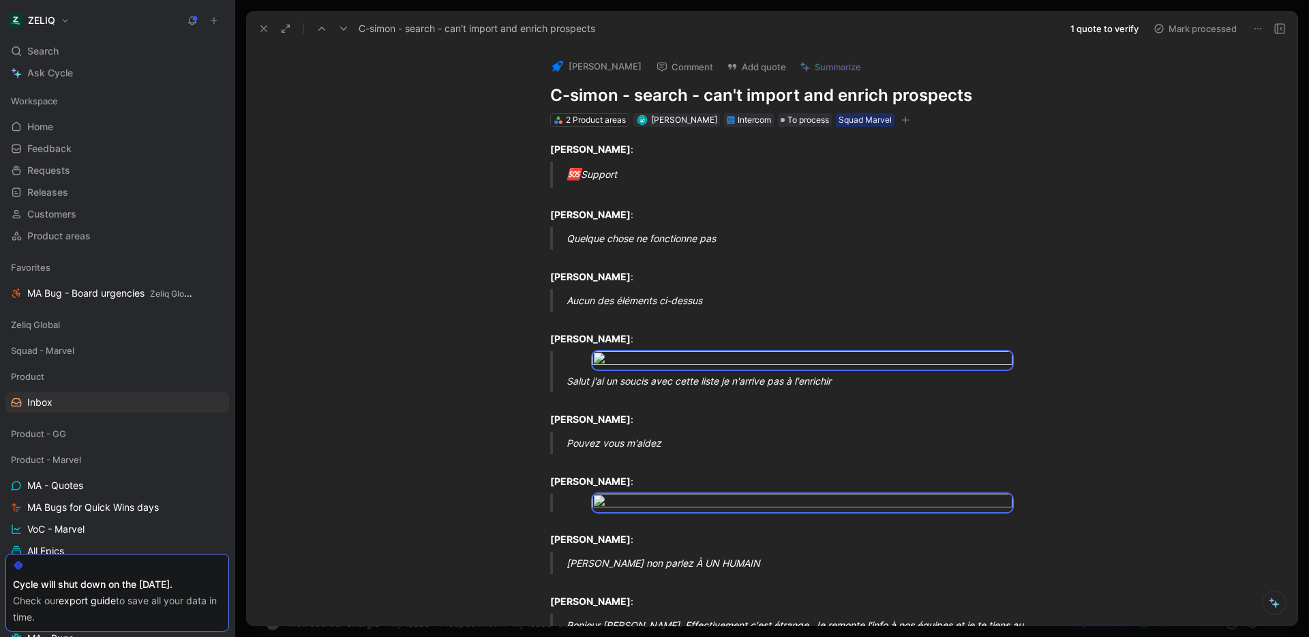
drag, startPoint x: 1035, startPoint y: 374, endPoint x: 489, endPoint y: 31, distance: 645.1
click at [489, 31] on div "C-simon - search - can't import and enrich prospects 1 quote to verify Mark pro…" at bounding box center [771, 318] width 1051 height 615
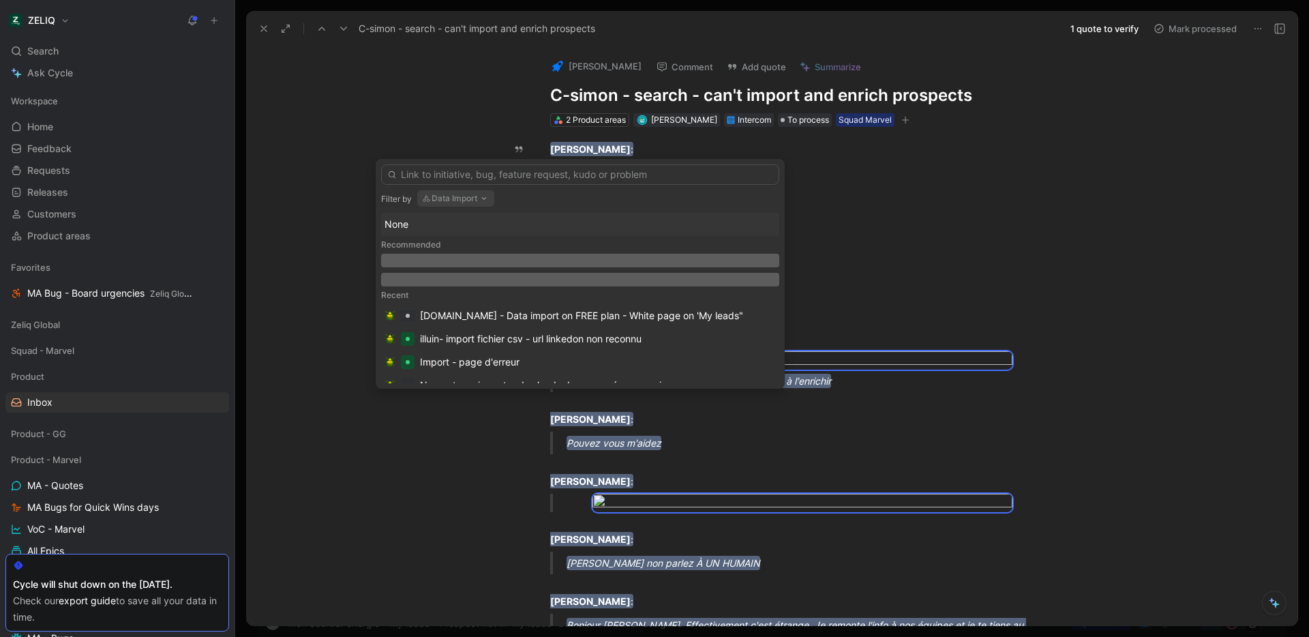
click at [470, 194] on button "Data Import" at bounding box center [455, 198] width 77 height 16
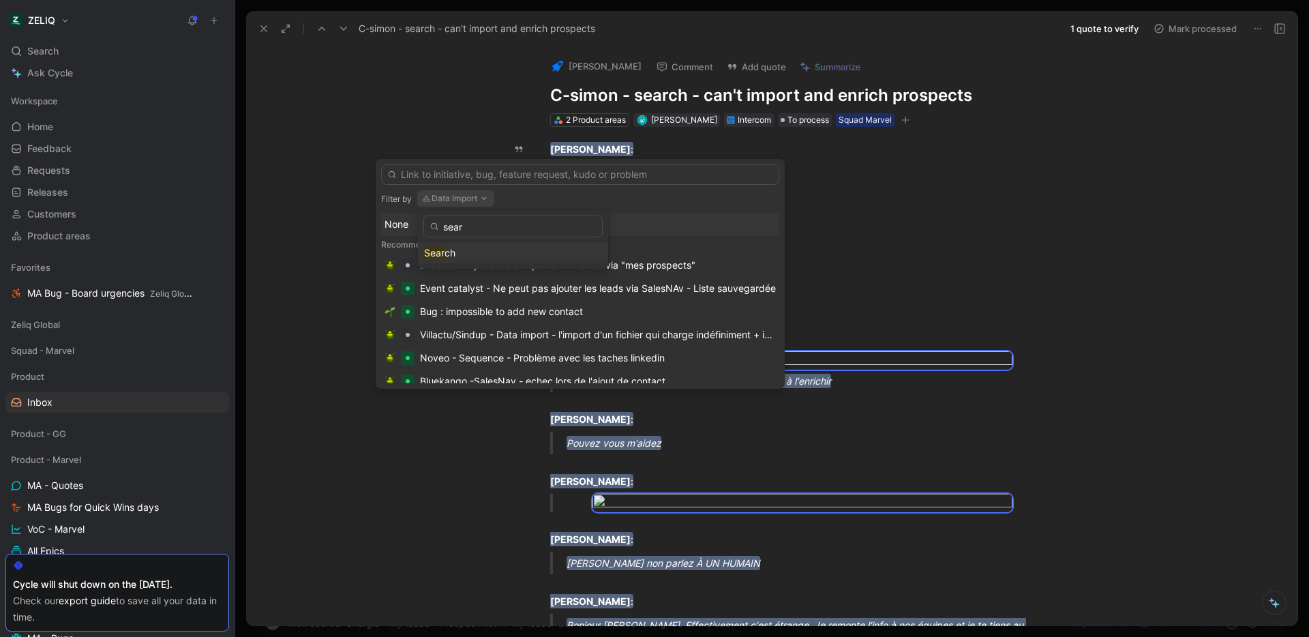
type input "sear"
click at [483, 250] on div "Sear ch" at bounding box center [513, 253] width 178 height 16
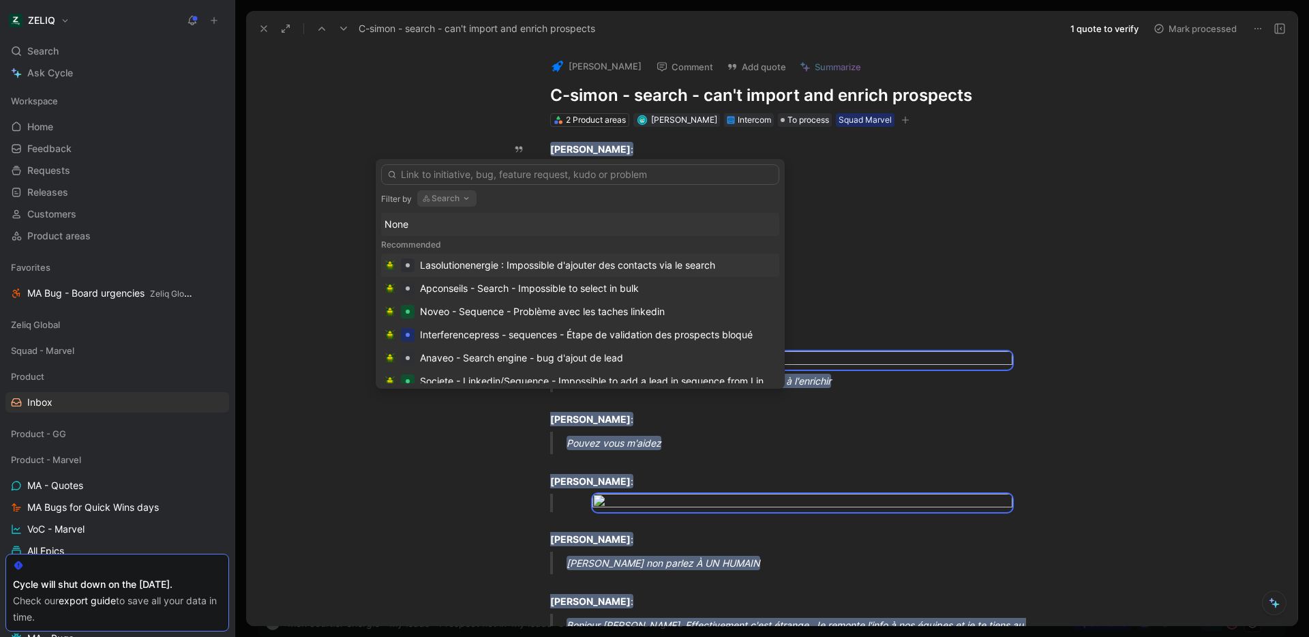
click at [604, 264] on div "Lasolutionenergie : Impossible d'ajouter des contacts via le search" at bounding box center [567, 265] width 295 height 16
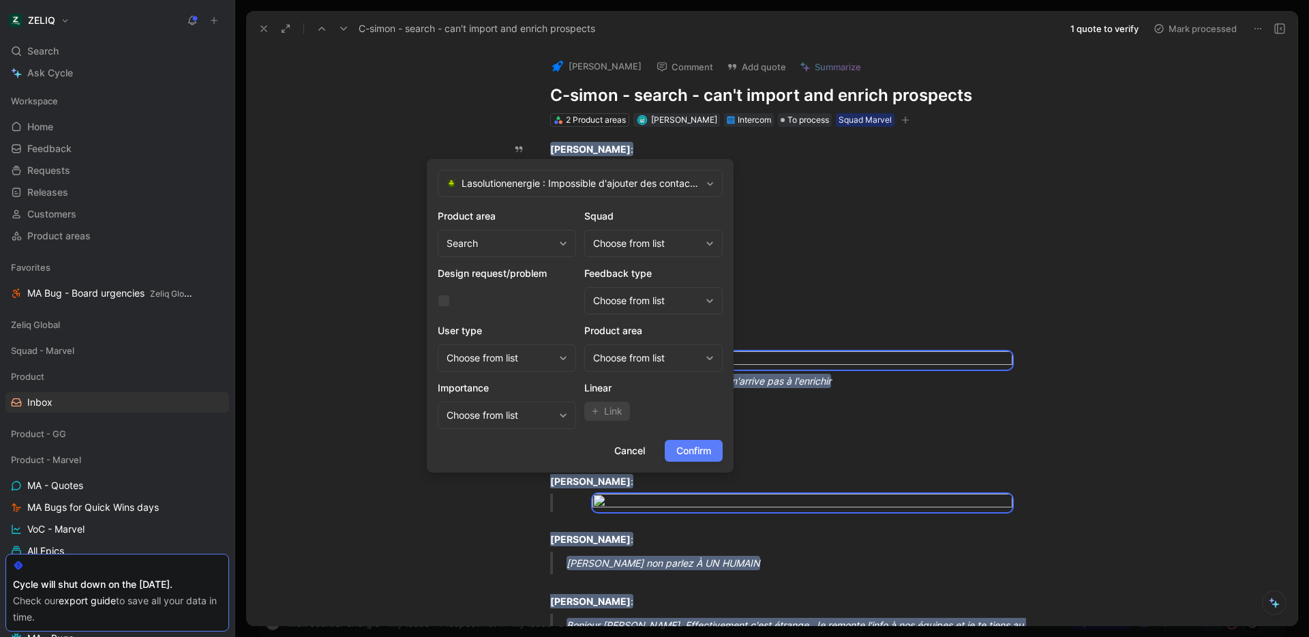
click at [712, 451] on button "Confirm" at bounding box center [694, 451] width 58 height 22
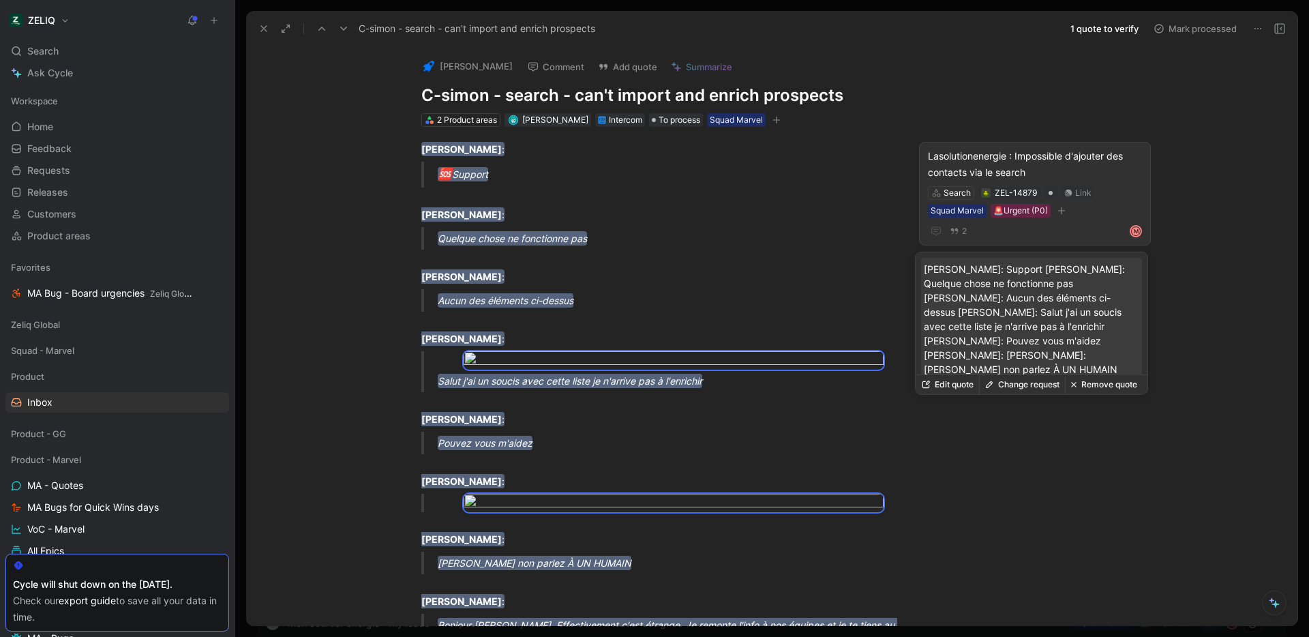
click at [1044, 152] on div "Lasolutionenergie : Impossible d'ajouter des contacts via le search" at bounding box center [1035, 164] width 214 height 33
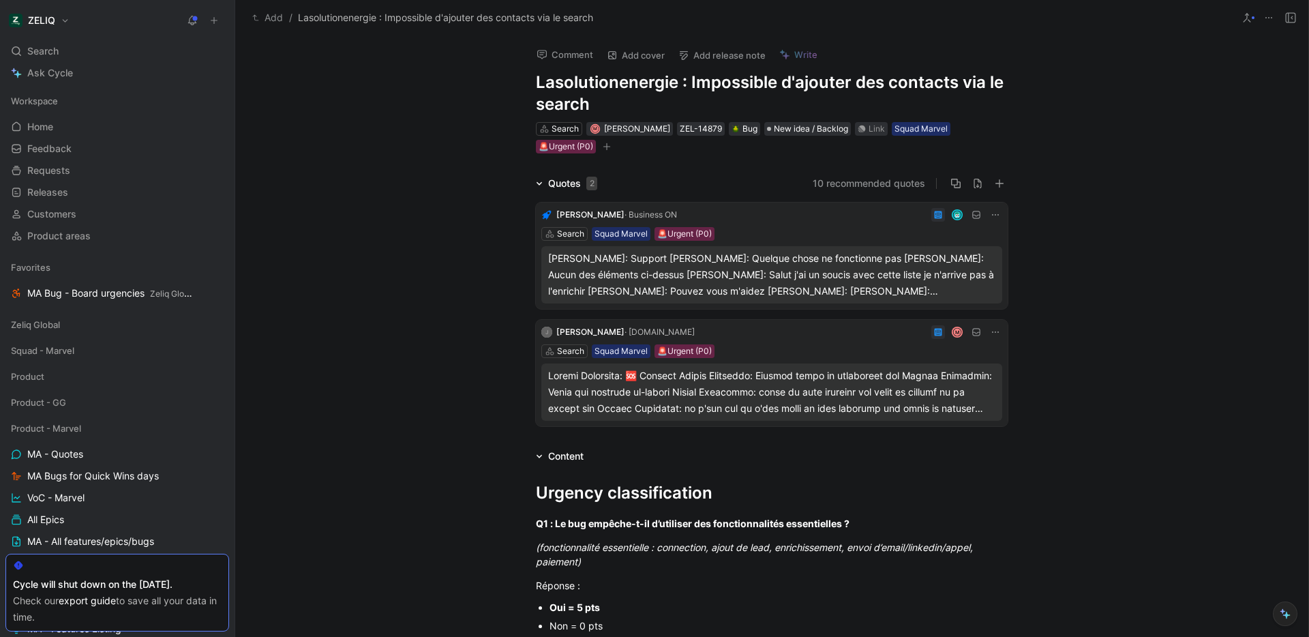
click at [1300, 13] on div "Add / Lasolutionenergie : Impossible d'ajouter des contacts via le search" at bounding box center [771, 17] width 1073 height 35
click at [1296, 16] on button at bounding box center [1290, 17] width 19 height 19
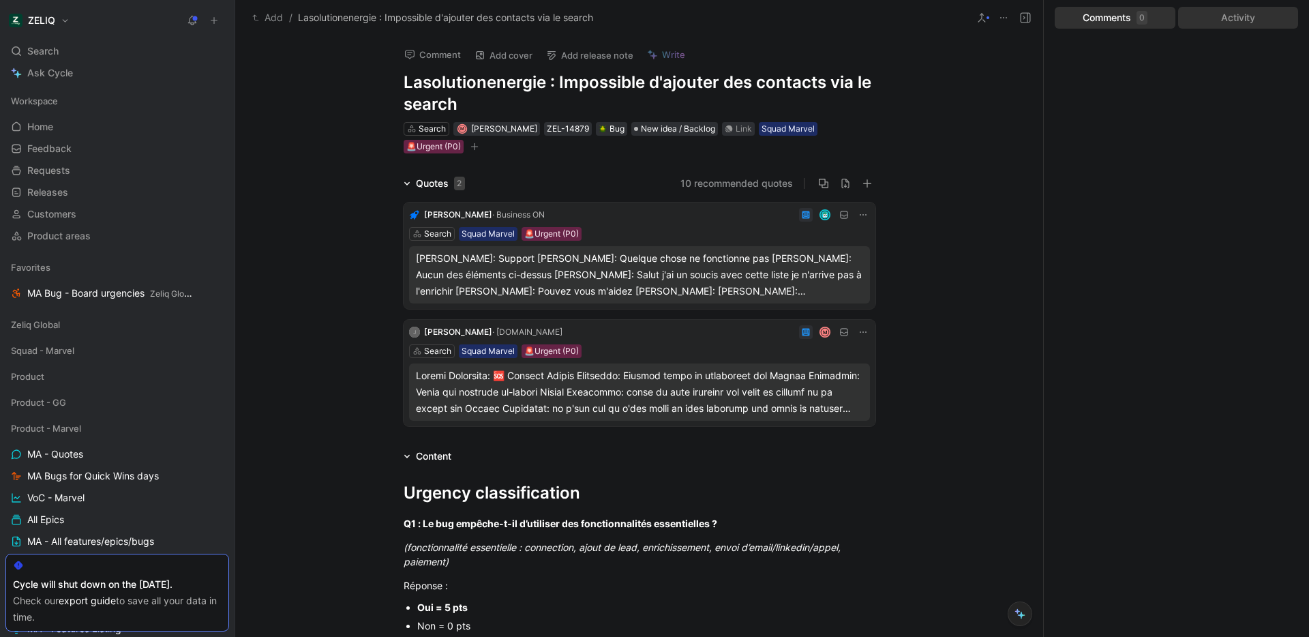
click at [1254, 21] on div "Activity" at bounding box center [1238, 18] width 121 height 22
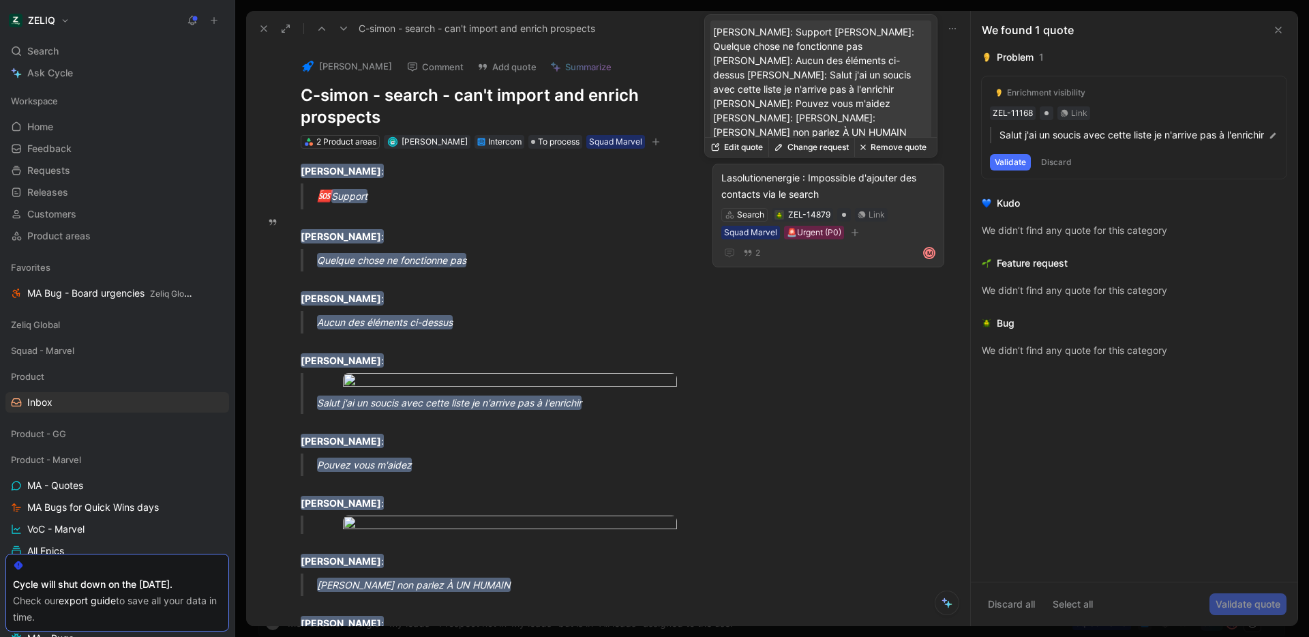
click at [901, 153] on button "Remove quote" at bounding box center [893, 147] width 78 height 19
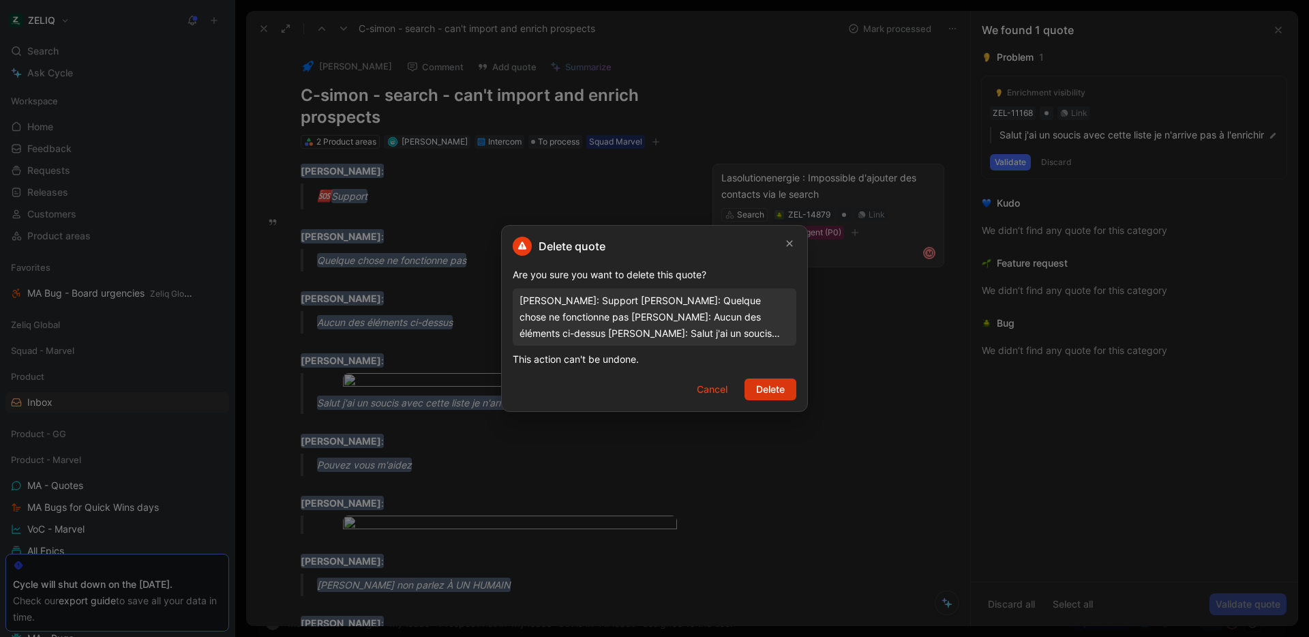
click at [770, 391] on span "Delete" at bounding box center [770, 389] width 29 height 16
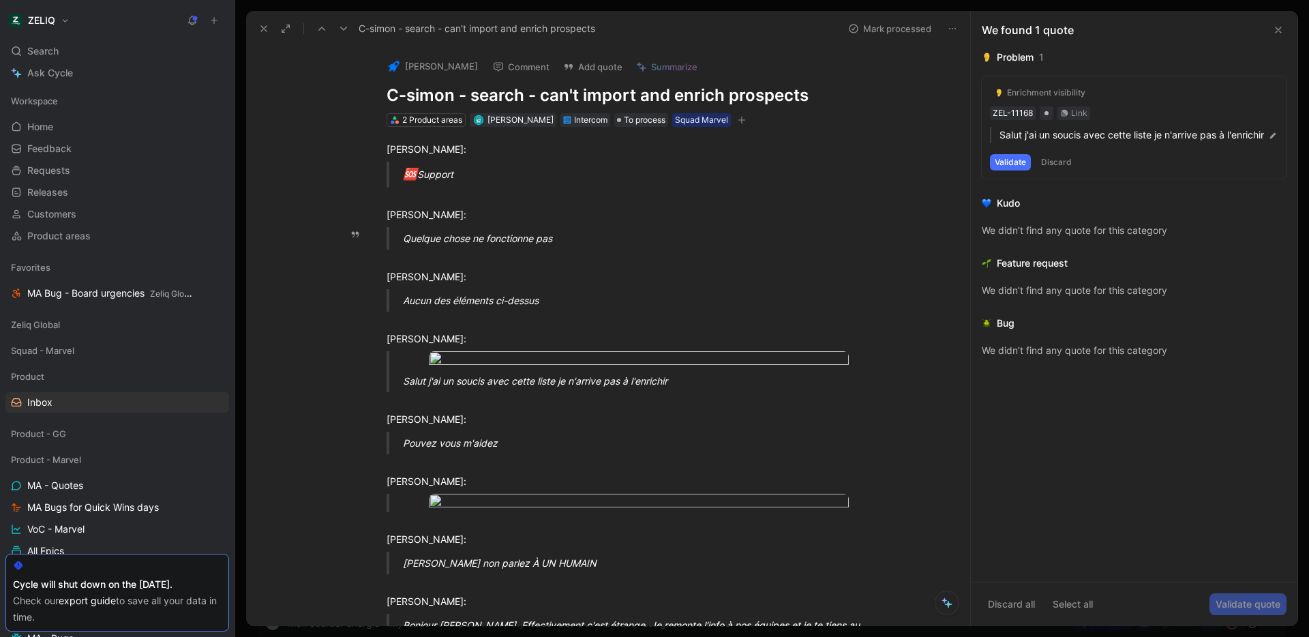
click at [900, 29] on button "Mark processed" at bounding box center [889, 28] width 95 height 19
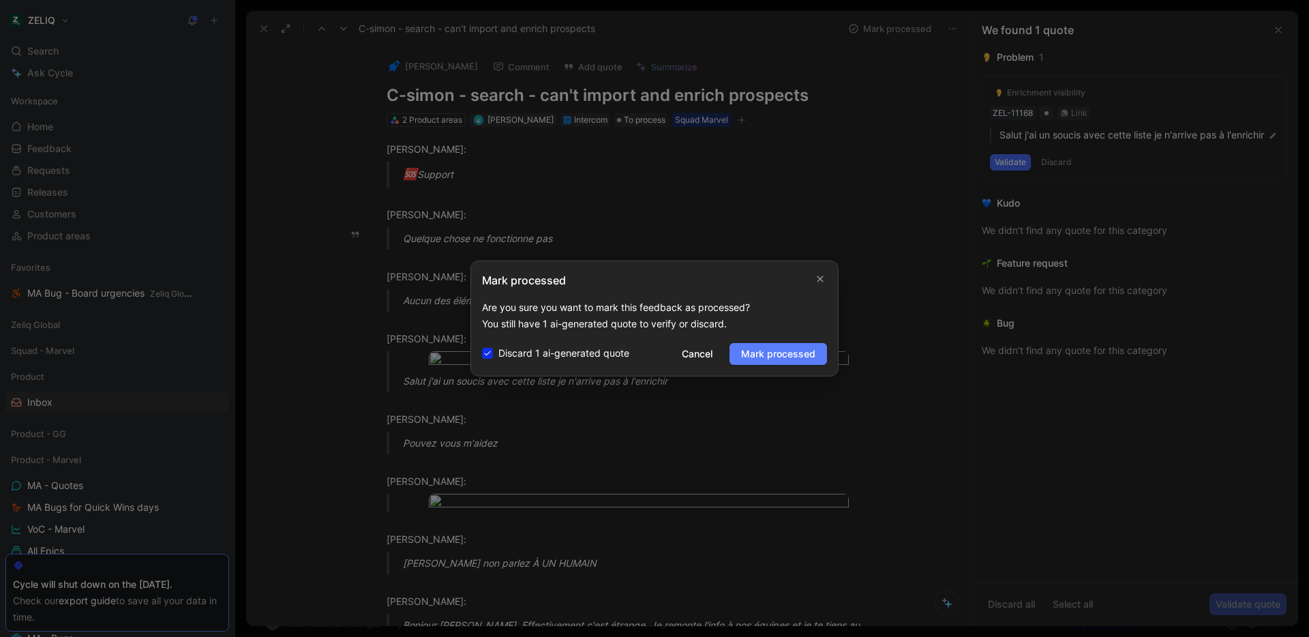
click at [801, 357] on span "Mark processed" at bounding box center [778, 354] width 74 height 16
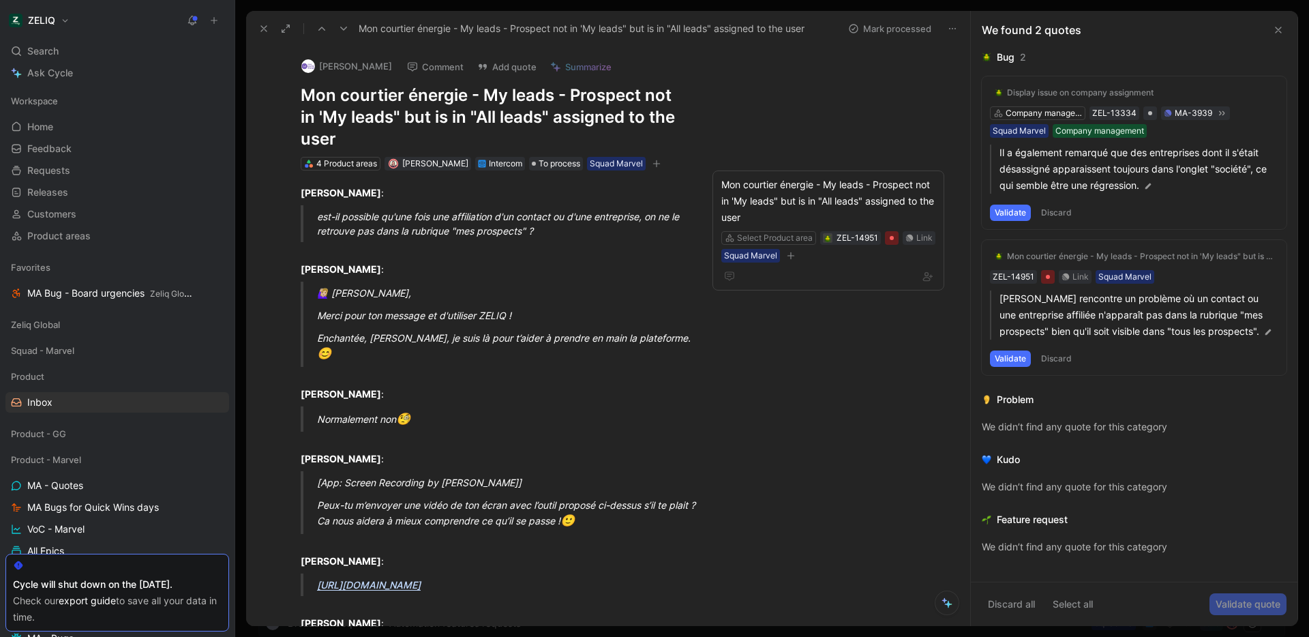
click at [901, 34] on button "Mark processed" at bounding box center [889, 28] width 95 height 19
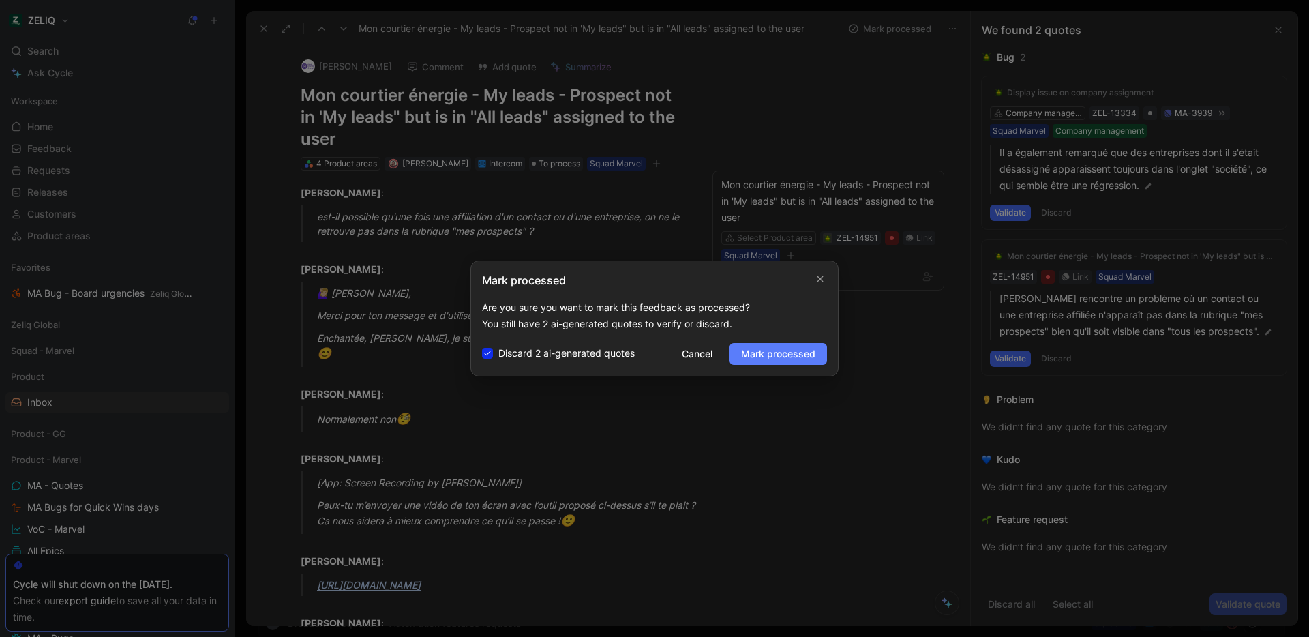
click at [794, 358] on span "Mark processed" at bounding box center [778, 354] width 74 height 16
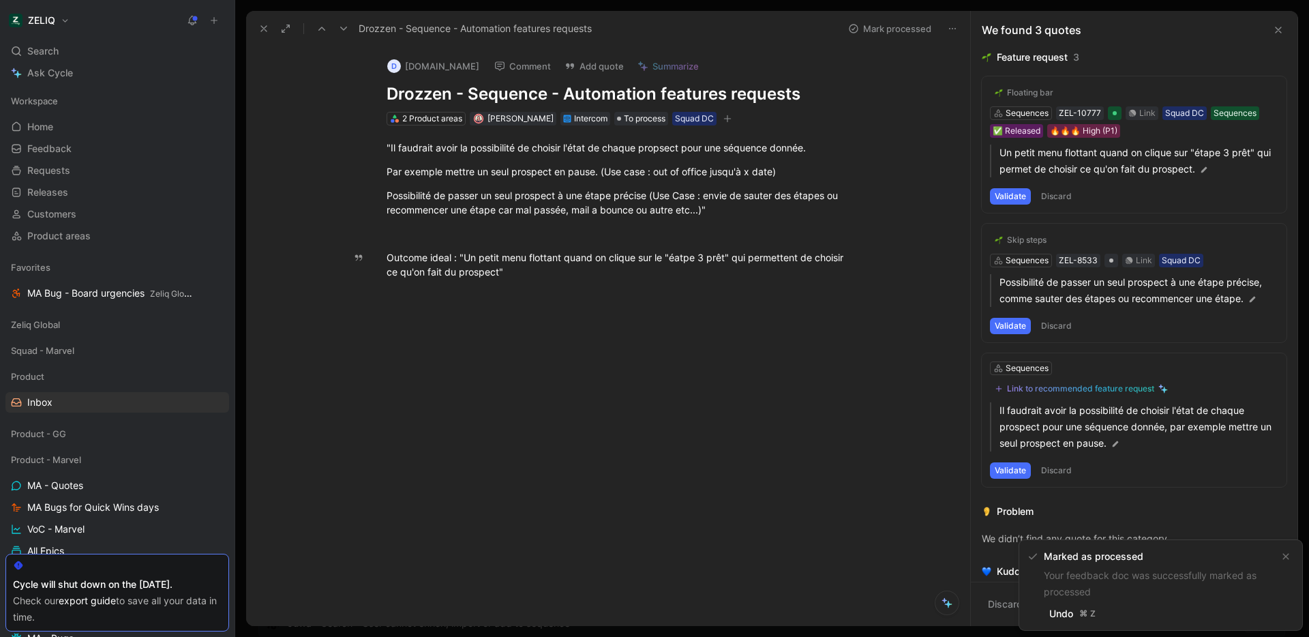
click at [346, 25] on icon at bounding box center [343, 28] width 11 height 11
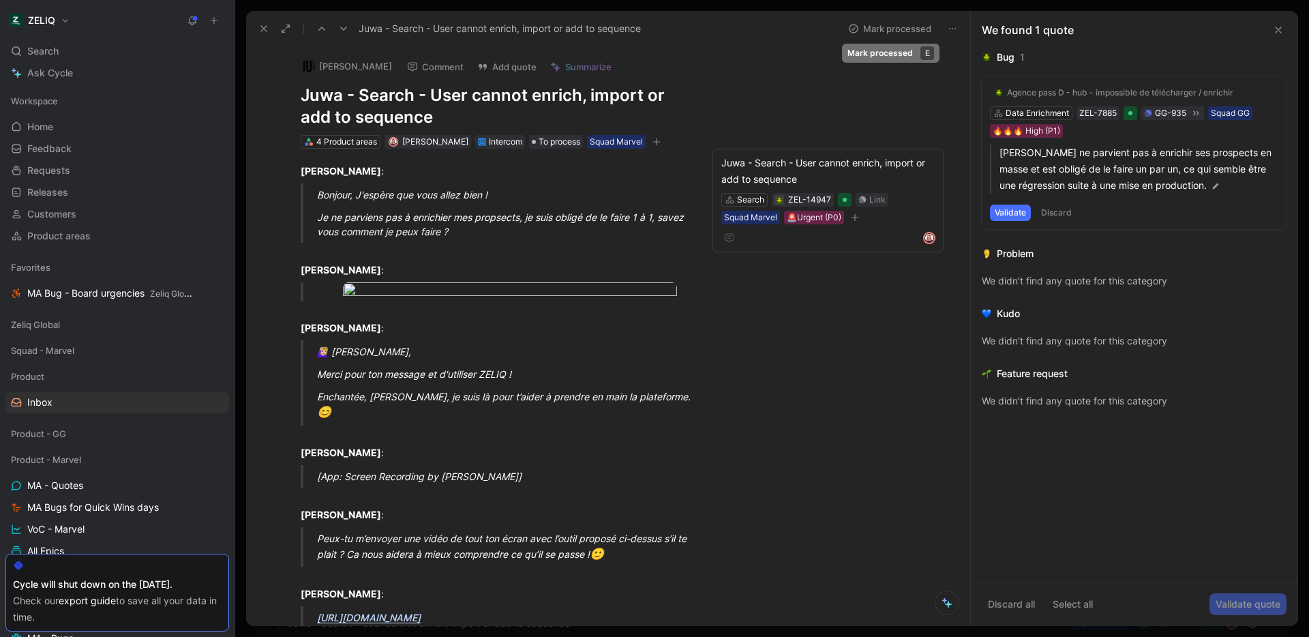
click at [901, 32] on button "Mark processed" at bounding box center [889, 28] width 95 height 19
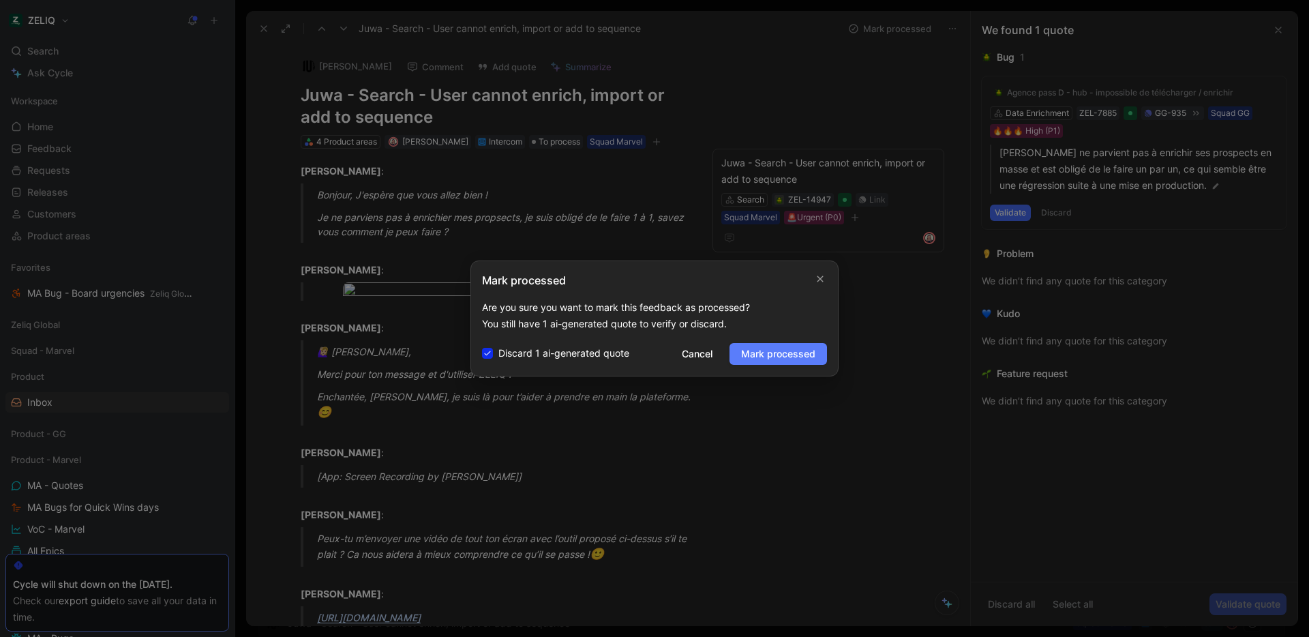
click at [785, 347] on span "Mark processed" at bounding box center [778, 354] width 74 height 16
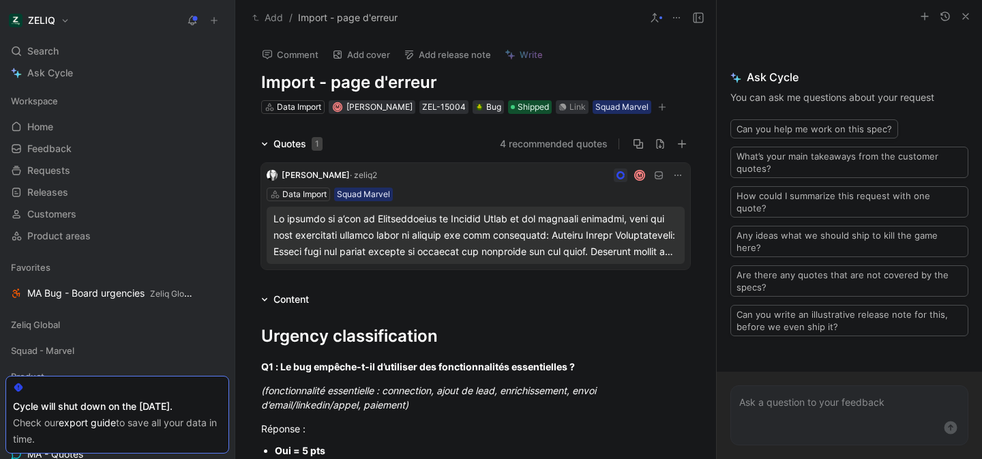
scroll to position [742, 0]
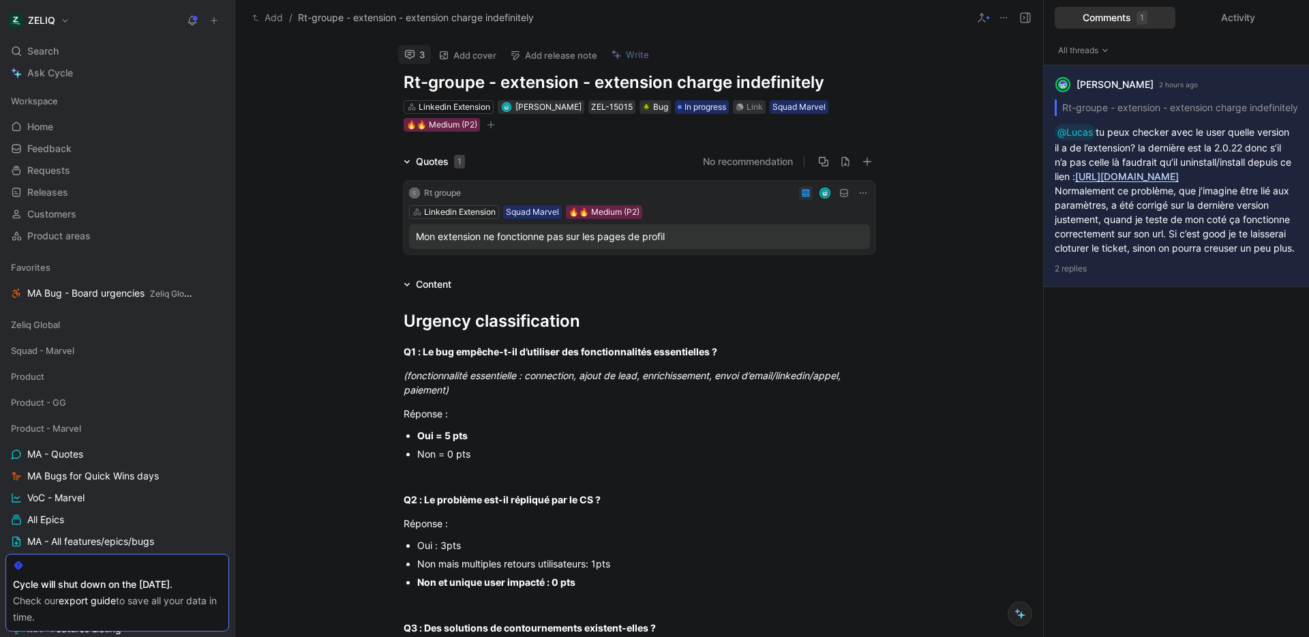
scroll to position [10, 0]
